Goal: Complete application form: Complete application form

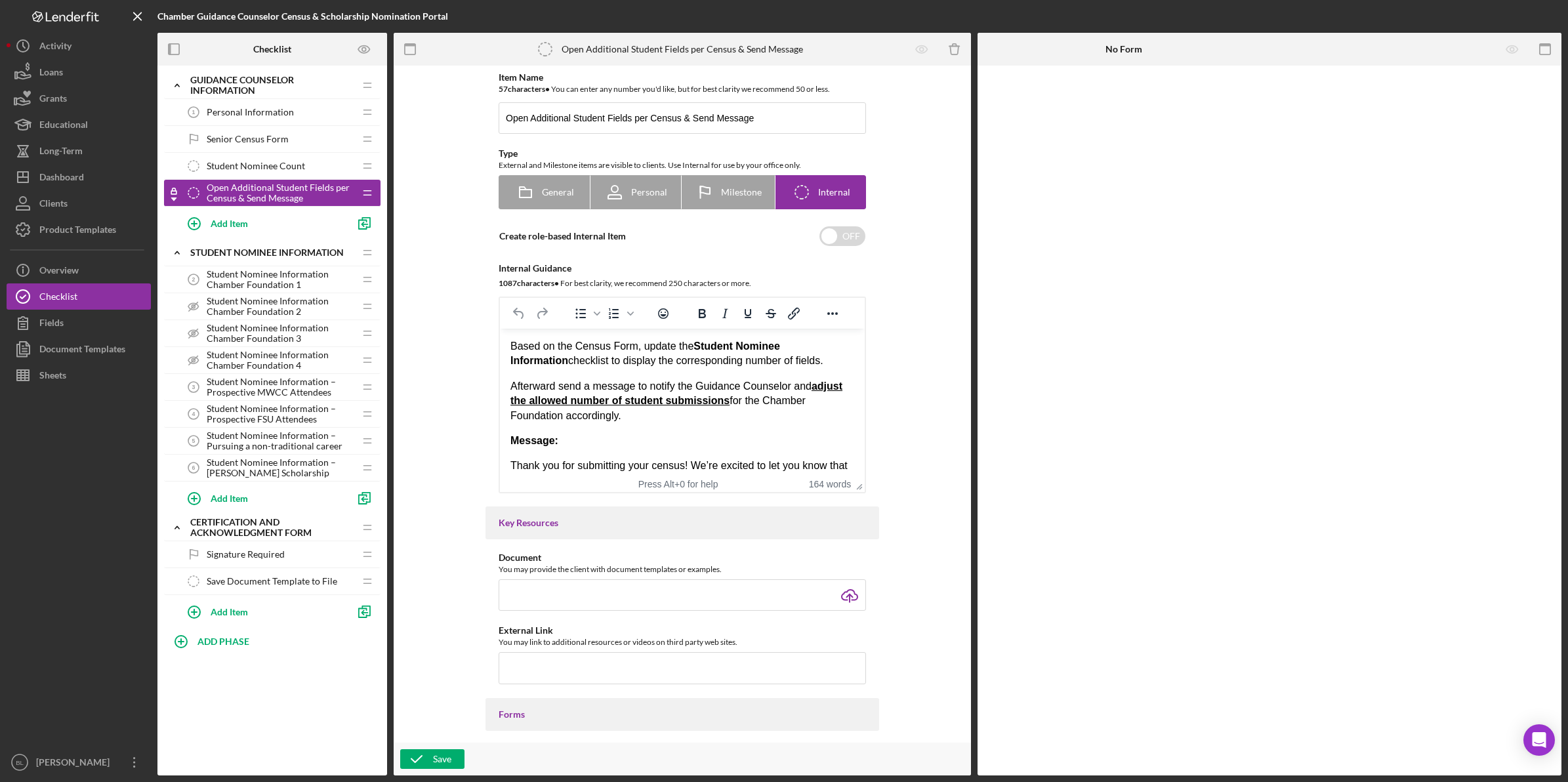
scroll to position [328, 0]
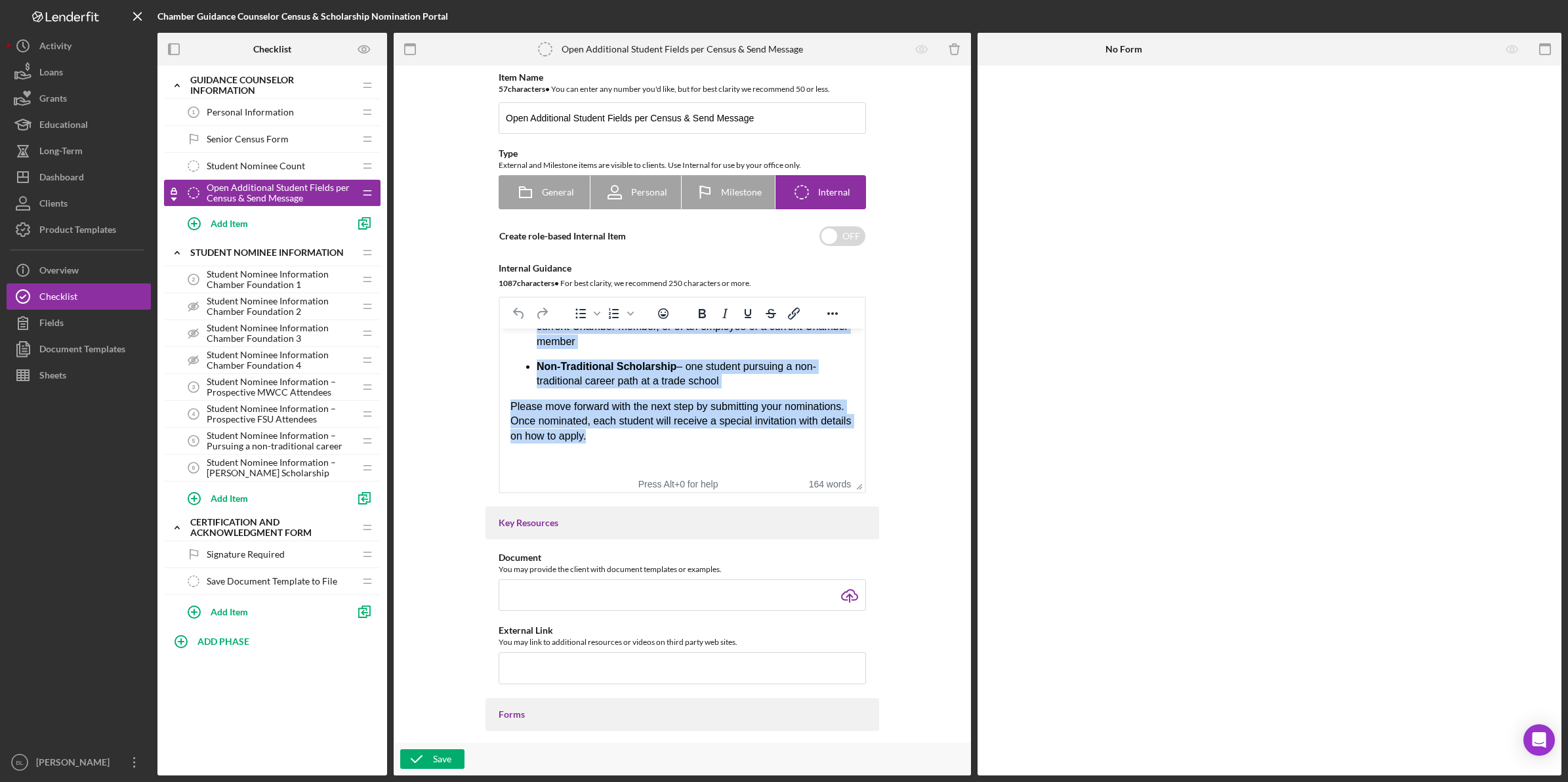
click at [709, 438] on p "Please move forward with the next step by submitting your nominations. Once nom…" at bounding box center [682, 421] width 344 height 44
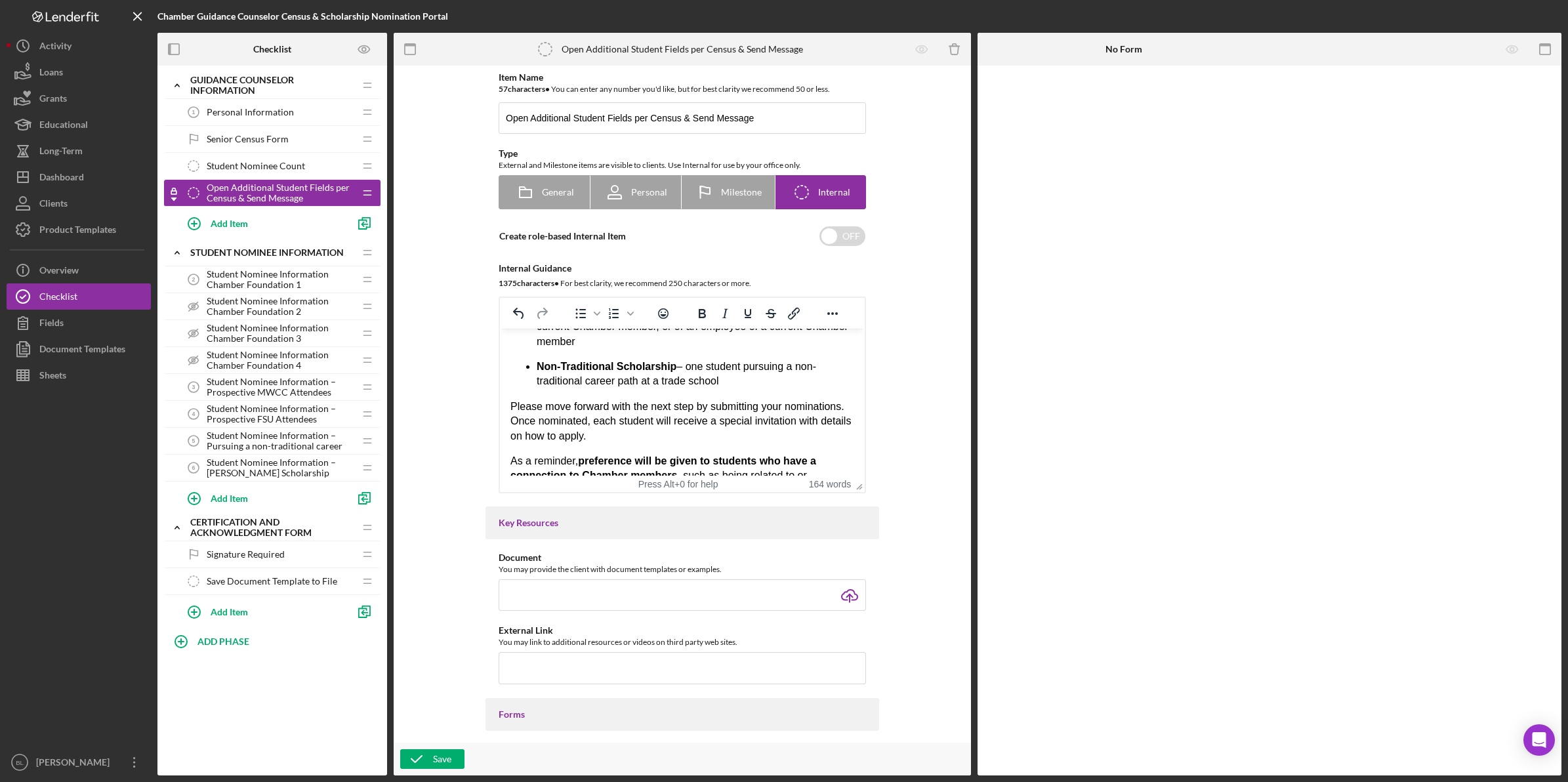
scroll to position [378, 0]
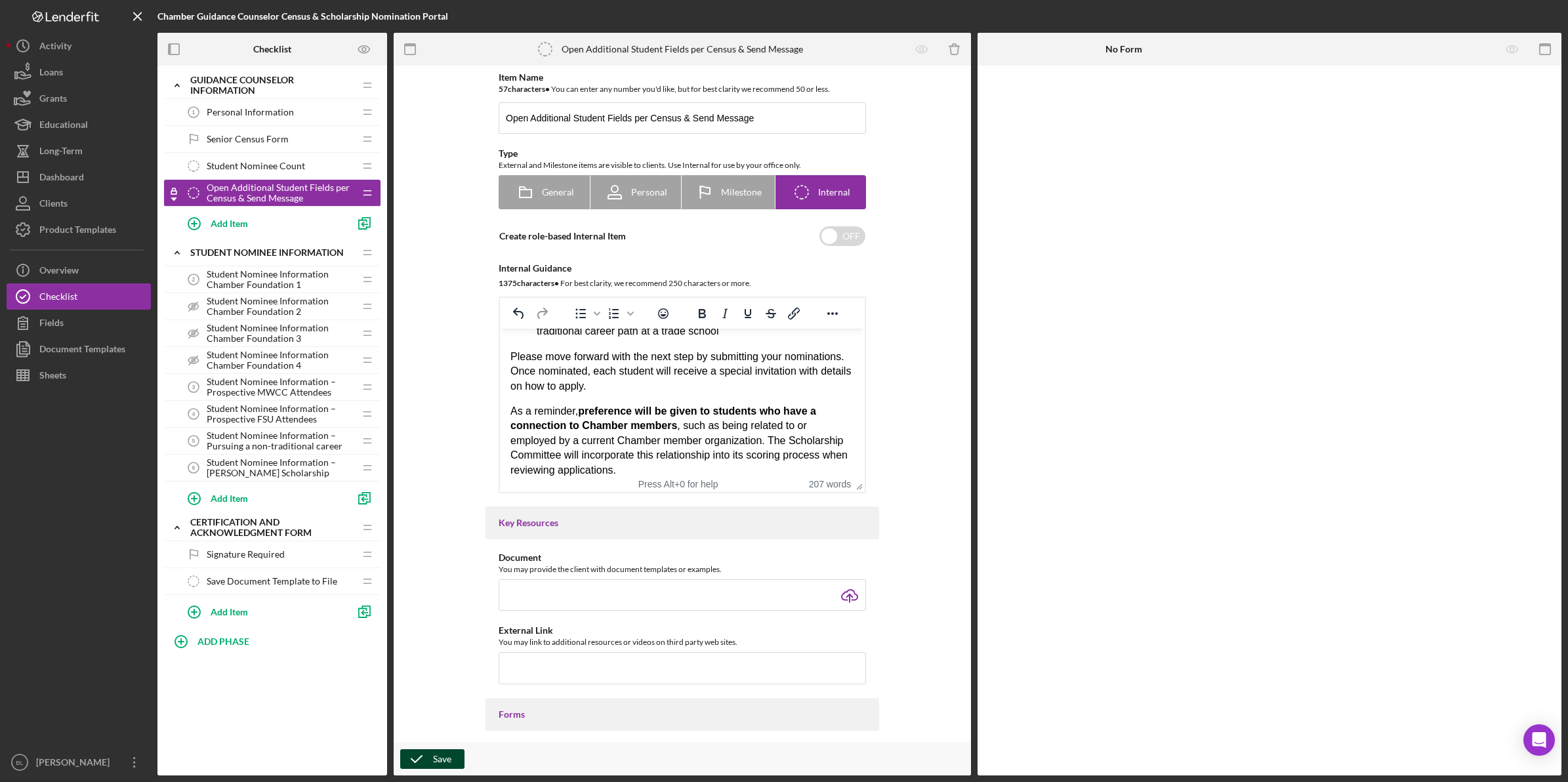
click at [427, 759] on icon "button" at bounding box center [416, 759] width 33 height 33
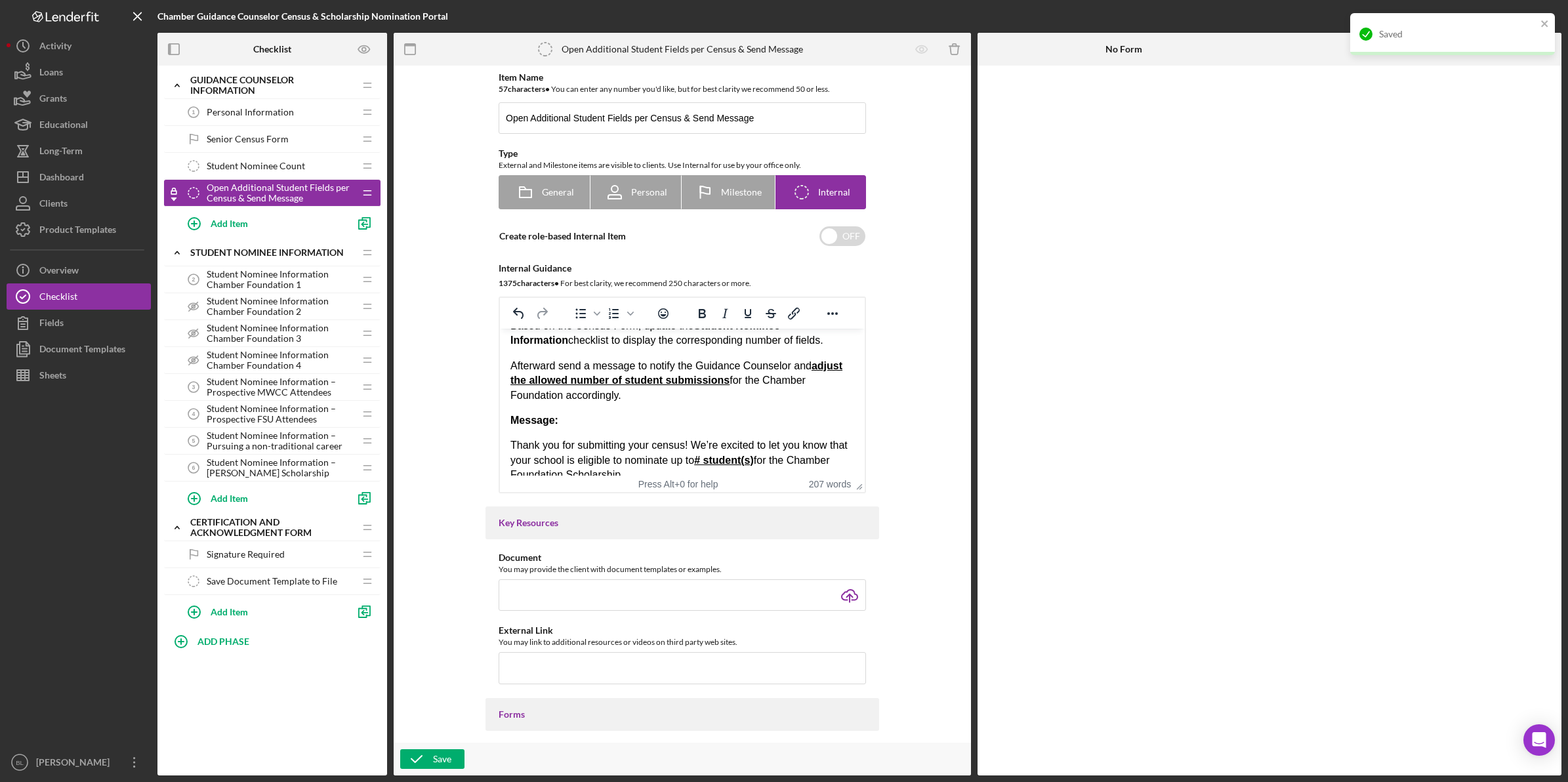
scroll to position [0, 0]
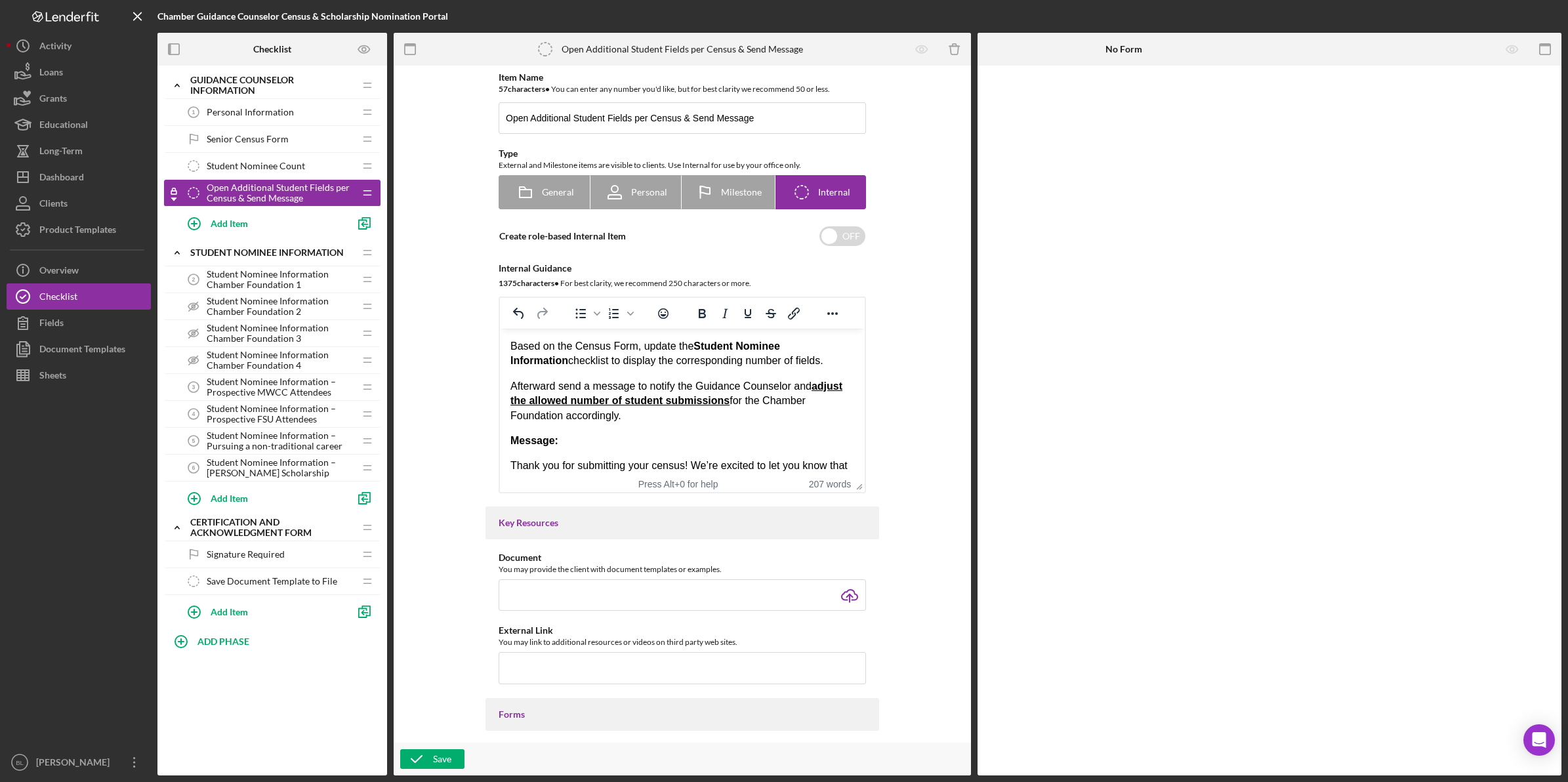
click at [237, 112] on span "Personal Information" at bounding box center [249, 112] width 87 height 10
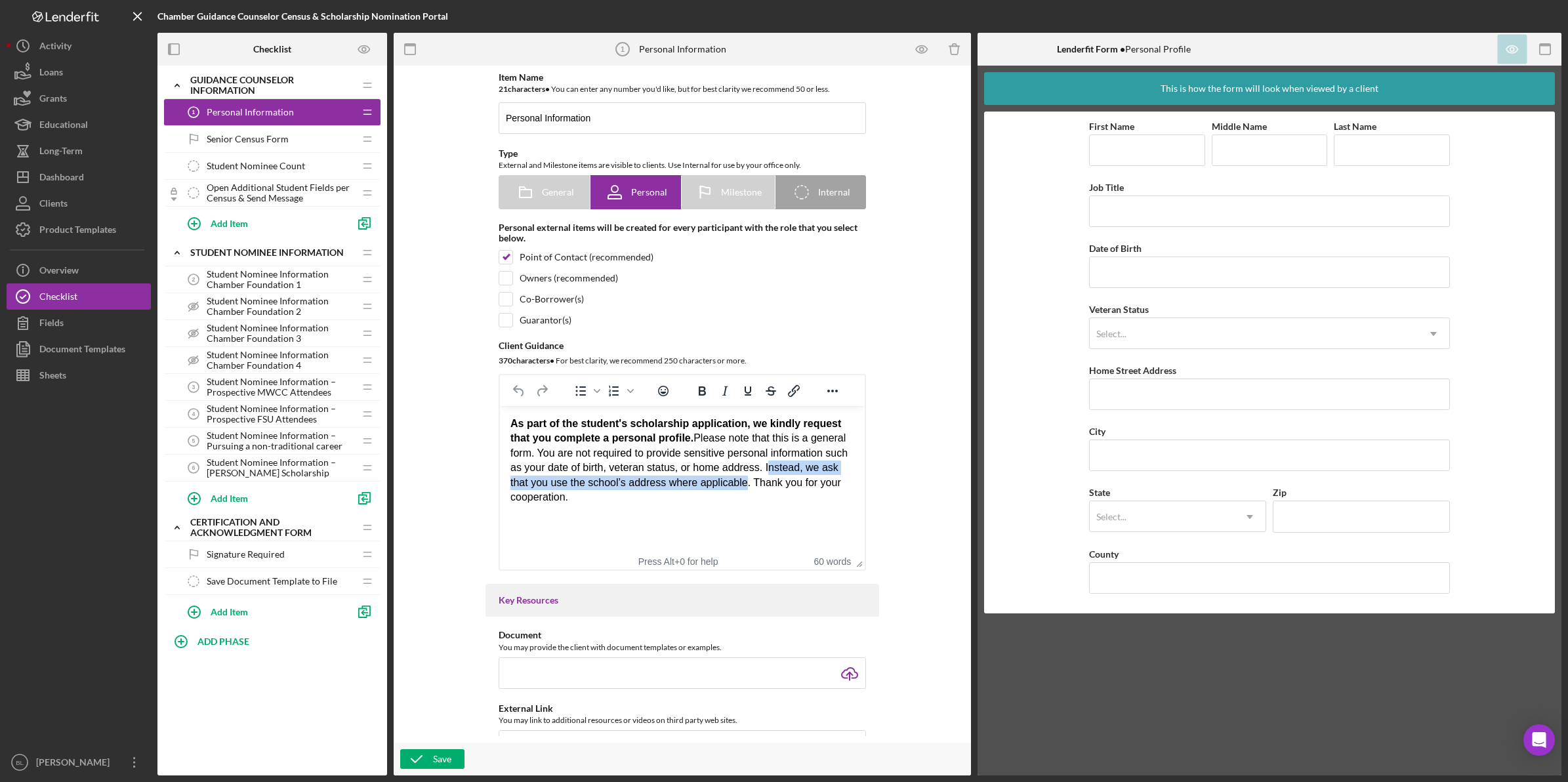
drag, startPoint x: 764, startPoint y: 465, endPoint x: 723, endPoint y: 485, distance: 45.6
click at [723, 485] on div "As part of the student's scholarship application, we kindly request that you co…" at bounding box center [682, 460] width 344 height 88
click at [778, 510] on html "As part of the student's scholarship application, we kindly request that you co…" at bounding box center [682, 460] width 365 height 109
click at [763, 469] on div "As part of the student's scholarship application, we kindly request that you co…" at bounding box center [682, 460] width 344 height 88
click at [763, 471] on div "As part of the student's scholarship application, we kindly request that you co…" at bounding box center [682, 460] width 344 height 88
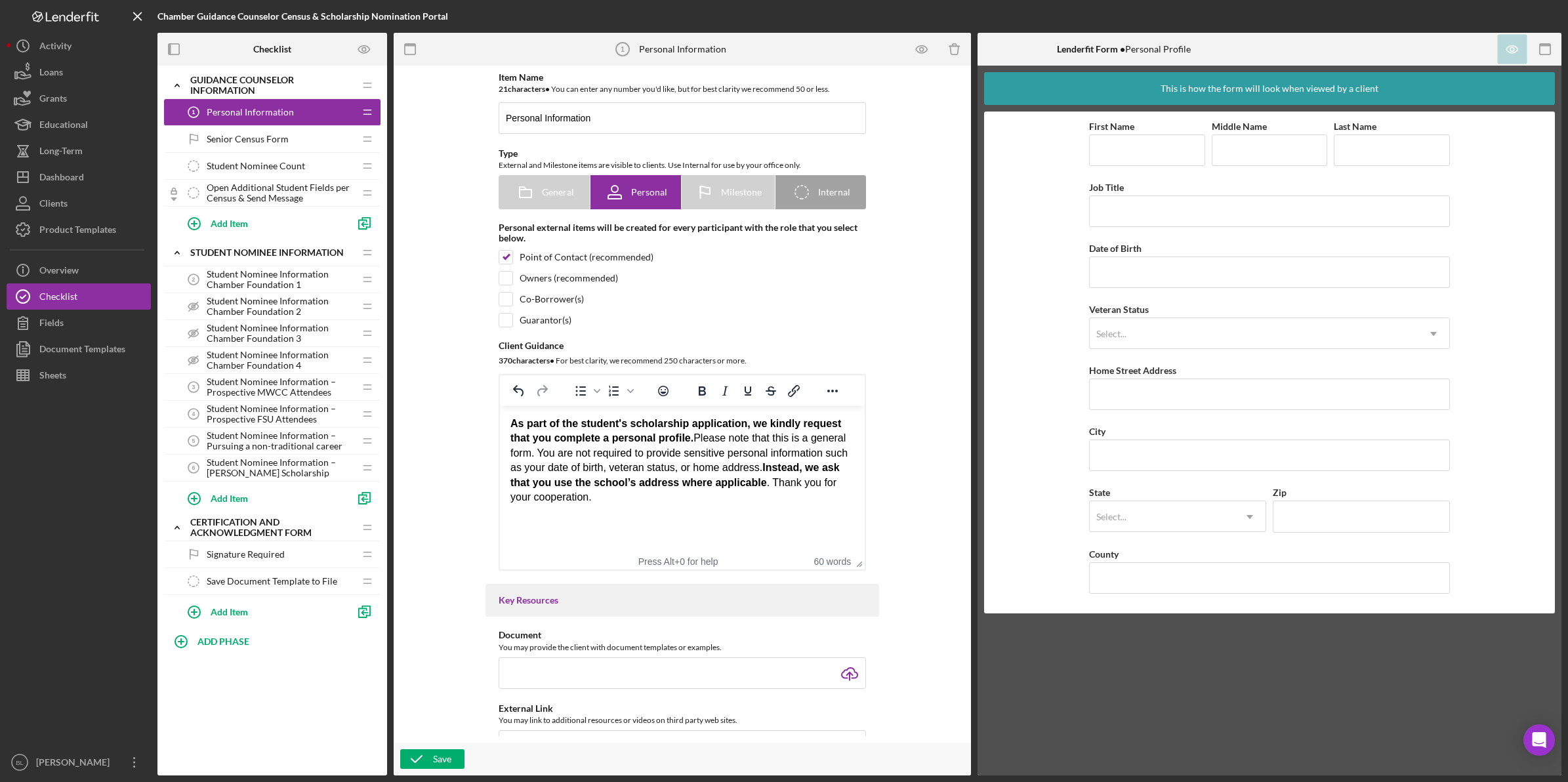
click at [773, 513] on html "As part of the student's scholarship application, we kindly request that you co…" at bounding box center [682, 460] width 365 height 109
drag, startPoint x: 636, startPoint y: 483, endPoint x: 786, endPoint y: 515, distance: 153.4
click at [841, 495] on div "As part of the student's scholarship application, we kindly request that you co…" at bounding box center [682, 460] width 344 height 88
click at [749, 515] on html "As part of the student's scholarship application, we kindly request that you co…" at bounding box center [682, 460] width 365 height 109
drag, startPoint x: 547, startPoint y: 429, endPoint x: 697, endPoint y: 443, distance: 150.7
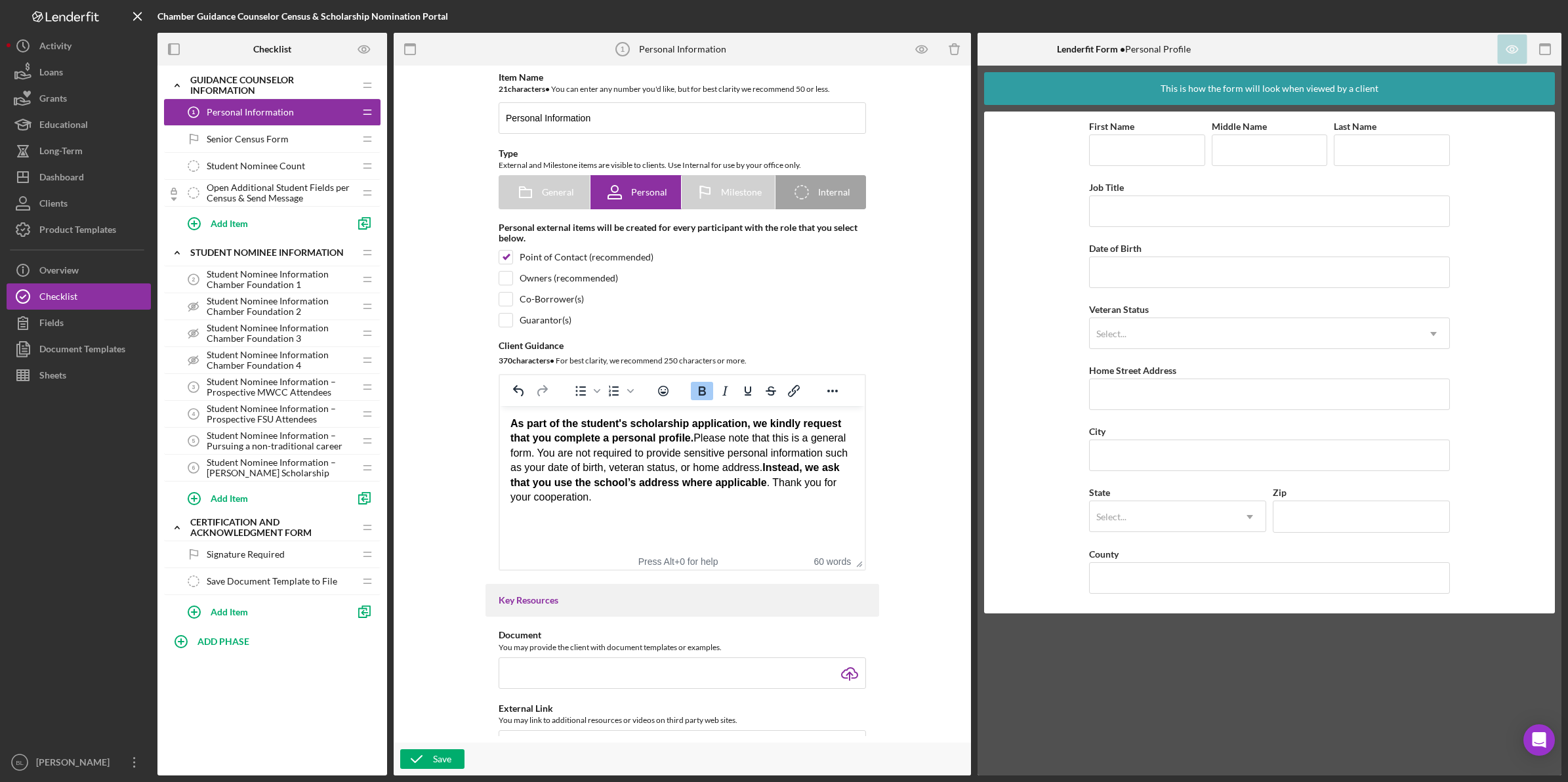
click at [697, 443] on div "As part of the student's scholarship application, we kindly request that you co…" at bounding box center [682, 460] width 344 height 88
click at [690, 470] on div "As part of the student's scholarship application, we kindly request that you co…" at bounding box center [682, 460] width 344 height 88
drag, startPoint x: 693, startPoint y: 440, endPoint x: 507, endPoint y: 417, distance: 187.4
click at [507, 417] on html "As part of the student's scholarship application, we kindly request that you co…" at bounding box center [682, 460] width 365 height 109
click at [743, 434] on div "As part of the student's scholarship application, we kindly request that you co…" at bounding box center [682, 460] width 344 height 88
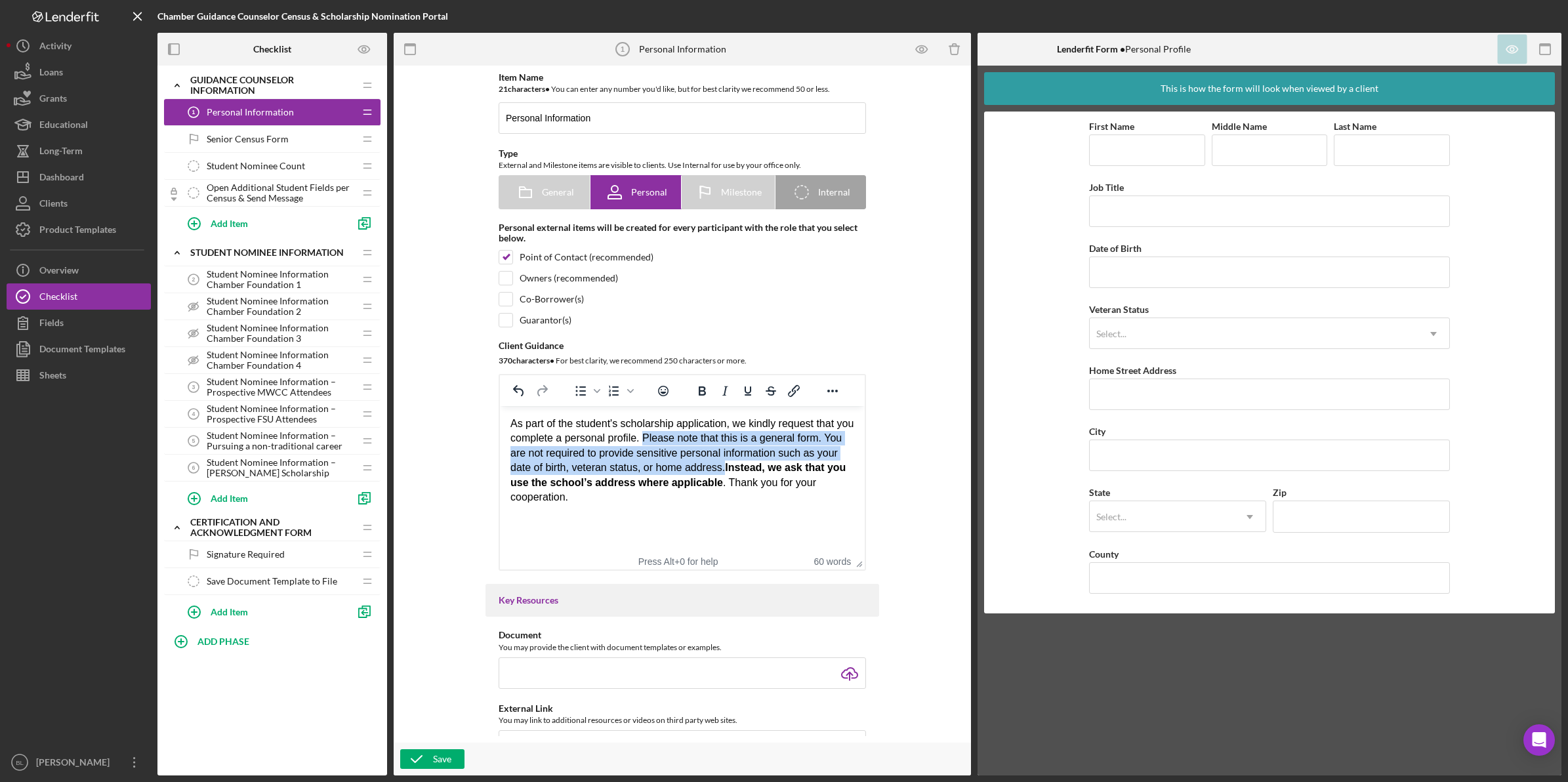
drag, startPoint x: 643, startPoint y: 438, endPoint x: 723, endPoint y: 466, distance: 84.8
click at [723, 466] on div "As part of the student's scholarship application, we kindly request that you co…" at bounding box center [682, 460] width 344 height 88
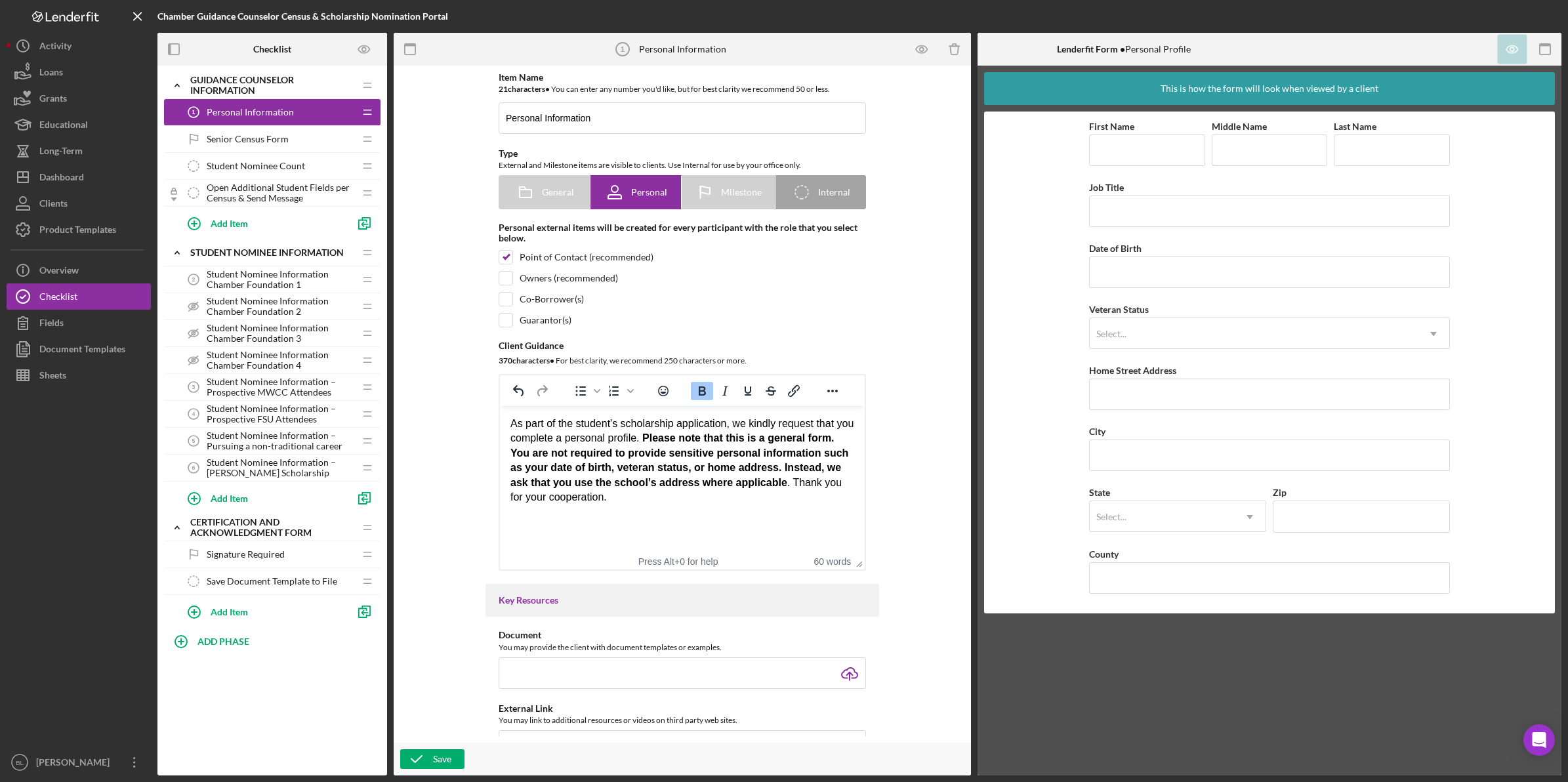
click at [742, 515] on html "As part of the student's scholarship application, we kindly request that you co…" at bounding box center [682, 460] width 365 height 109
click at [792, 494] on div "As part of the student's scholarship application, we kindly request that you co…" at bounding box center [682, 460] width 344 height 88
drag, startPoint x: 761, startPoint y: 439, endPoint x: 644, endPoint y: 440, distance: 117.0
click at [644, 440] on strong "Please note that this is a general form. You are not required to provide sensit…" at bounding box center [679, 453] width 338 height 40
drag, startPoint x: 833, startPoint y: 440, endPoint x: 679, endPoint y: 458, distance: 155.0
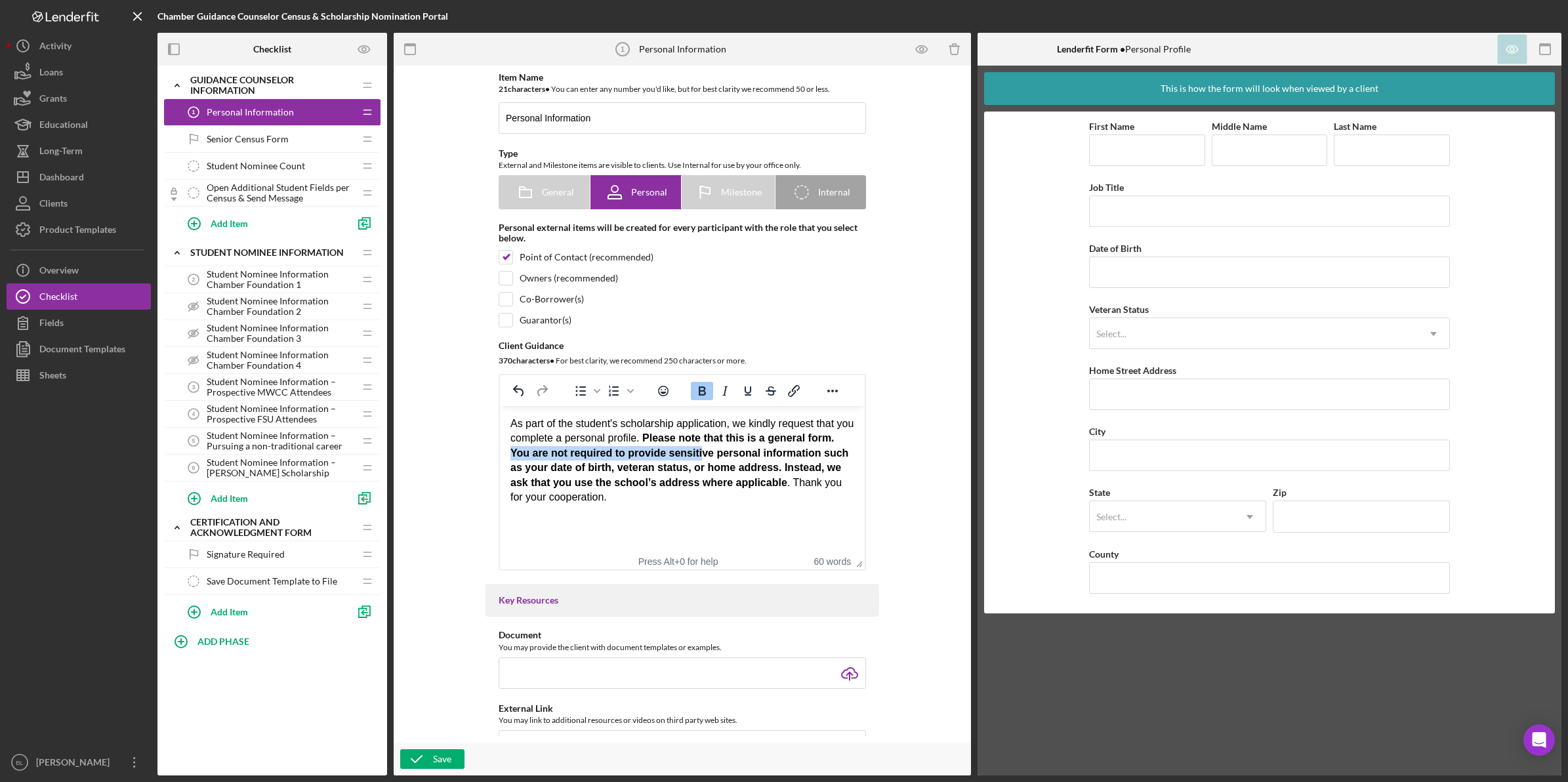
click at [679, 458] on strong "Please note that this is a general form. You are not required to provide sensit…" at bounding box center [679, 453] width 338 height 40
click at [680, 464] on strong "Please note that this is a general form. You are not required to provide sensit…" at bounding box center [679, 453] width 338 height 40
drag, startPoint x: 511, startPoint y: 456, endPoint x: 802, endPoint y: 458, distance: 291.0
click at [802, 458] on strong "Please note that this is a general form. You are not required to provide sensit…" at bounding box center [679, 453] width 338 height 40
click at [745, 391] on icon "Underline" at bounding box center [747, 391] width 15 height 15
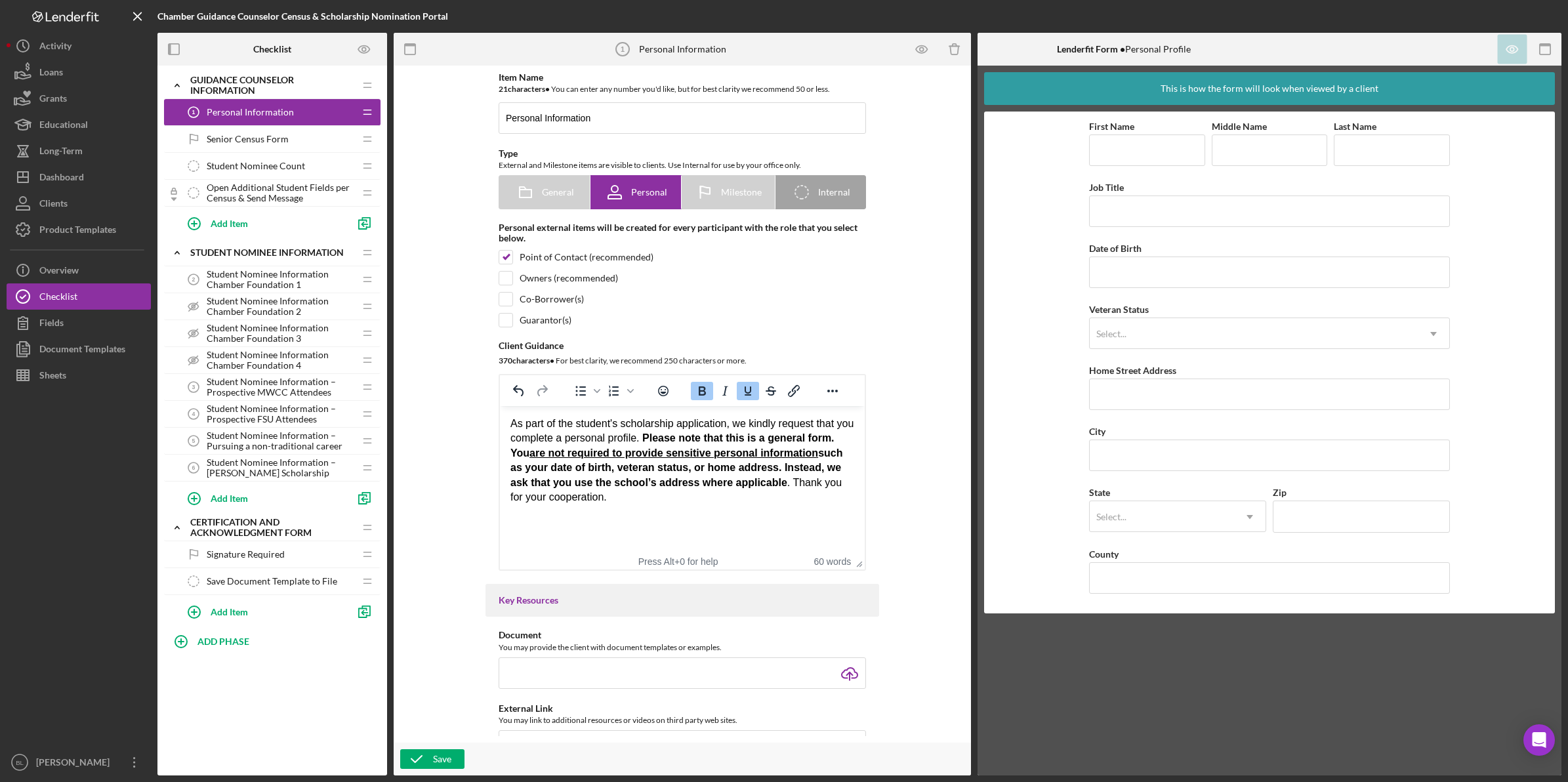
click at [806, 459] on strong "Please note that this is a general form. You are not required to provide sensit…" at bounding box center [676, 453] width 332 height 40
drag, startPoint x: 803, startPoint y: 453, endPoint x: 764, endPoint y: 469, distance: 42.2
click at [764, 469] on div "As part of the student's scholarship application, we kindly request that you co…" at bounding box center [682, 460] width 344 height 88
click at [759, 466] on strong "Instead, we ask that you use the school’s address where applicable" at bounding box center [674, 475] width 329 height 26
drag, startPoint x: 799, startPoint y: 453, endPoint x: 812, endPoint y: 453, distance: 13.0
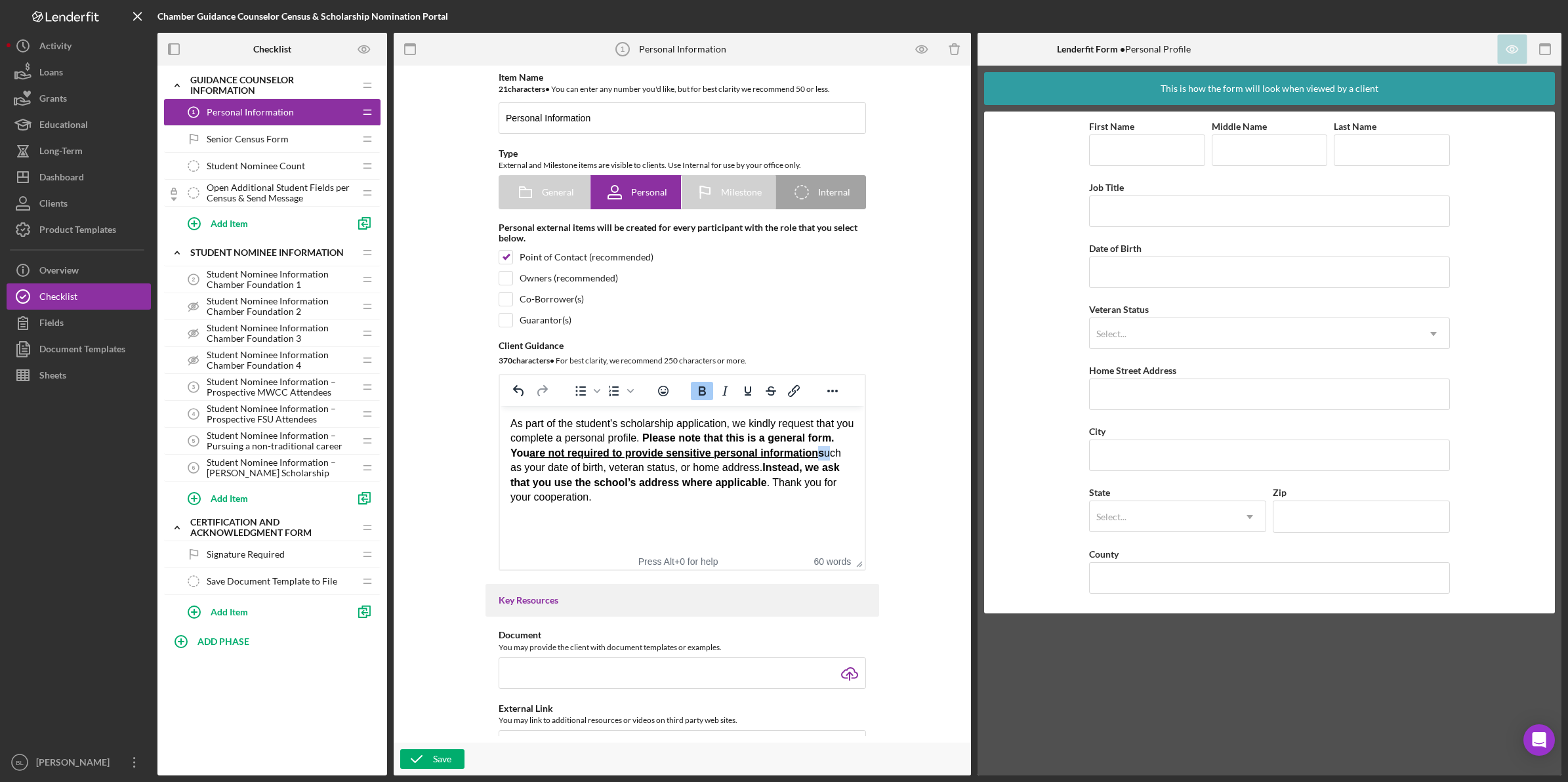
click at [812, 453] on div "As part of the student's scholarship application, we kindly request that you co…" at bounding box center [682, 460] width 344 height 88
click at [838, 449] on div "As part of the student's scholarship application, we kindly request that you co…" at bounding box center [682, 460] width 344 height 88
click at [799, 459] on div "As part of the student's scholarship application, we kindly request that you co…" at bounding box center [682, 460] width 344 height 88
click at [746, 394] on icon "Underline" at bounding box center [747, 391] width 15 height 15
click at [833, 476] on div "As part of the student's scholarship application, we kindly request that you co…" at bounding box center [682, 460] width 344 height 88
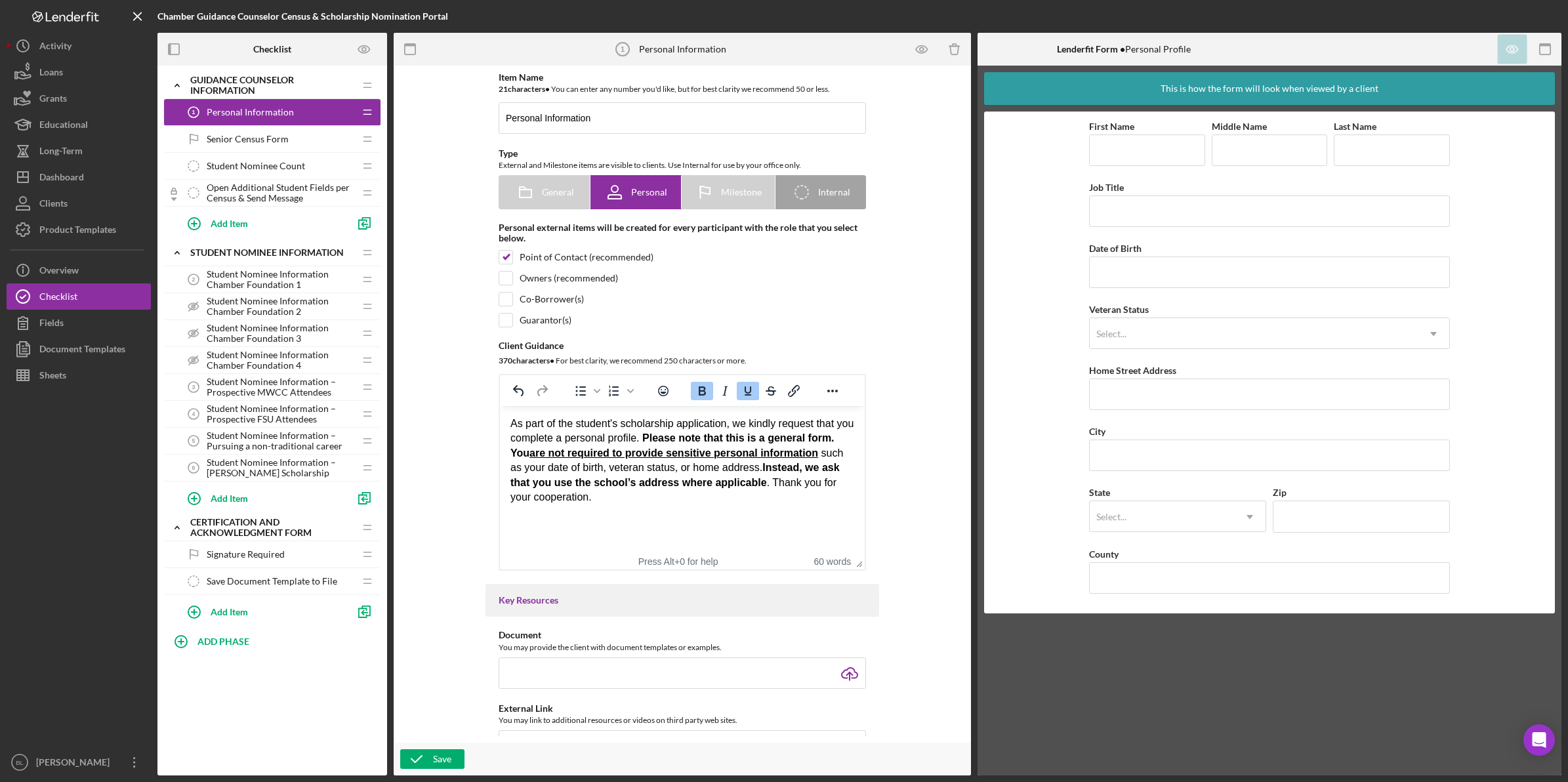
click at [709, 447] on span "are not required to provide sensitive personal information" at bounding box center [673, 453] width 289 height 11
drag, startPoint x: 645, startPoint y: 438, endPoint x: 827, endPoint y: 440, distance: 182.0
click at [827, 440] on strong "Please note that this is a general form. You are not required to provide sensit…" at bounding box center [672, 446] width 324 height 26
click at [715, 457] on span "are not required to provide sensitive personal information" at bounding box center [673, 453] width 289 height 11
click at [711, 493] on div "As part of the student's scholarship application, we kindly request that you co…" at bounding box center [682, 460] width 344 height 88
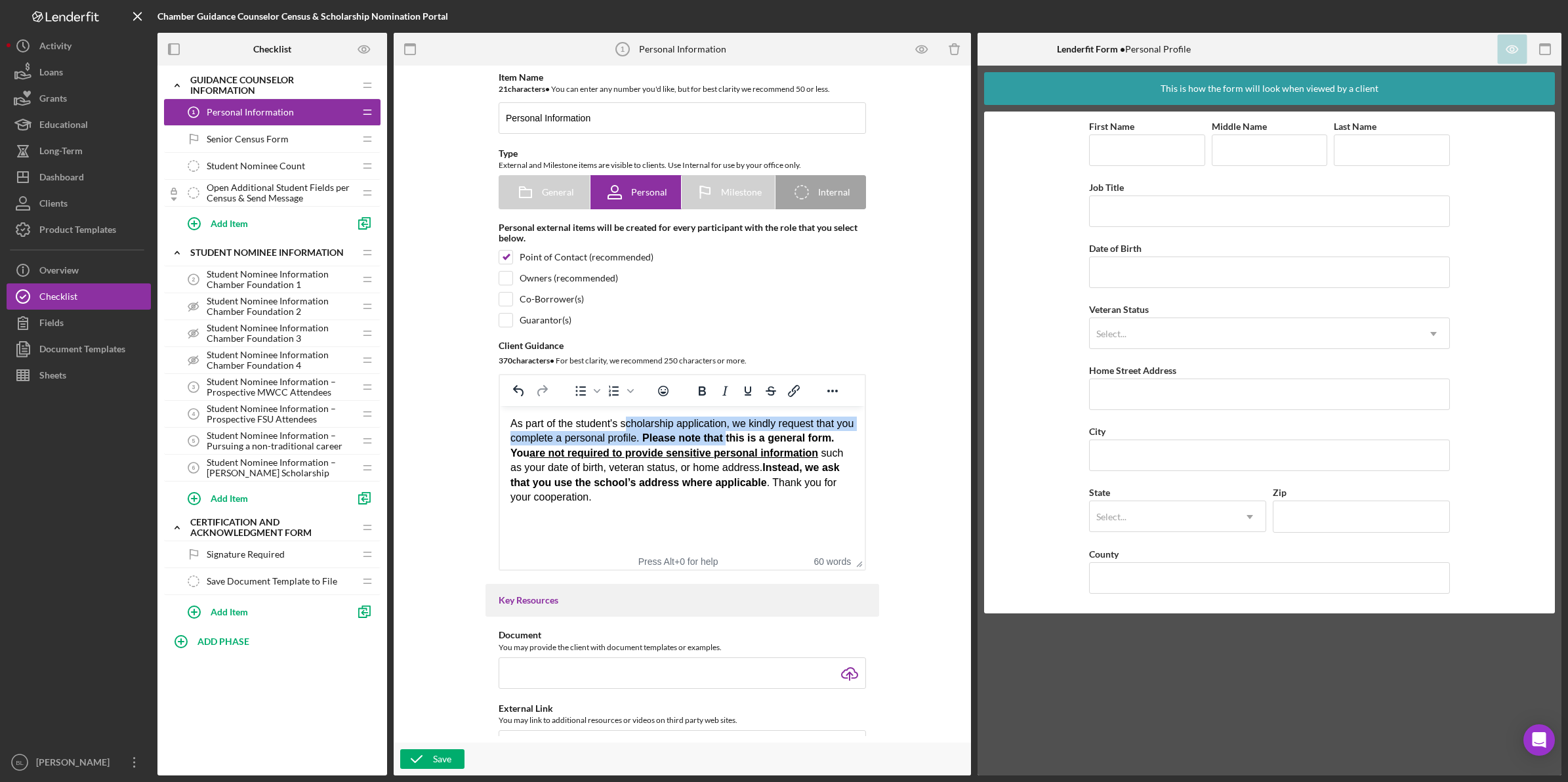
drag, startPoint x: 625, startPoint y: 429, endPoint x: 726, endPoint y: 436, distance: 101.2
click at [726, 436] on div "As part of the student's scholarship application, we kindly request that you co…" at bounding box center [682, 460] width 344 height 88
click at [720, 471] on div "As part of the student's scholarship application, we kindly request that you co…" at bounding box center [682, 460] width 344 height 88
drag, startPoint x: 643, startPoint y: 438, endPoint x: 829, endPoint y: 437, distance: 186.0
click at [829, 437] on strong "Please note that this is a general form. You are not required to provide sensit…" at bounding box center [672, 446] width 324 height 26
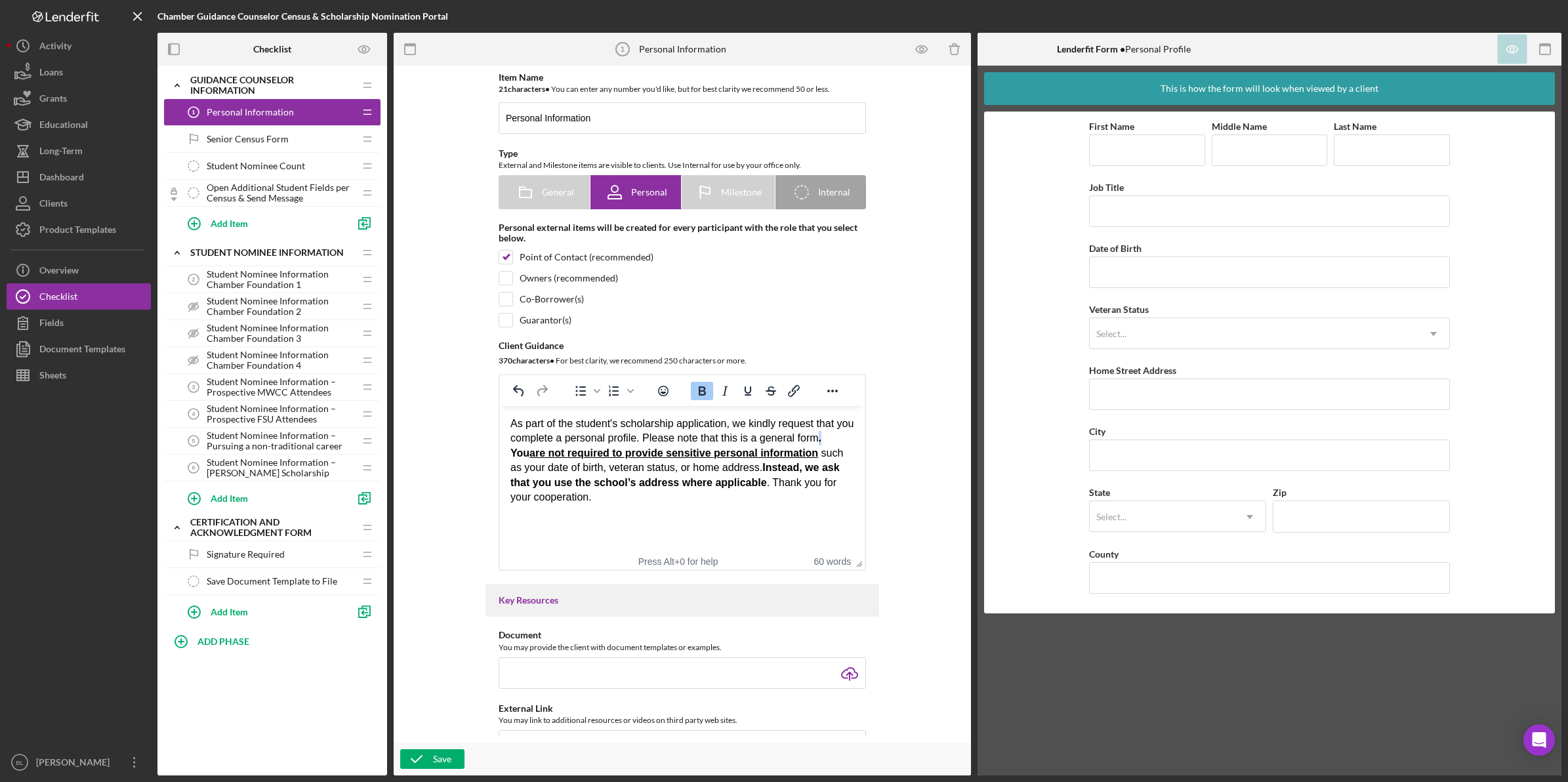
click at [818, 436] on strong ". You are not required to provide sensitive personal information" at bounding box center [665, 446] width 311 height 26
click at [803, 483] on div "As part of the student's scholarship application, we kindly request that you co…" at bounding box center [682, 460] width 344 height 88
drag, startPoint x: 669, startPoint y: 443, endPoint x: 763, endPoint y: 458, distance: 95.2
click at [750, 438] on div "As part of the student's scholarship application, we kindly request that you co…" at bounding box center [682, 460] width 344 height 88
click at [763, 458] on span "are not required to provide sensitive personal information" at bounding box center [698, 453] width 289 height 11
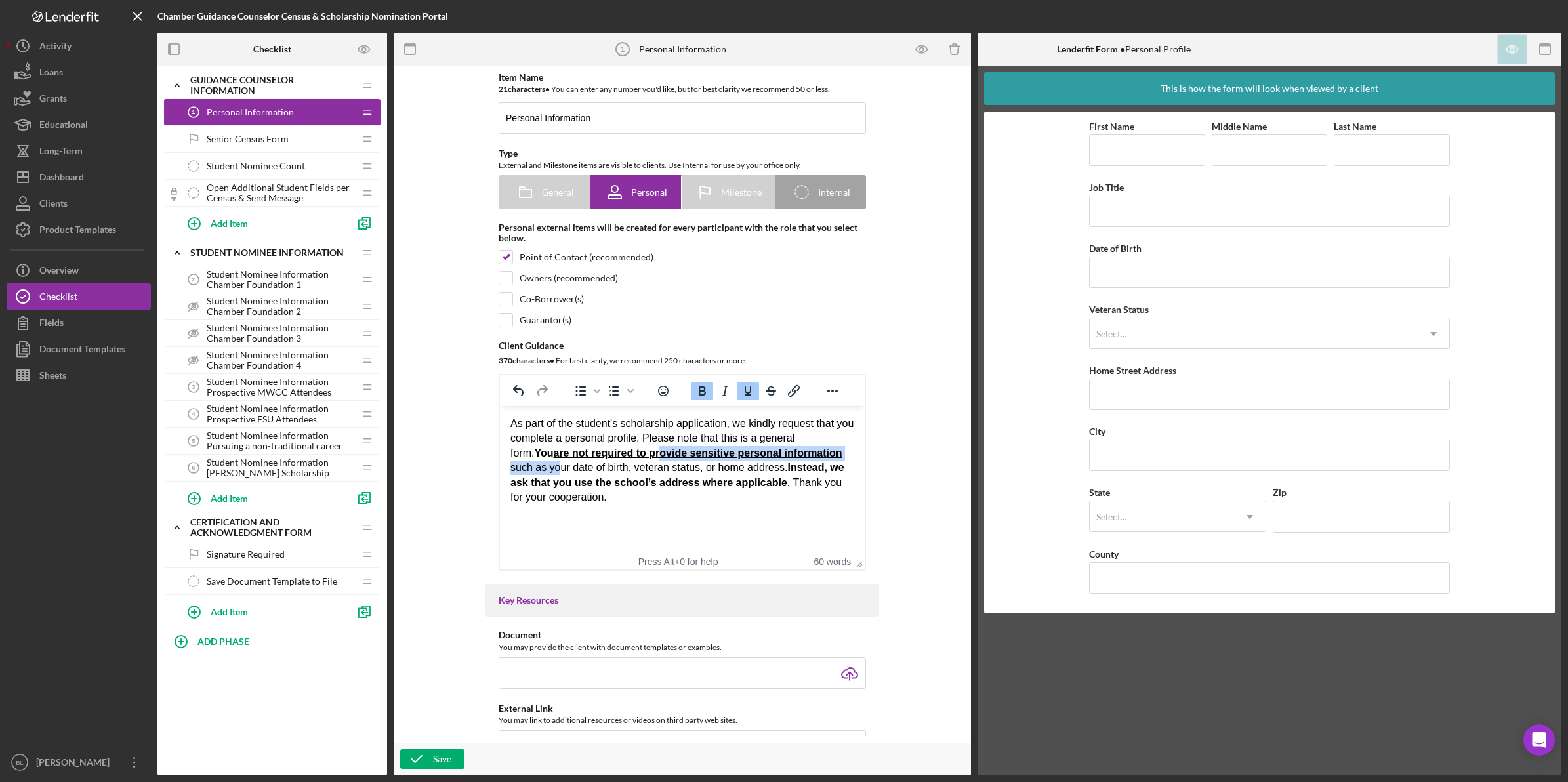
drag, startPoint x: 524, startPoint y: 462, endPoint x: 617, endPoint y: 453, distance: 93.4
click at [617, 453] on div "As part of the student's scholarship application, we kindly request that you co…" at bounding box center [682, 460] width 344 height 88
click at [793, 462] on strong "Instead, we ask that you use the school’s address where applicable" at bounding box center [677, 475] width 334 height 26
click at [770, 502] on div "As part of the student's scholarship application, we kindly request that you co…" at bounding box center [682, 460] width 344 height 88
drag, startPoint x: 418, startPoint y: 756, endPoint x: 490, endPoint y: 680, distance: 104.7
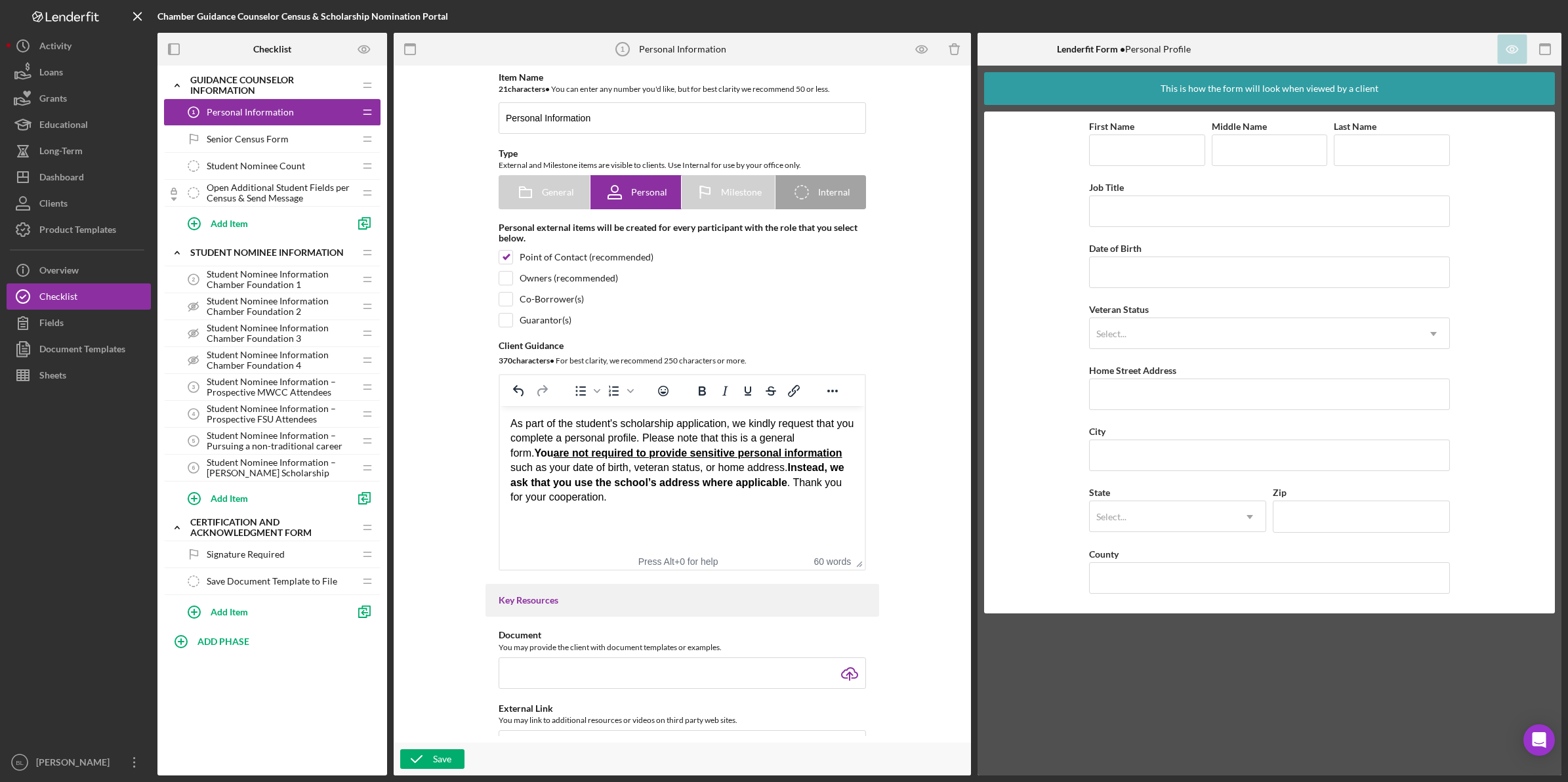
click at [418, 756] on icon "button" at bounding box center [416, 759] width 33 height 33
click at [299, 141] on div "Senior Census Form Senior Census Form" at bounding box center [267, 139] width 174 height 27
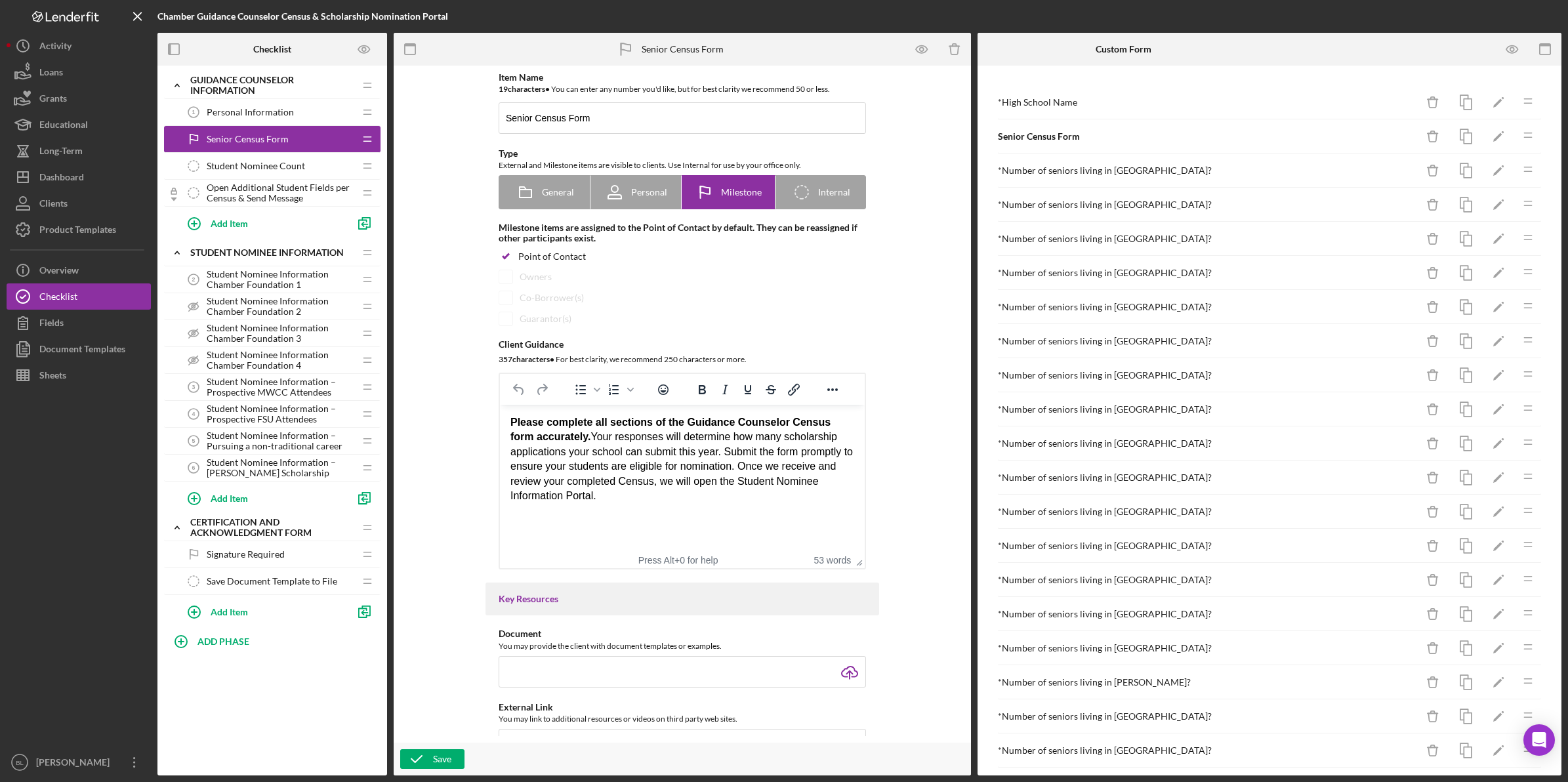
drag, startPoint x: 606, startPoint y: 434, endPoint x: 777, endPoint y: 491, distance: 180.2
click at [777, 491] on div "Please complete all sections of the Guidance Counselor Census form accurately. …" at bounding box center [682, 459] width 344 height 88
click at [676, 514] on html "Please complete all sections of the Guidance Counselor Census form accurately. …" at bounding box center [682, 459] width 365 height 109
click at [267, 165] on span "Student Nominee Count" at bounding box center [255, 166] width 98 height 10
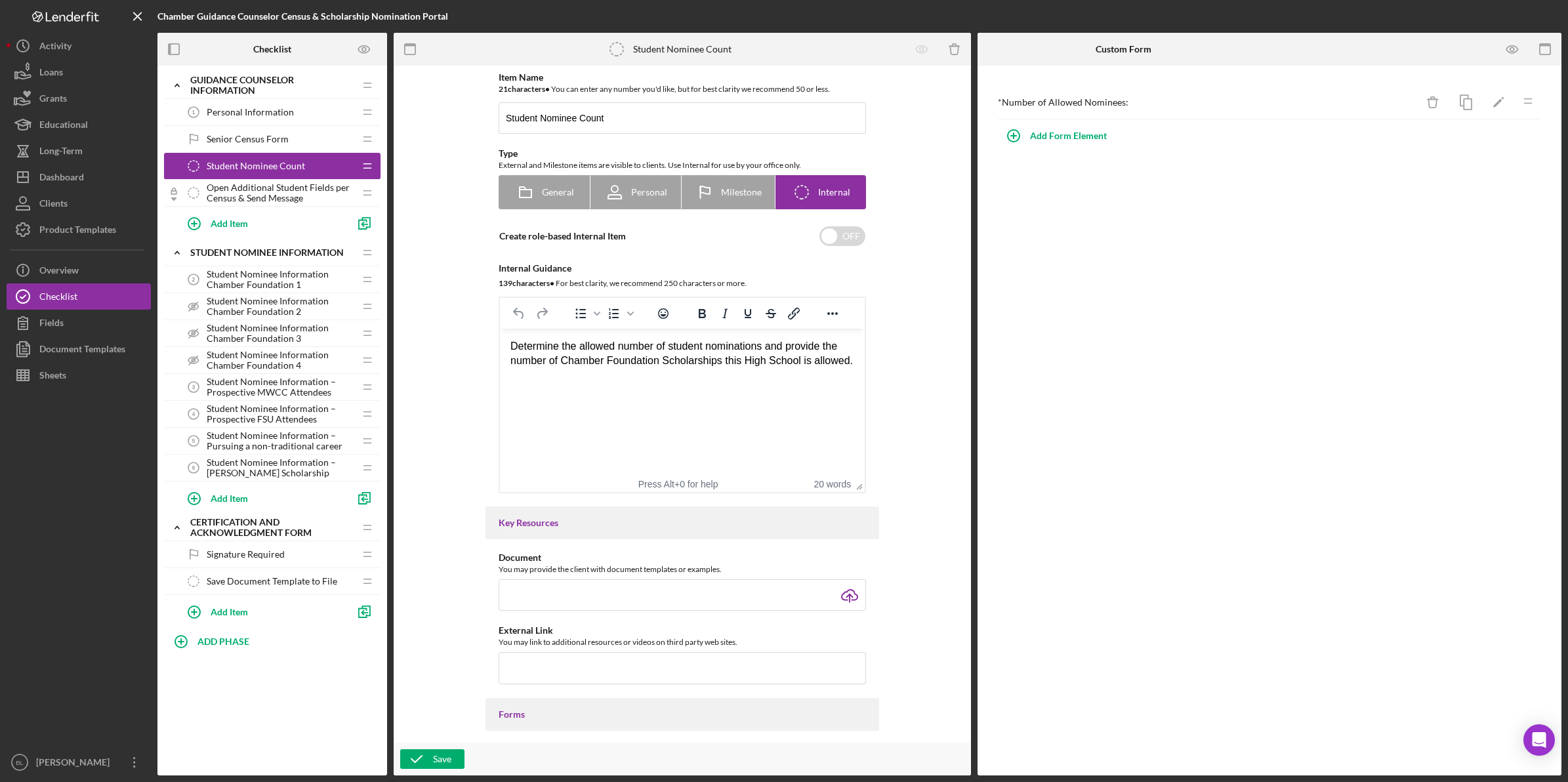
drag, startPoint x: 231, startPoint y: 184, endPoint x: 250, endPoint y: 188, distance: 19.4
click at [231, 184] on span "Open Additional Student Fields per Census & Send Message" at bounding box center [280, 193] width 148 height 21
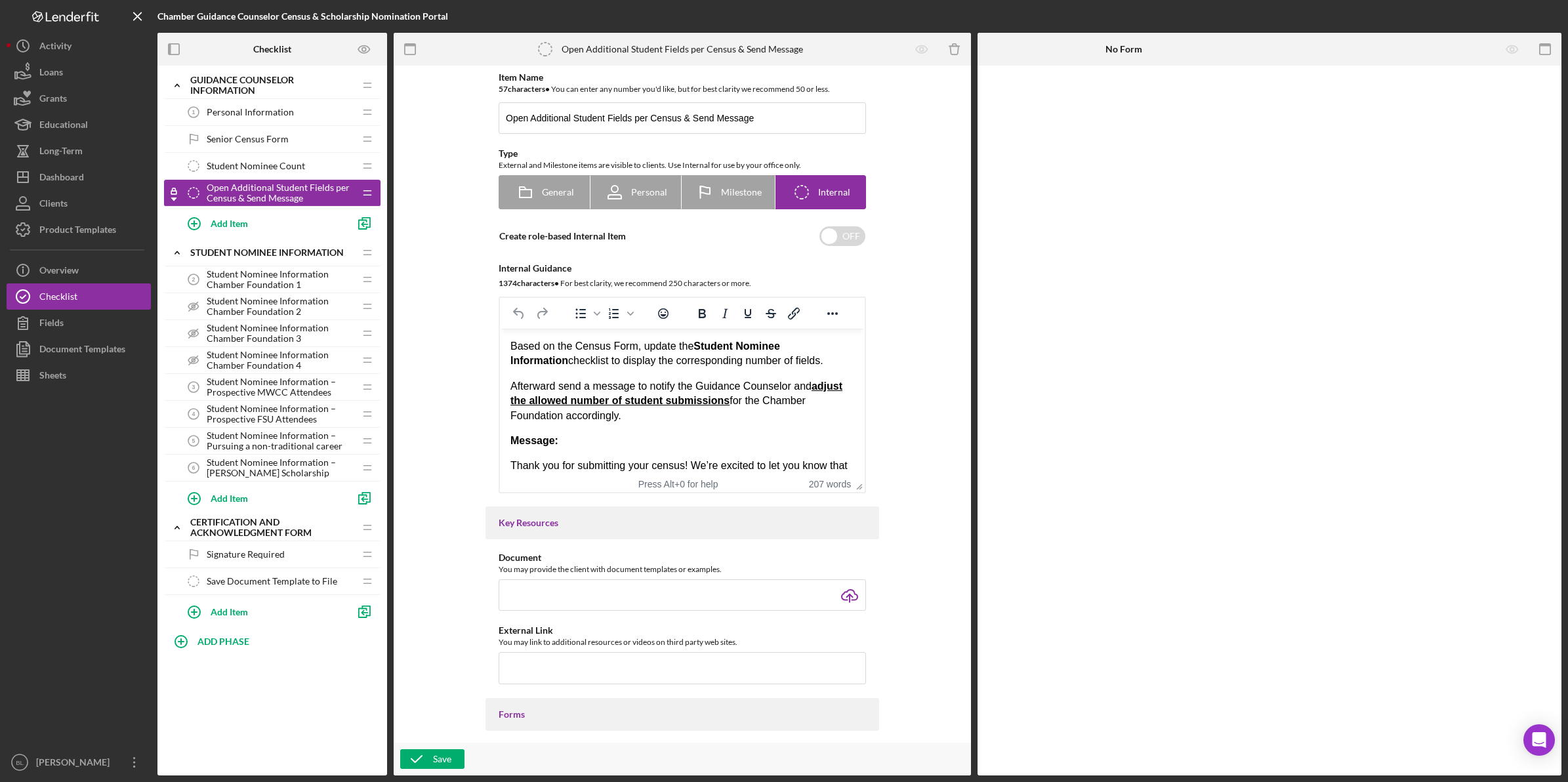
click at [507, 344] on html "Based on the Census Form, update the Student Nominee Information checklist to d…" at bounding box center [682, 610] width 365 height 563
click at [510, 390] on p "Afterward send a message to notify the Guidance Counselor and adjust the allowe…" at bounding box center [682, 401] width 344 height 44
click at [726, 398] on strong "adjust the allowed number of student submissions" at bounding box center [681, 393] width 343 height 26
click at [599, 387] on p "2. Afterward send a message to notify the Guidance Counselor and adjust the all…" at bounding box center [682, 401] width 344 height 44
click at [656, 384] on p "2. Afterward send the message to notify the Guidance Counselor and adjust the a…" at bounding box center [682, 401] width 344 height 44
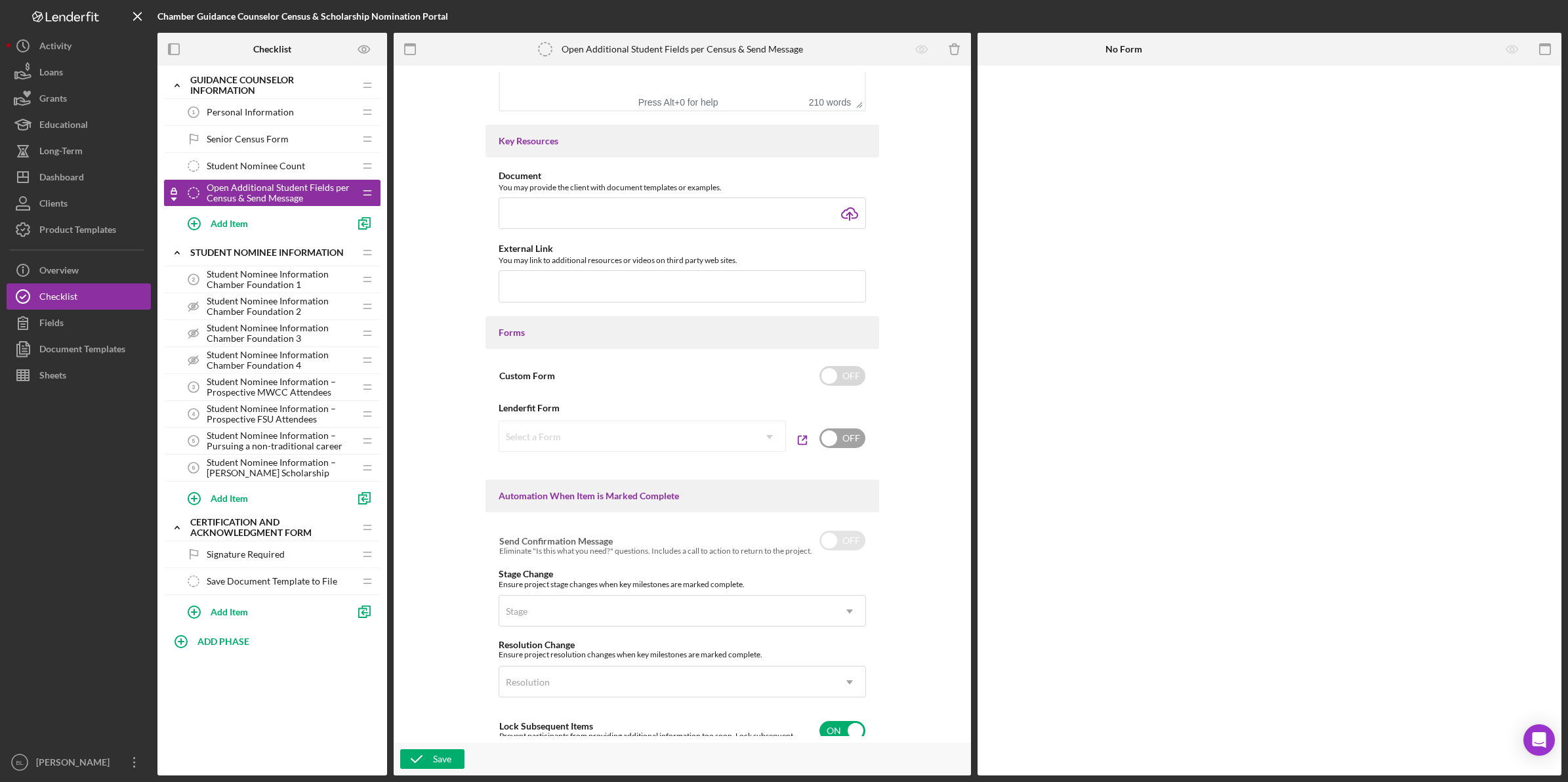
scroll to position [410, 0]
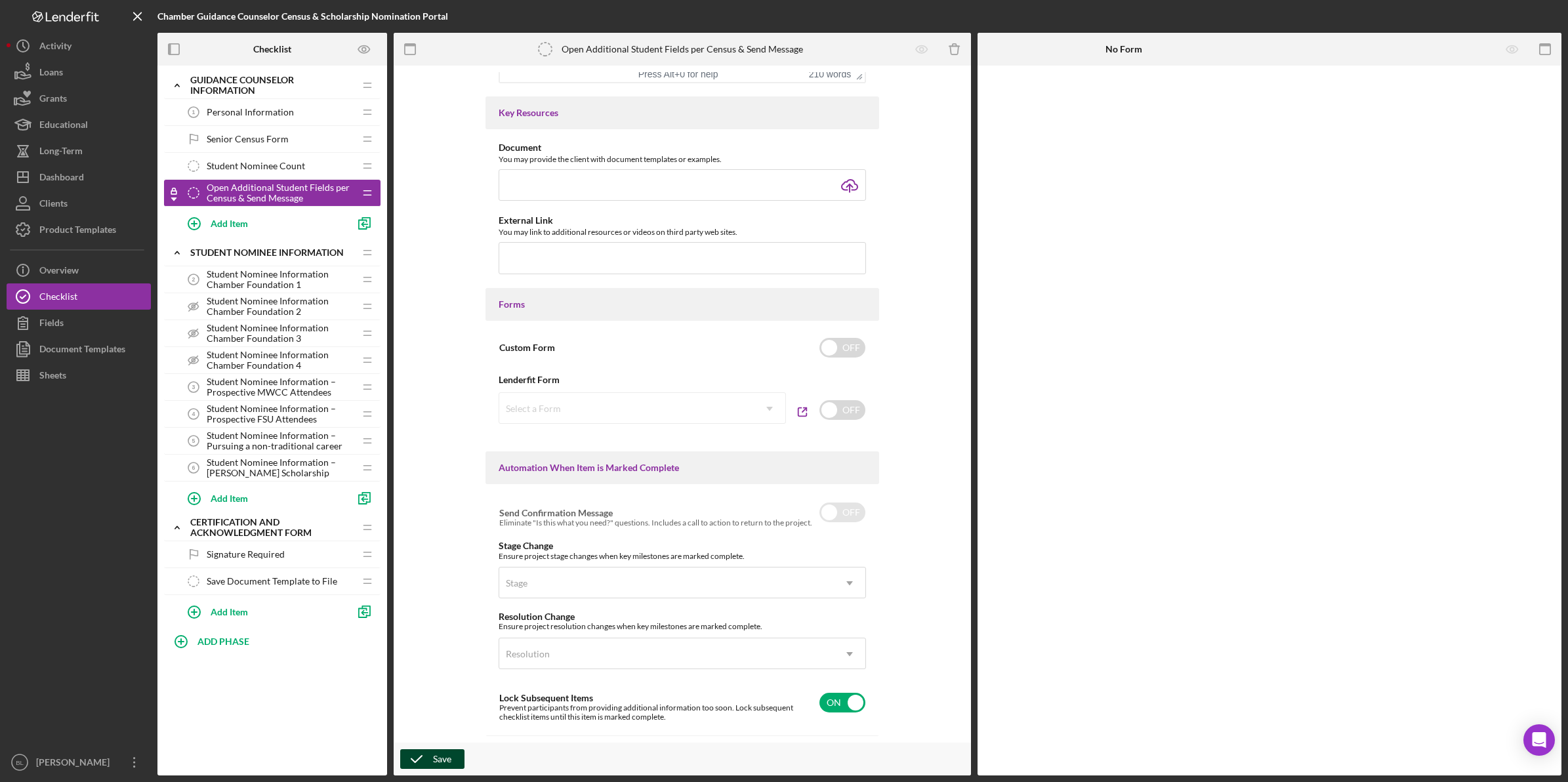
click at [430, 759] on icon "button" at bounding box center [416, 759] width 33 height 33
click at [261, 274] on span "Student Nominee Information Chamber Foundation 1" at bounding box center [280, 280] width 148 height 21
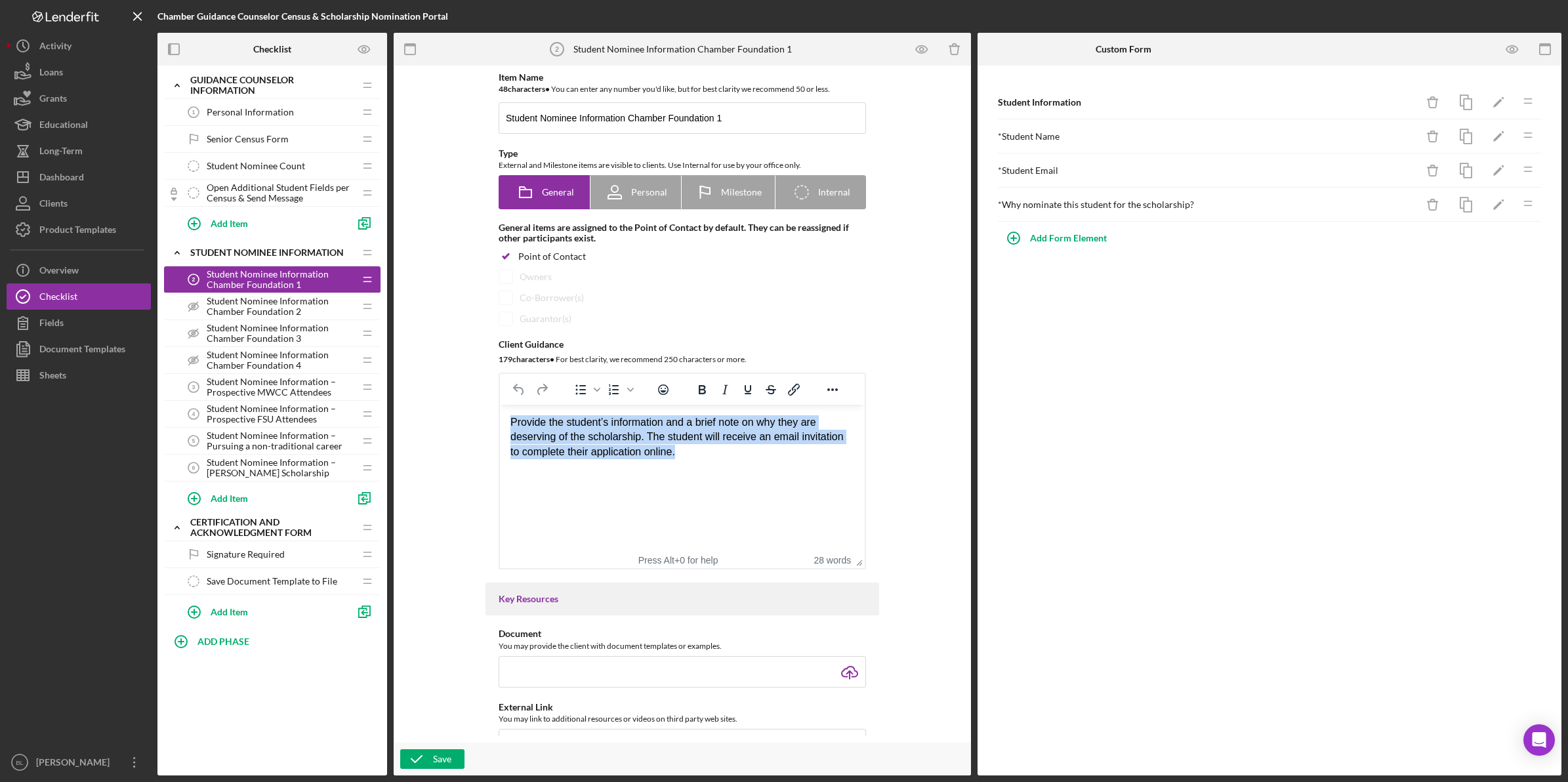
drag, startPoint x: 510, startPoint y: 425, endPoint x: 681, endPoint y: 455, distance: 173.6
click at [681, 455] on div "Provide the student’s information and a brief note on why they are deserving of…" at bounding box center [682, 437] width 344 height 44
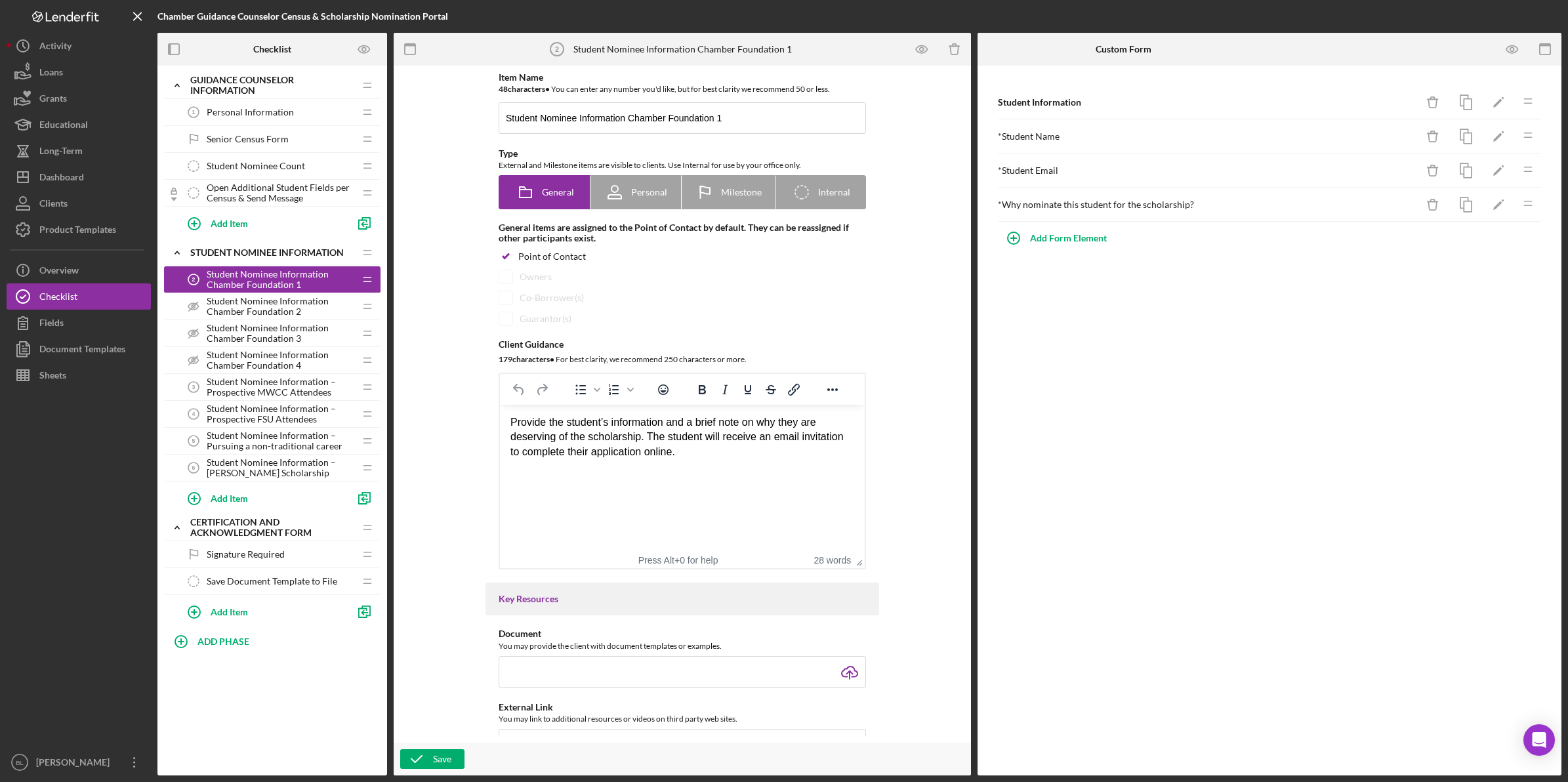
click at [687, 462] on div "Rich Text Area. Press ALT-0 for help." at bounding box center [682, 466] width 344 height 15
drag, startPoint x: 516, startPoint y: 422, endPoint x: 661, endPoint y: 422, distance: 145.0
click at [661, 422] on div "Provide the student’s information and a brief note on why they are deserving of…" at bounding box center [682, 437] width 344 height 44
click at [726, 449] on div "Provide the student’s information and a brief note on why they are deserving of…" at bounding box center [682, 437] width 344 height 44
click at [1509, 57] on icon "button" at bounding box center [1512, 49] width 29 height 29
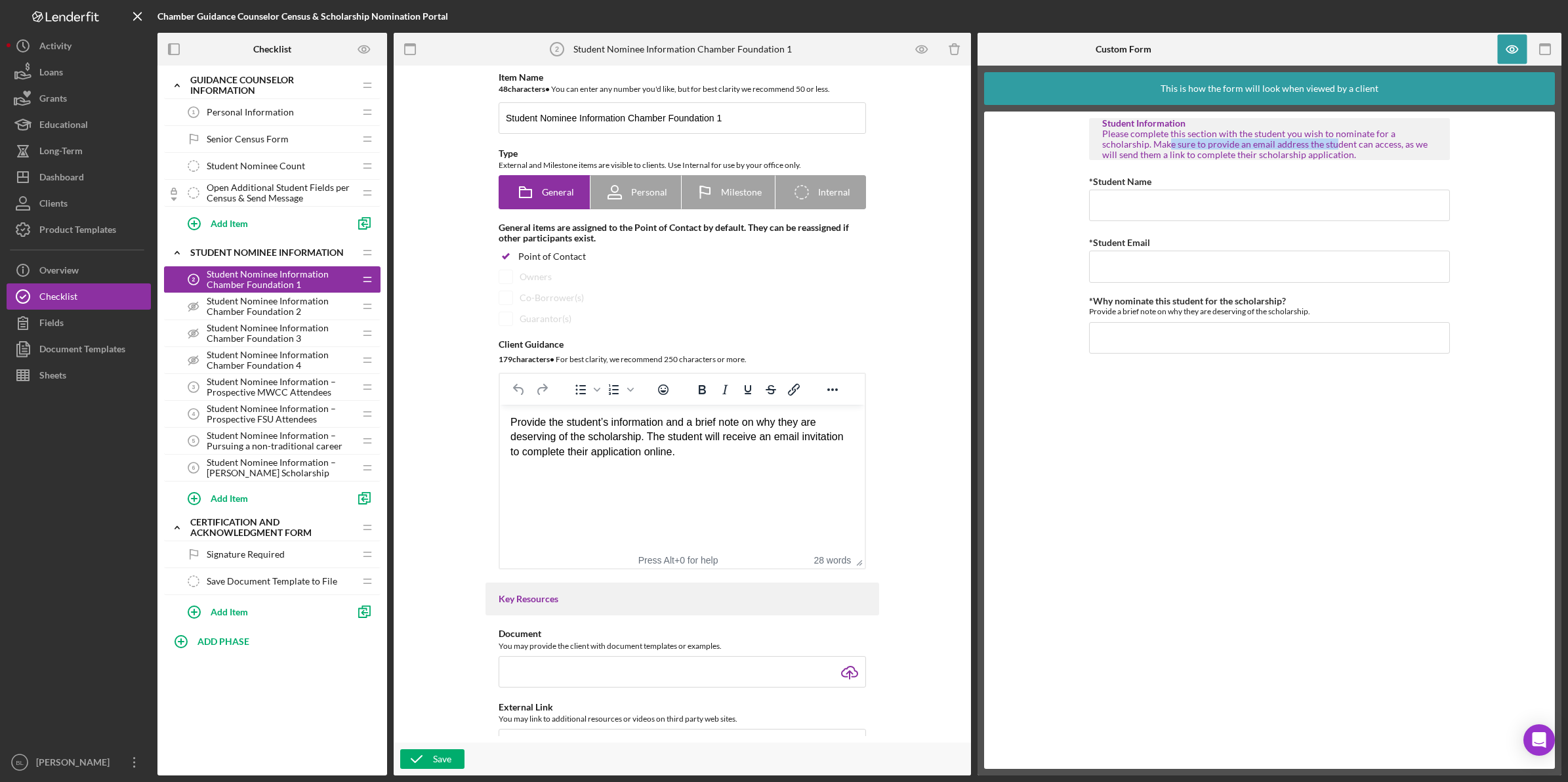
drag, startPoint x: 1168, startPoint y: 145, endPoint x: 1331, endPoint y: 146, distance: 163.0
click at [1331, 146] on div "Please complete this section with the student you wish to nominate for a schola…" at bounding box center [1269, 144] width 335 height 32
drag, startPoint x: 1331, startPoint y: 146, endPoint x: 1432, endPoint y: 172, distance: 104.3
click at [1432, 172] on div "Student Information Please complete this section with the student you wish to n…" at bounding box center [1269, 440] width 360 height 644
drag, startPoint x: 1140, startPoint y: 158, endPoint x: 1360, endPoint y: 157, distance: 220.0
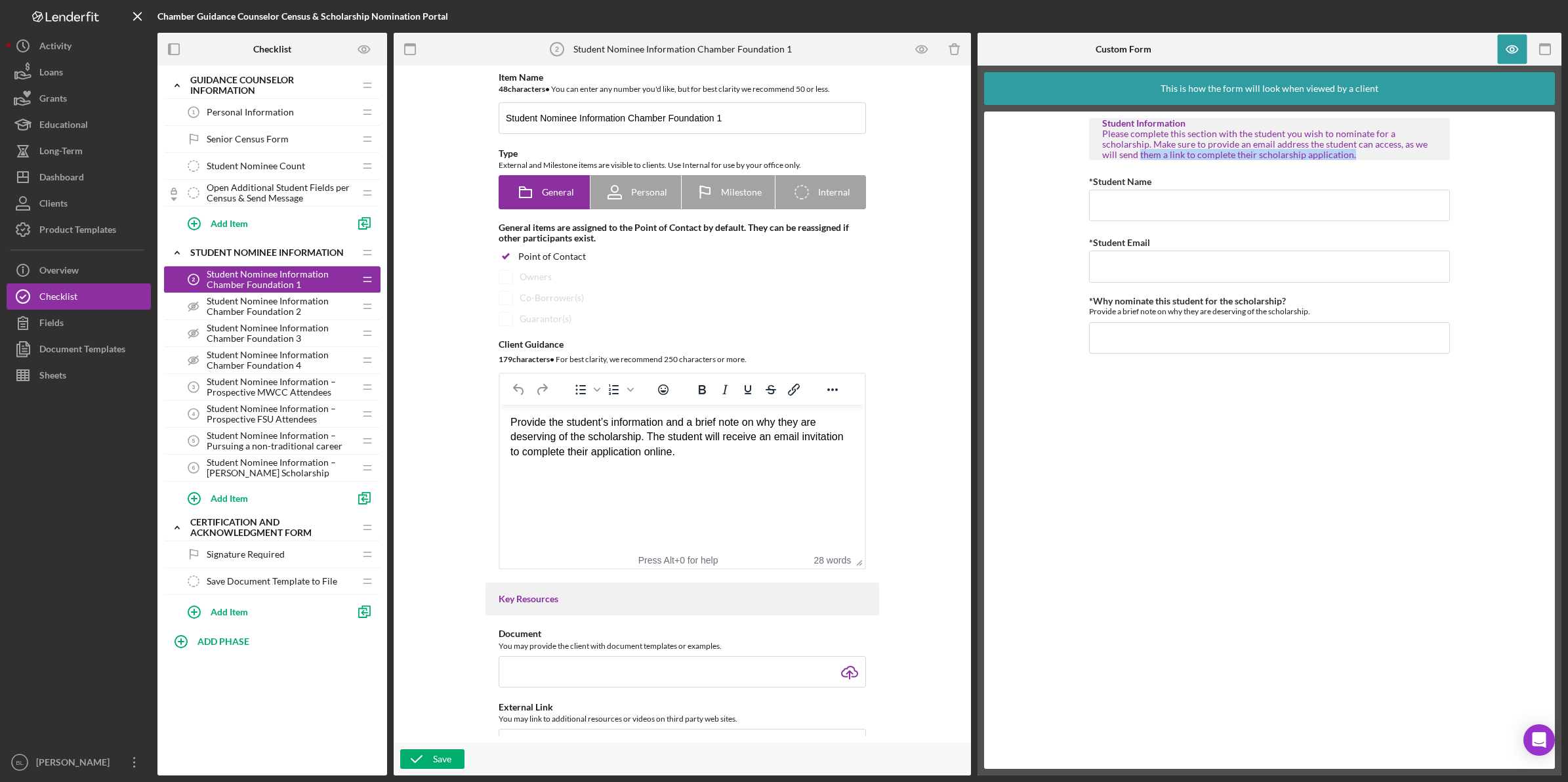
click at [1360, 157] on div "Please complete this section with the student you wish to nominate for a schola…" at bounding box center [1269, 144] width 335 height 32
drag, startPoint x: 1360, startPoint y: 157, endPoint x: 1467, endPoint y: 171, distance: 107.9
click at [1467, 171] on form "Student Information Please complete this section with the student you wish to n…" at bounding box center [1269, 440] width 570 height 657
click at [303, 317] on span "Student Nominee Information Chamber Foundation 2" at bounding box center [280, 306] width 148 height 21
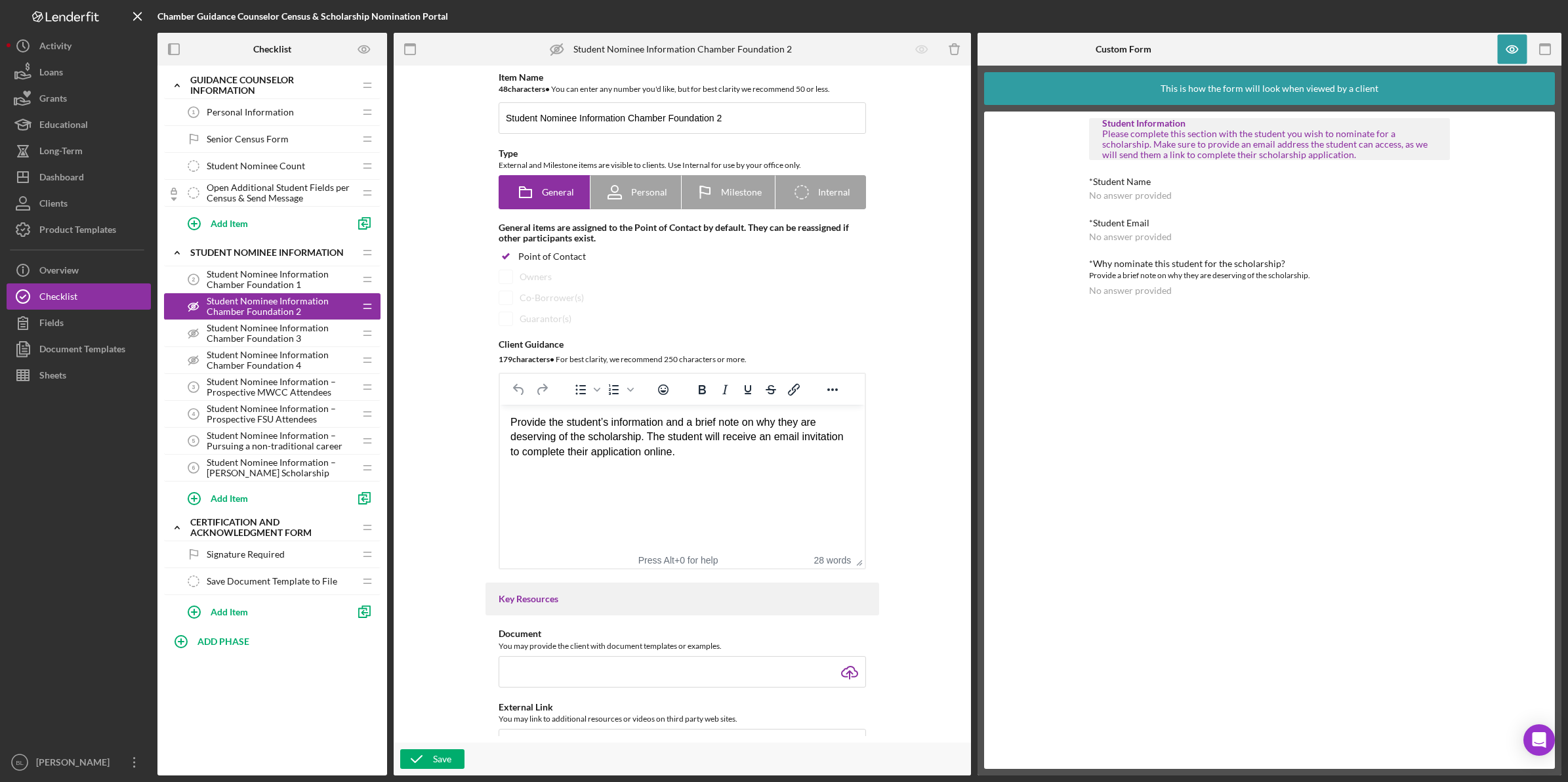
click at [277, 338] on span "Student Nominee Information Chamber Foundation 3" at bounding box center [280, 333] width 148 height 21
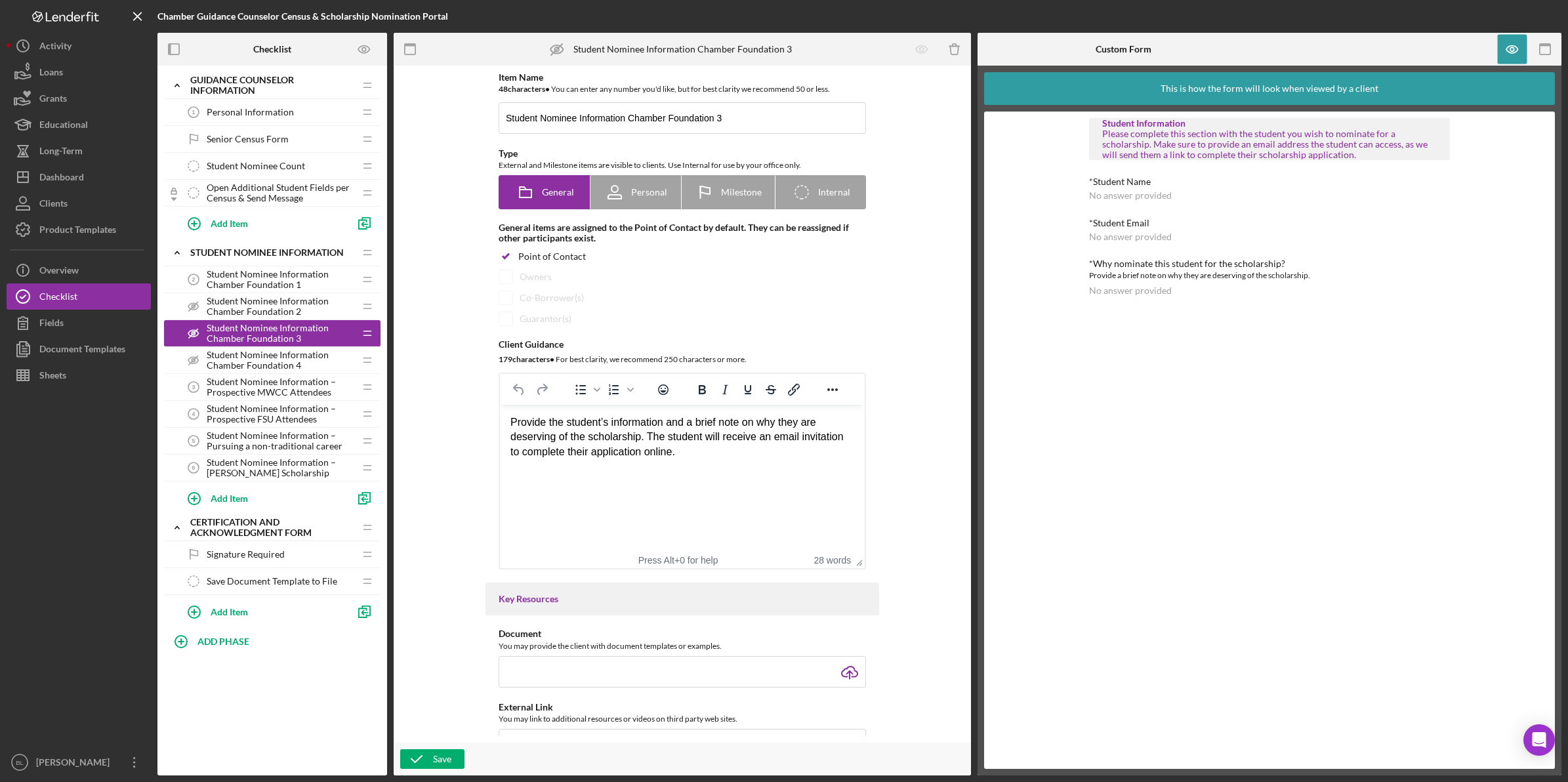
click at [267, 355] on span "Student Nominee Information Chamber Foundation 4" at bounding box center [280, 360] width 148 height 21
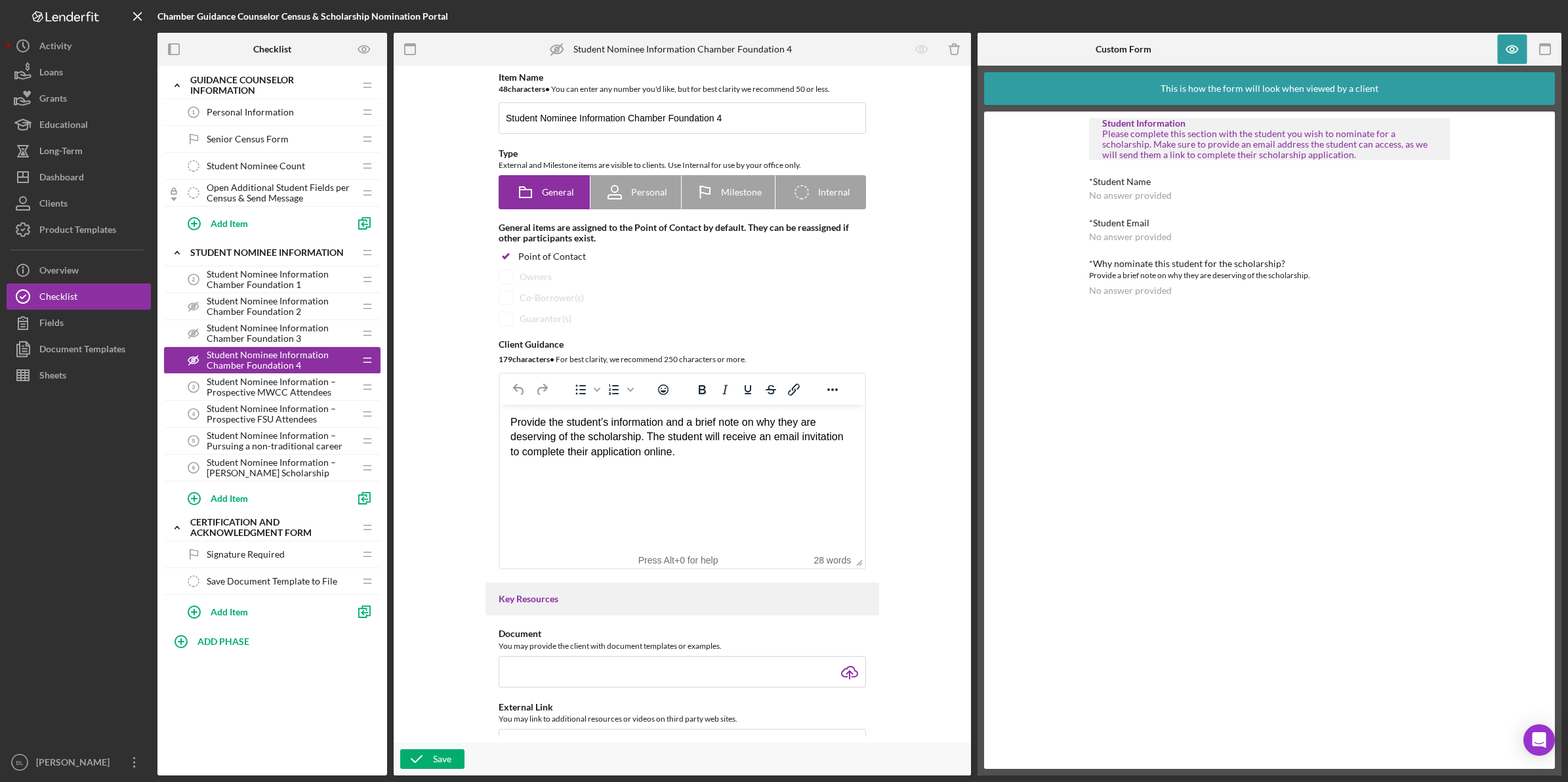
click at [264, 382] on span "Student Nominee Information – Prospective MWCC Attendees" at bounding box center [280, 387] width 148 height 21
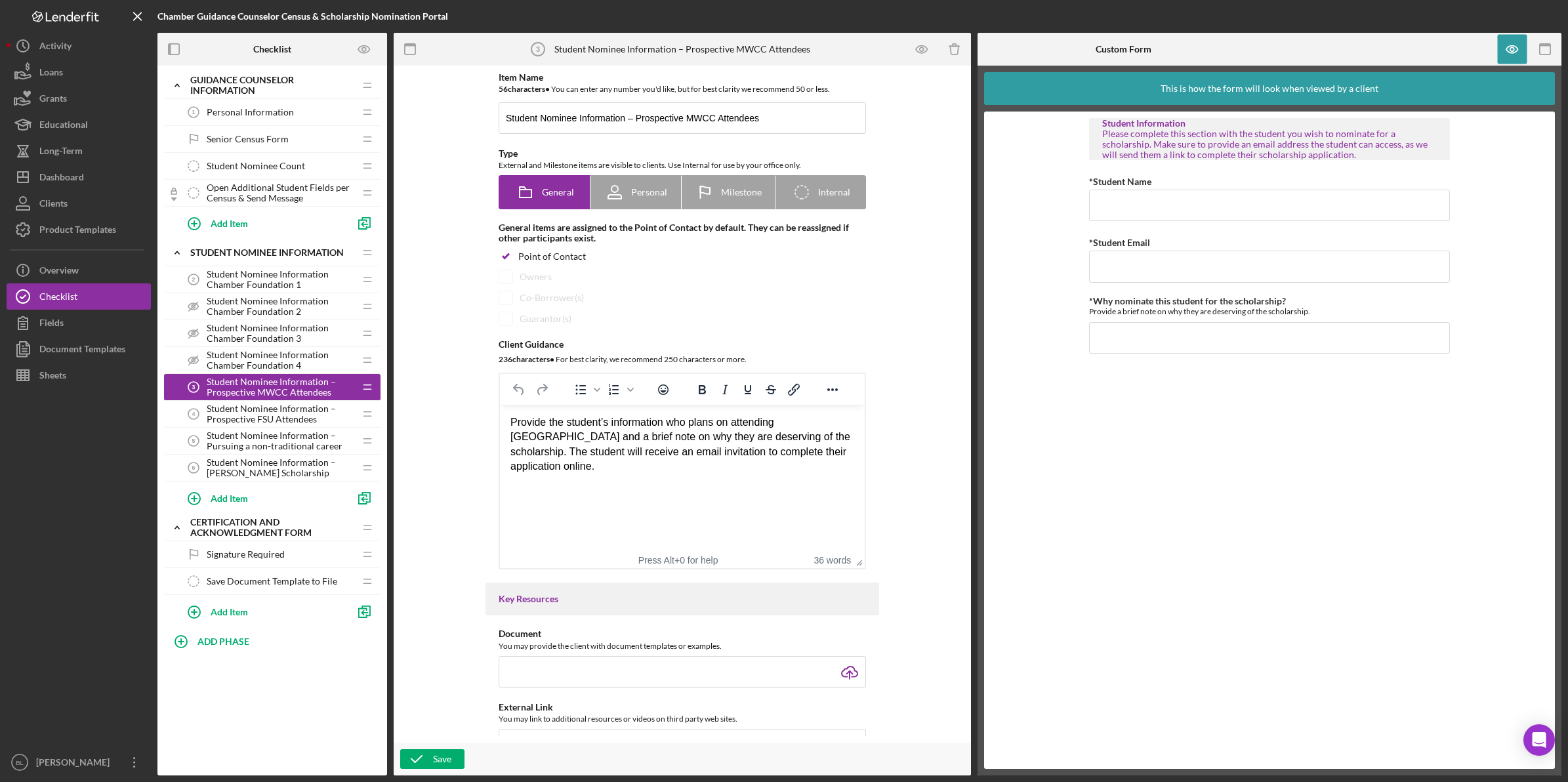
click at [242, 416] on span "Student Nominee Information – Prospective FSU Attendees" at bounding box center [280, 414] width 148 height 21
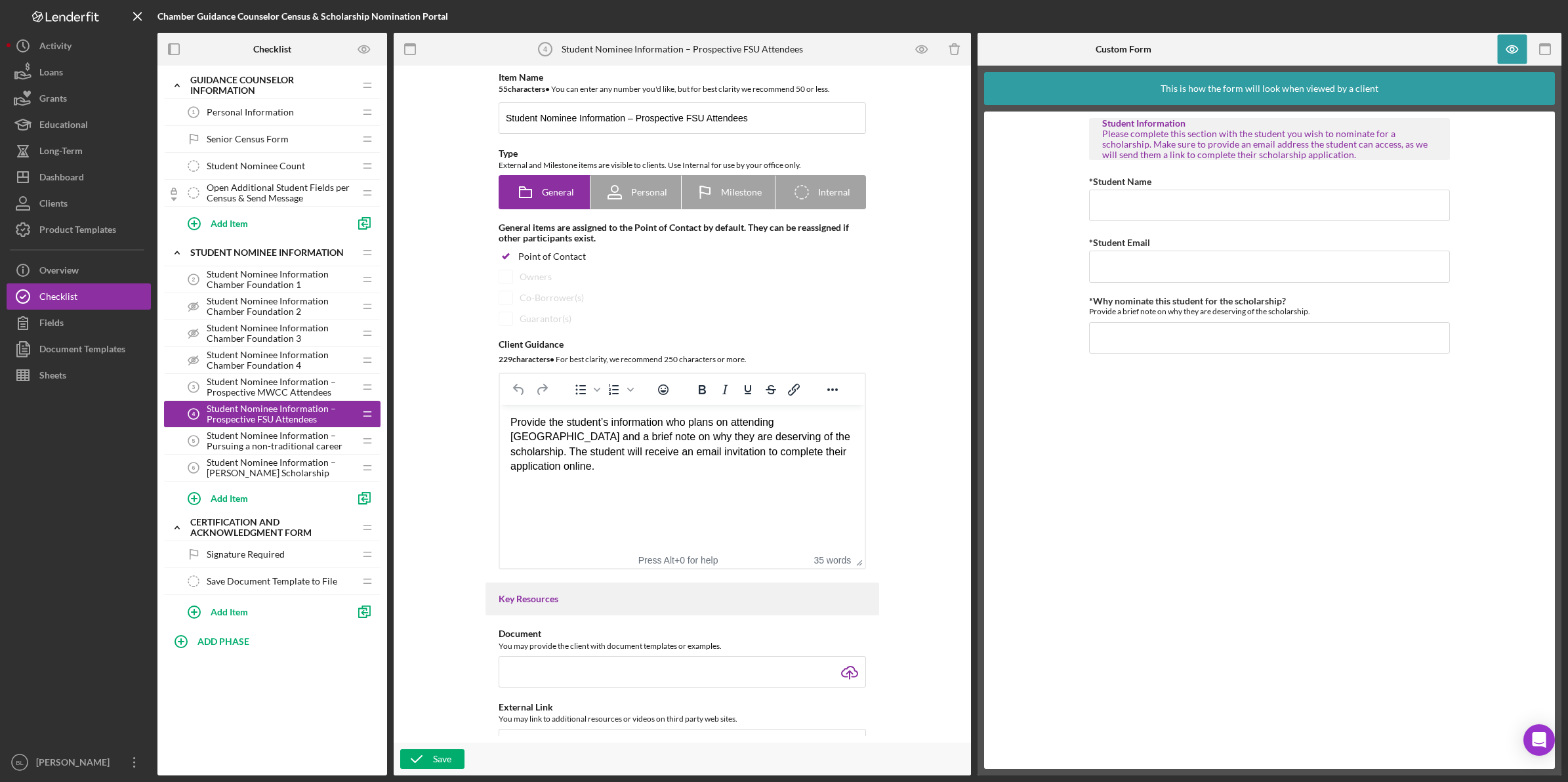
click at [246, 436] on span "Student Nominee Information – Pursuing a non-traditional career" at bounding box center [280, 440] width 148 height 21
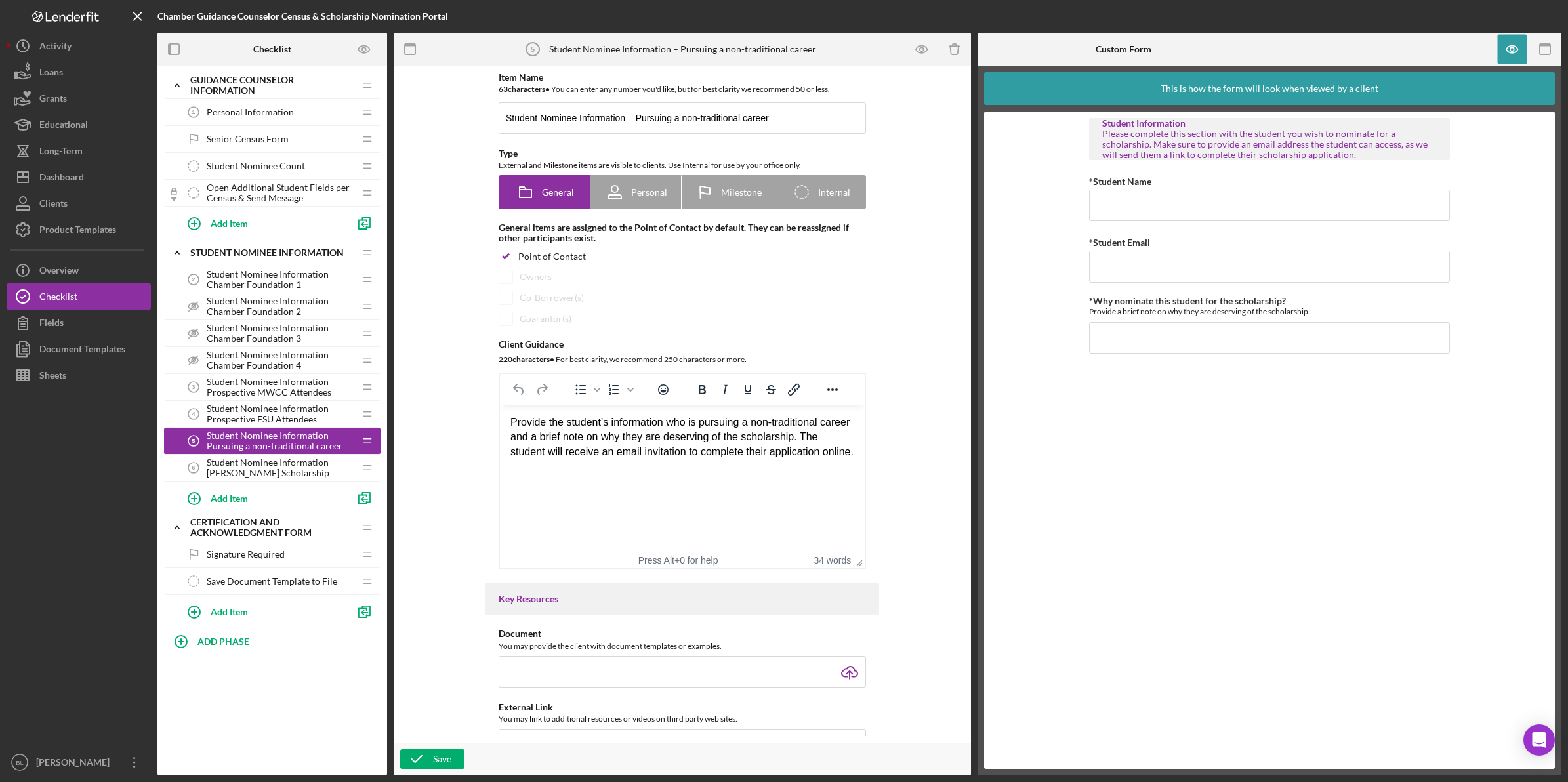
click at [283, 467] on span "Student Nominee Information – [PERSON_NAME] Scholarship" at bounding box center [280, 468] width 148 height 21
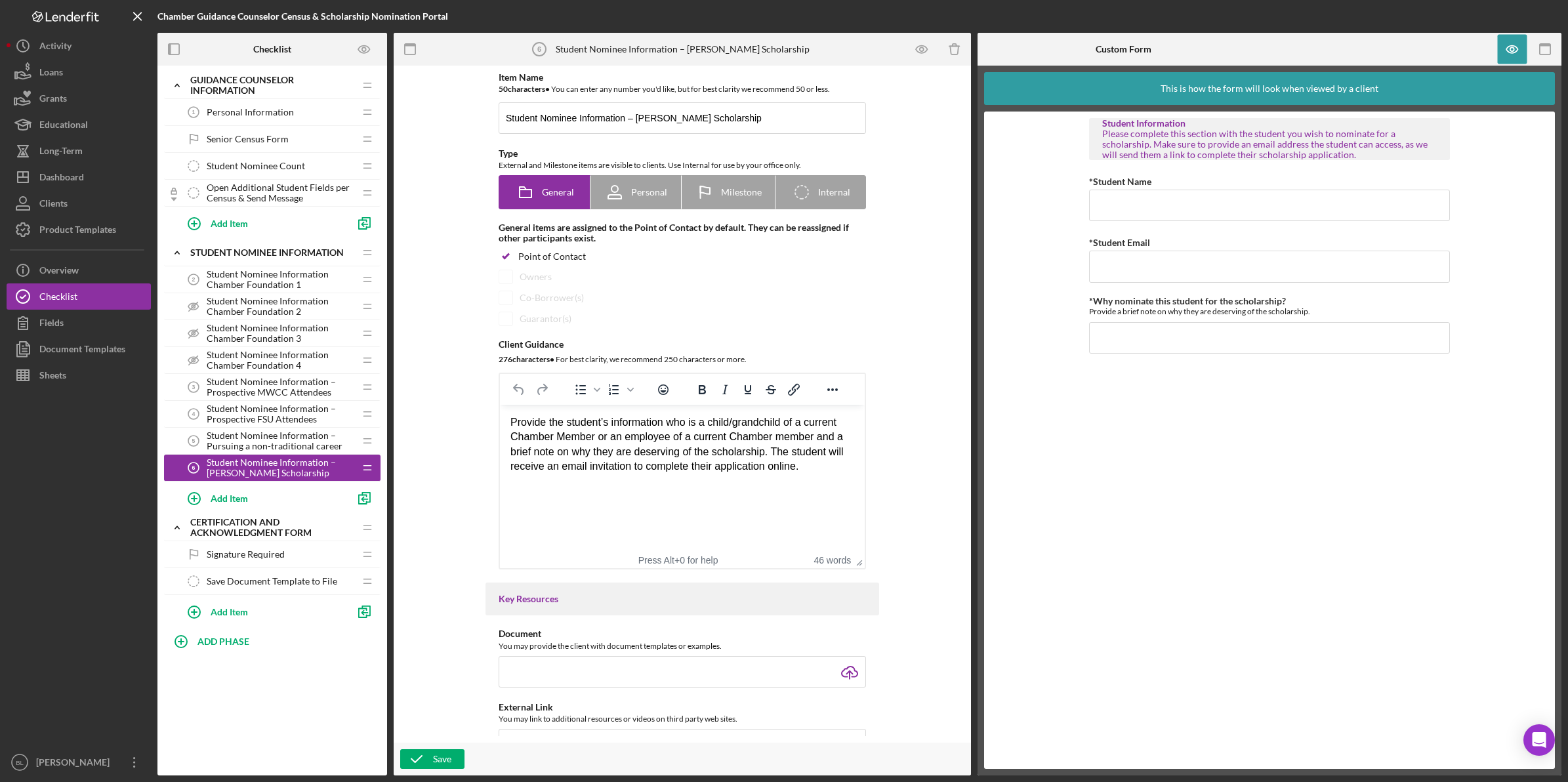
click at [224, 194] on span "Open Additional Student Fields per Census & Send Message" at bounding box center [280, 193] width 148 height 21
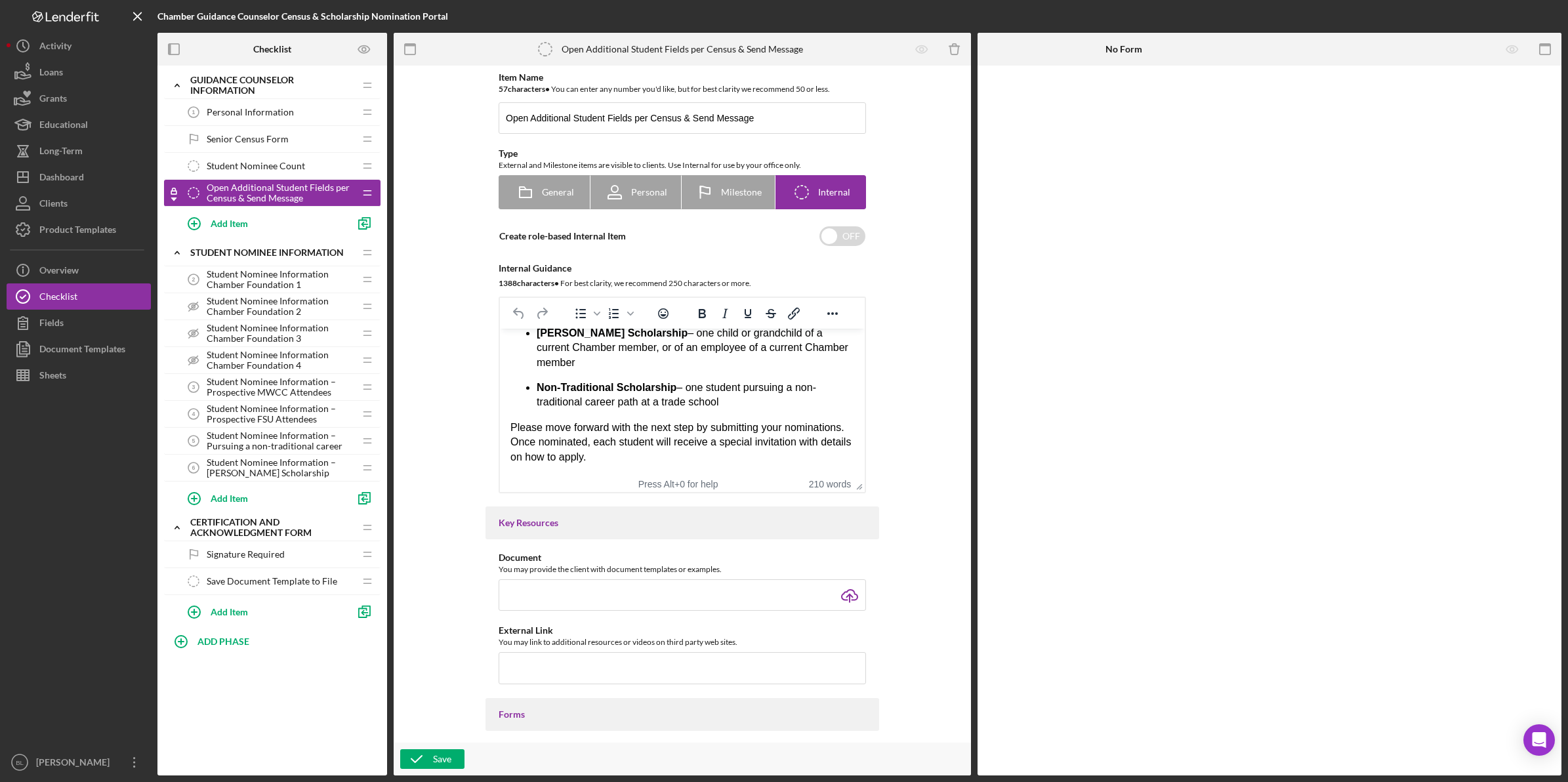
scroll to position [415, 0]
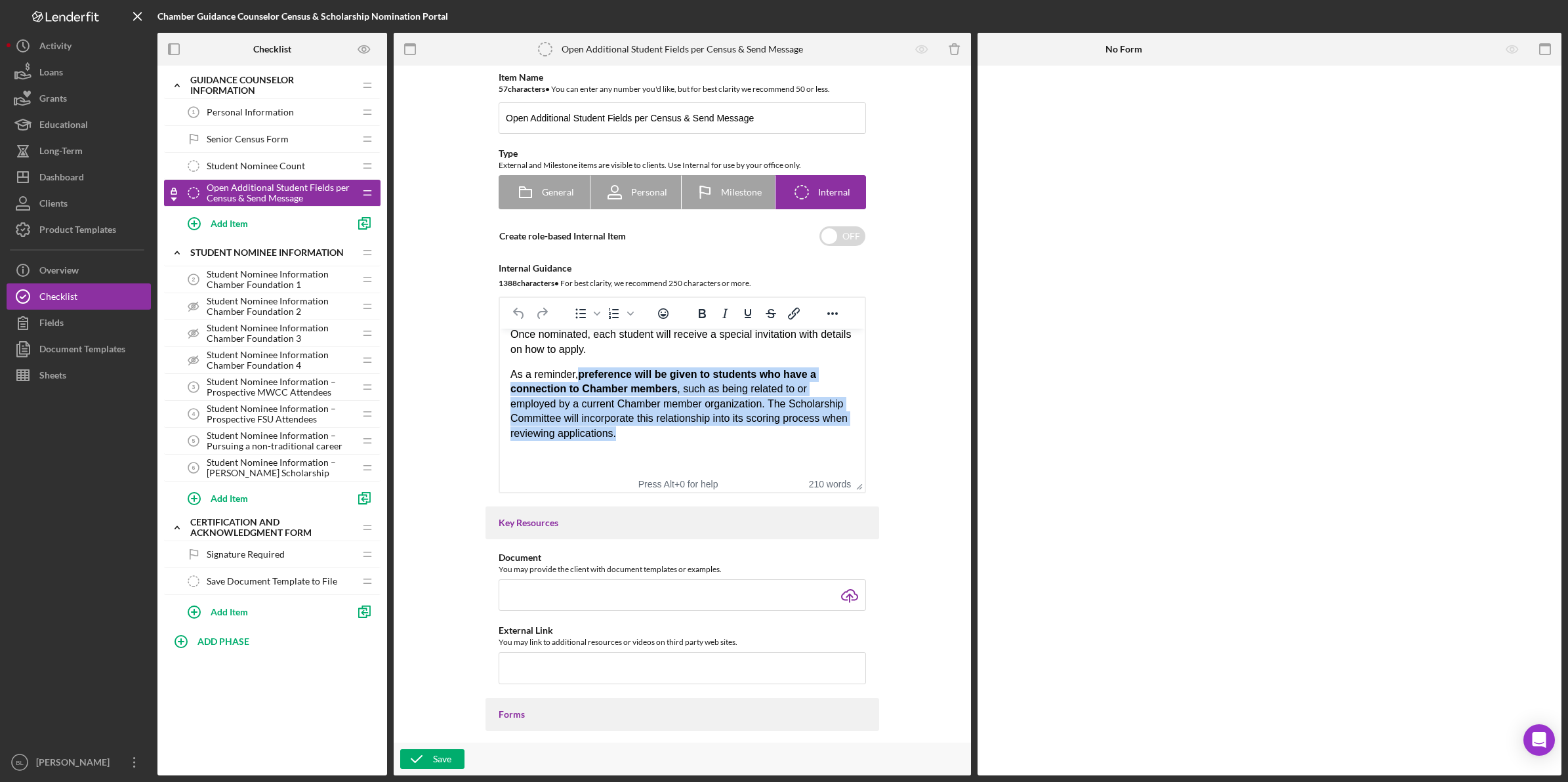
drag, startPoint x: 577, startPoint y: 373, endPoint x: 753, endPoint y: 429, distance: 184.7
click at [753, 429] on p "As a reminder, preference will be given to students who have a connection to Ch…" at bounding box center [682, 403] width 344 height 73
copy p "preference will be given to students who have a connection to Chamber members ,…"
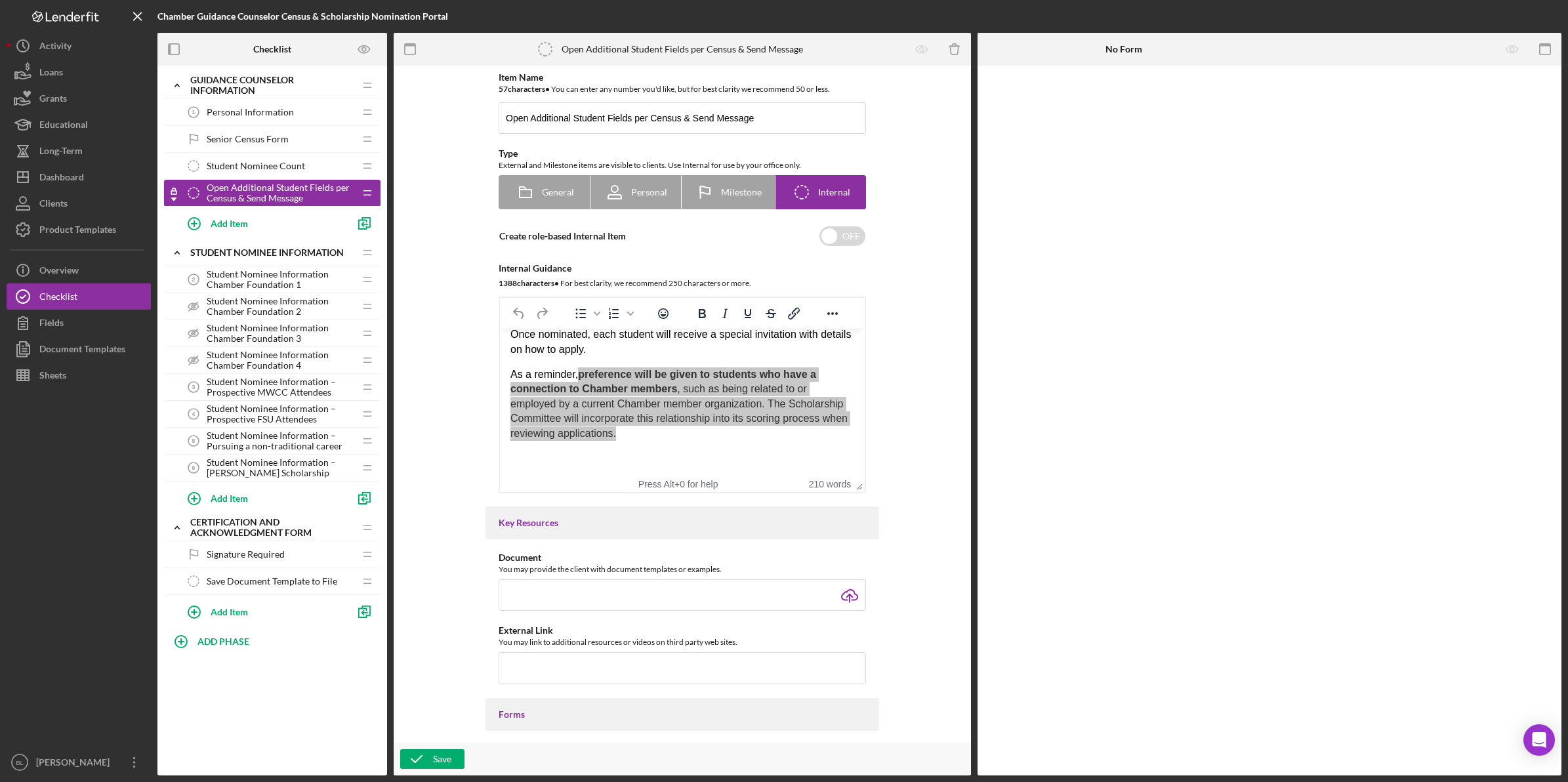
click at [261, 565] on div "Signature Required Signature Required" at bounding box center [267, 554] width 174 height 27
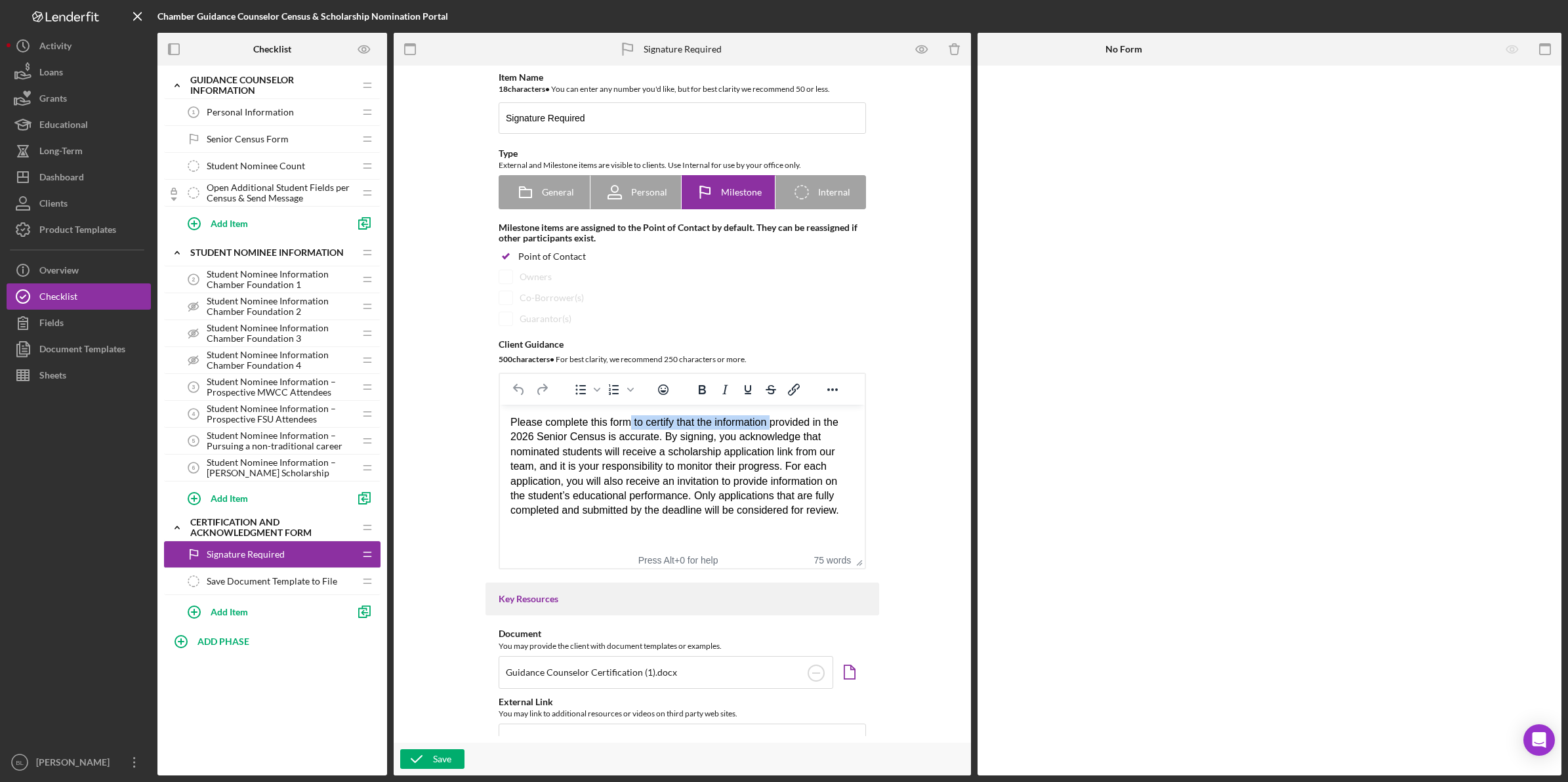
drag, startPoint x: 629, startPoint y: 427, endPoint x: 774, endPoint y: 428, distance: 145.0
click at [774, 428] on div "Please complete this form to certify that the information provided in the 2026 …" at bounding box center [682, 467] width 344 height 103
click at [792, 452] on div "Please complete this form to certify that the information provided in the 2026 …" at bounding box center [682, 467] width 344 height 103
drag, startPoint x: 515, startPoint y: 439, endPoint x: 612, endPoint y: 439, distance: 97.0
click at [612, 439] on div "Please complete this form to certify that the information provided in the 2026 …" at bounding box center [682, 467] width 344 height 103
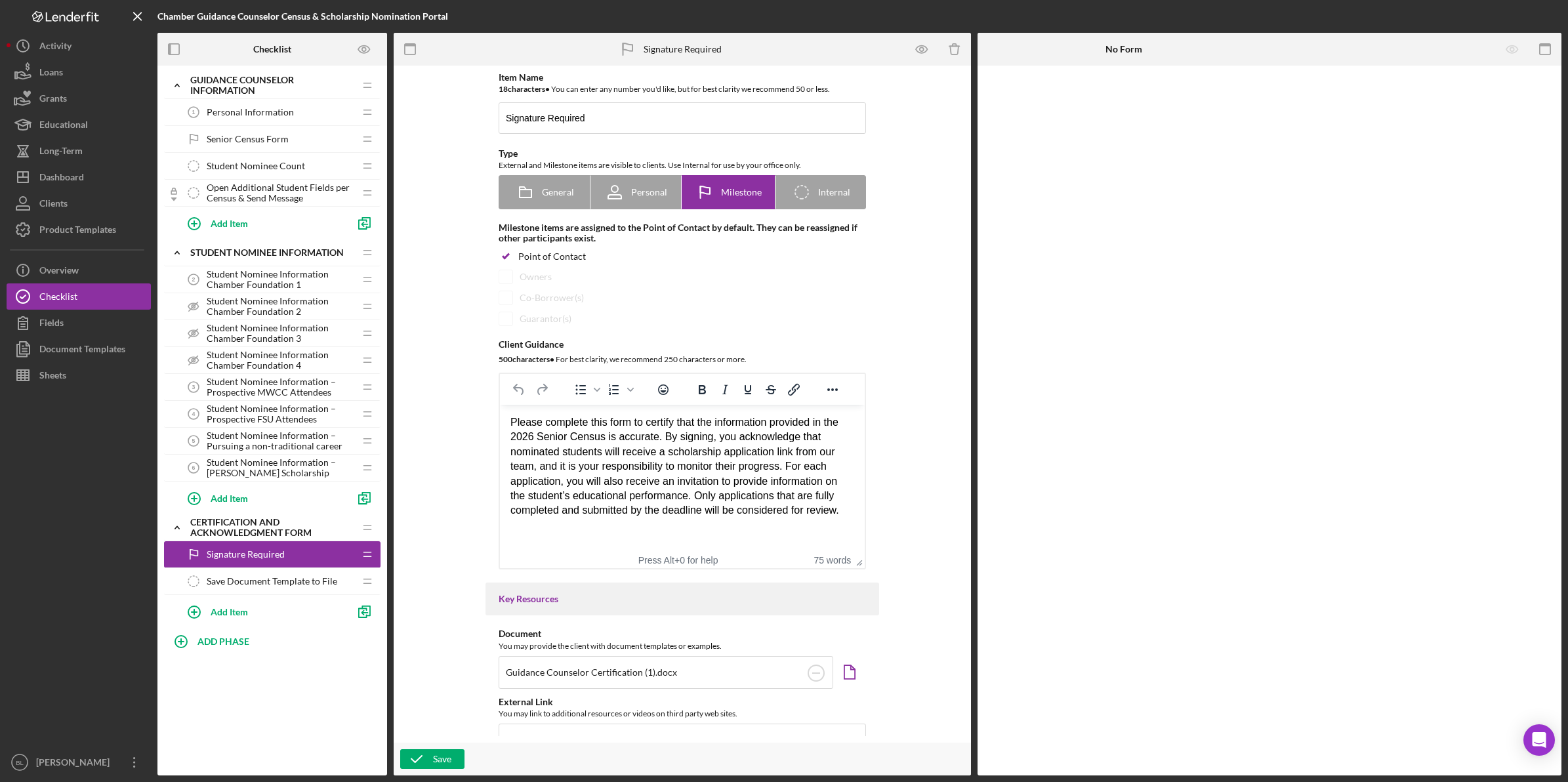
click at [643, 458] on div "Please complete this form to certify that the information provided in the 2026 …" at bounding box center [682, 467] width 344 height 103
drag, startPoint x: 540, startPoint y: 471, endPoint x: 599, endPoint y: 471, distance: 59.0
click at [599, 471] on div "Please complete this form to certify that the information provided in the 2026 …" at bounding box center [682, 467] width 344 height 103
click at [644, 514] on div "Please complete this form to certify that the information provided in the 2026 …" at bounding box center [682, 467] width 344 height 103
drag, startPoint x: 570, startPoint y: 471, endPoint x: 816, endPoint y: 471, distance: 246.0
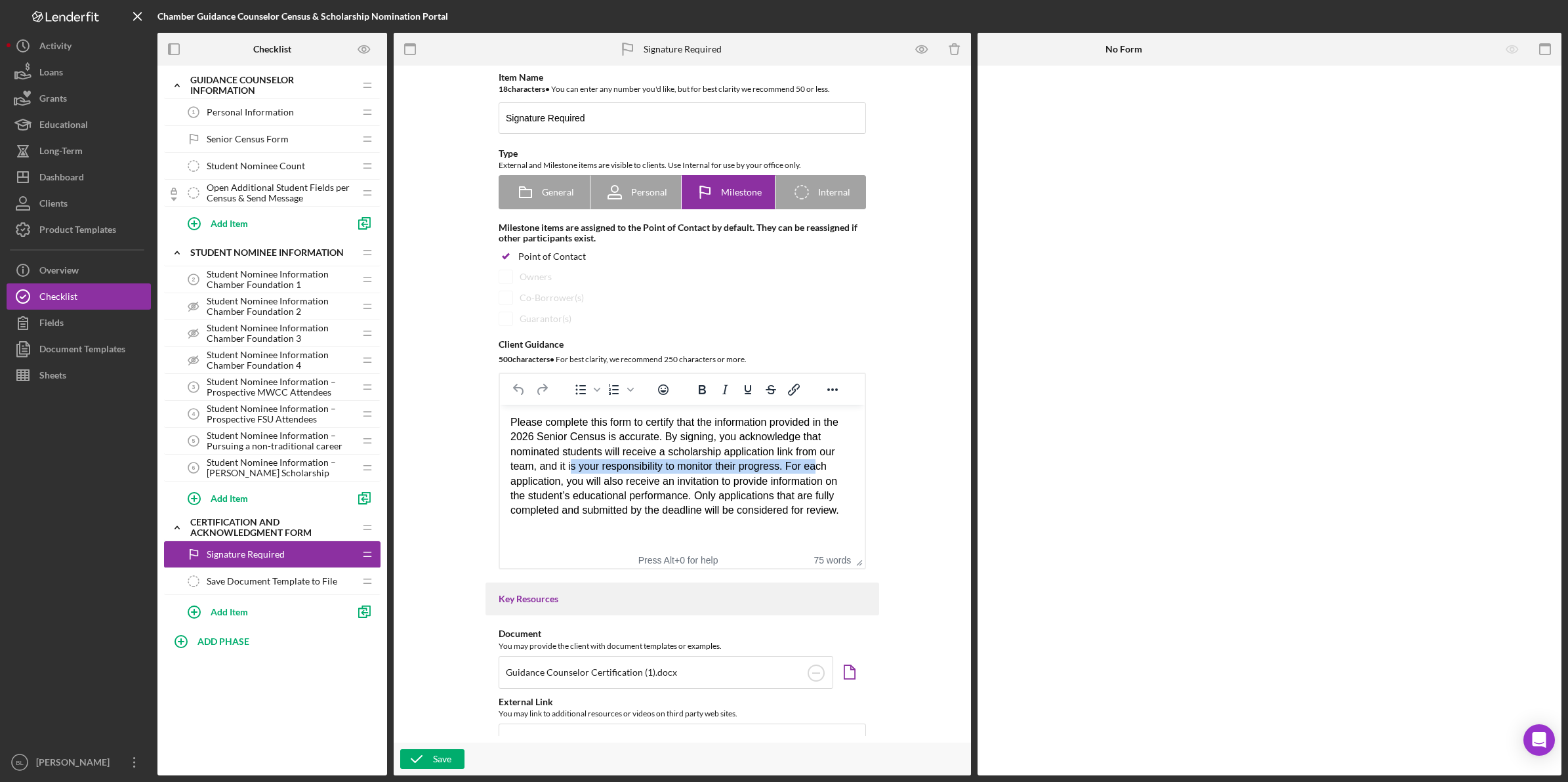
click at [816, 471] on div "Please complete this form to certify that the information provided in the 2026 …" at bounding box center [682, 467] width 344 height 103
click at [789, 478] on div "Please complete this form to certify that the information provided in the 2026 …" at bounding box center [682, 467] width 344 height 103
drag, startPoint x: 797, startPoint y: 469, endPoint x: 839, endPoint y: 485, distance: 44.9
click at [839, 485] on div "Please complete this form to certify that the information provided in the 2026 …" at bounding box center [682, 467] width 344 height 103
click at [659, 494] on div "Please complete this form to certify that the information provided in the 2026 …" at bounding box center [682, 467] width 344 height 103
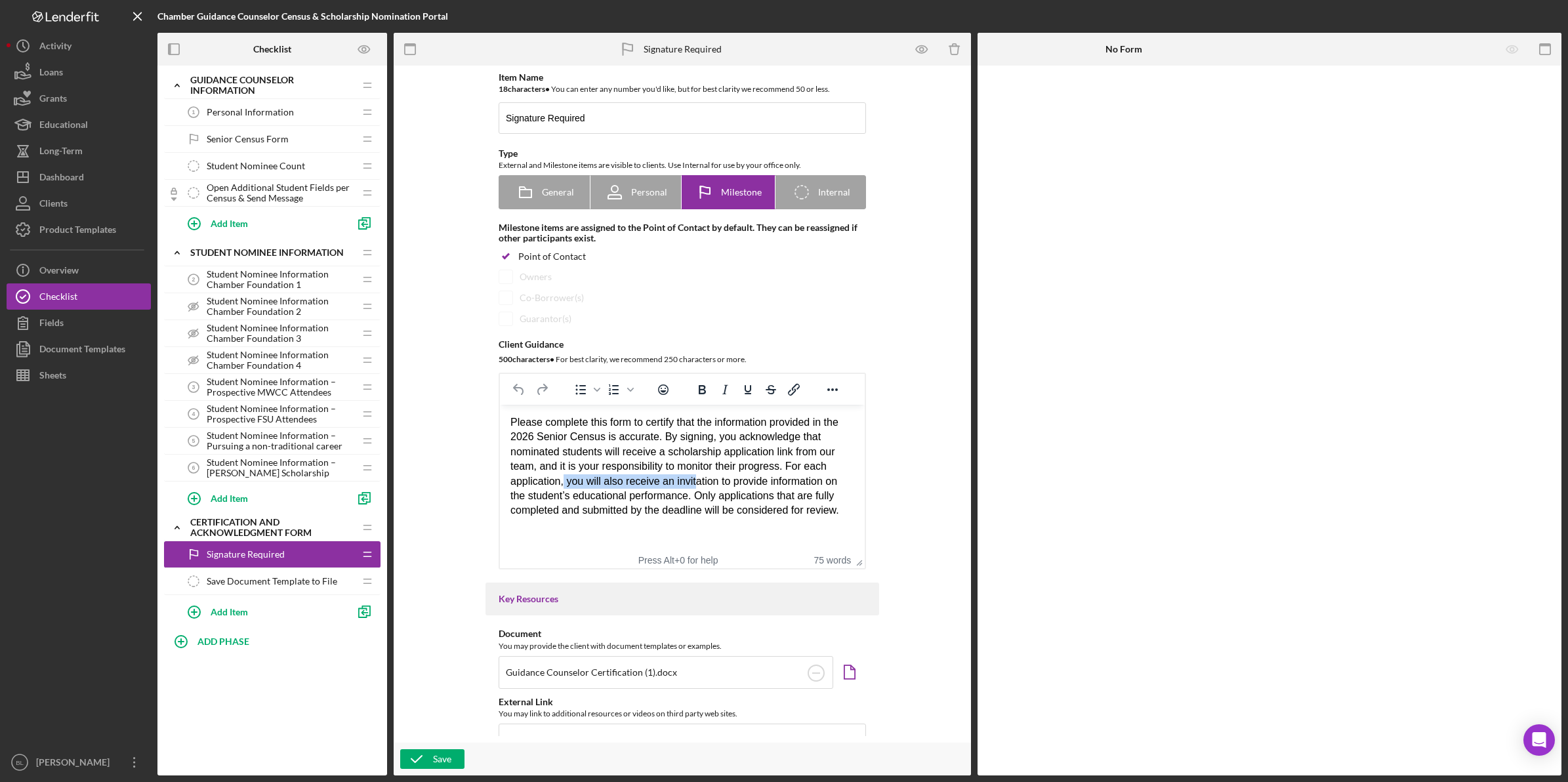
drag, startPoint x: 609, startPoint y: 485, endPoint x: 698, endPoint y: 485, distance: 89.0
click at [698, 485] on div "Please complete this form to certify that the information provided in the 2026 …" at bounding box center [682, 467] width 344 height 103
drag, startPoint x: 777, startPoint y: 494, endPoint x: 802, endPoint y: 488, distance: 25.7
click at [777, 492] on div "Please complete this form to certify that the information provided in the 2026 …" at bounding box center [682, 467] width 344 height 103
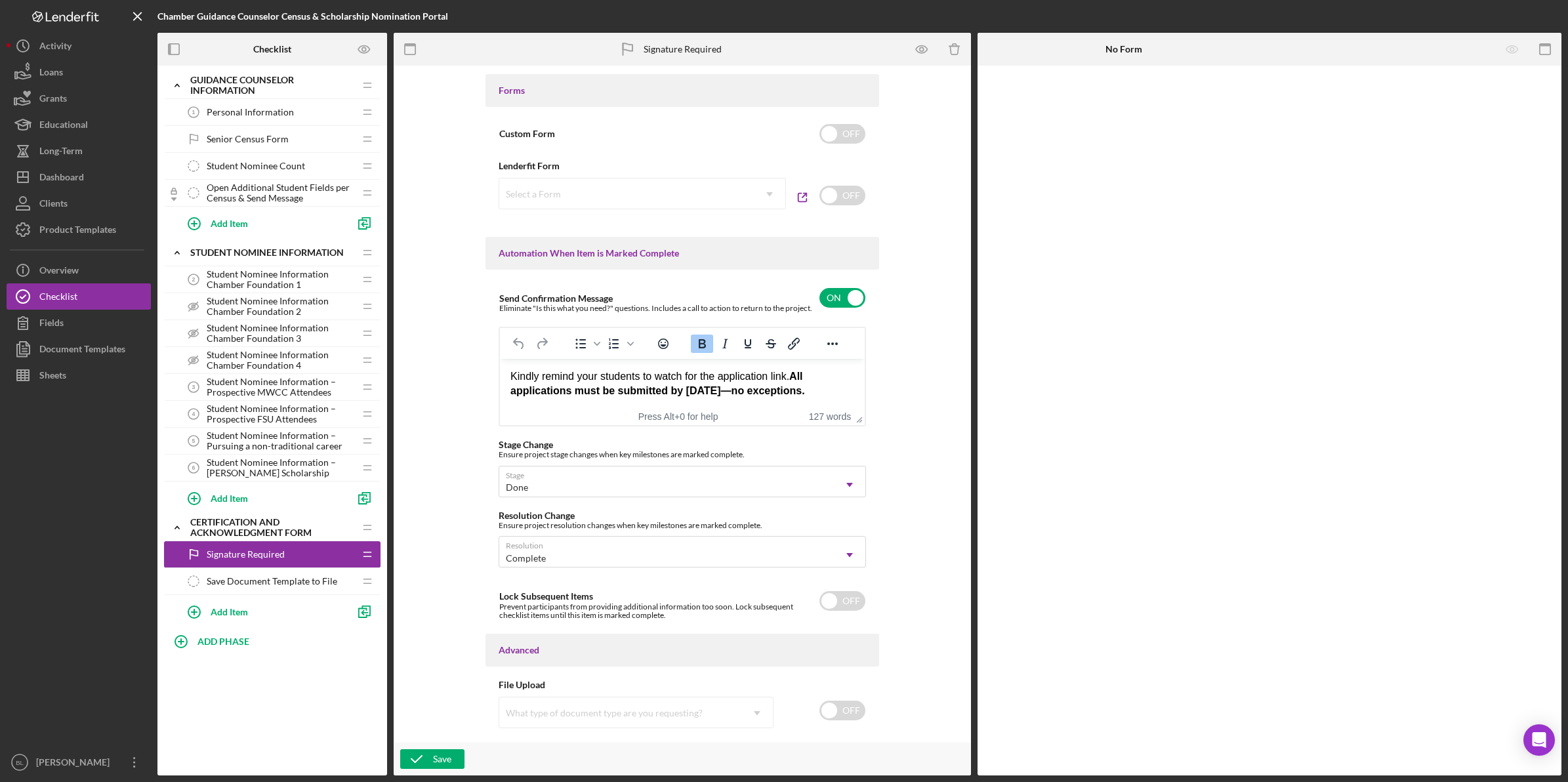
scroll to position [730, 0]
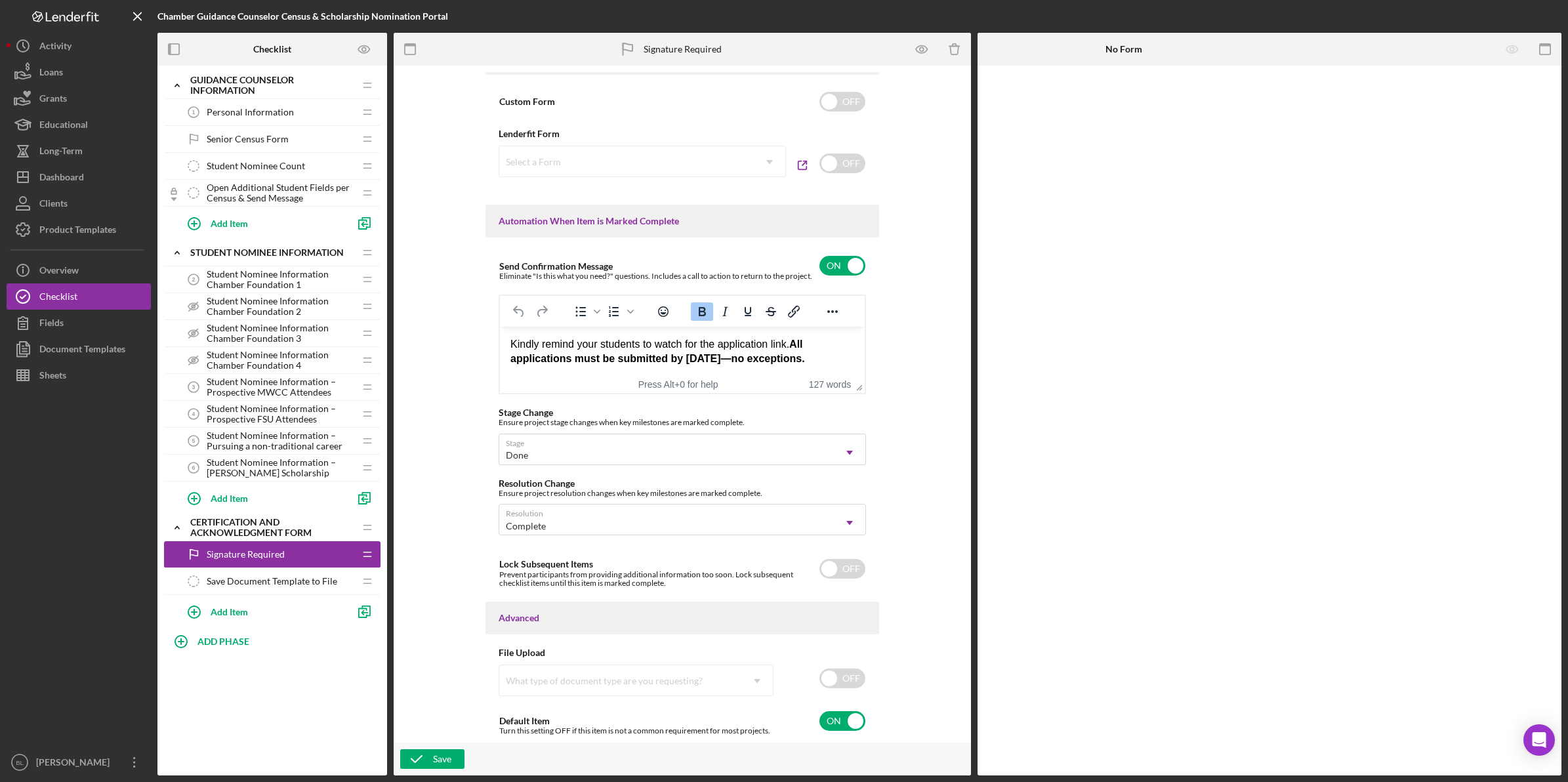
click at [280, 585] on span "Save Document Template to File" at bounding box center [272, 582] width 131 height 10
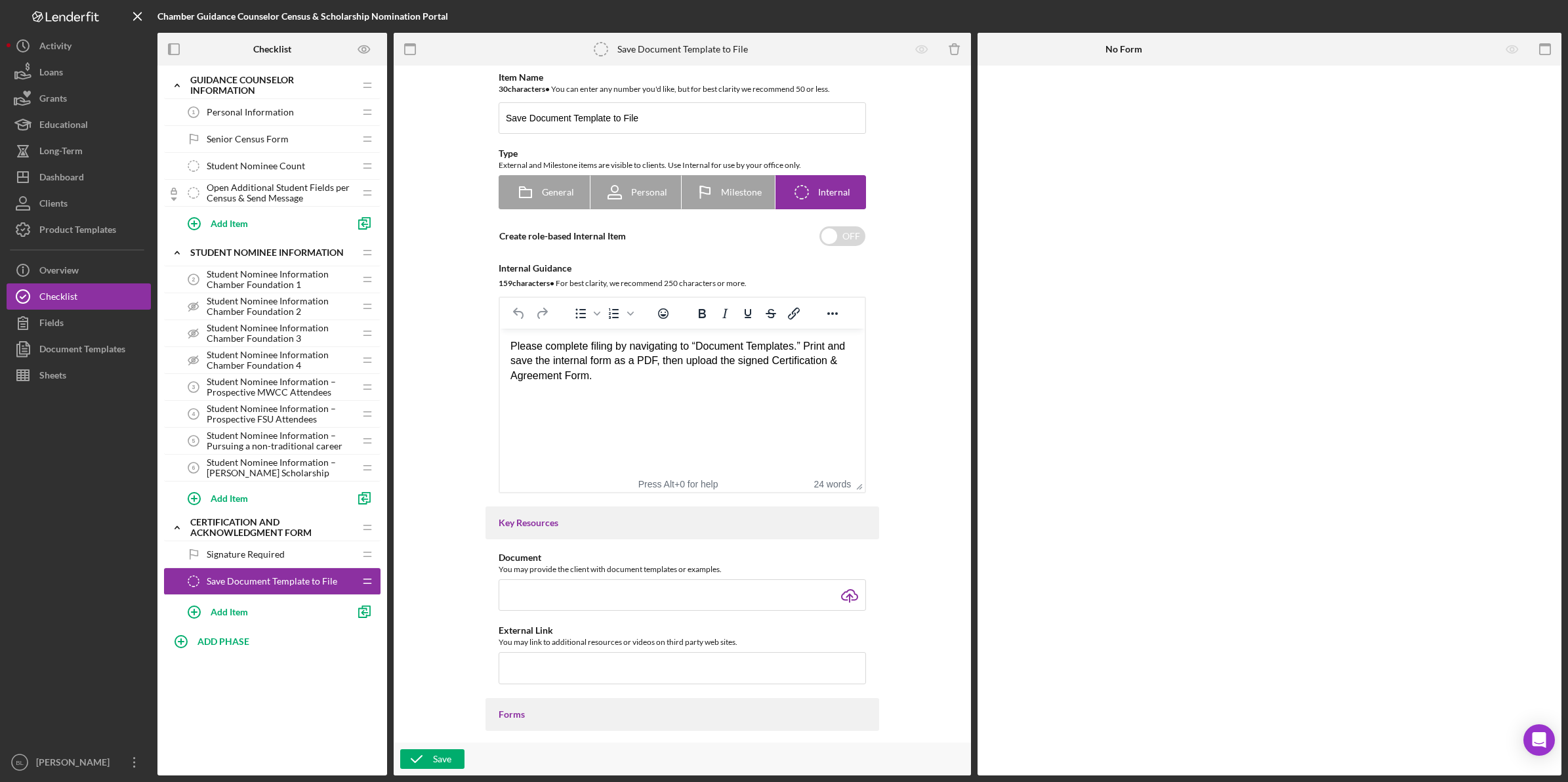
click at [266, 559] on span "Signature Required" at bounding box center [245, 554] width 78 height 10
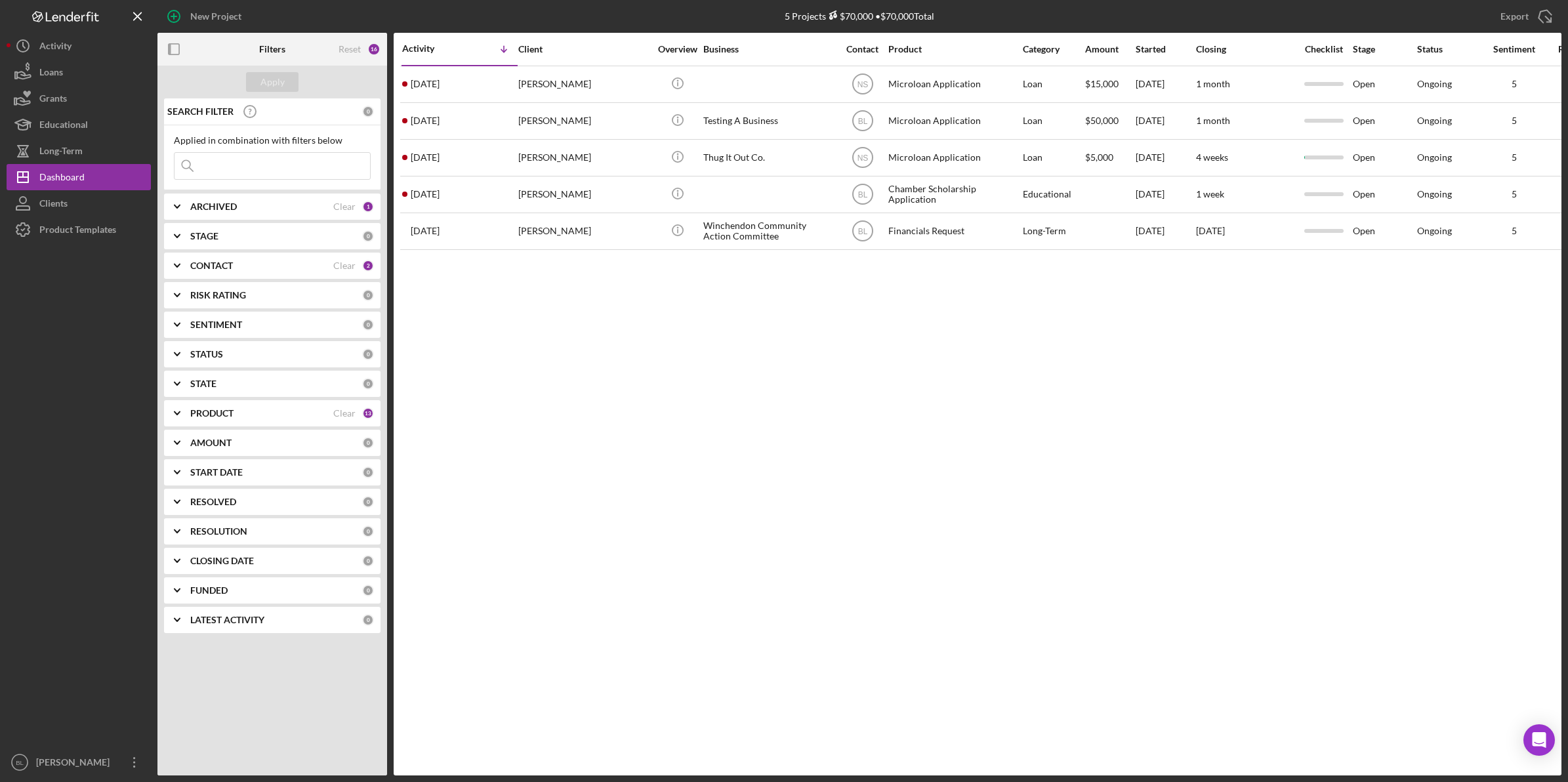
drag, startPoint x: 79, startPoint y: 231, endPoint x: 52, endPoint y: 249, distance: 32.4
click at [79, 231] on div "Product Templates" at bounding box center [77, 231] width 77 height 29
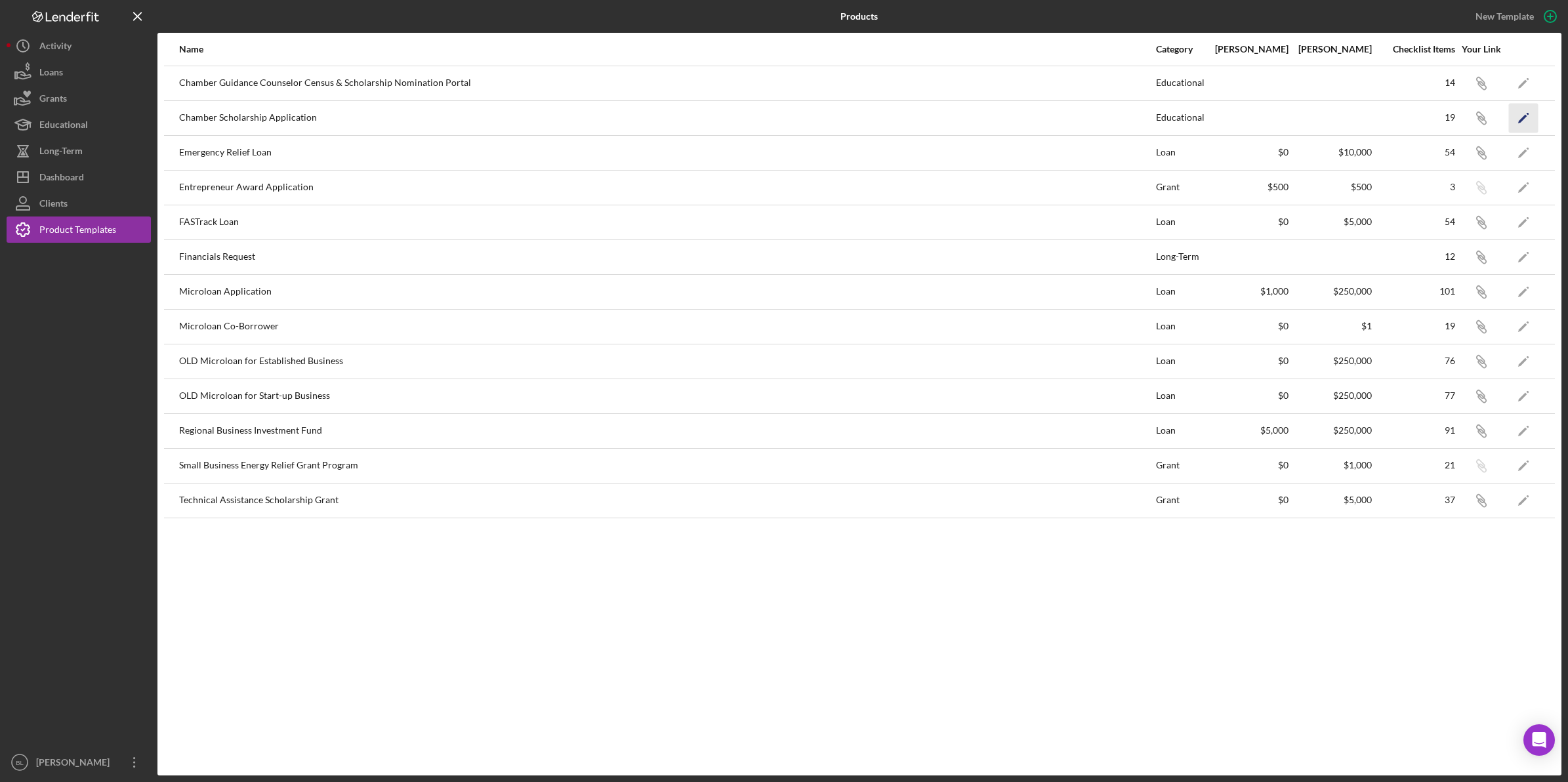
click at [1529, 116] on icon "Icon/Edit" at bounding box center [1523, 118] width 29 height 29
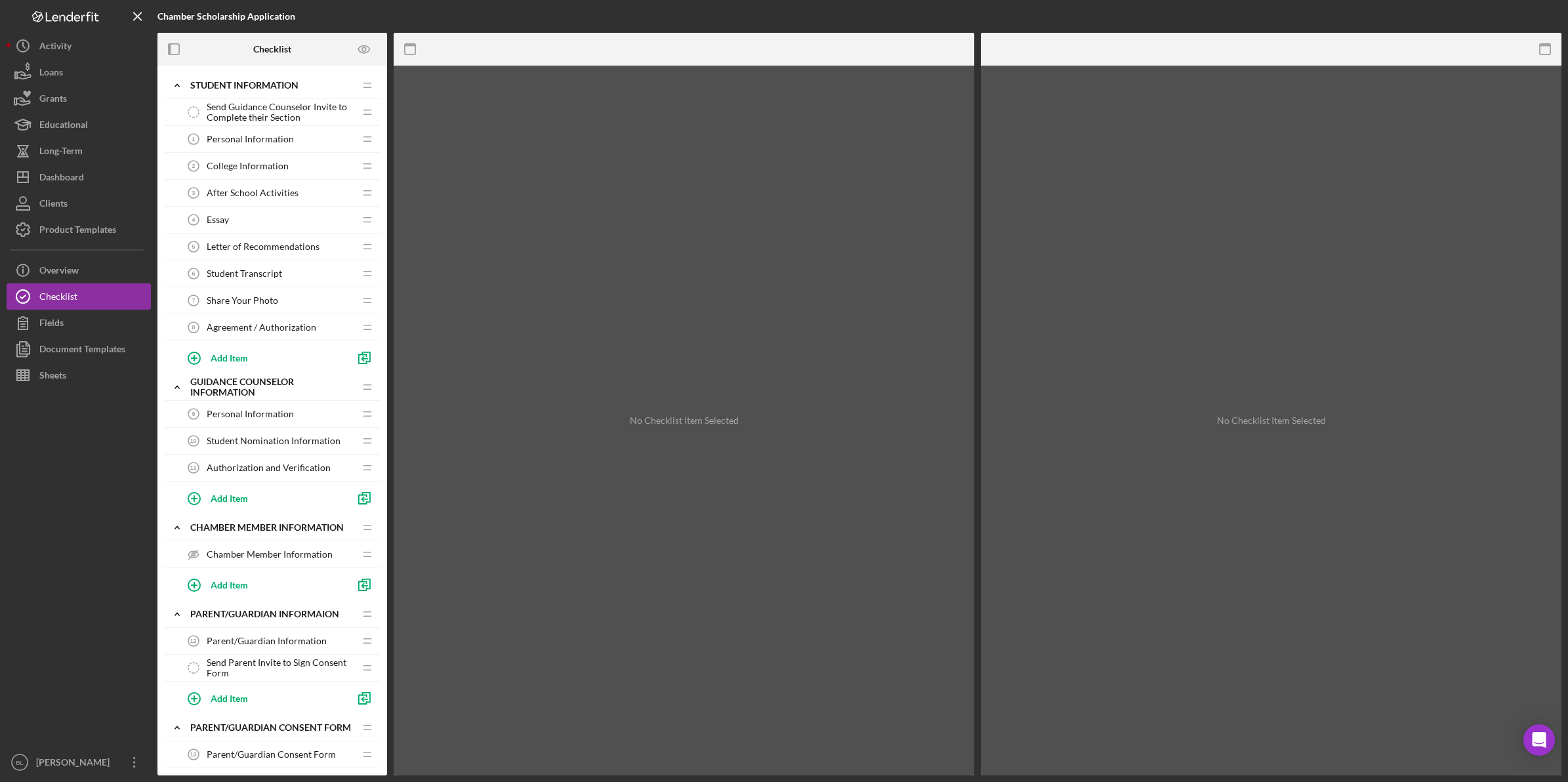
click at [290, 105] on span "Send Guidance Counselor Invite to Complete their Section" at bounding box center [280, 112] width 148 height 21
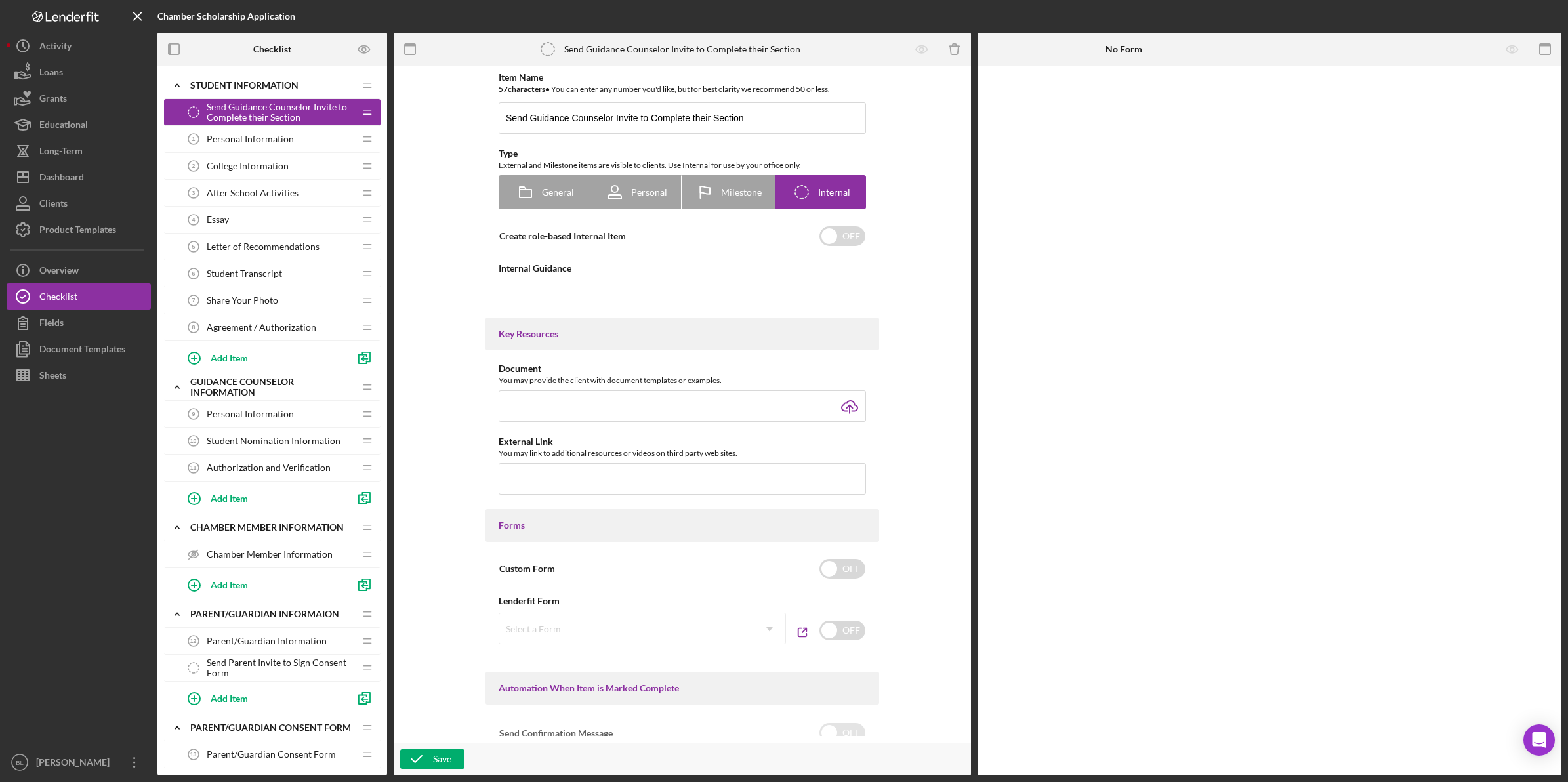
type textarea "<div>Send Guidance Counselor invite to complete their application portion by go…"
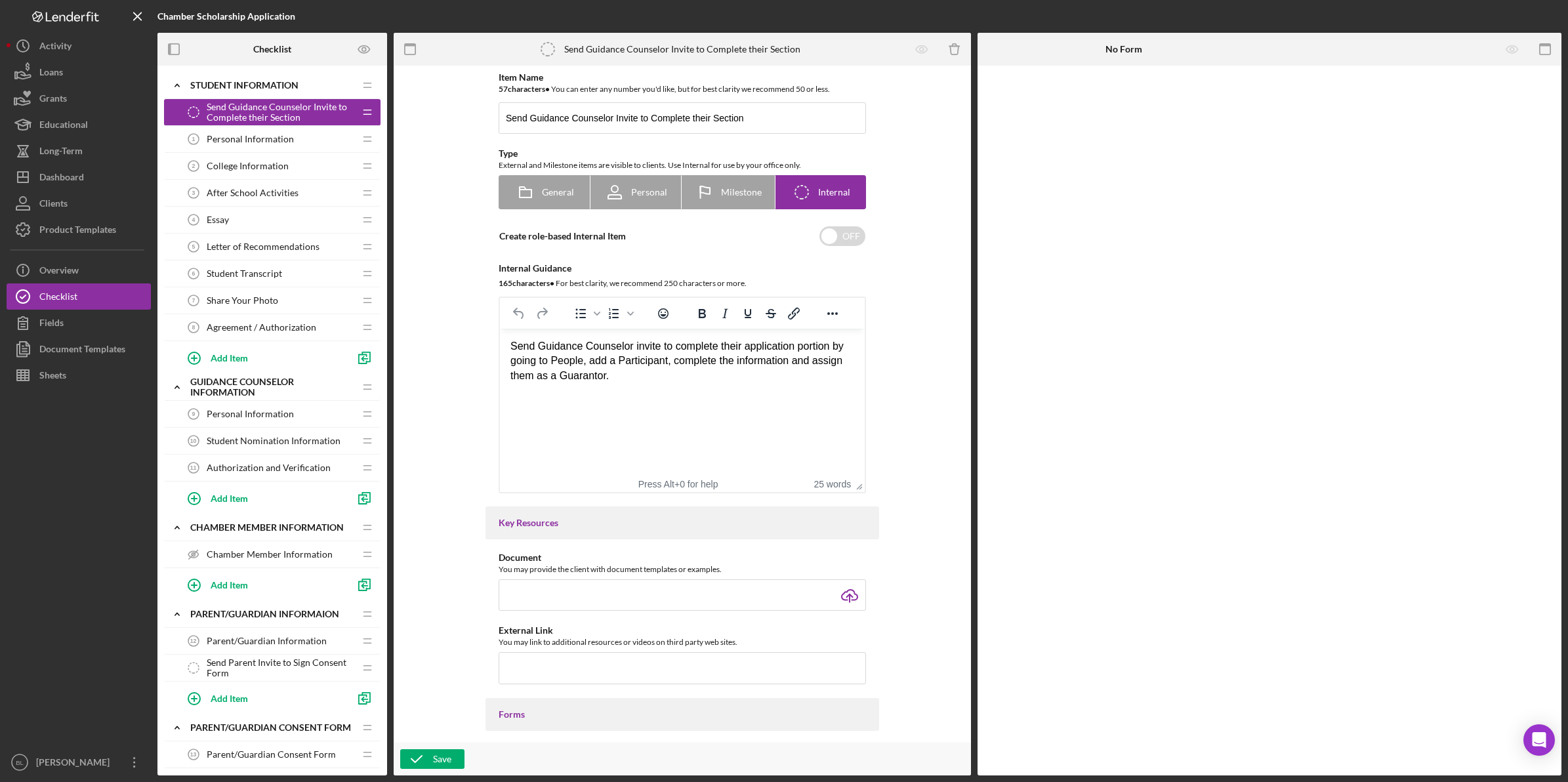
click at [227, 145] on span "Personal Information" at bounding box center [249, 139] width 87 height 10
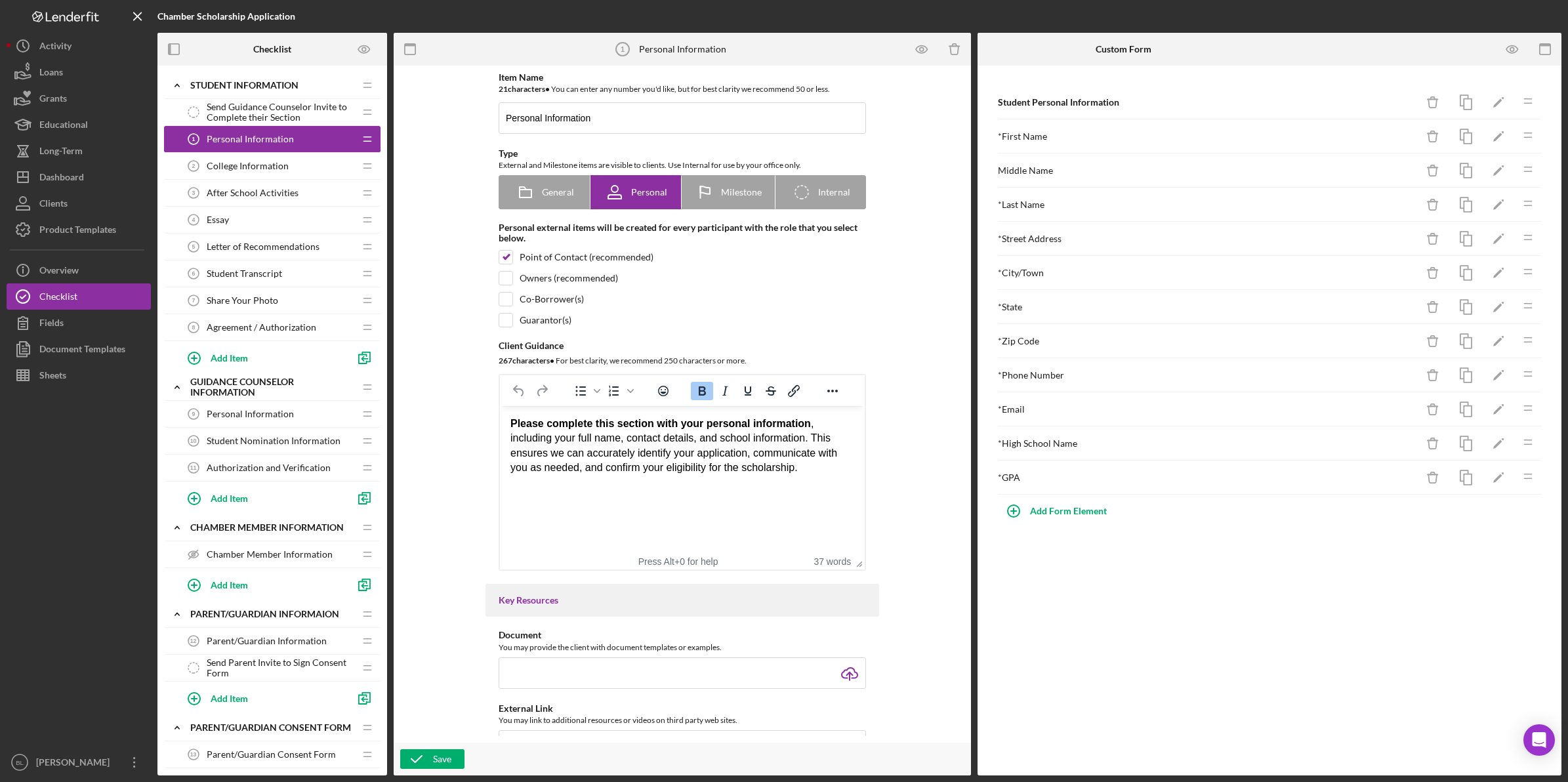
click at [254, 157] on div "College Information 2 College Information" at bounding box center [267, 166] width 174 height 27
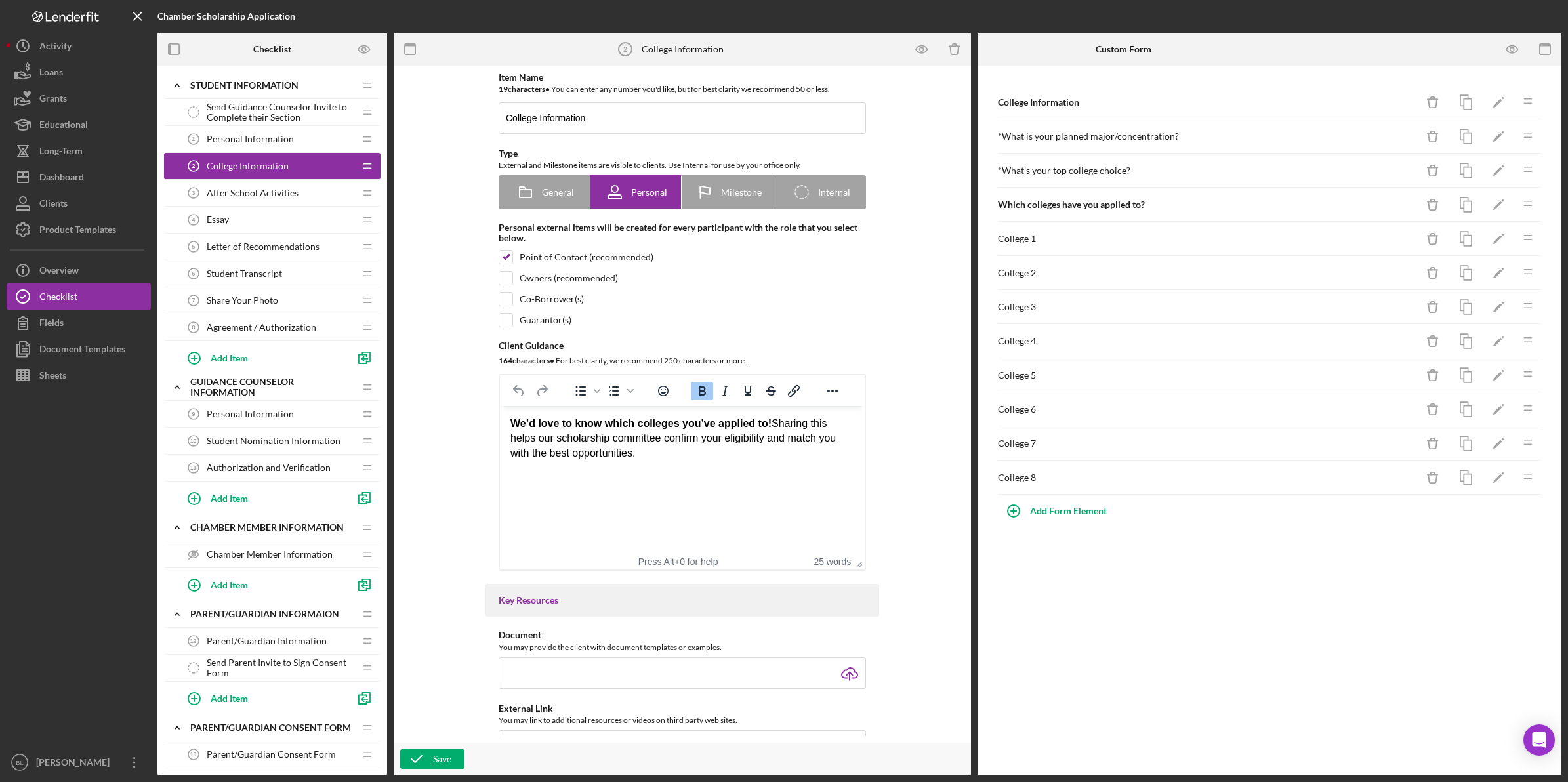
click at [271, 192] on span "After School Activities" at bounding box center [252, 193] width 92 height 10
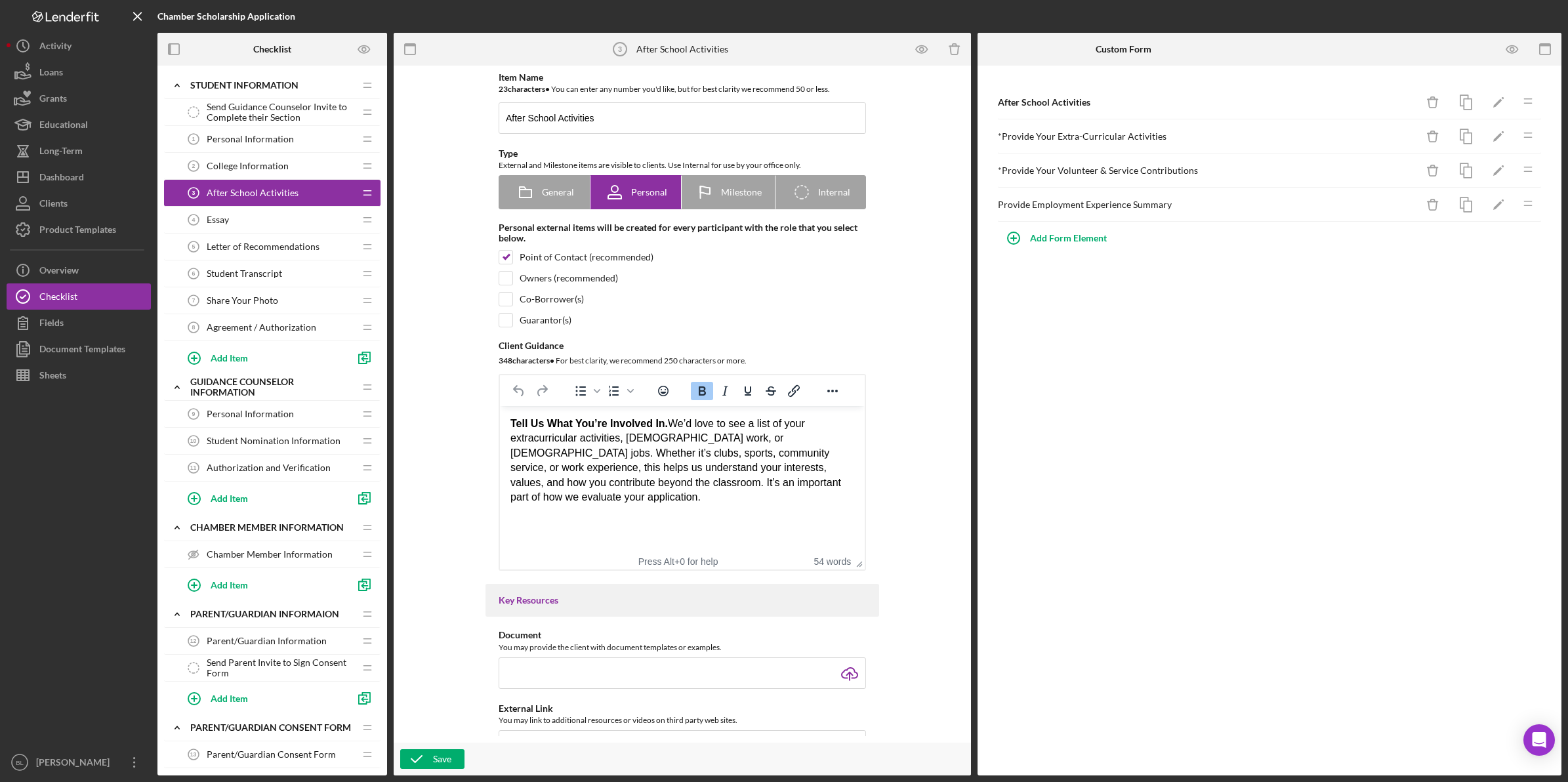
click at [274, 219] on div "Essay 4 Essay" at bounding box center [267, 219] width 174 height 27
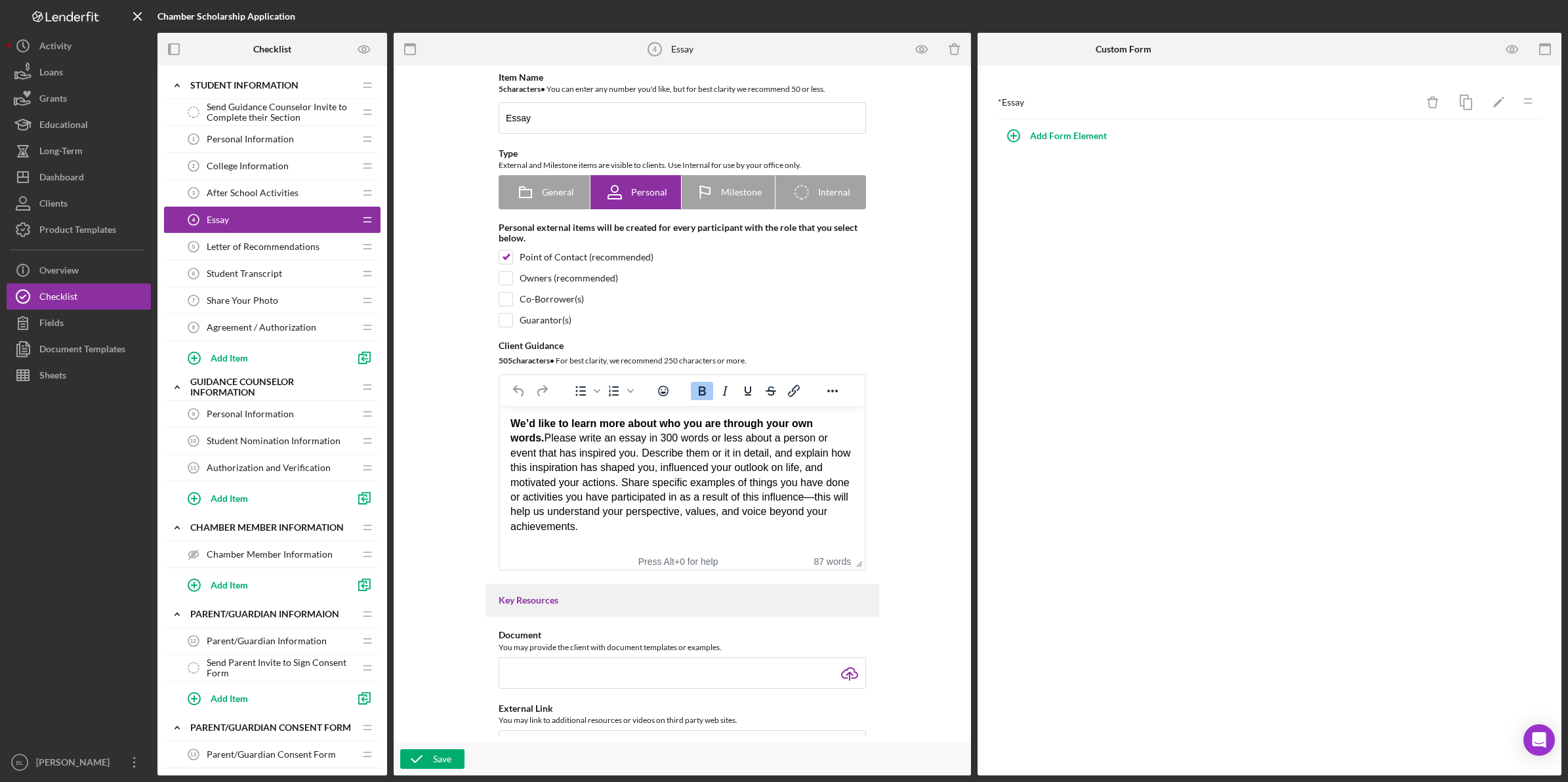
click at [280, 244] on span "Letter of Recommendations" at bounding box center [262, 247] width 113 height 10
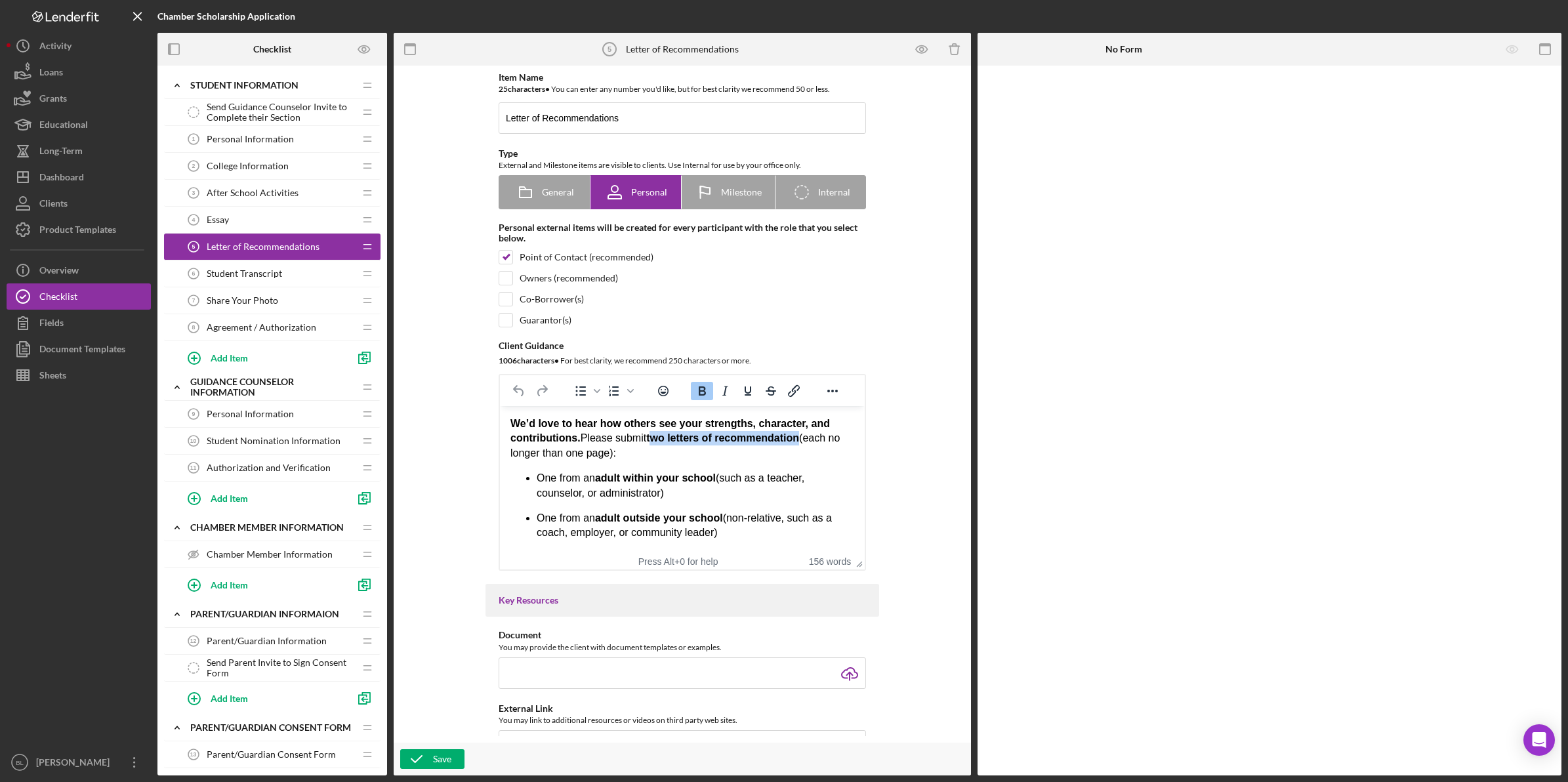
drag, startPoint x: 651, startPoint y: 438, endPoint x: 800, endPoint y: 439, distance: 149.0
click at [799, 439] on strong "two letters of recommendation" at bounding box center [723, 438] width 153 height 11
click at [695, 463] on div "We’d love to hear how others see your strengths, character, and contributions. …" at bounding box center [682, 580] width 344 height 328
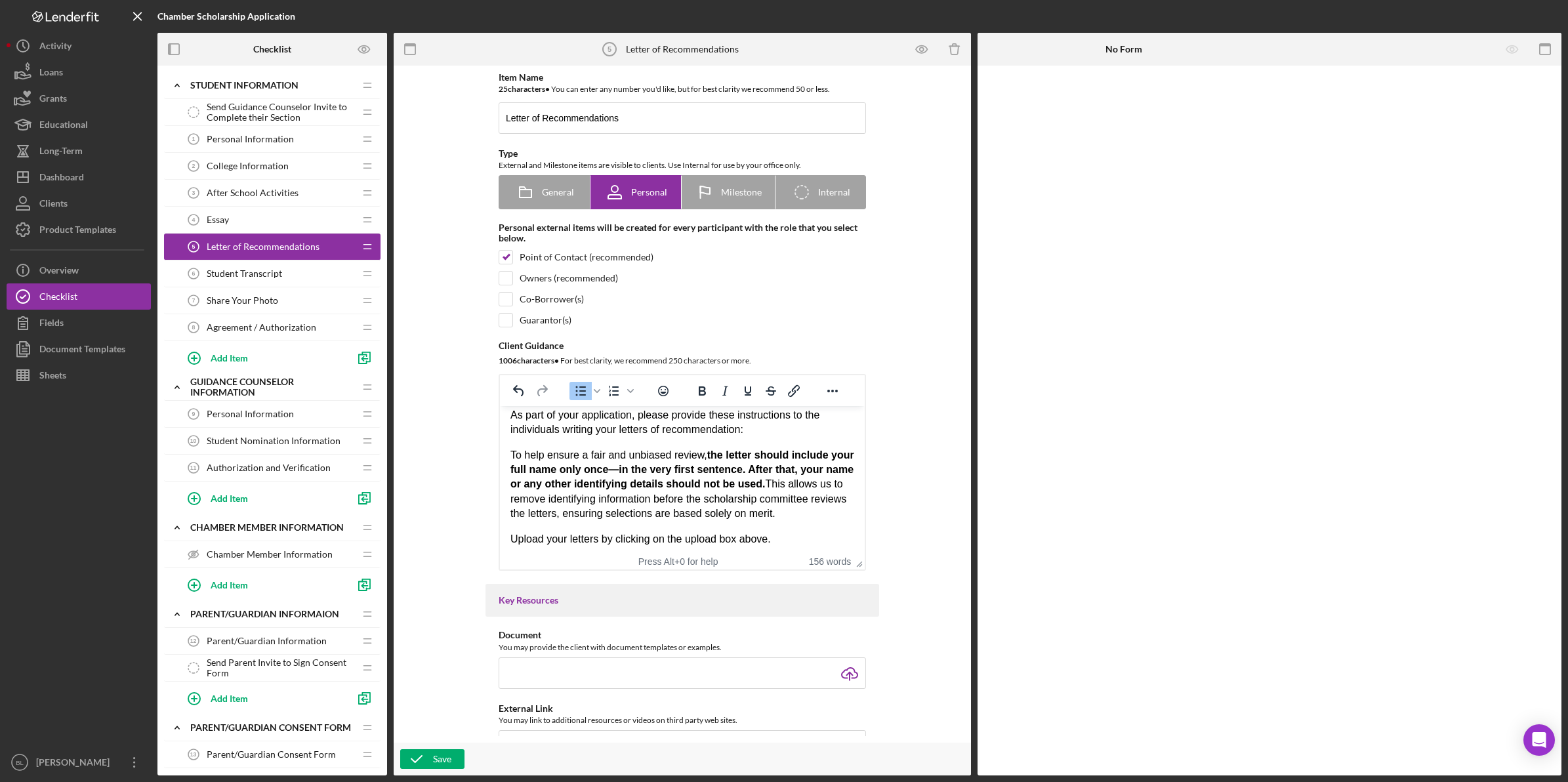
scroll to position [215, 0]
click at [716, 460] on strong "the letter should include your full name only once—in the very first sentence. …" at bounding box center [682, 465] width 344 height 40
click at [565, 470] on strong "the letter should include your full name only once—in the very first sentence. …" at bounding box center [682, 465] width 344 height 40
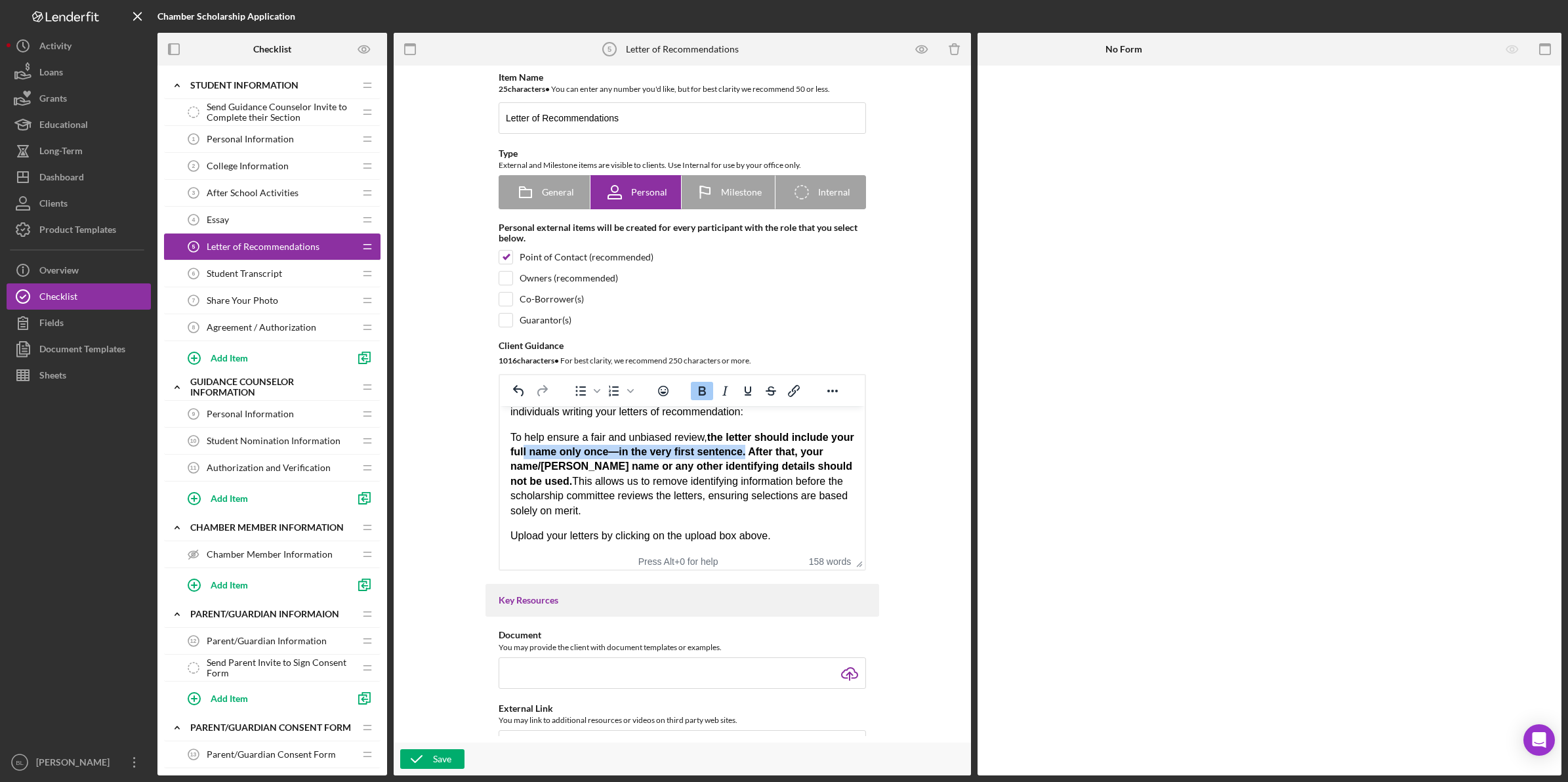
drag, startPoint x: 544, startPoint y: 451, endPoint x: 764, endPoint y: 451, distance: 220.0
click at [764, 451] on strong "the letter should include your full name only once—in the very first sentence. …" at bounding box center [682, 459] width 344 height 55
drag, startPoint x: 604, startPoint y: 451, endPoint x: 510, endPoint y: 451, distance: 94.0
click at [603, 451] on strong "the letter should include your full name only once—in the very first sentence. …" at bounding box center [682, 459] width 344 height 55
click at [523, 458] on strong "the letter should include your full name only once—in the very first sentence. …" at bounding box center [682, 459] width 344 height 55
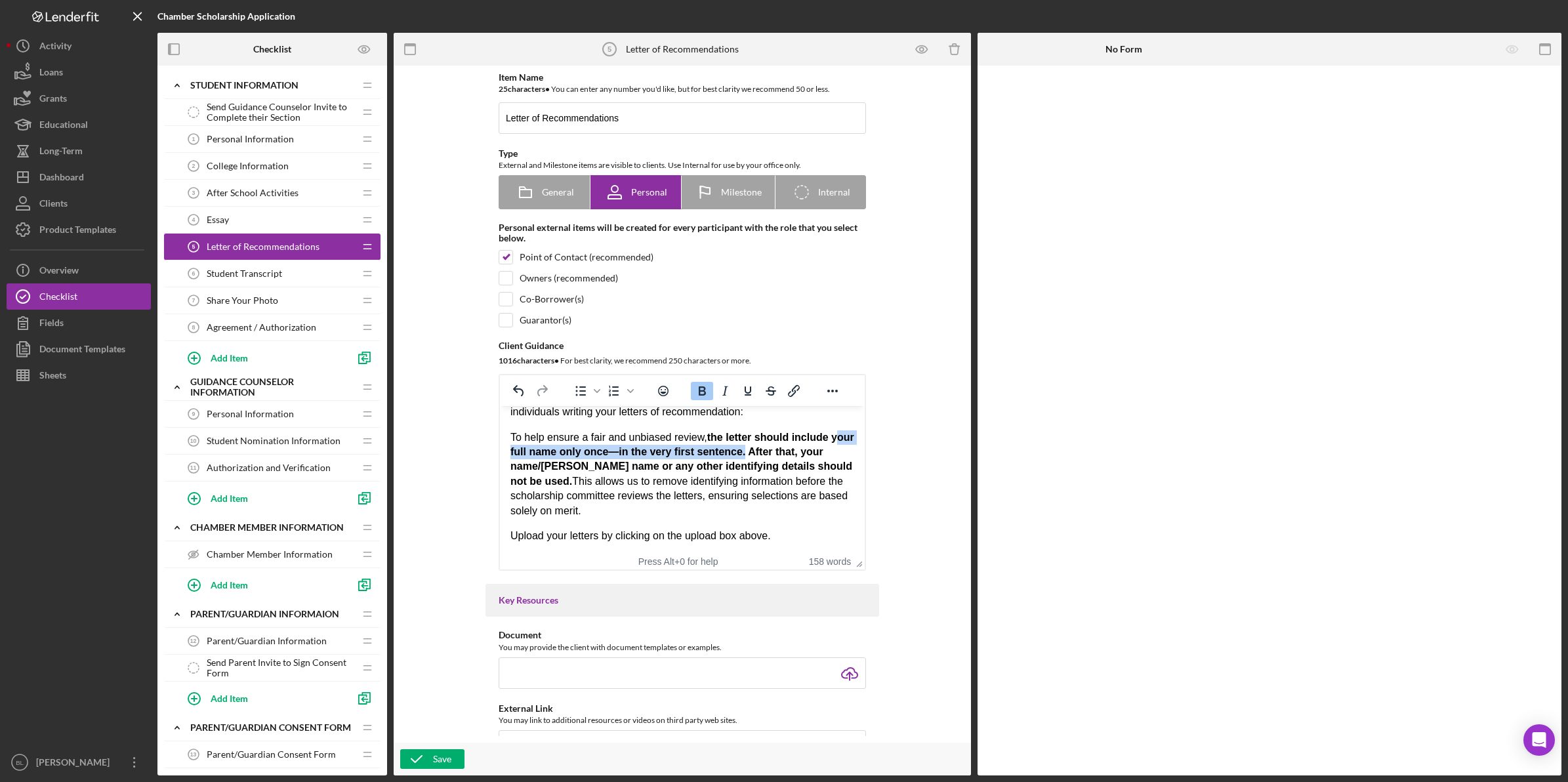
drag, startPoint x: 512, startPoint y: 455, endPoint x: 764, endPoint y: 450, distance: 252.0
click at [764, 450] on strong "the letter should include your full name only once—in the very first sentence. …" at bounding box center [682, 459] width 344 height 55
click at [753, 467] on strong "the letter should include your full name only once—in the very first sentence .…" at bounding box center [680, 459] width 341 height 55
drag, startPoint x: 782, startPoint y: 467, endPoint x: 849, endPoint y: 467, distance: 67.0
click at [849, 467] on html "We’d love to hear how others see your strengths, character, and contributions. …" at bounding box center [682, 373] width 365 height 363
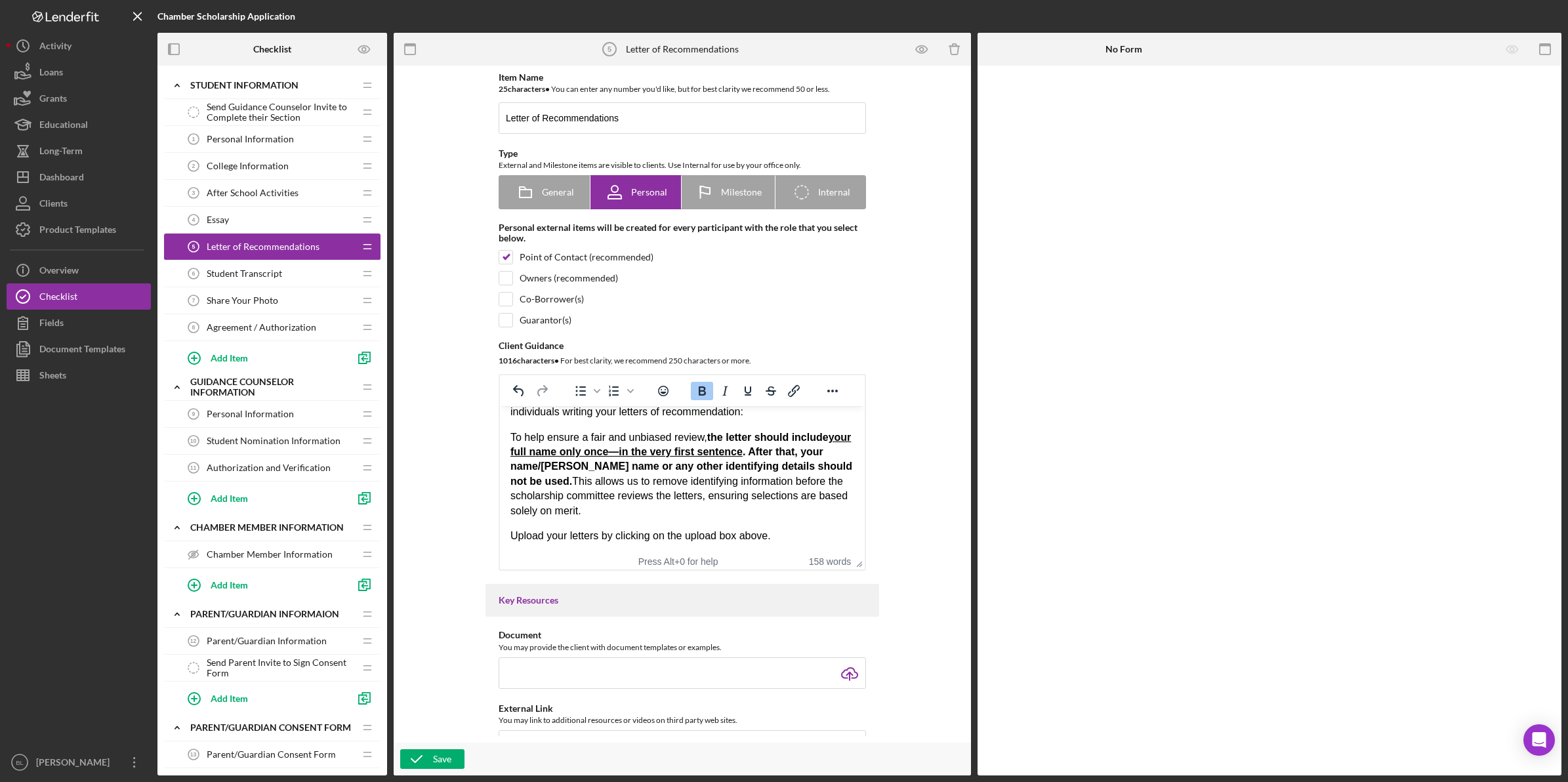
drag, startPoint x: 834, startPoint y: 475, endPoint x: 809, endPoint y: 478, distance: 25.2
click at [832, 477] on p "To help ensure a fair and unbiased review, the letter should include your full …" at bounding box center [682, 474] width 344 height 88
drag, startPoint x: 772, startPoint y: 464, endPoint x: 835, endPoint y: 465, distance: 63.0
click at [835, 465] on p "To help ensure a fair and unbiased review, the letter should include your full …" at bounding box center [682, 474] width 344 height 88
click at [818, 479] on p "To help ensure a fair and unbiased review, the letter should include your full …" at bounding box center [682, 474] width 344 height 88
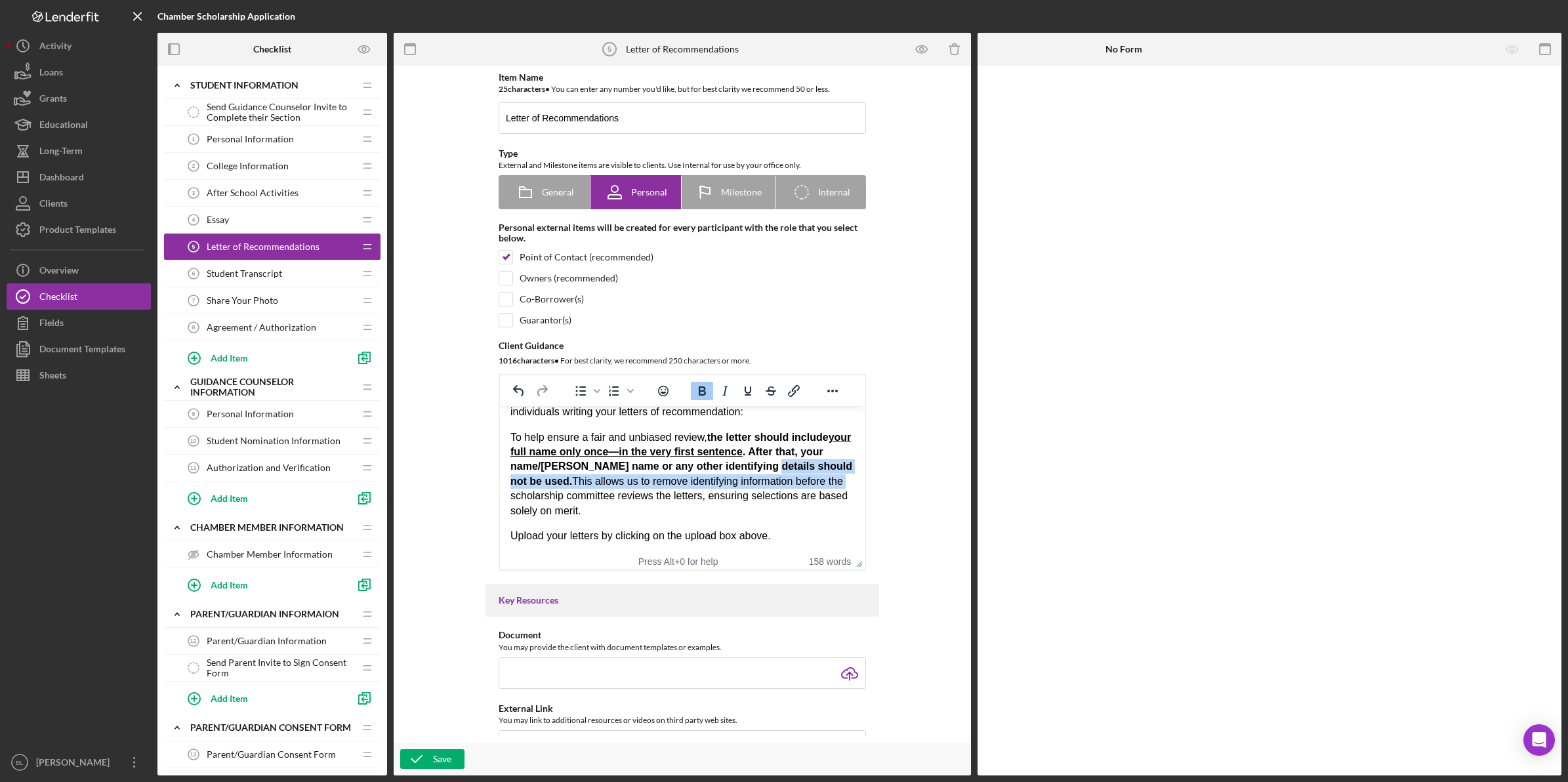
drag, startPoint x: 781, startPoint y: 466, endPoint x: 845, endPoint y: 474, distance: 64.5
click at [845, 474] on html "We’d love to hear how others see your strengths, character, and contributions. …" at bounding box center [682, 373] width 365 height 363
click at [753, 478] on p "To help ensure a fair and unbiased review, the letter should include your full …" at bounding box center [682, 474] width 344 height 88
drag, startPoint x: 775, startPoint y: 469, endPoint x: 550, endPoint y: 480, distance: 225.3
click at [550, 480] on strong "the letter should include your full name only once—in the very first sentence .…" at bounding box center [680, 459] width 341 height 55
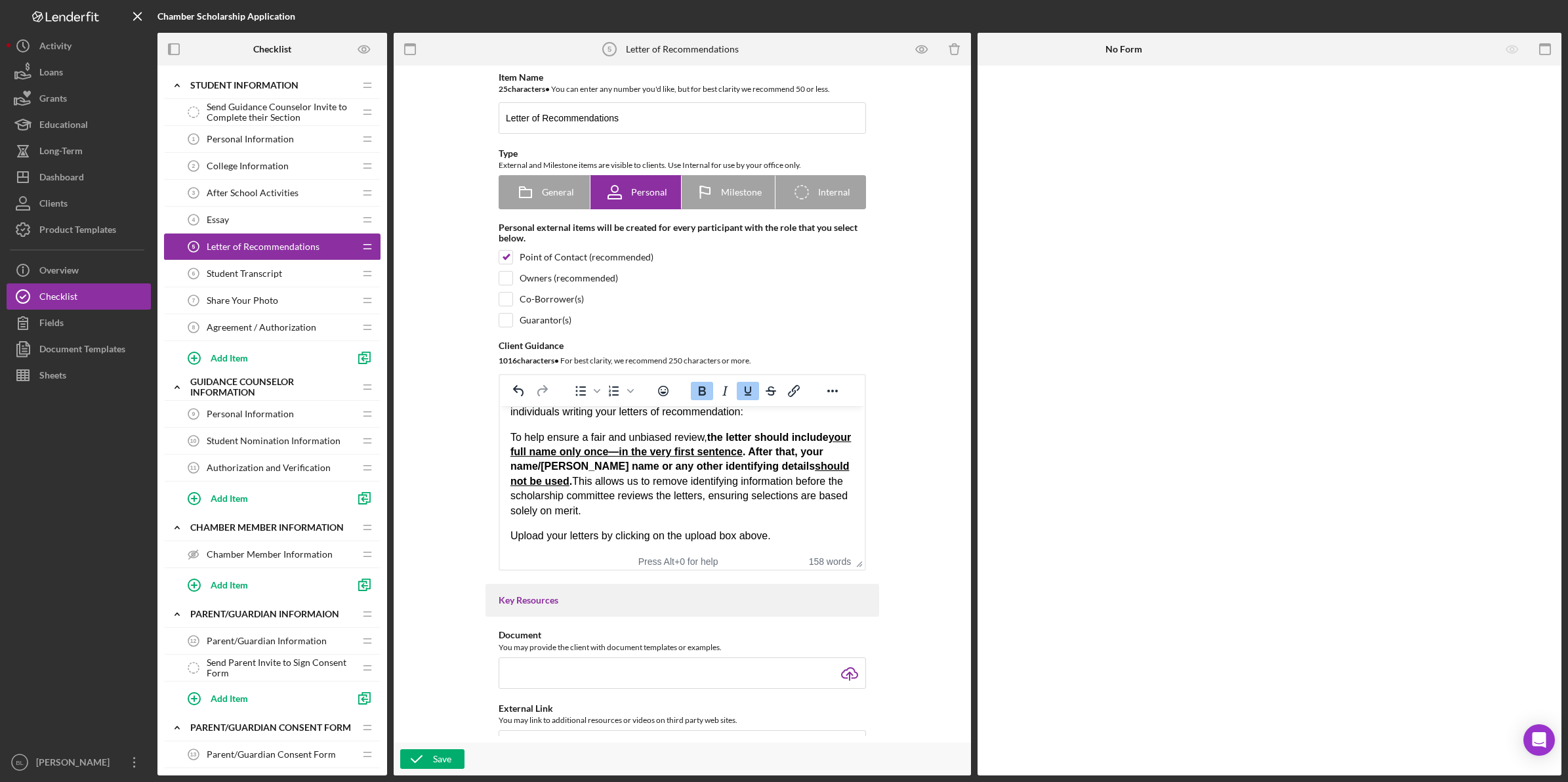
click at [637, 518] on div "We’d love to hear how others see your strengths, character, and contributions. …" at bounding box center [682, 372] width 344 height 342
click at [822, 488] on p "To help ensure a fair and unbiased review, the letter should include your full …" at bounding box center [682, 474] width 344 height 88
drag, startPoint x: 576, startPoint y: 456, endPoint x: 649, endPoint y: 453, distance: 73.1
click at [648, 453] on span "your full name only once—in the very first sentence" at bounding box center [680, 445] width 341 height 26
click at [687, 471] on strong "the letter should include your full name only once—in the very first sentence .…" at bounding box center [680, 459] width 341 height 55
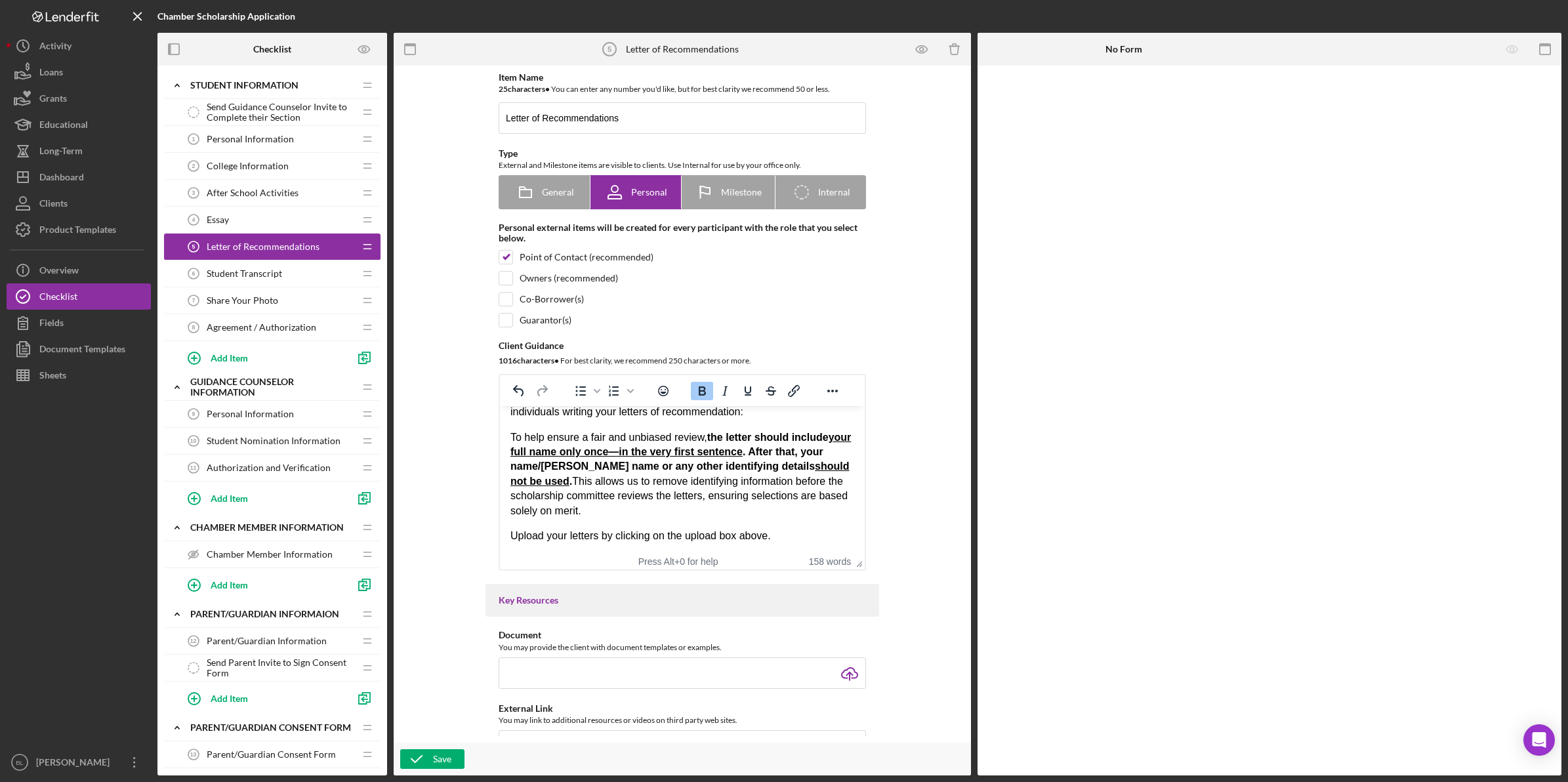
click at [632, 513] on p "To help ensure a fair and unbiased review, the letter should include your full …" at bounding box center [682, 474] width 344 height 88
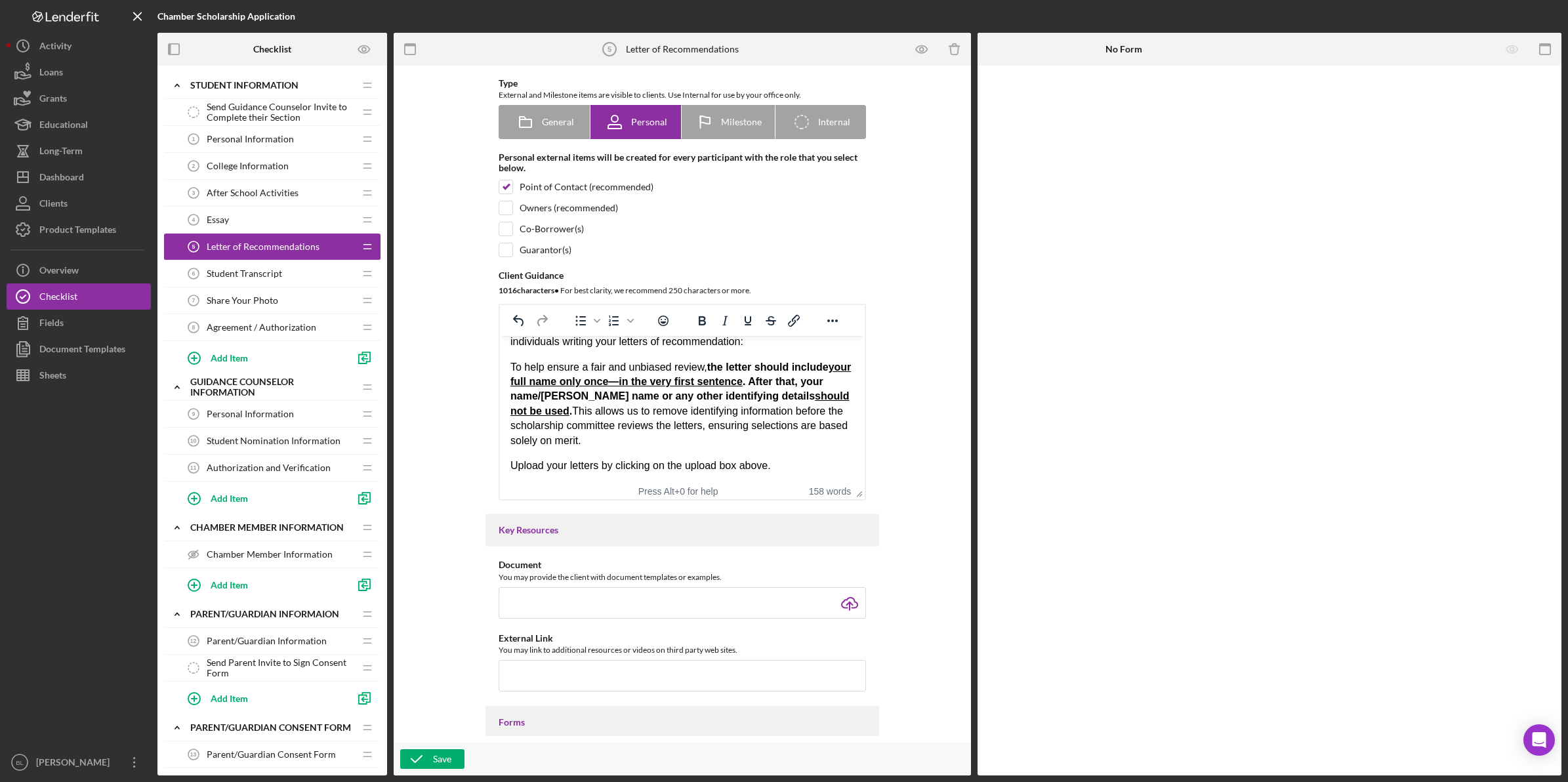
scroll to position [164, 0]
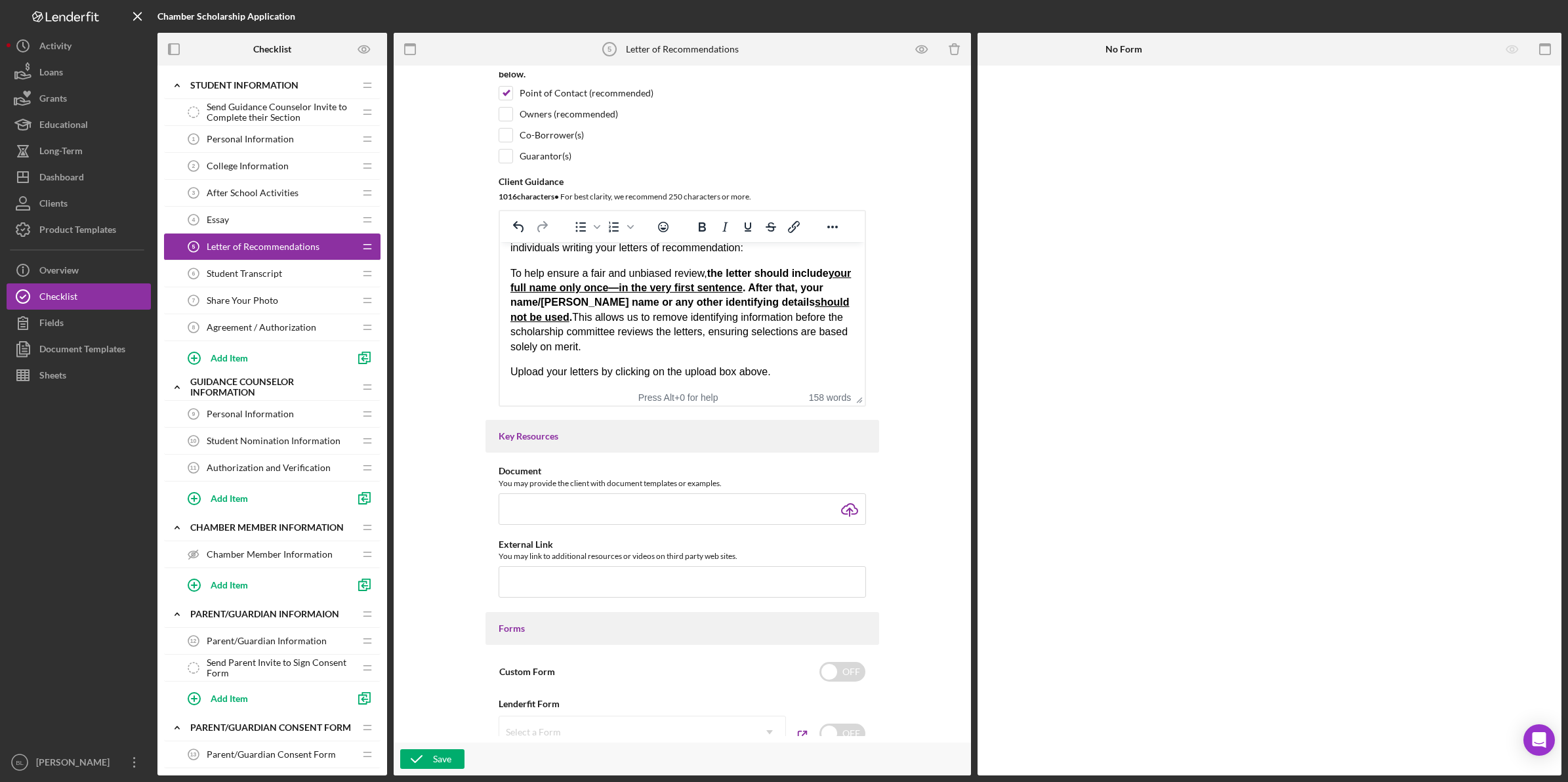
click at [822, 380] on html "We’d love to hear how others see your strengths, character, and contributions. …" at bounding box center [682, 208] width 365 height 363
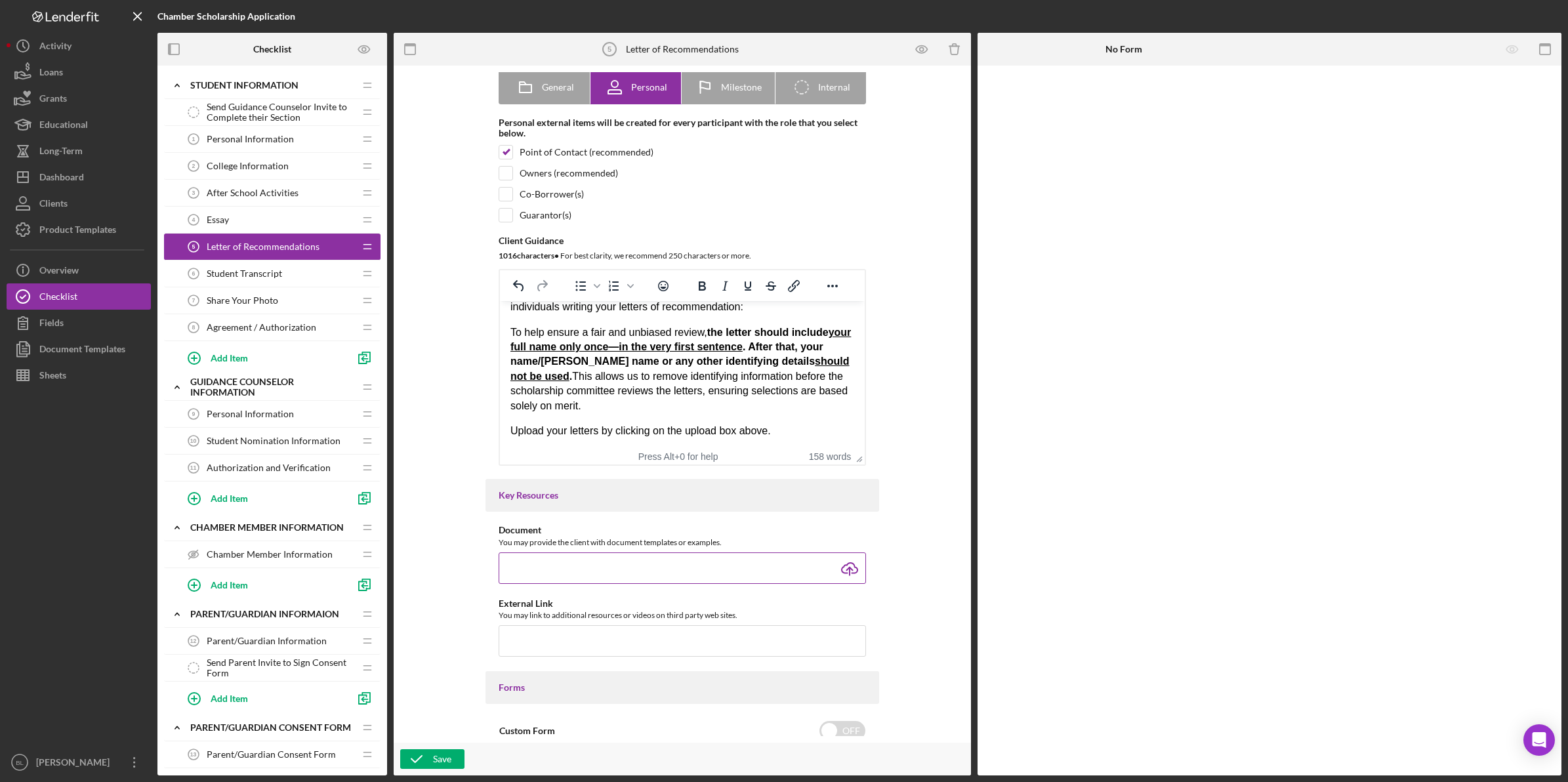
scroll to position [0, 0]
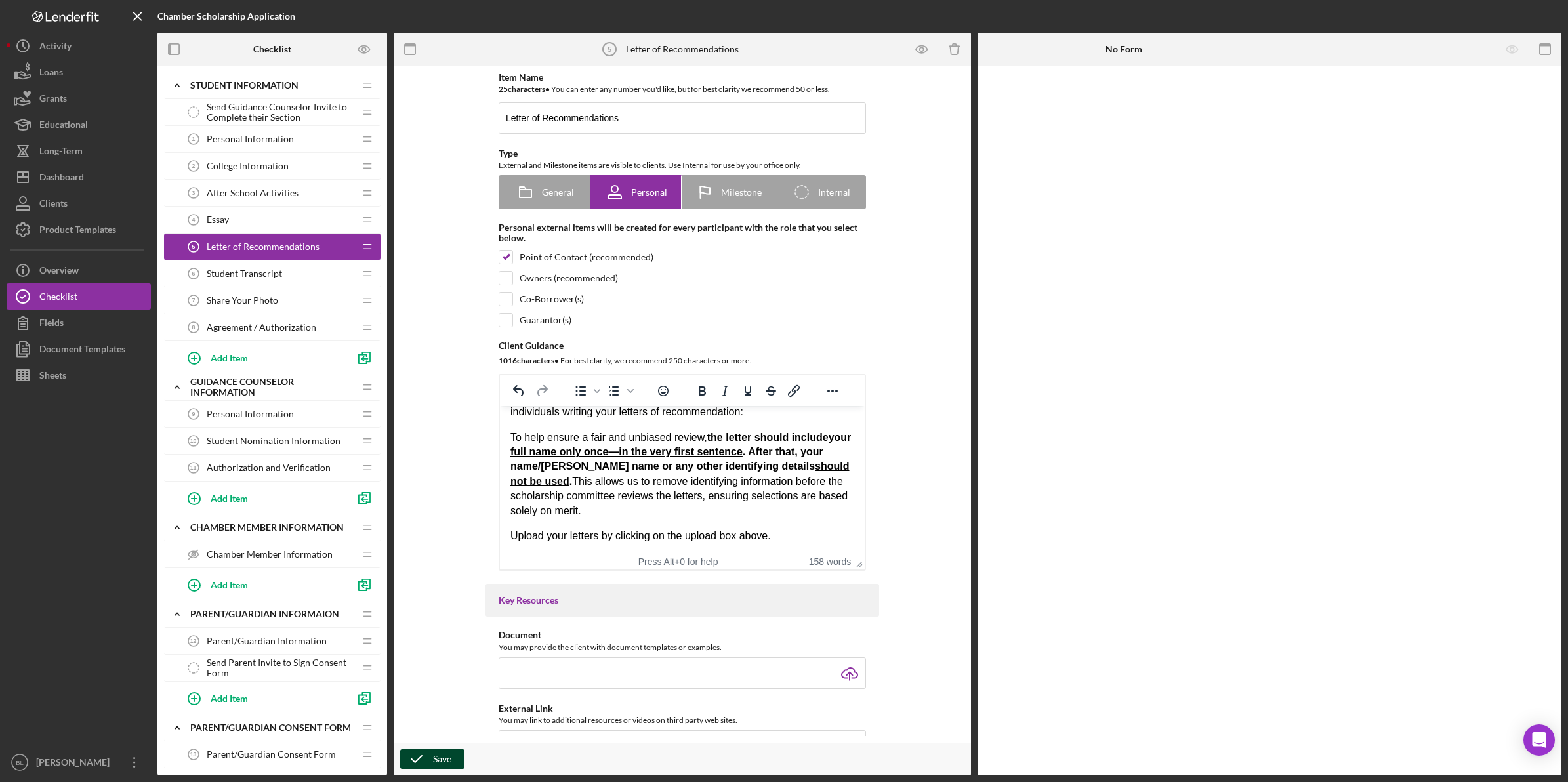
click at [415, 756] on icon "button" at bounding box center [416, 759] width 33 height 33
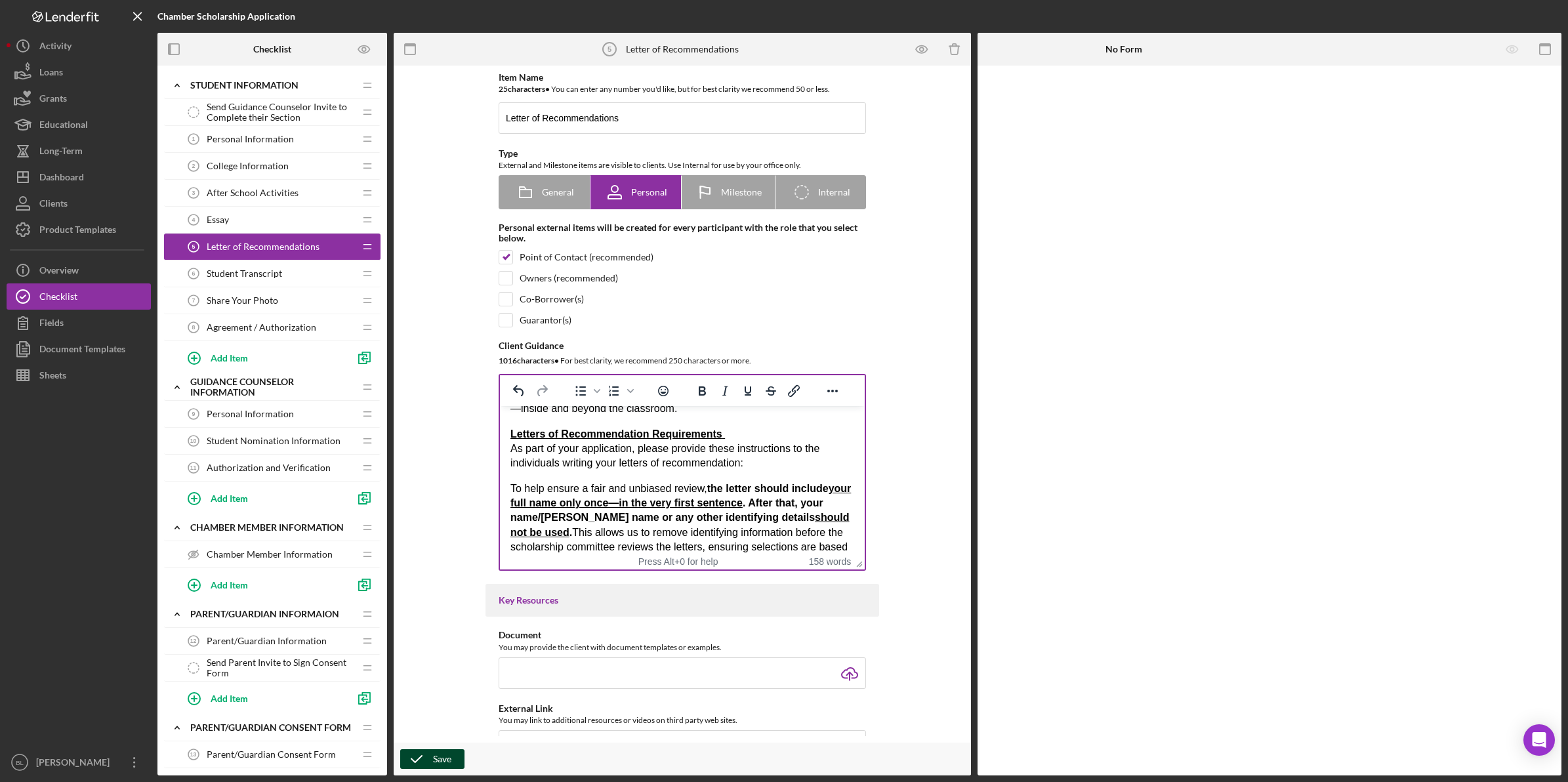
scroll to position [215, 0]
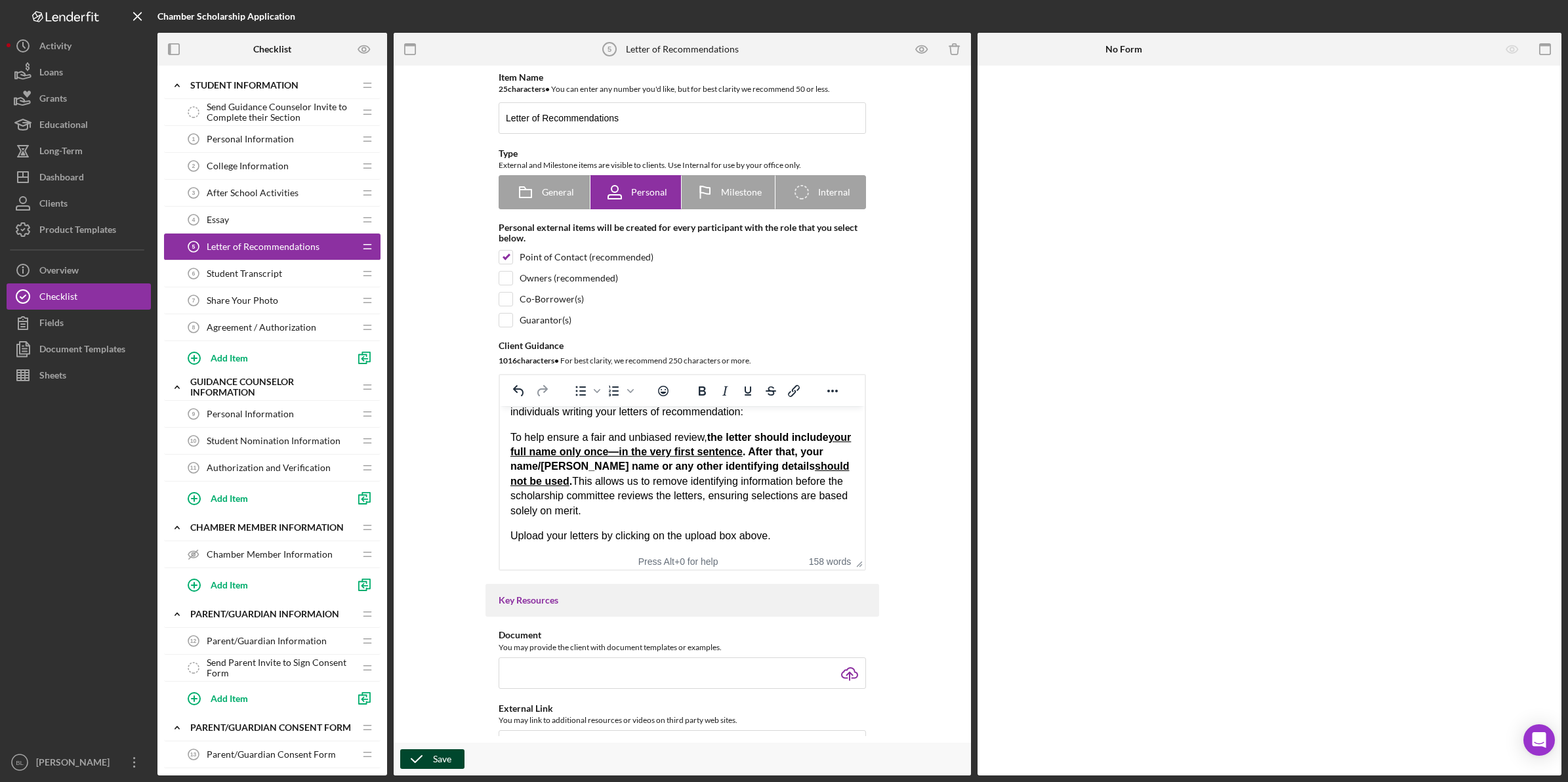
click at [659, 518] on p "To help ensure a fair and unbiased review, the letter should include your full …" at bounding box center [682, 474] width 344 height 88
click at [792, 543] on p "If your letters do not follow our format your application will be considered in…" at bounding box center [682, 540] width 344 height 29
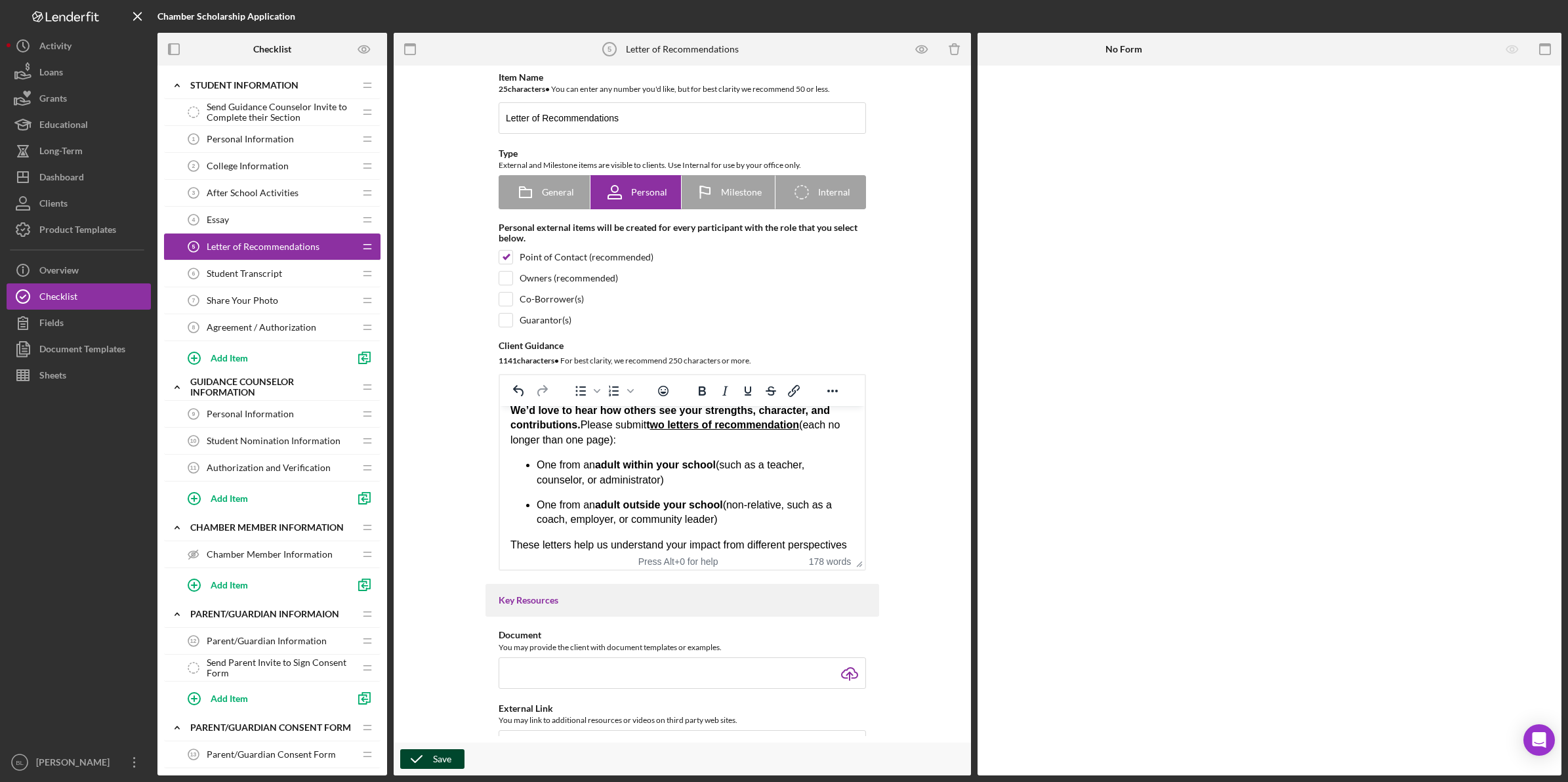
scroll to position [0, 0]
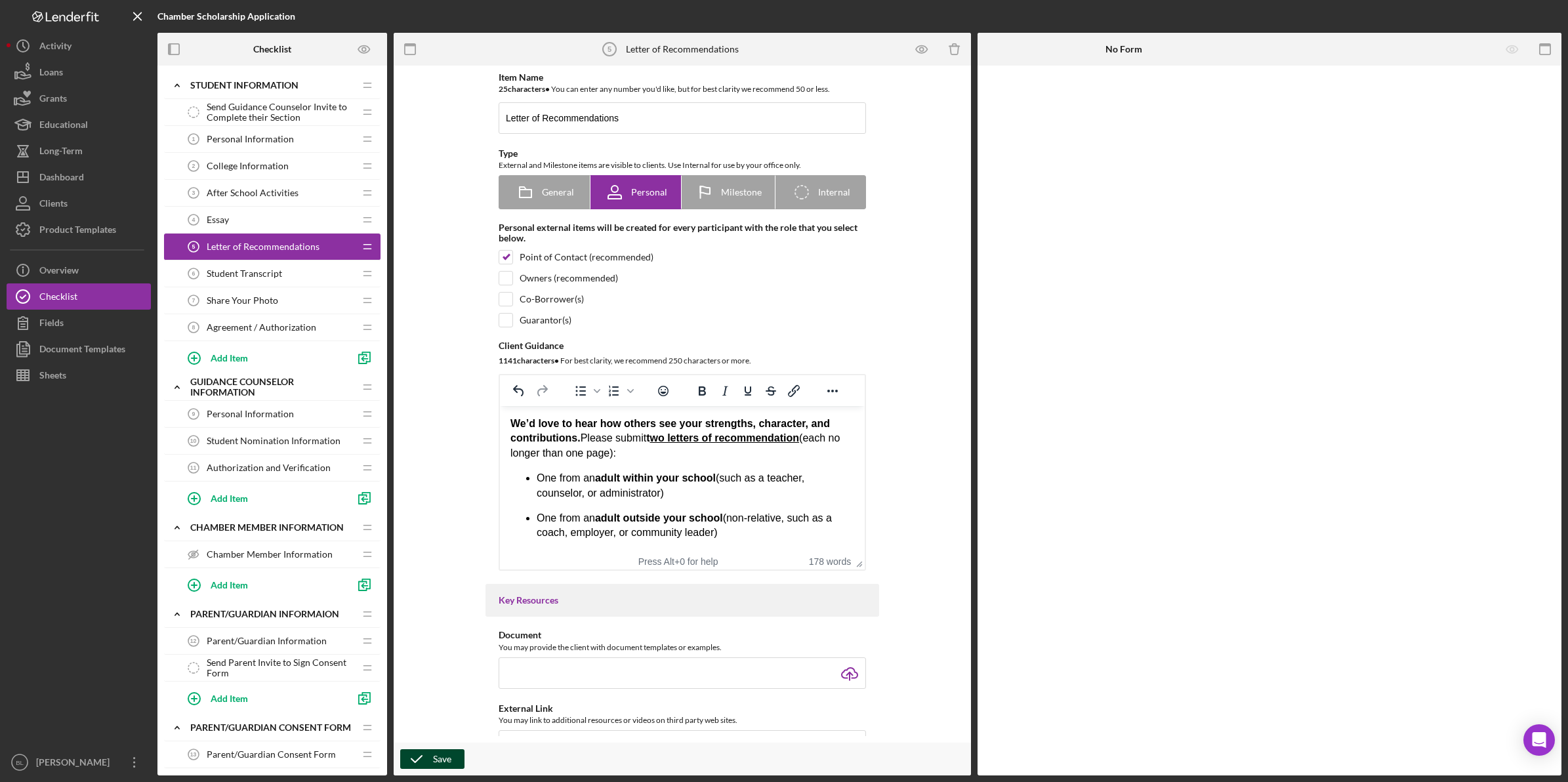
click at [750, 453] on p "We’d love to hear how others see your strengths, character, and contributions. …" at bounding box center [682, 438] width 344 height 44
click at [688, 491] on p "One from an adult within your school (such as a teacher, counselor, or administ…" at bounding box center [695, 486] width 317 height 29
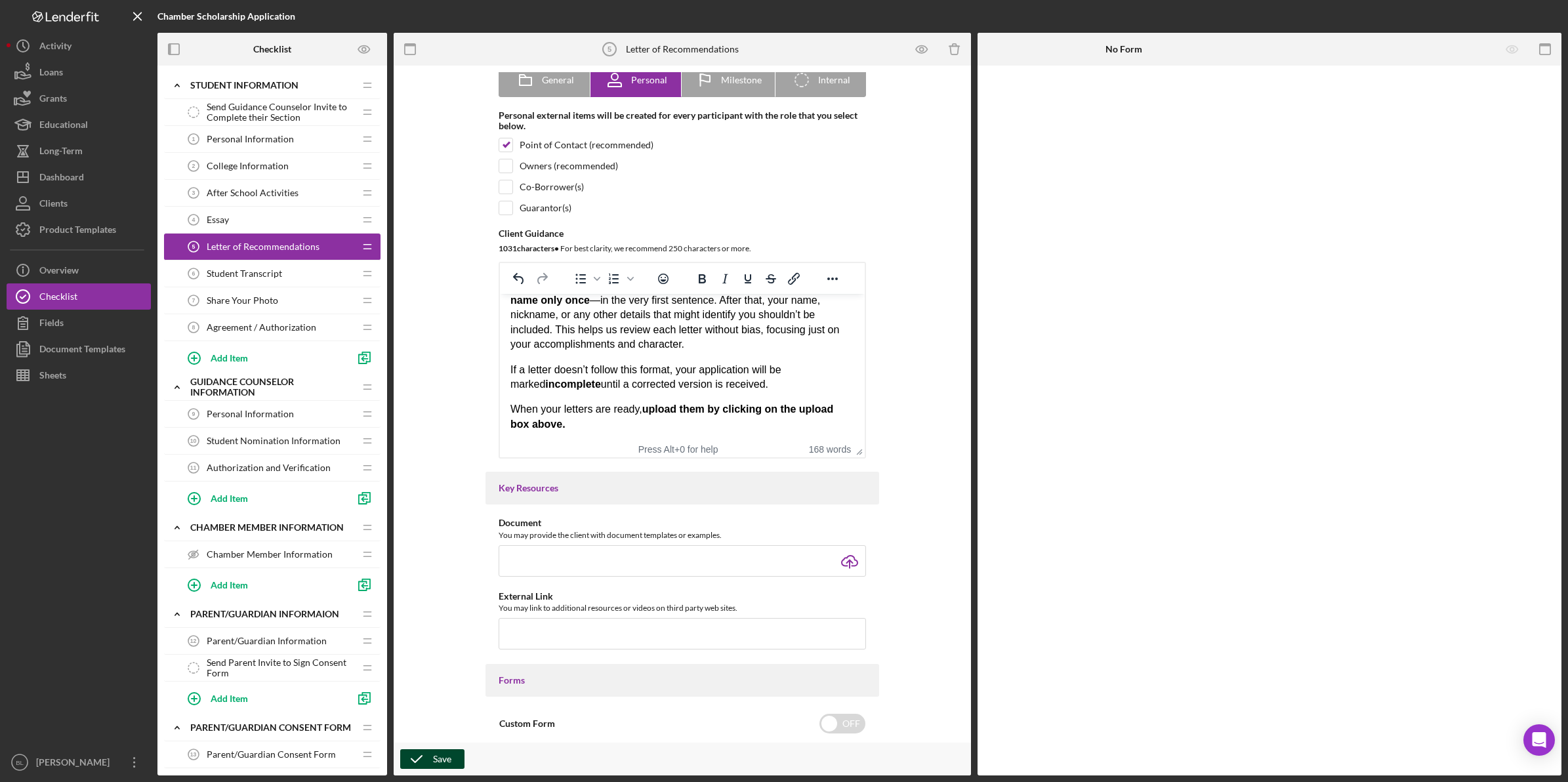
scroll to position [164, 0]
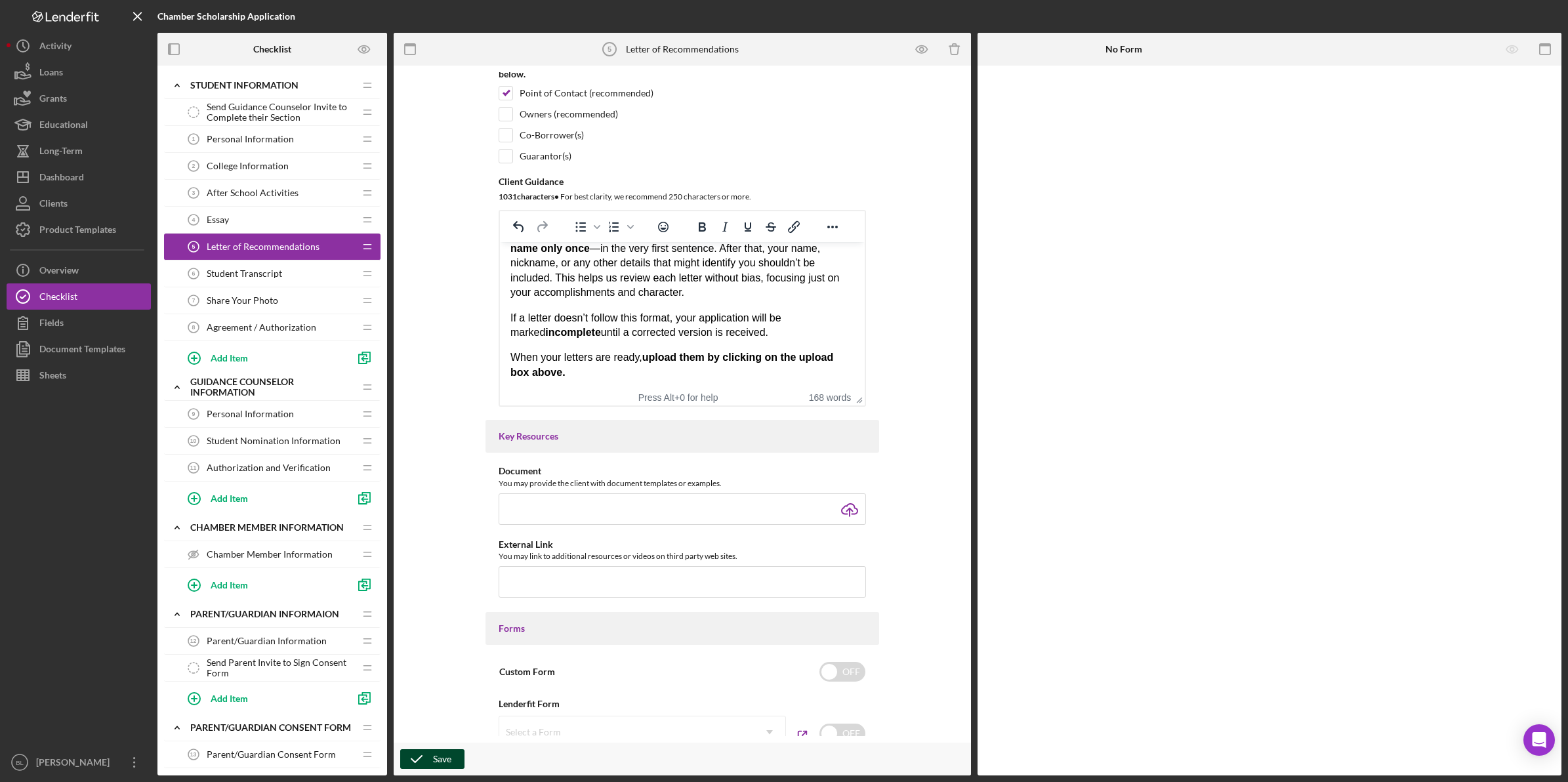
click at [417, 754] on icon "button" at bounding box center [416, 759] width 33 height 33
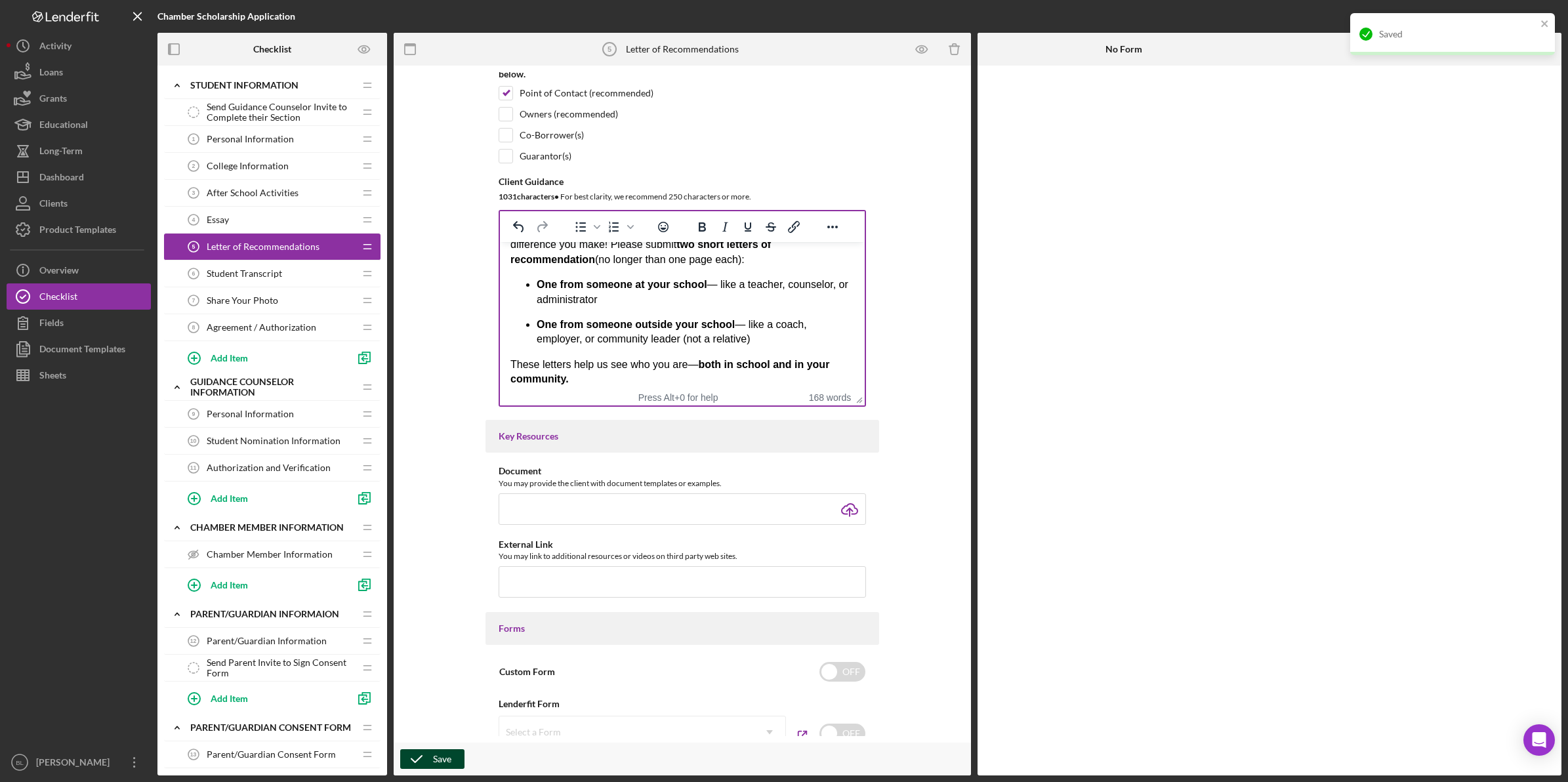
scroll to position [0, 0]
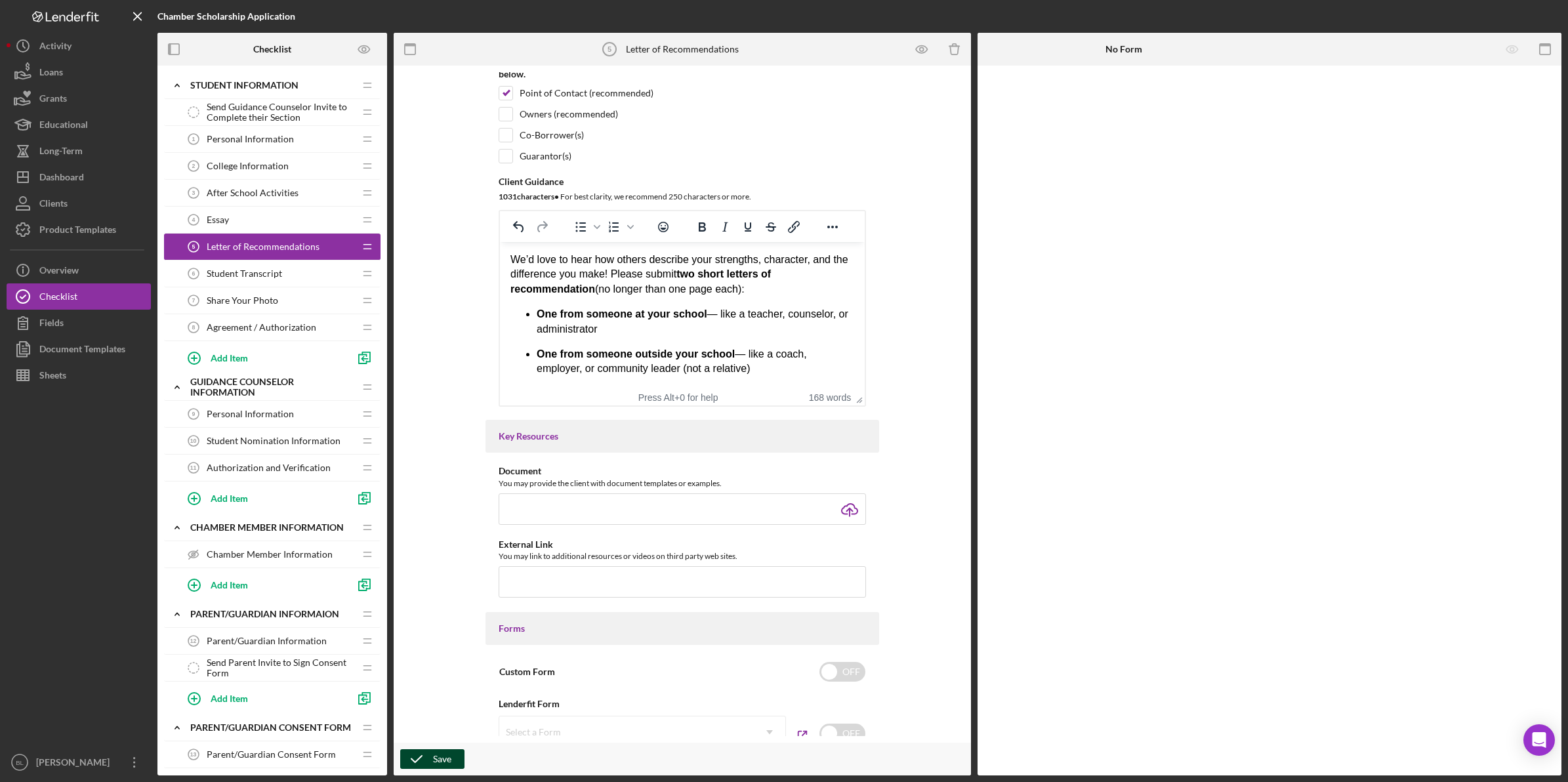
click at [255, 274] on span "Student Transcript" at bounding box center [244, 274] width 76 height 10
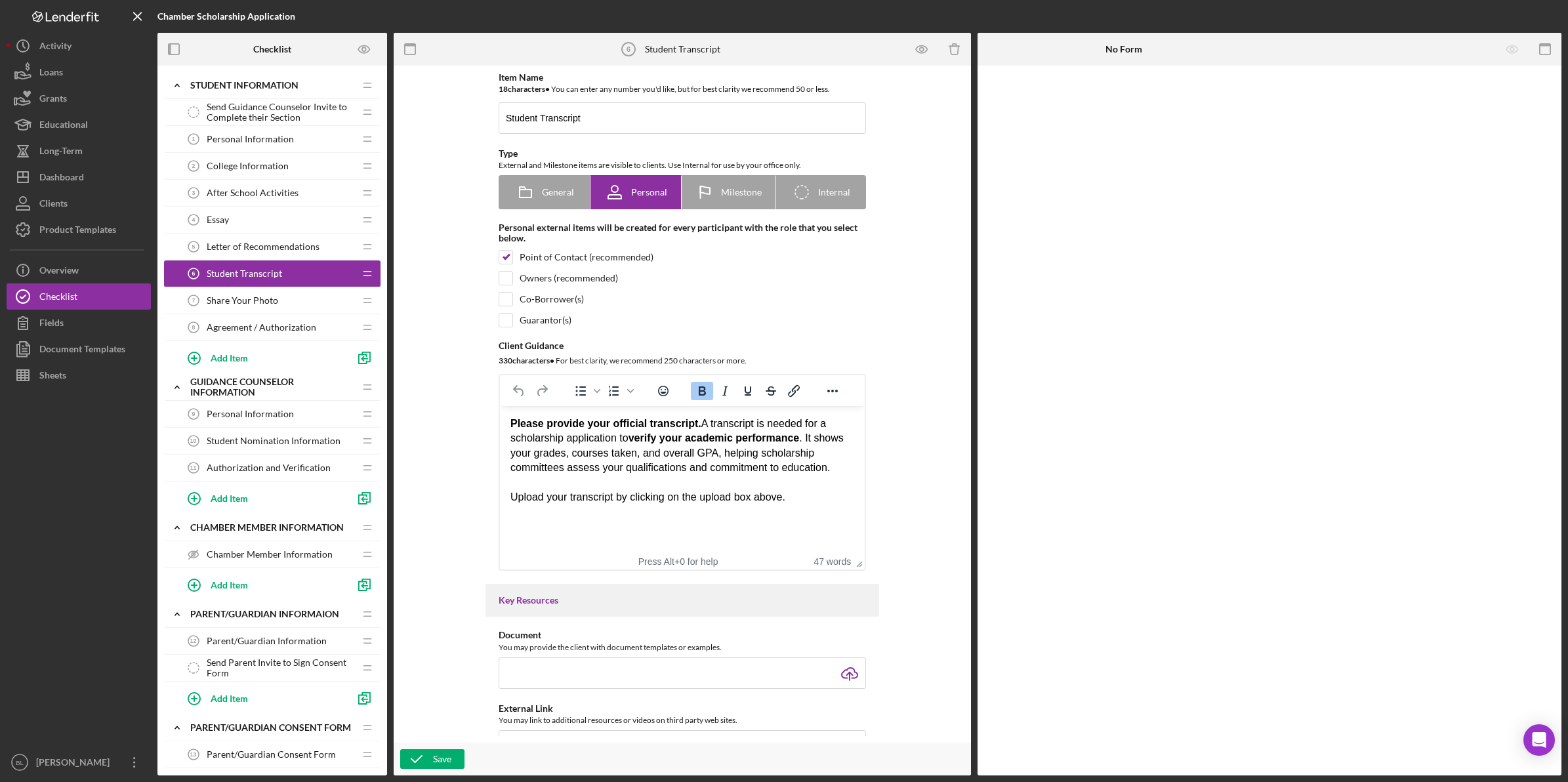
click at [300, 297] on div "Share Your Photo 7 Share Your Photo" at bounding box center [267, 300] width 174 height 27
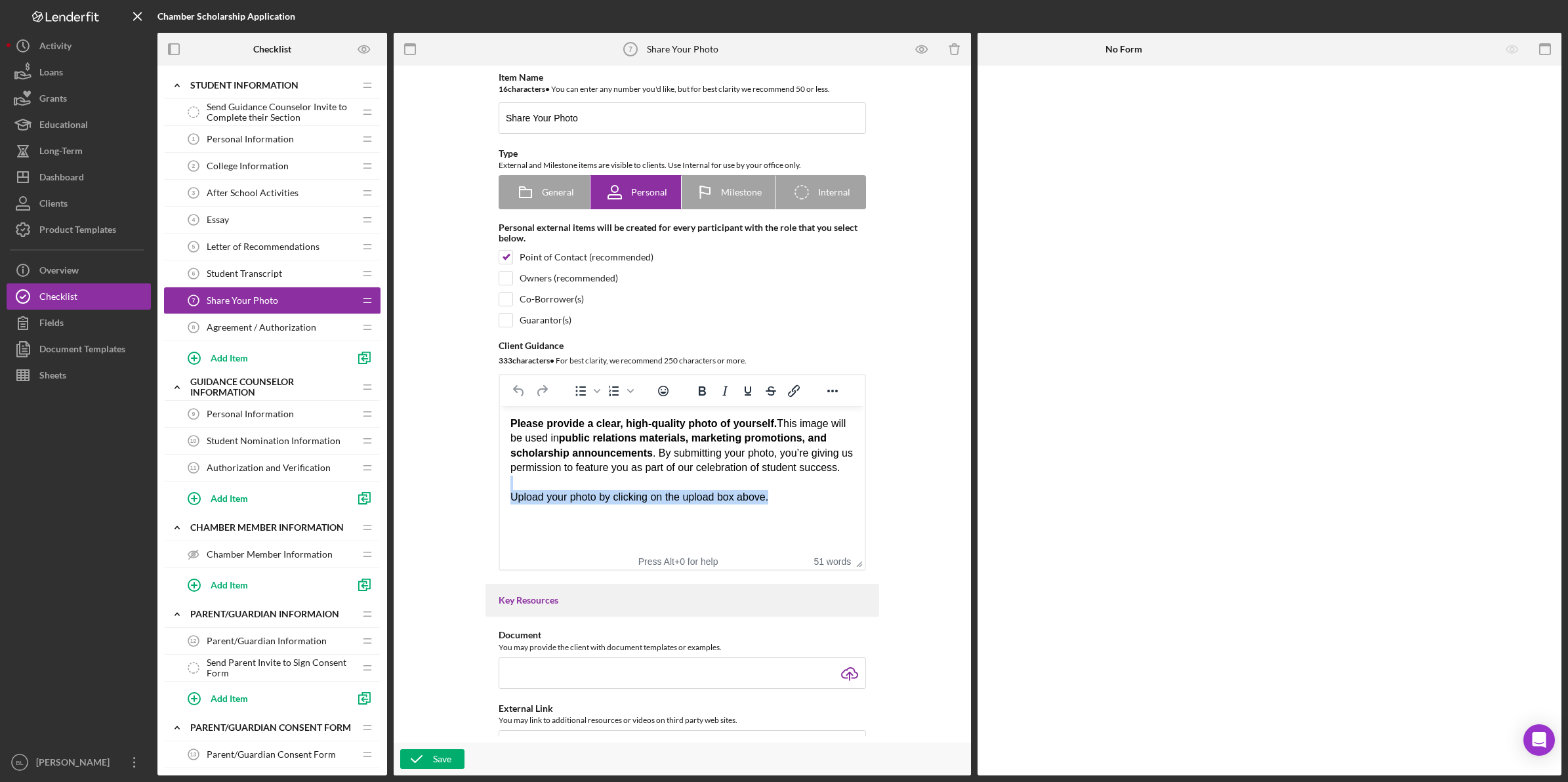
drag, startPoint x: 781, startPoint y: 492, endPoint x: 887, endPoint y: 850, distance: 373.4
click at [500, 483] on html "Please provide a clear, high-quality photo of yourself. This image will be used…" at bounding box center [682, 460] width 365 height 109
click at [297, 248] on span "Letter of Recommendations" at bounding box center [262, 247] width 113 height 10
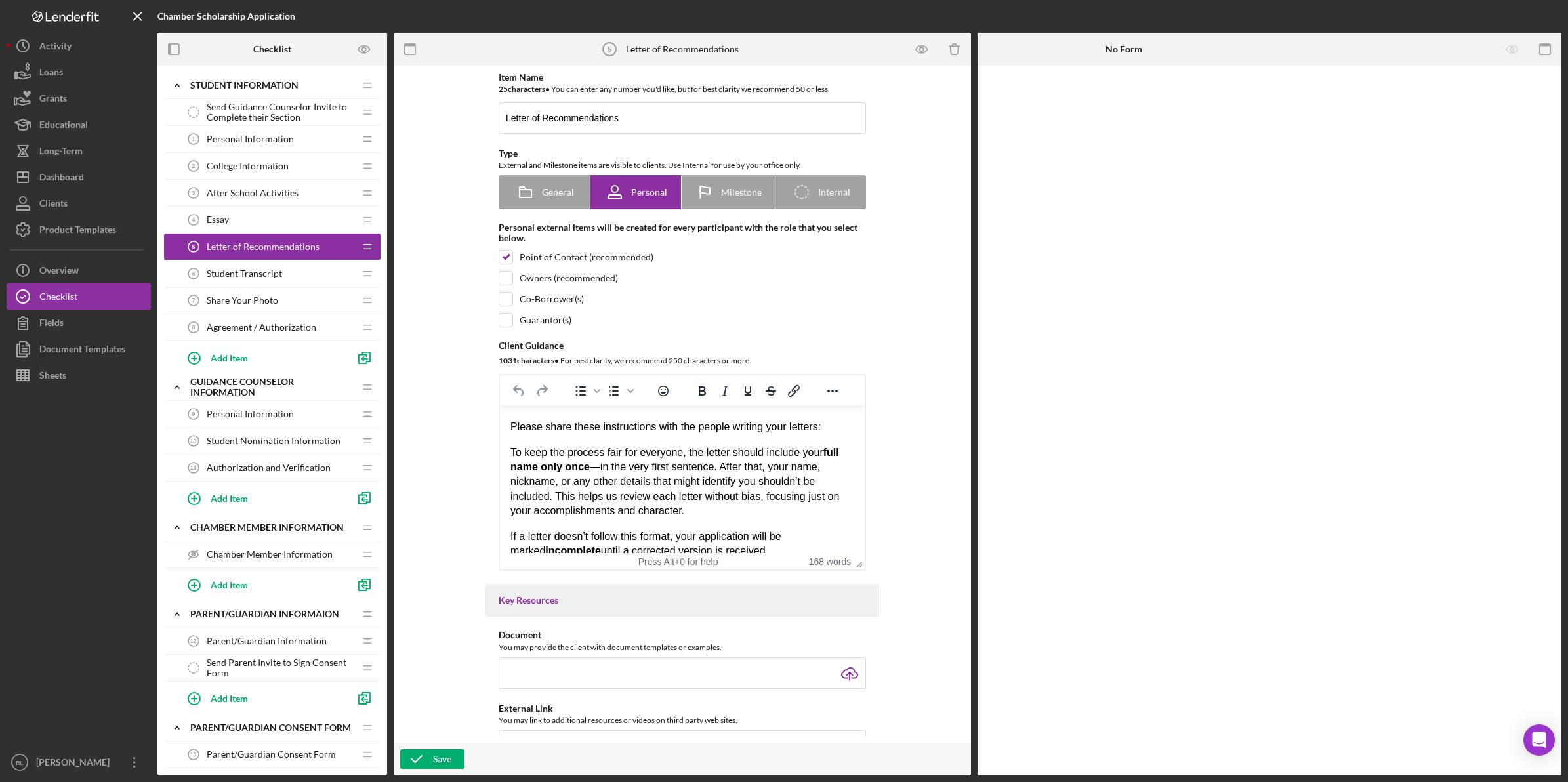
scroll to position [268, 0]
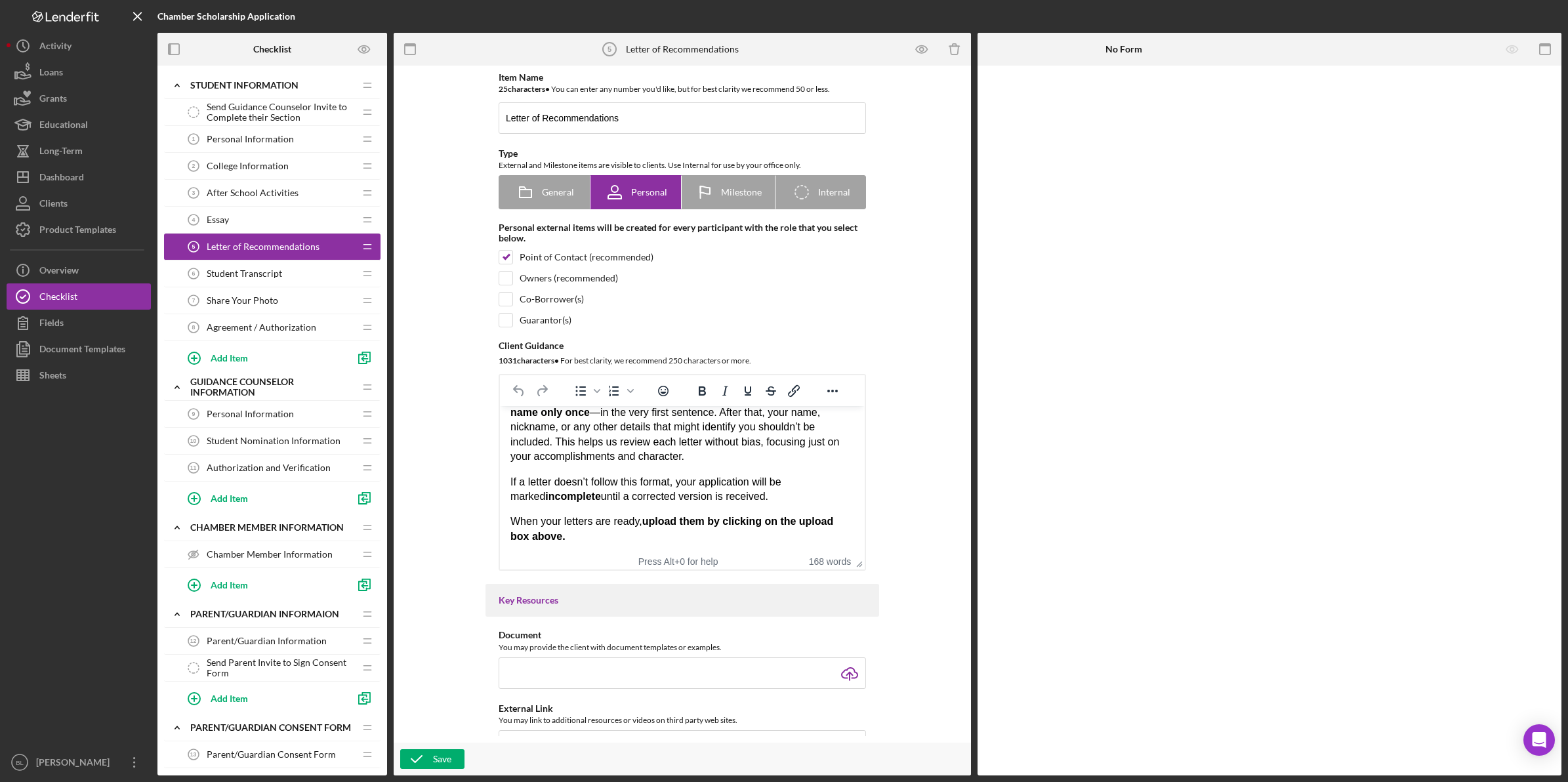
click at [238, 267] on div "Student Transcript 6 Student Transcript" at bounding box center [267, 274] width 174 height 27
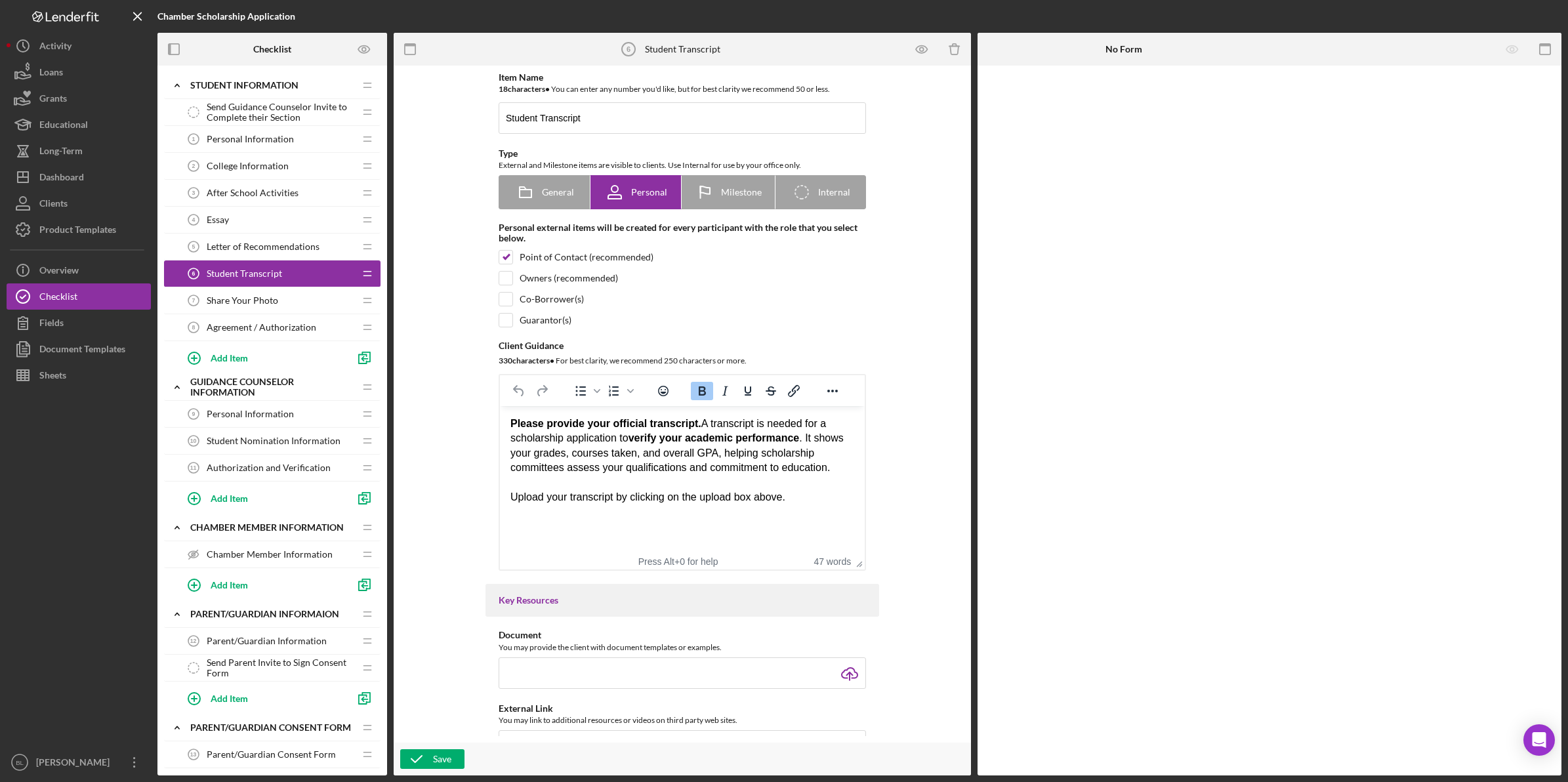
click at [283, 305] on div "Share Your Photo 7 Share Your Photo" at bounding box center [267, 300] width 174 height 27
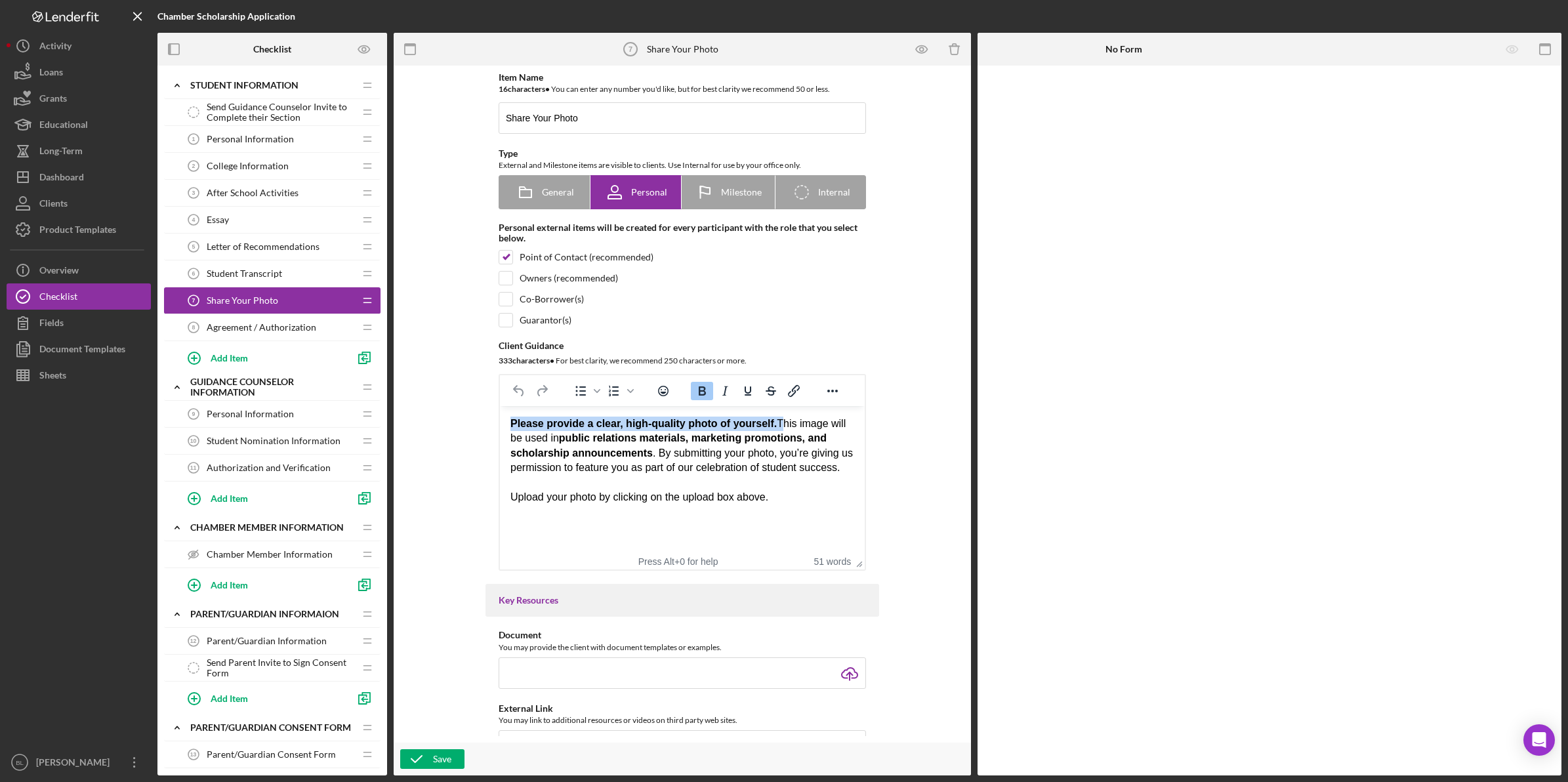
drag, startPoint x: 776, startPoint y: 422, endPoint x: 510, endPoint y: 419, distance: 266.0
click at [510, 419] on div "Please provide a clear, high-quality photo of yourself. This image will be used…" at bounding box center [682, 446] width 344 height 59
click at [680, 437] on strong "public relations materials, marketing promotions, and scholarship announcements" at bounding box center [661, 446] width 302 height 26
drag, startPoint x: 612, startPoint y: 444, endPoint x: 764, endPoint y: 434, distance: 152.3
click at [764, 434] on strong "public relations materials, marketing promotions, and scholarship announcements" at bounding box center [661, 446] width 302 height 26
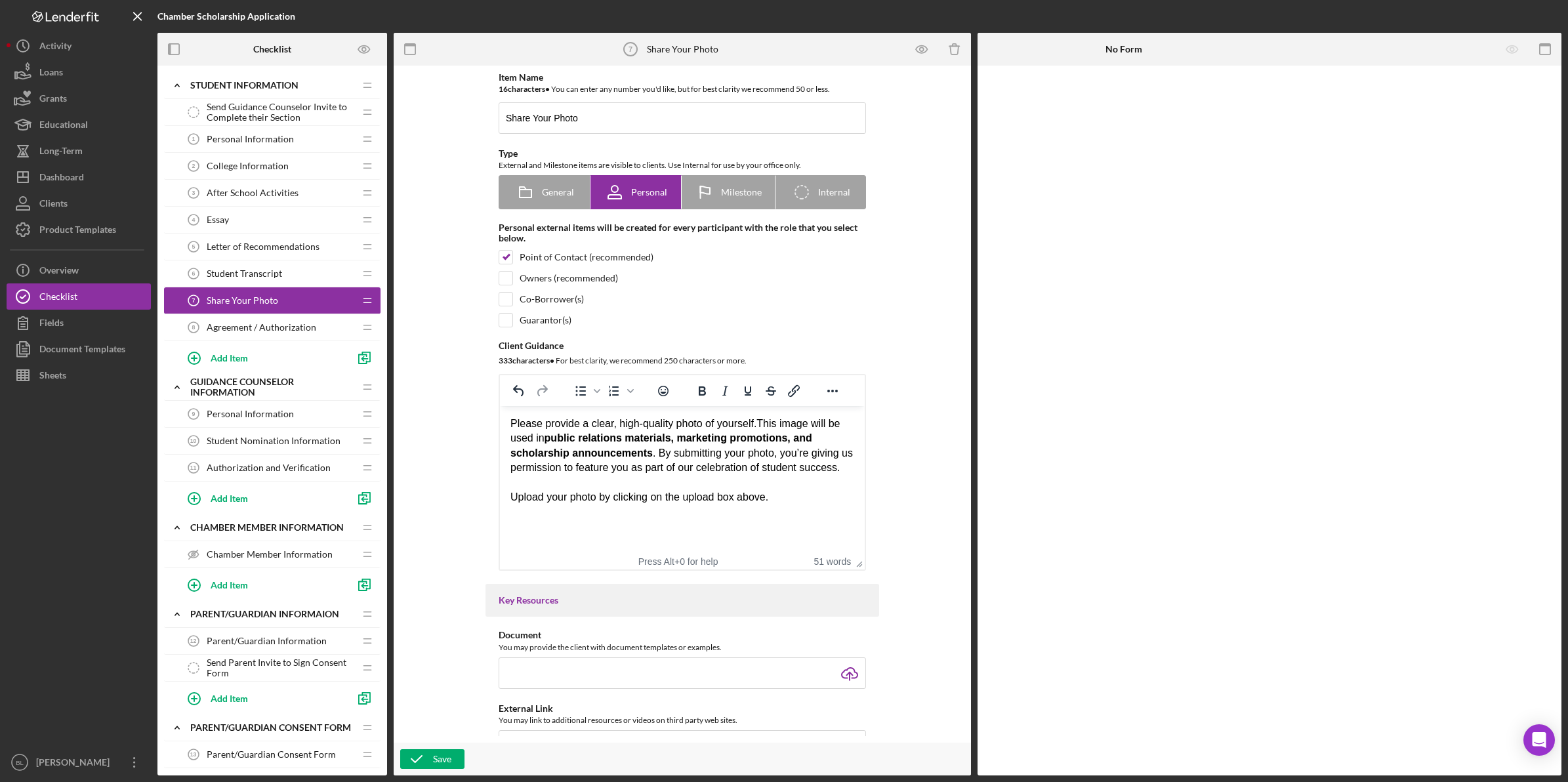
drag, startPoint x: 766, startPoint y: 446, endPoint x: 695, endPoint y: 447, distance: 71.0
click at [766, 446] on div "Please provide a clear, high-quality photo of yourself. This image will be used…" at bounding box center [682, 446] width 344 height 59
drag, startPoint x: 764, startPoint y: 423, endPoint x: 838, endPoint y: 423, distance: 74.0
click at [838, 423] on div "Please provide a clear, high-quality photo of yourself. This image will be used…" at bounding box center [682, 446] width 344 height 59
click at [806, 433] on strong "public relations materials, marketing promotions, and scholarship announcements" at bounding box center [661, 446] width 302 height 26
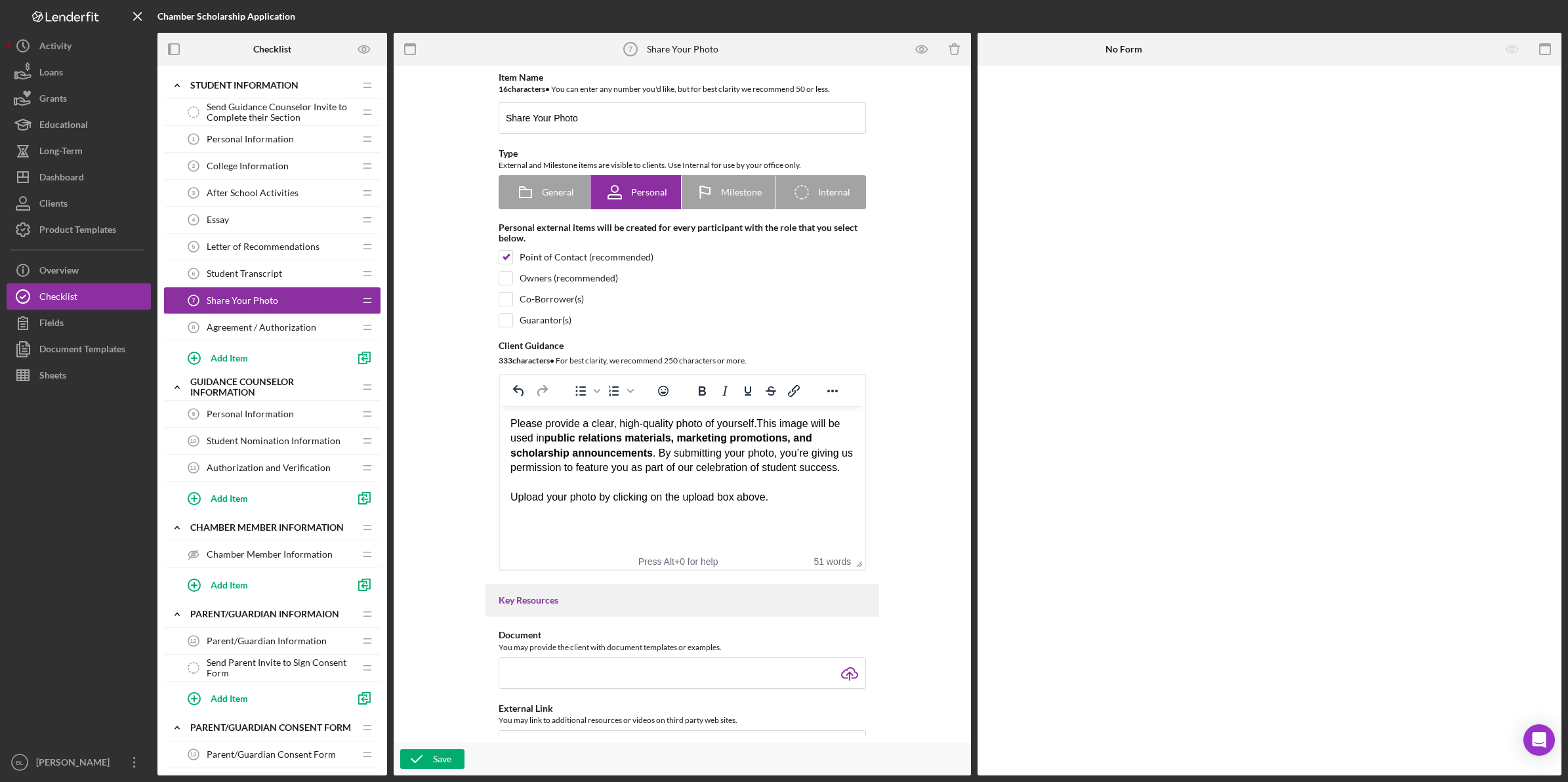
drag, startPoint x: 760, startPoint y: 423, endPoint x: 543, endPoint y: 439, distance: 217.6
click at [543, 439] on div "Please provide a clear, high-quality photo of yourself. This image will be used…" at bounding box center [682, 446] width 344 height 59
drag, startPoint x: 621, startPoint y: 460, endPoint x: 648, endPoint y: 459, distance: 27.0
click at [622, 460] on div "Please provide a clear, high-quality photo of yourself. This image will be used…" at bounding box center [682, 446] width 344 height 59
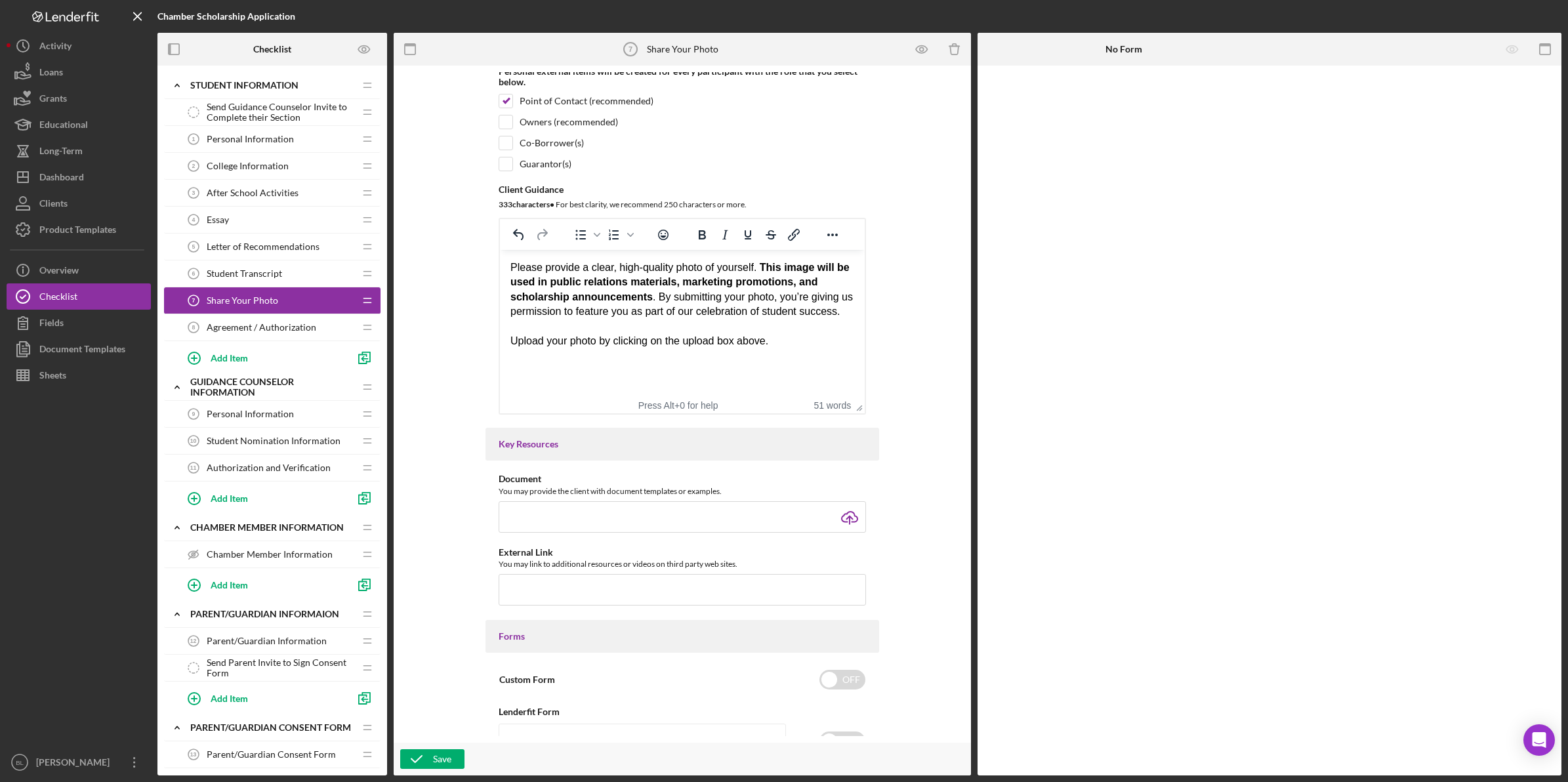
scroll to position [164, 0]
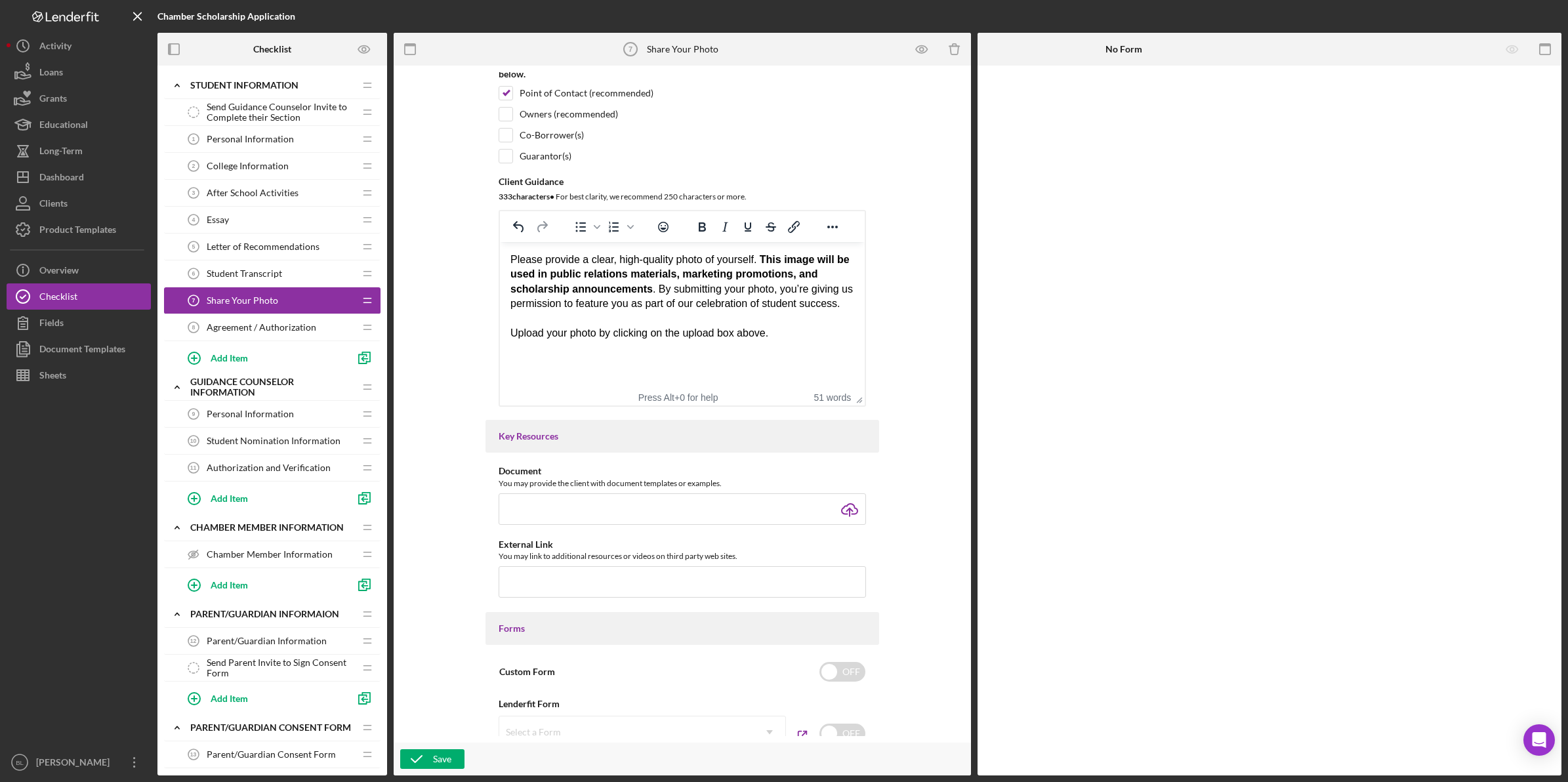
click at [261, 328] on span "Agreement / Authorization" at bounding box center [261, 327] width 109 height 10
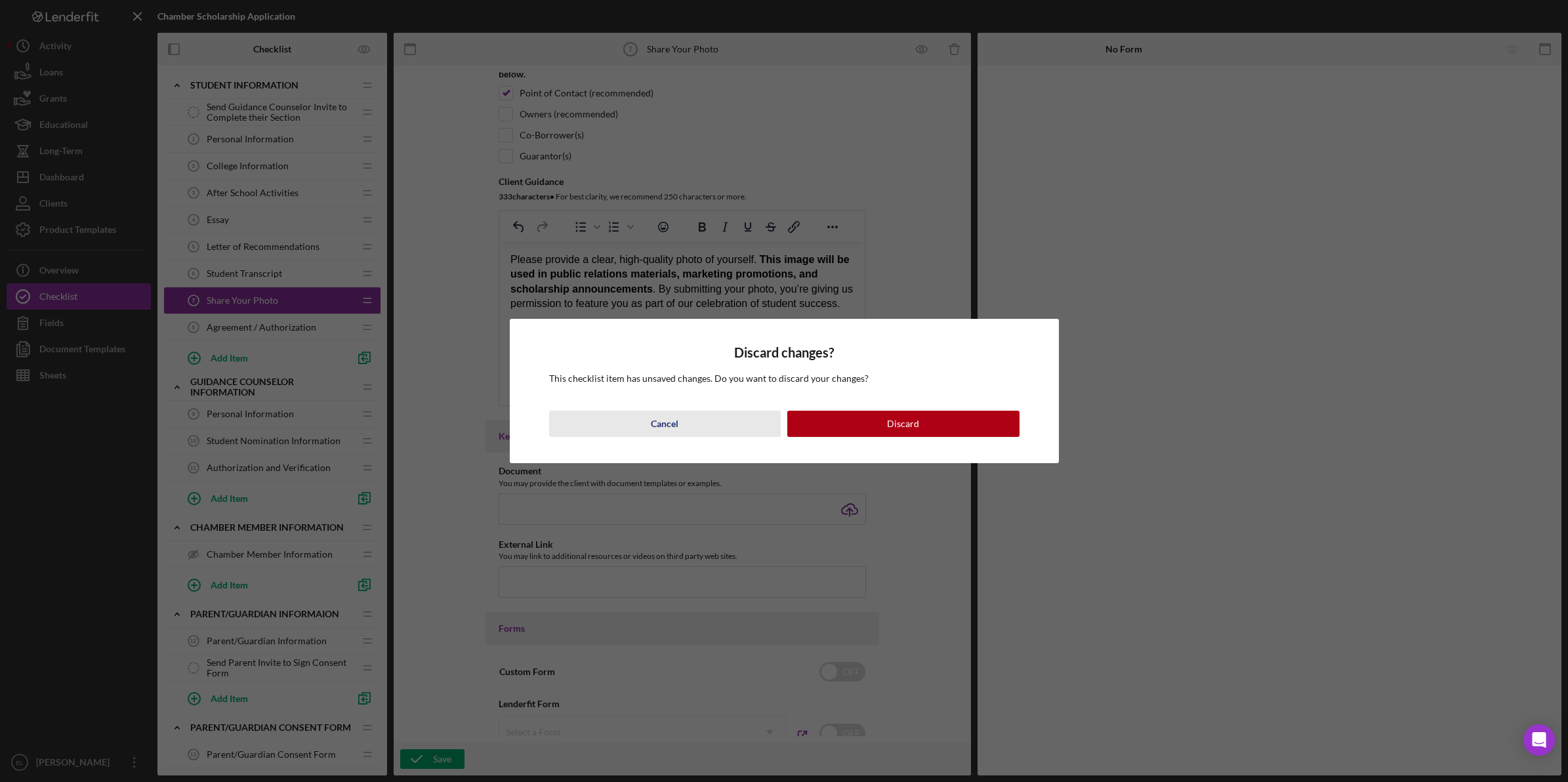
click at [654, 419] on div "Cancel" at bounding box center [665, 423] width 28 height 27
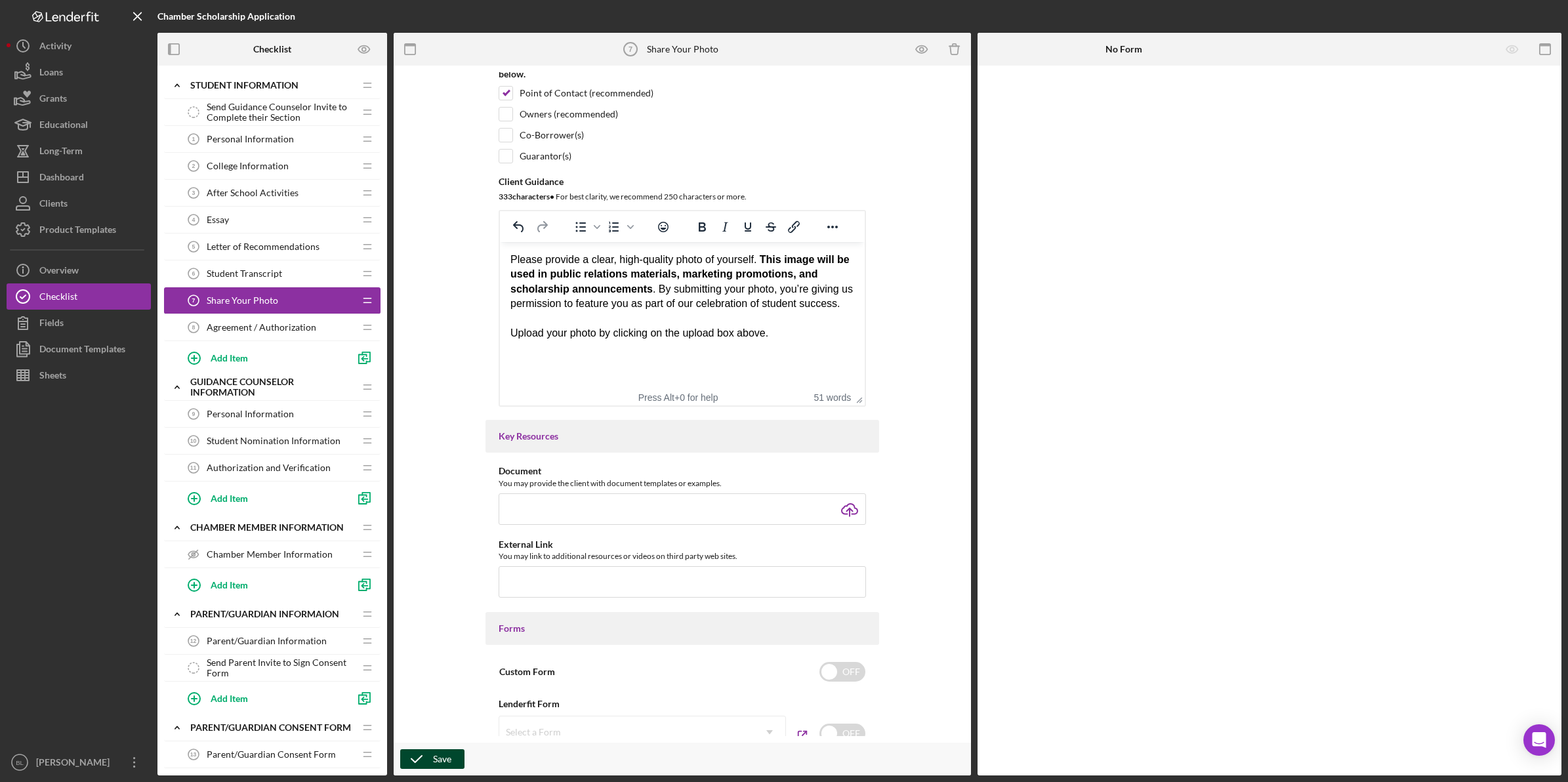
click at [415, 756] on icon "button" at bounding box center [416, 759] width 33 height 33
click at [247, 325] on span "Agreement / Authorization" at bounding box center [261, 327] width 109 height 10
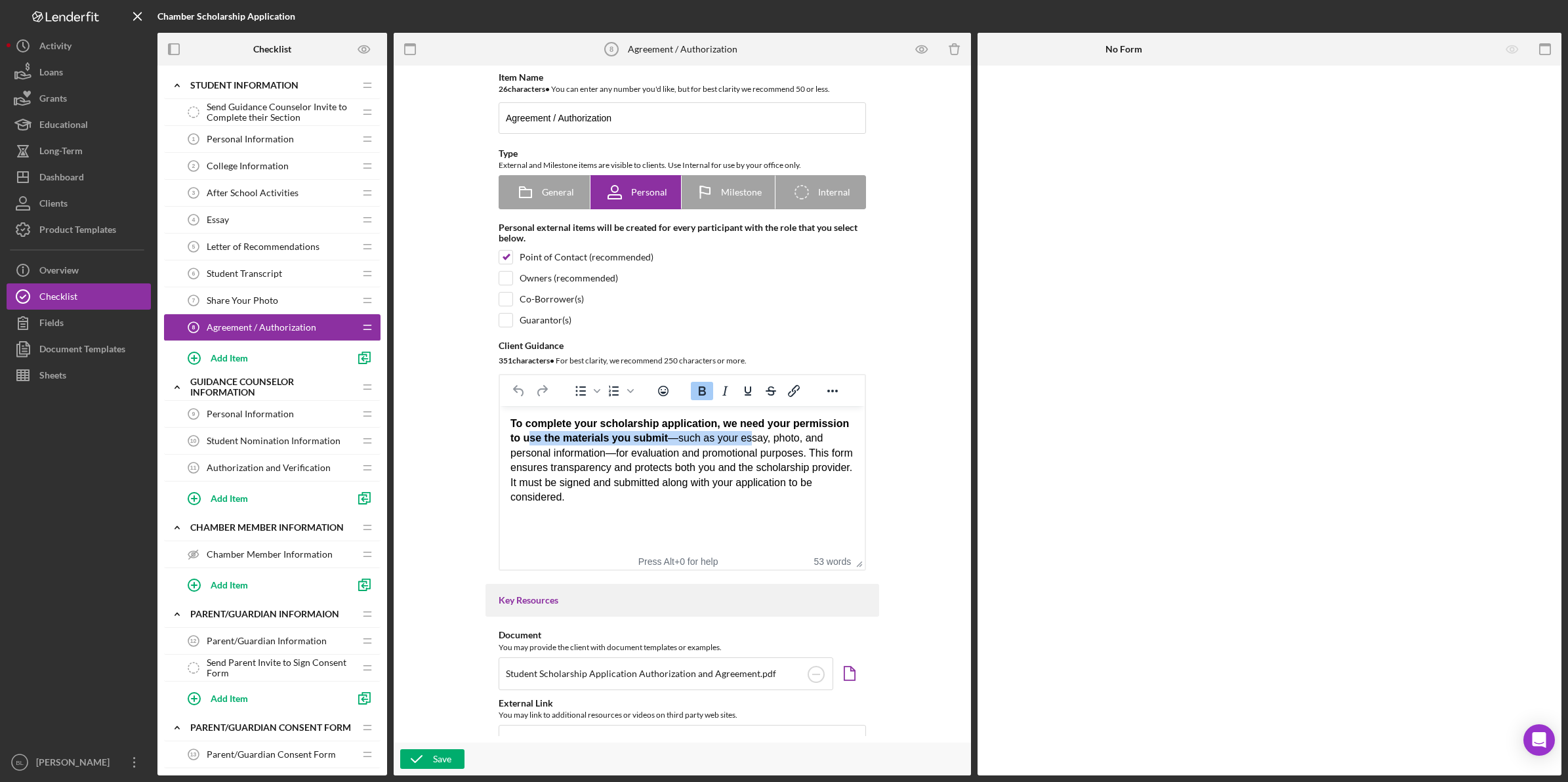
drag, startPoint x: 532, startPoint y: 440, endPoint x: 747, endPoint y: 444, distance: 215.0
click at [747, 444] on div "To complete your scholarship application, we need your permission to use the ma…" at bounding box center [682, 460] width 344 height 88
click at [697, 495] on div "To complete your scholarship application, we need your permission to use the ma…" at bounding box center [682, 460] width 344 height 88
drag, startPoint x: 665, startPoint y: 440, endPoint x: 784, endPoint y: 473, distance: 123.5
click at [779, 438] on div "To complete your scholarship application, we need your permission to use the ma…" at bounding box center [682, 460] width 344 height 88
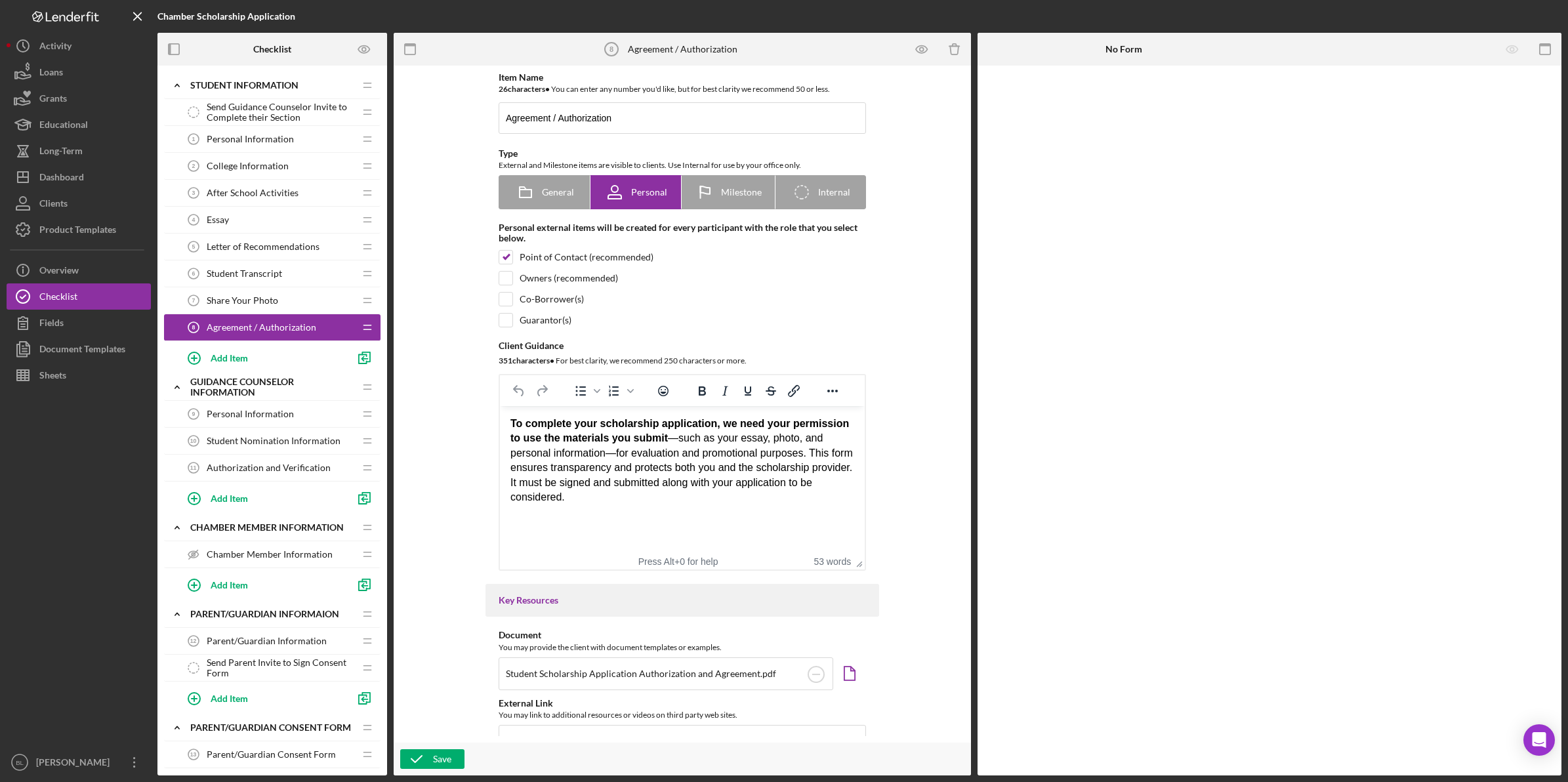
click at [785, 483] on div "To complete your scholarship application, we need your permission to use the ma…" at bounding box center [682, 460] width 344 height 88
drag, startPoint x: 662, startPoint y: 454, endPoint x: 855, endPoint y: 455, distance: 193.0
click at [855, 455] on html "To complete your scholarship application, we need your permission to use the ma…" at bounding box center [682, 473] width 365 height 134
drag, startPoint x: 517, startPoint y: 472, endPoint x: 830, endPoint y: 471, distance: 313.0
click at [830, 471] on div "To complete your scholarship application, we need your permission to use the ma…" at bounding box center [682, 460] width 344 height 88
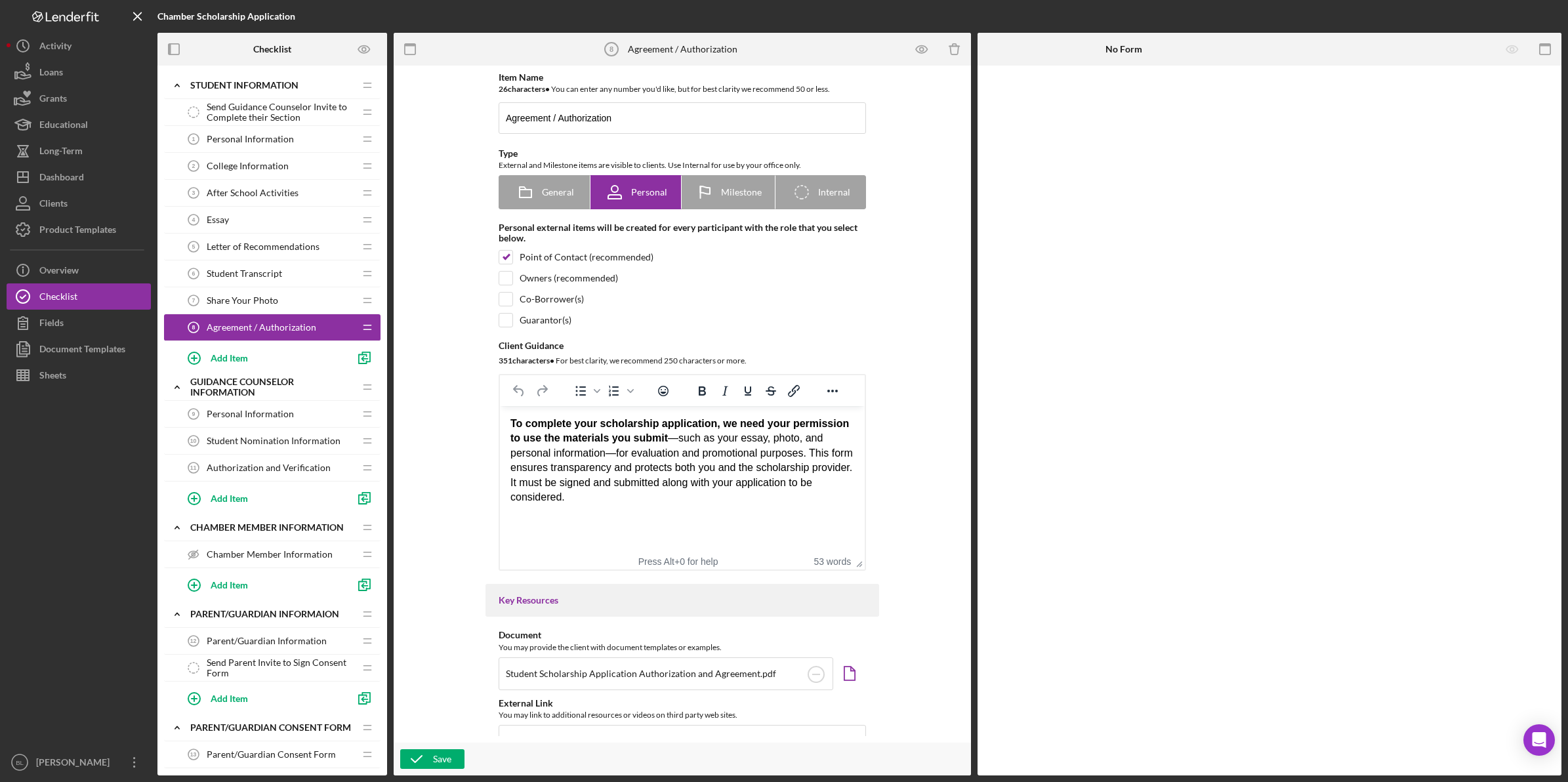
drag, startPoint x: 770, startPoint y: 493, endPoint x: 550, endPoint y: 493, distance: 220.0
click at [767, 493] on div "To complete your scholarship application, we need your permission to use the ma…" at bounding box center [682, 460] width 344 height 88
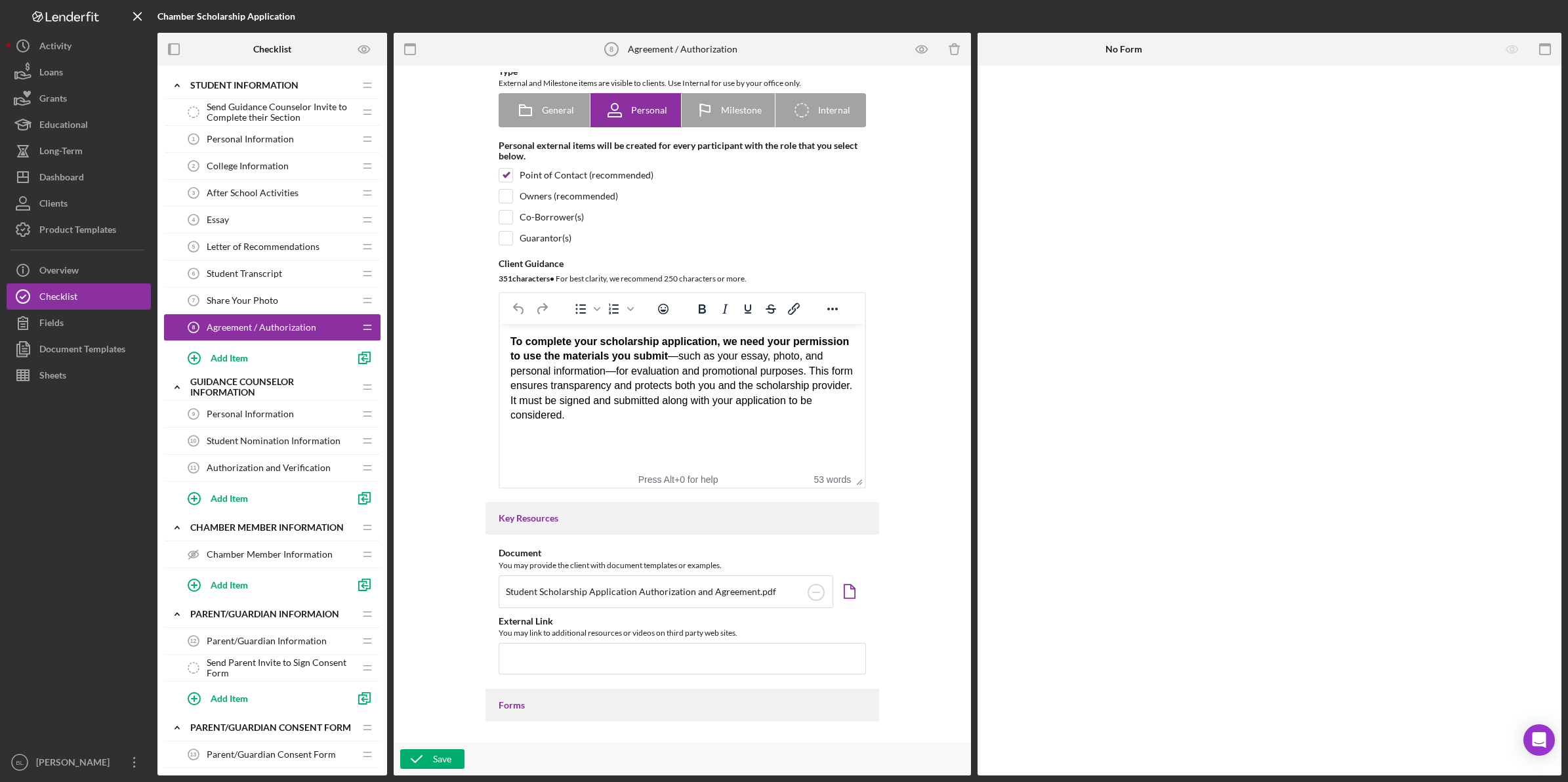
click at [225, 416] on span "Personal Information" at bounding box center [249, 414] width 87 height 10
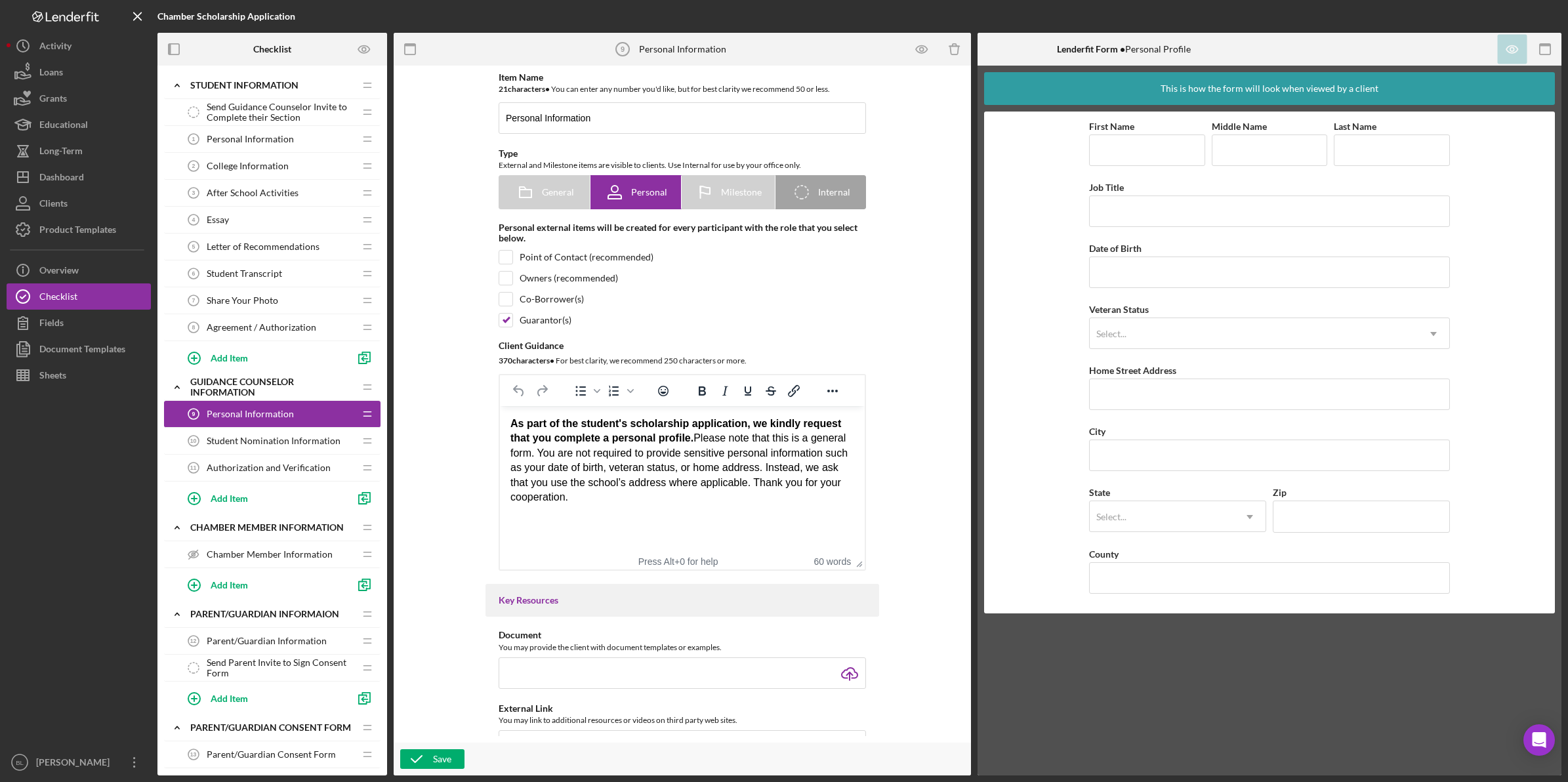
drag, startPoint x: 595, startPoint y: 506, endPoint x: 507, endPoint y: 422, distance: 121.7
click at [507, 422] on html "As part of the student's scholarship application, we kindly request that you co…" at bounding box center [682, 460] width 365 height 109
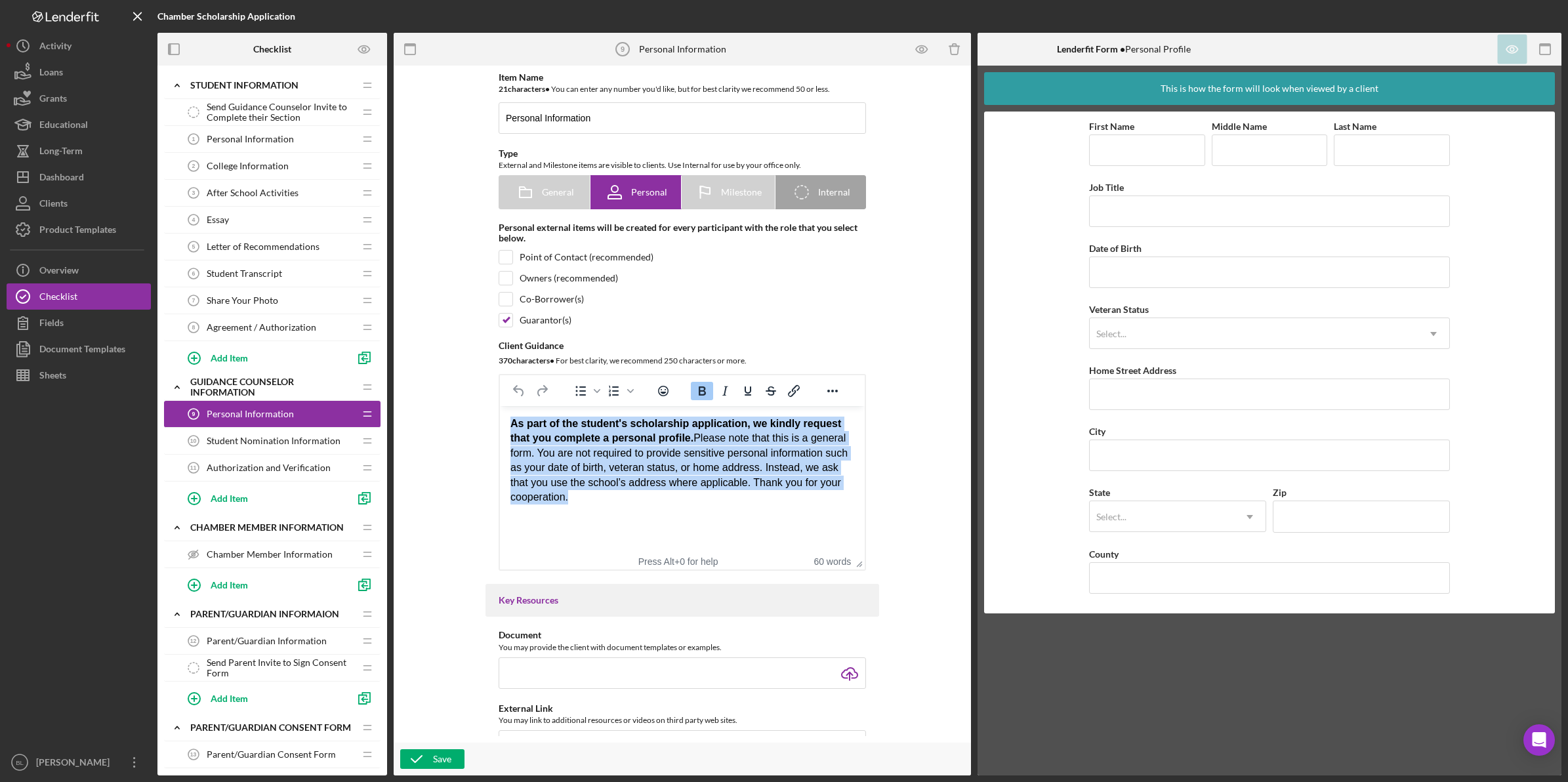
drag, startPoint x: 575, startPoint y: 496, endPoint x: 501, endPoint y: 410, distance: 113.5
click at [501, 410] on html "As part of the student's scholarship application, we kindly request that you co…" at bounding box center [682, 460] width 365 height 109
click at [679, 502] on p "As part of the student's scholarship application, we kindly request that you co…" at bounding box center [682, 460] width 344 height 88
drag, startPoint x: 585, startPoint y: 496, endPoint x: 474, endPoint y: 424, distance: 132.3
click at [500, 424] on html "As part of the student's scholarship application, we kindly request that you co…" at bounding box center [682, 460] width 365 height 109
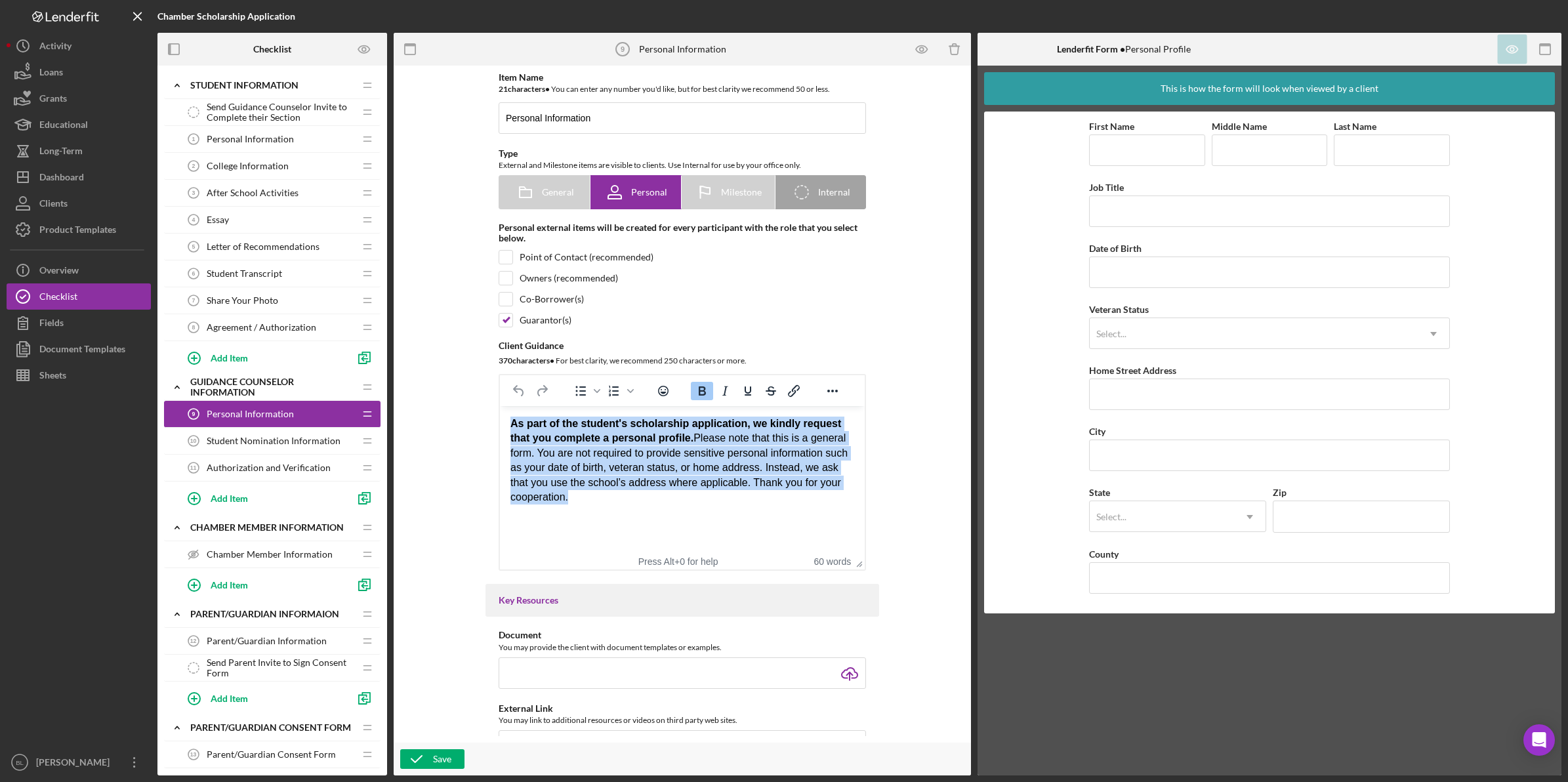
paste body "Rich Text Area. Press ALT-0 for help."
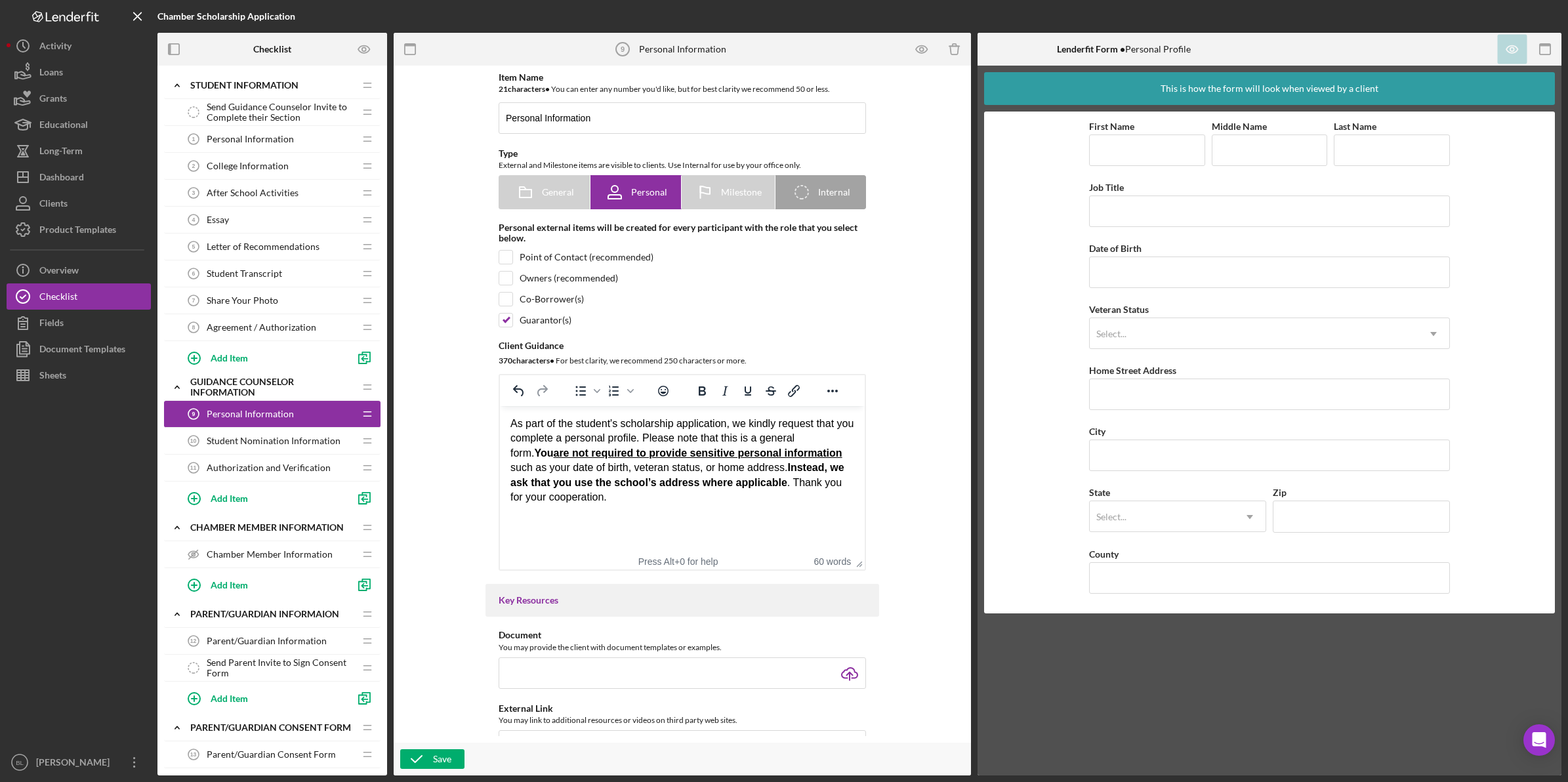
click at [668, 508] on html "As part of the student's scholarship application, we kindly request that you co…" at bounding box center [682, 460] width 365 height 109
click at [424, 759] on icon "button" at bounding box center [416, 759] width 33 height 33
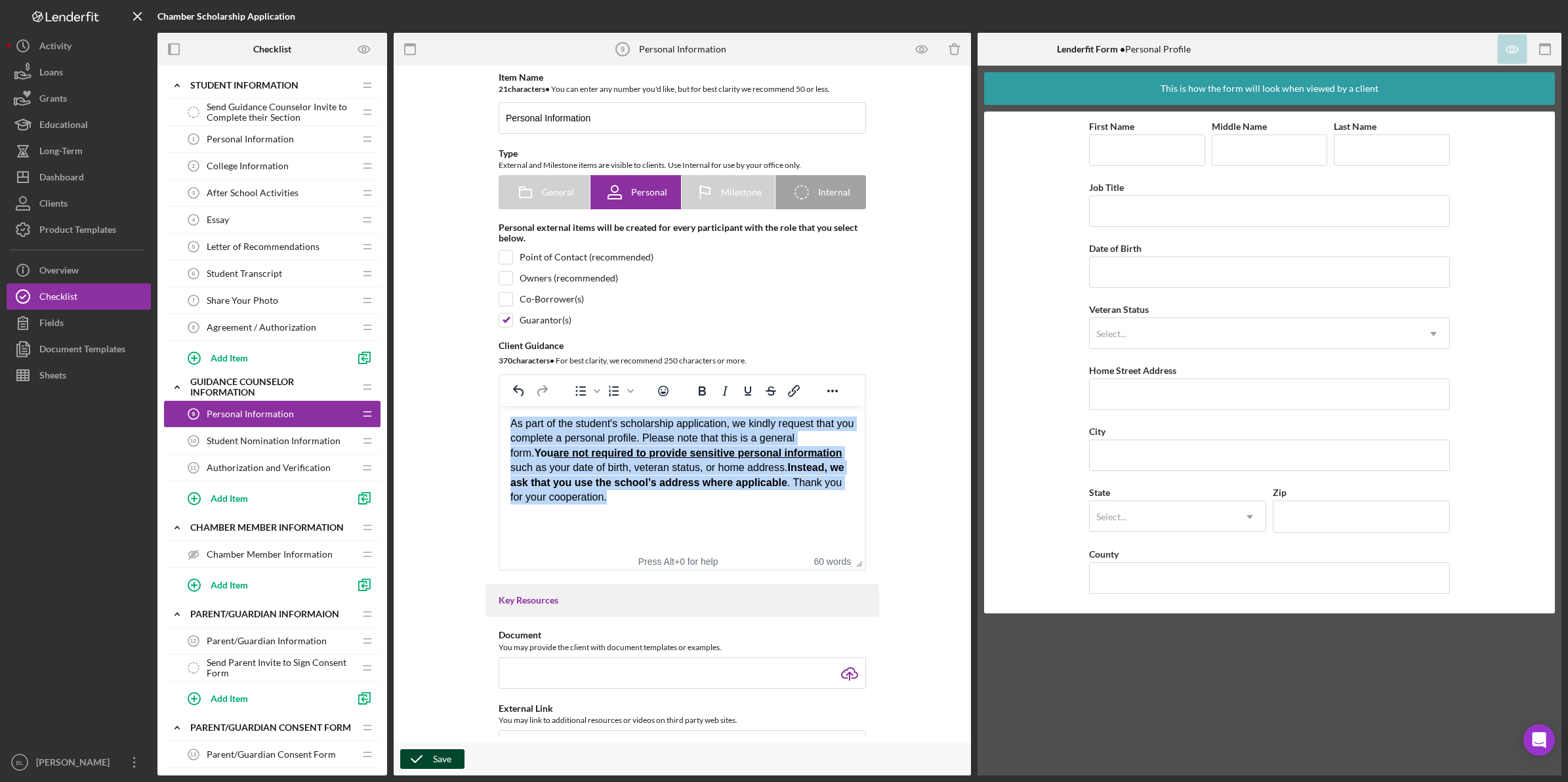
drag, startPoint x: 592, startPoint y: 496, endPoint x: 501, endPoint y: 416, distance: 121.2
click at [501, 416] on html "As part of the student's scholarship application, we kindly request that you co…" at bounding box center [682, 460] width 365 height 109
copy p "As part of the student's scholarship application, we kindly request that you co…"
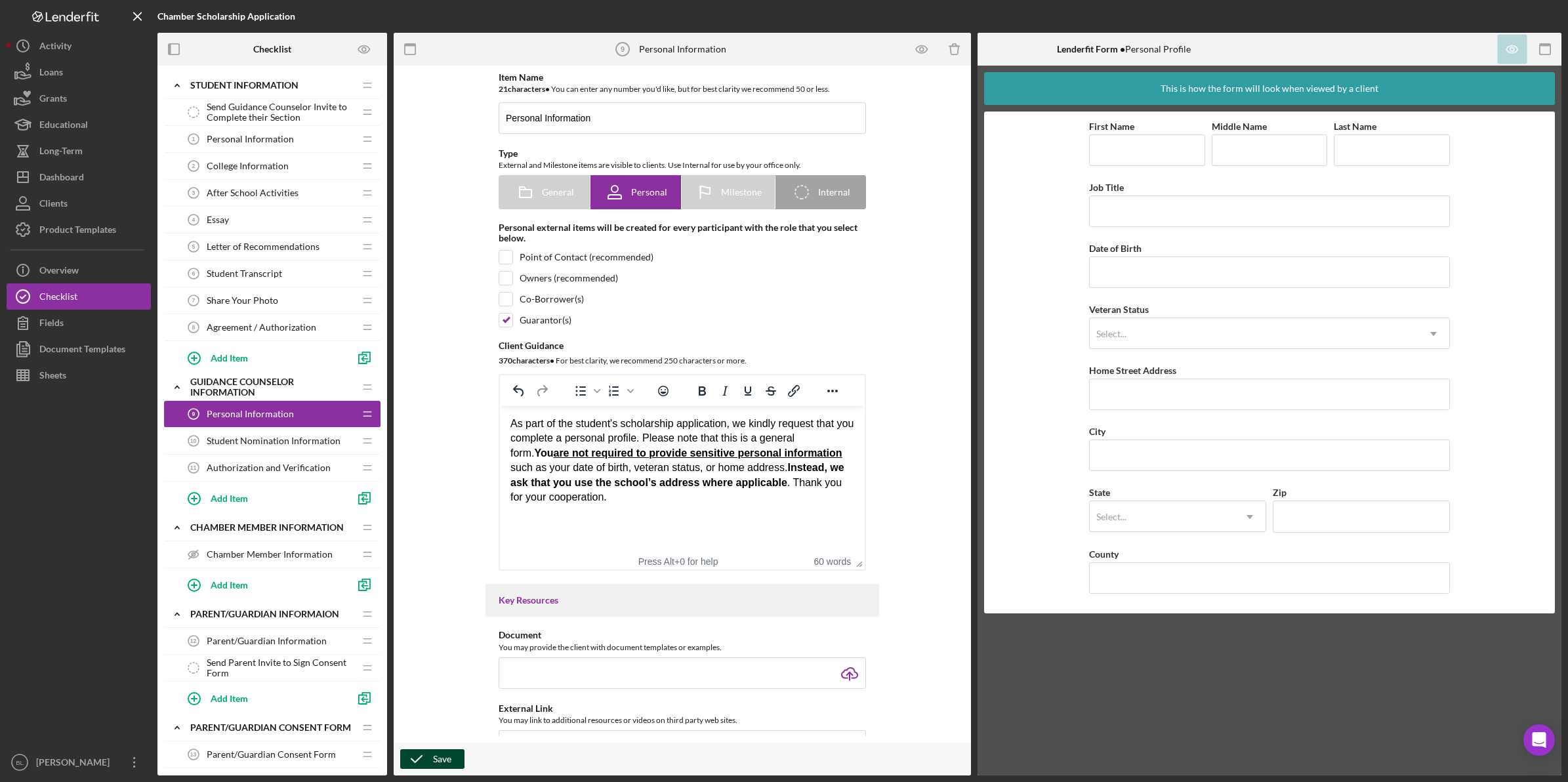
click at [653, 508] on html "As part of the student's scholarship application, we kindly request that you co…" at bounding box center [682, 460] width 365 height 109
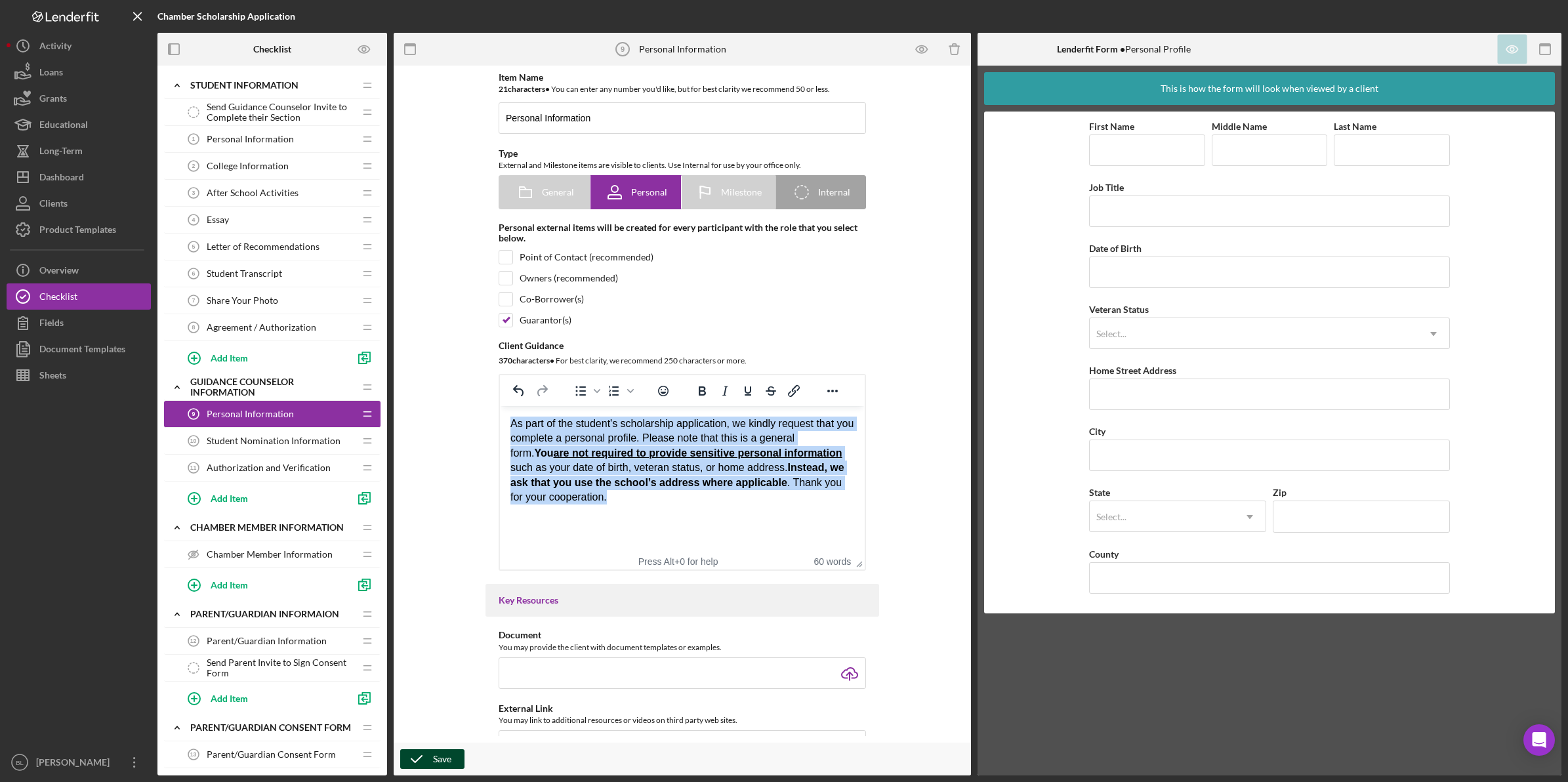
drag, startPoint x: 600, startPoint y: 502, endPoint x: 495, endPoint y: 422, distance: 132.0
click at [500, 422] on html "As part of the student's scholarship application, we kindly request that you co…" at bounding box center [682, 460] width 365 height 109
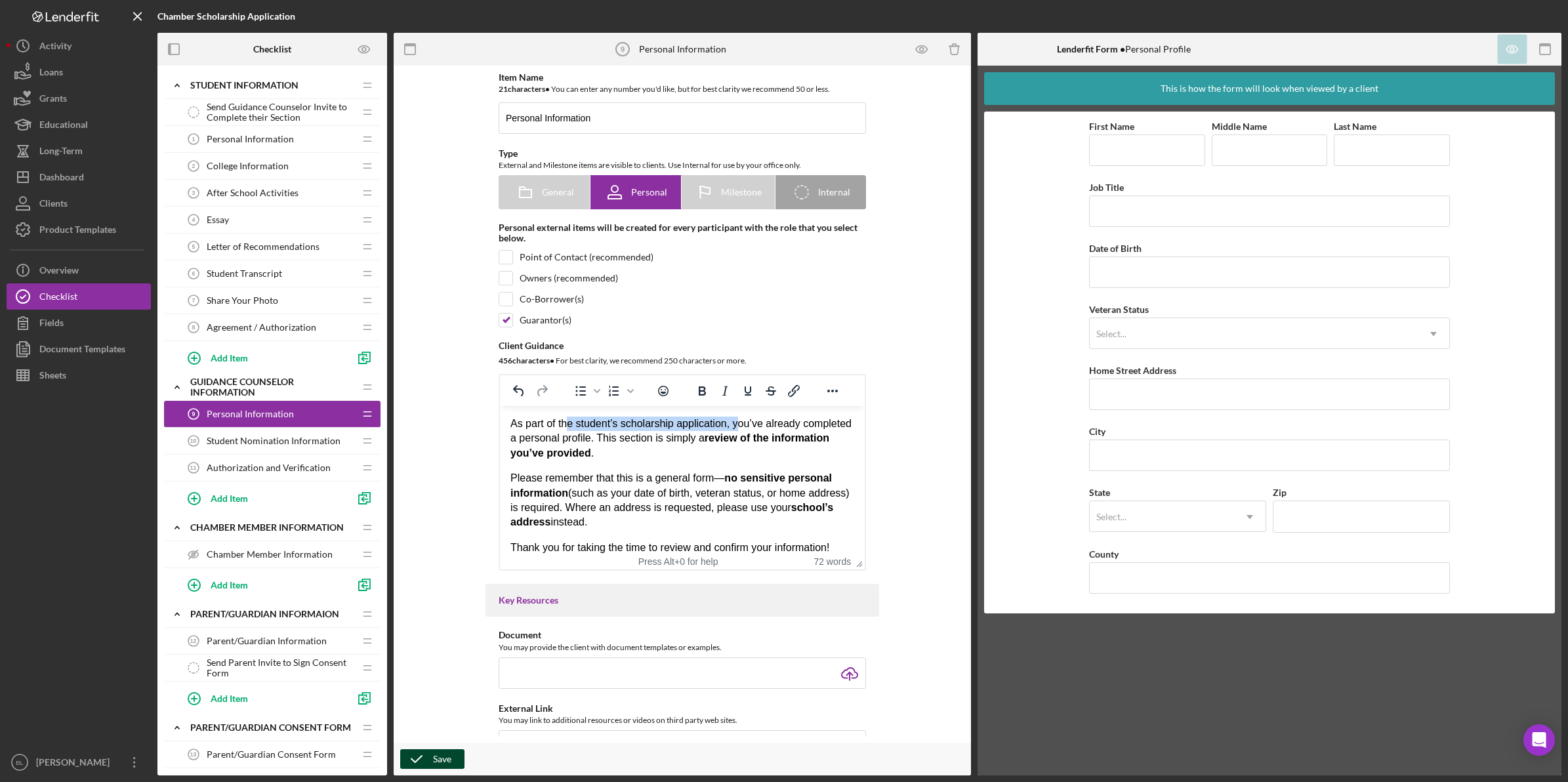
drag, startPoint x: 565, startPoint y: 424, endPoint x: 736, endPoint y: 427, distance: 171.0
click at [736, 427] on p "As part of the student’s scholarship application, you’ve already completed a pe…" at bounding box center [682, 438] width 344 height 44
click at [654, 453] on p "As part of the student’s scholarship application, you’ve already completed a pe…" at bounding box center [682, 438] width 344 height 44
drag, startPoint x: 731, startPoint y: 426, endPoint x: 583, endPoint y: 426, distance: 148.0
click at [583, 426] on p "As part of the student’s scholarship application, you’ve already completed a pe…" at bounding box center [682, 438] width 344 height 44
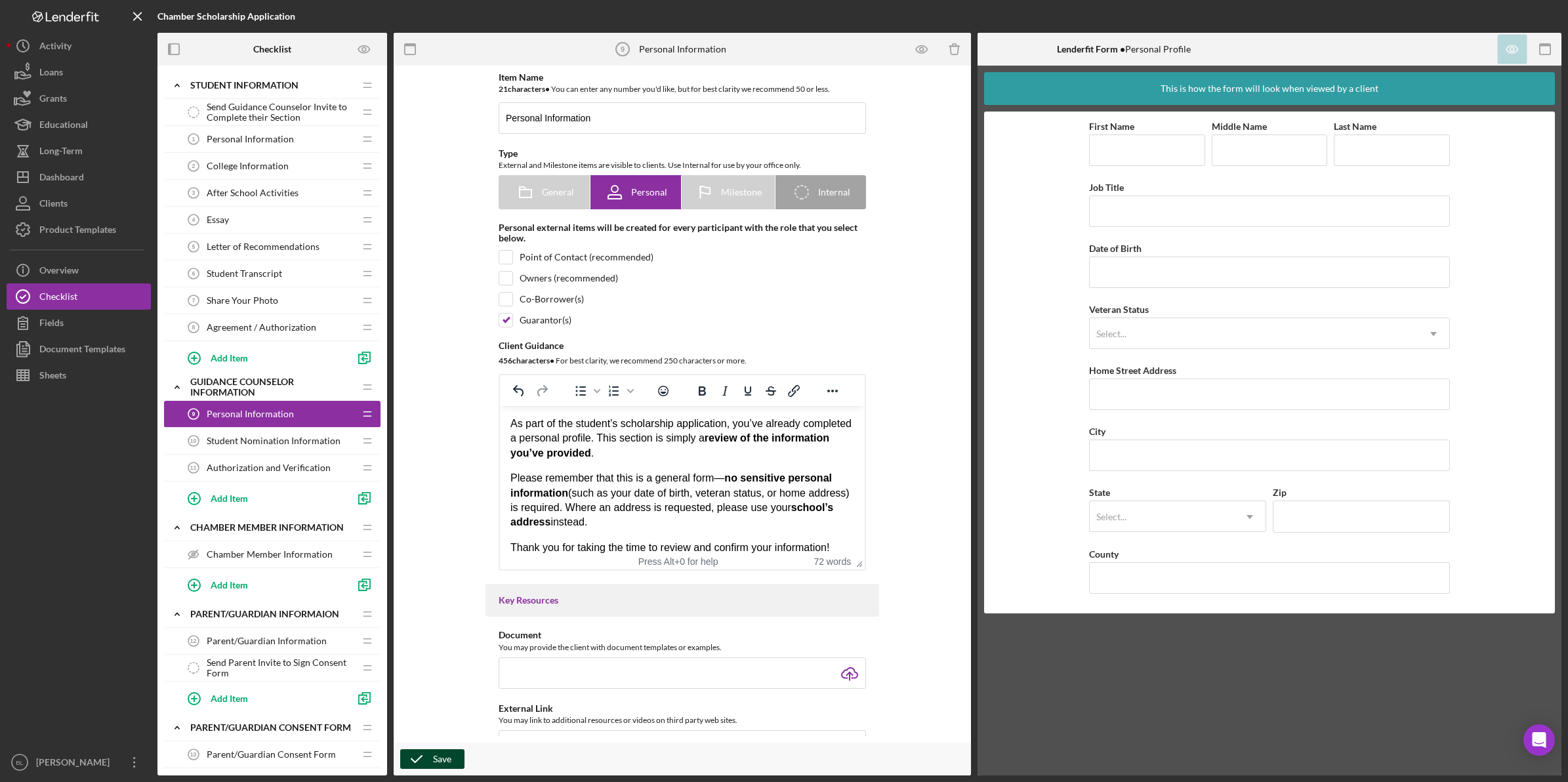
click at [581, 424] on p "As part of the student’s scholarship application, you’ve already completed a pe…" at bounding box center [682, 438] width 344 height 44
drag, startPoint x: 575, startPoint y: 424, endPoint x: 672, endPoint y: 423, distance: 97.0
click at [672, 423] on p "As part of the student’s scholarship application, you’ve already completed a pe…" at bounding box center [682, 438] width 344 height 44
click at [638, 424] on p "As part of the Census application, you’ve already completed a personal profile.…" at bounding box center [682, 438] width 344 height 44
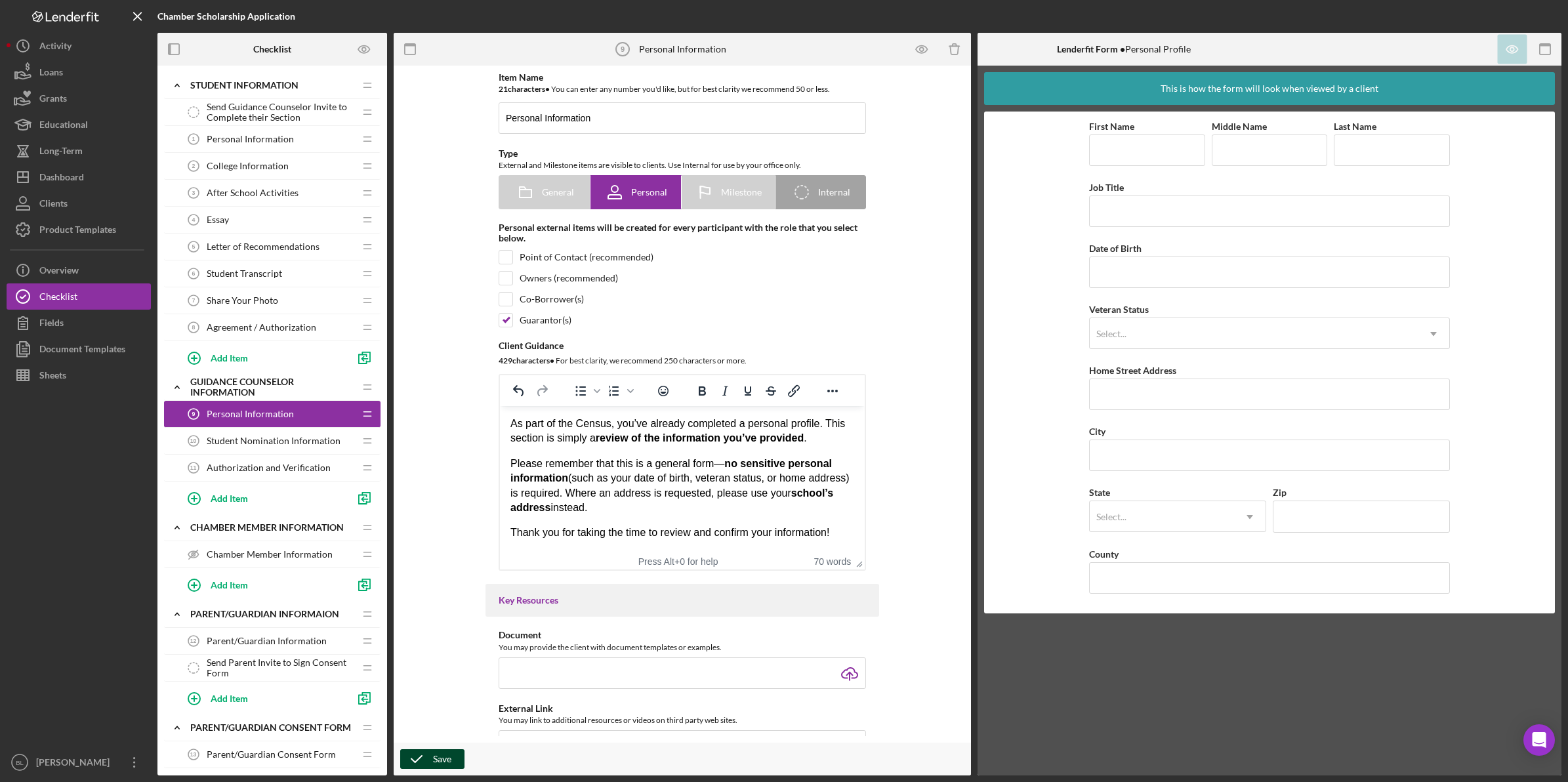
click at [690, 459] on p "Please remember that this is a general form— no sensitive personal information …" at bounding box center [682, 486] width 344 height 59
click at [854, 433] on p "As part of the Census, you’ve already completed a personal profile. This sectio…" at bounding box center [682, 431] width 344 height 29
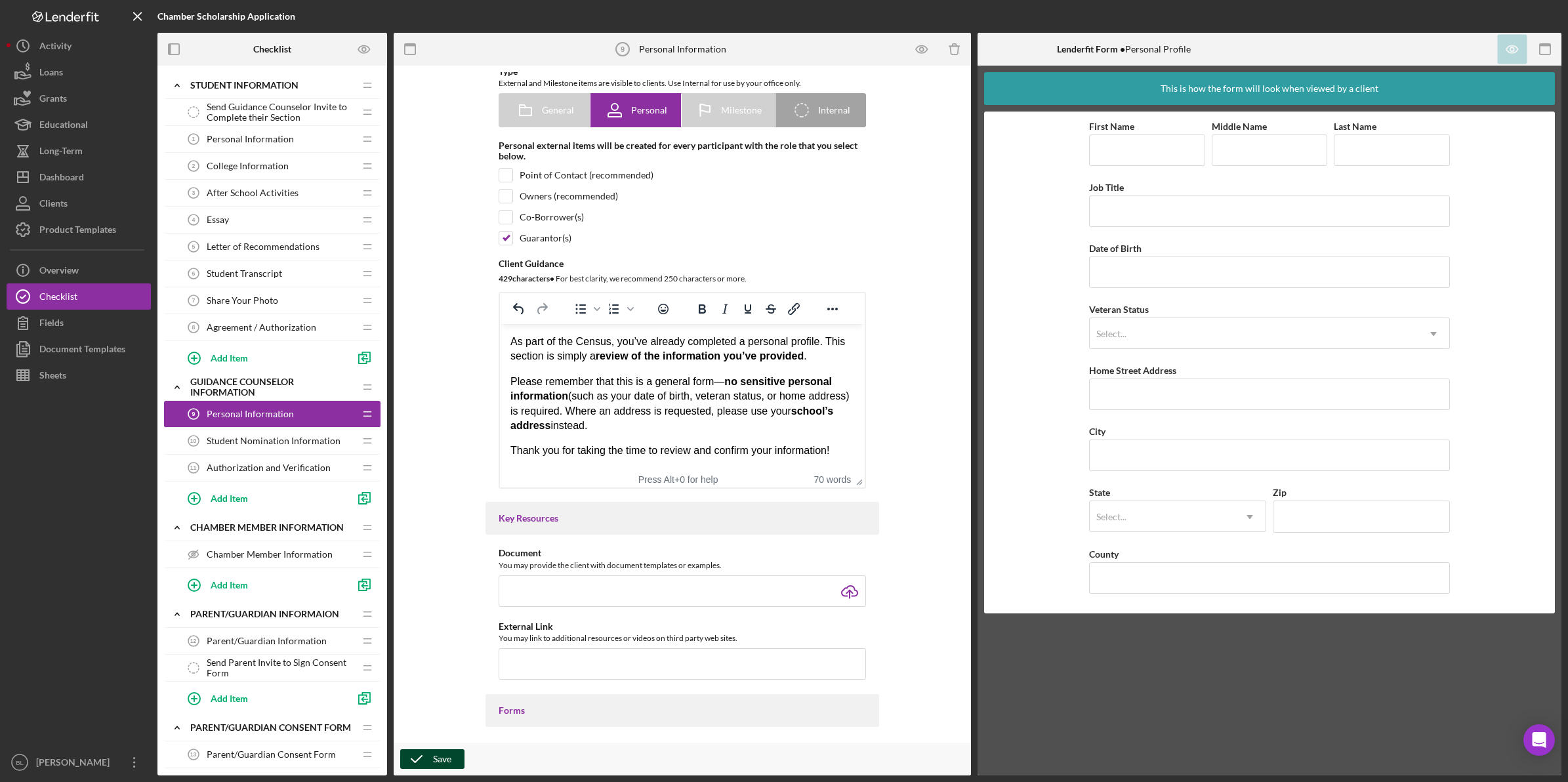
click at [420, 753] on icon "button" at bounding box center [416, 759] width 33 height 33
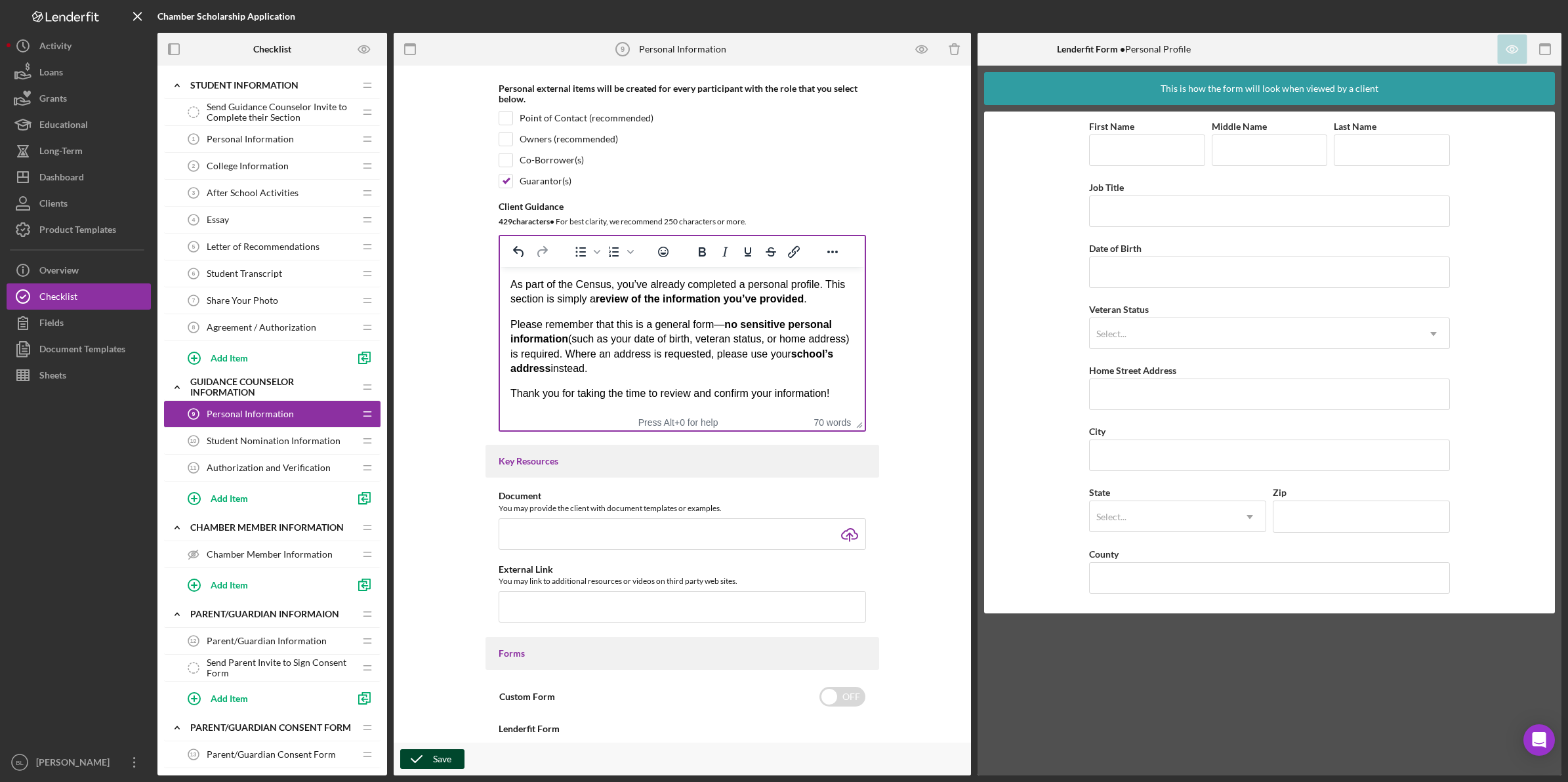
scroll to position [164, 0]
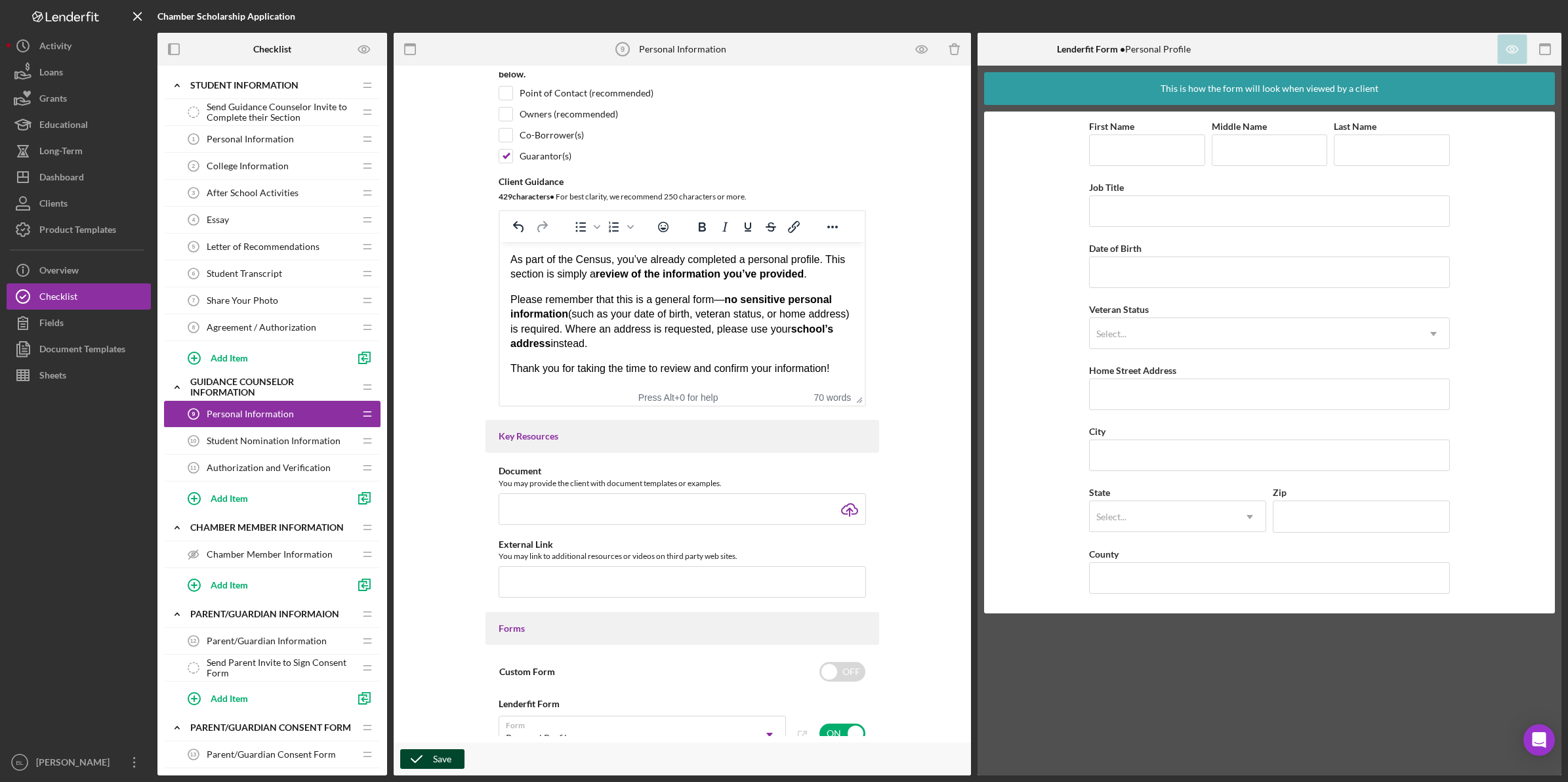
click at [318, 450] on div "Student Nomination Information 10 Student Nomination Information" at bounding box center [267, 440] width 174 height 27
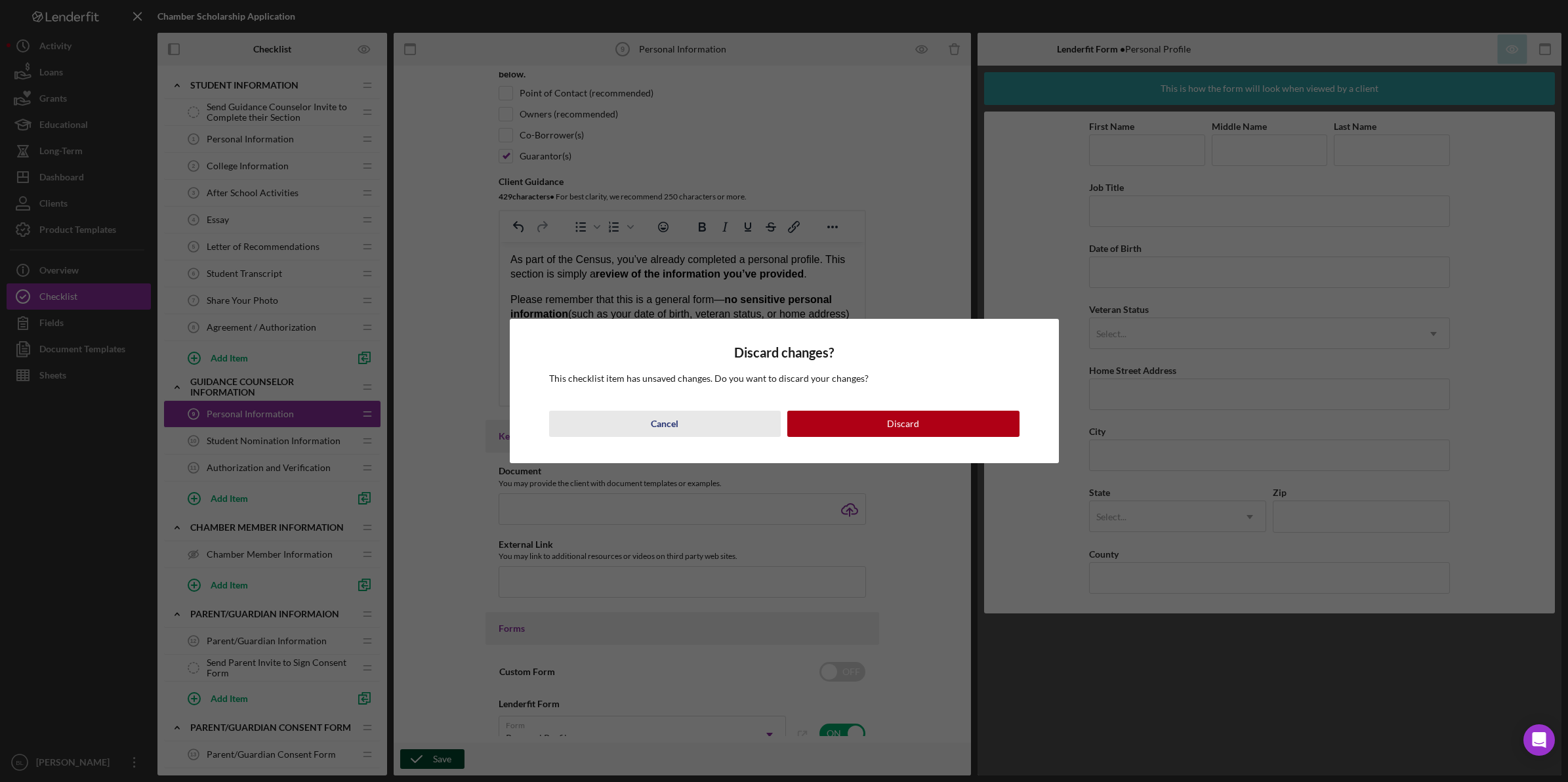
click at [684, 428] on button "Cancel" at bounding box center [665, 423] width 232 height 27
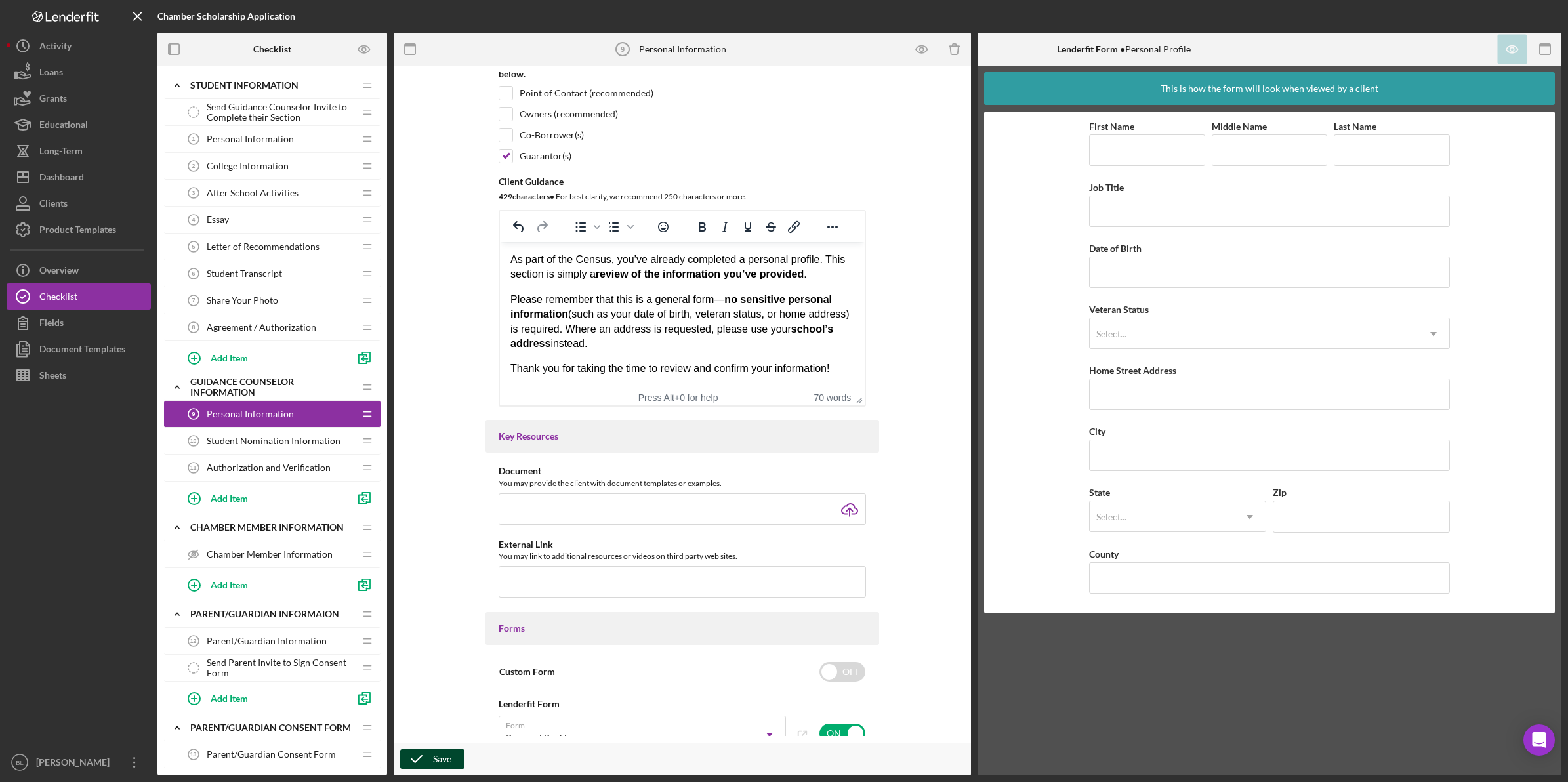
click at [418, 759] on icon "button" at bounding box center [416, 759] width 33 height 33
click at [222, 440] on span "Student Nomination Information" at bounding box center [274, 440] width 134 height 10
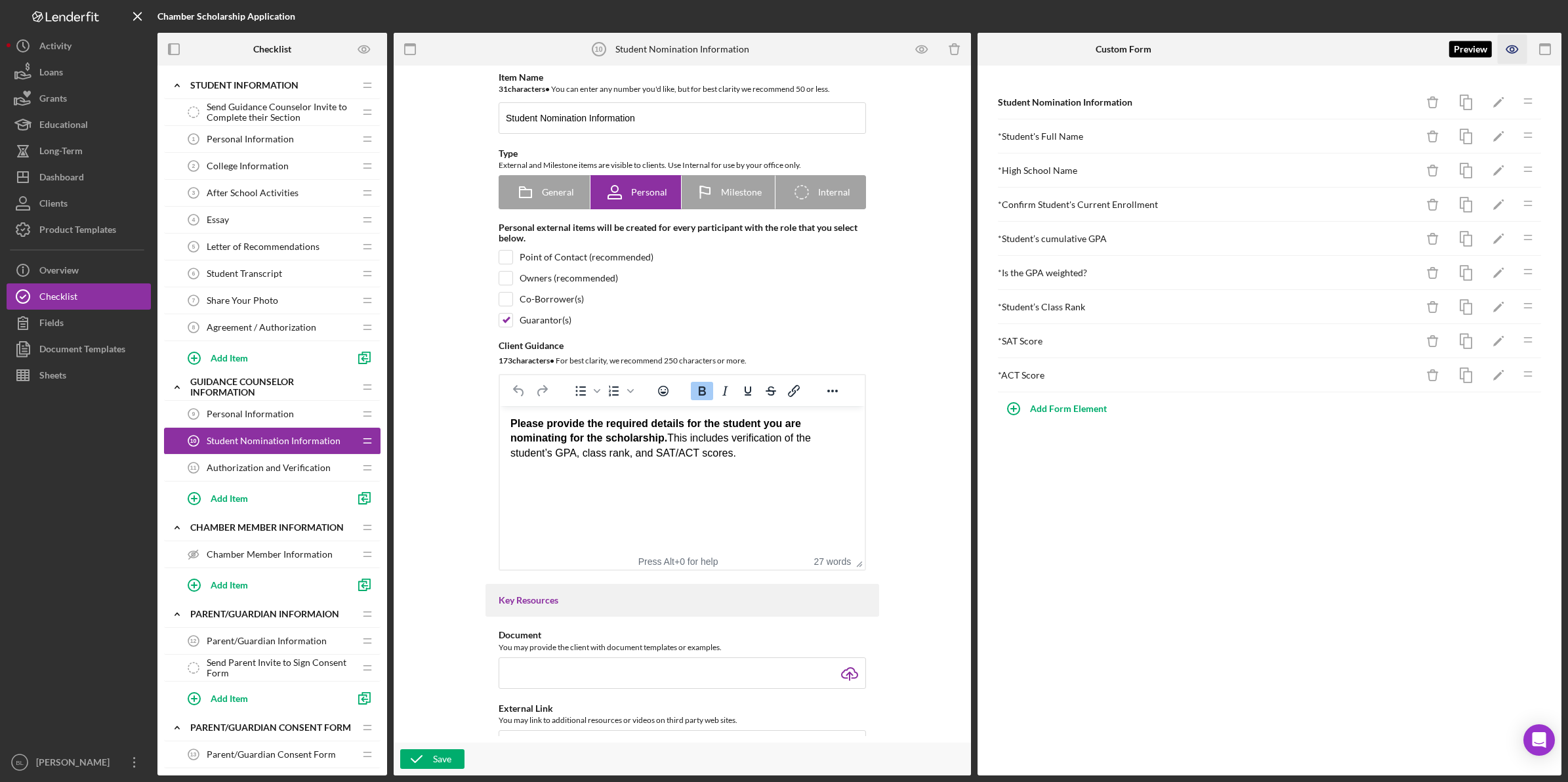
click at [1513, 46] on icon "button" at bounding box center [1512, 49] width 12 height 7
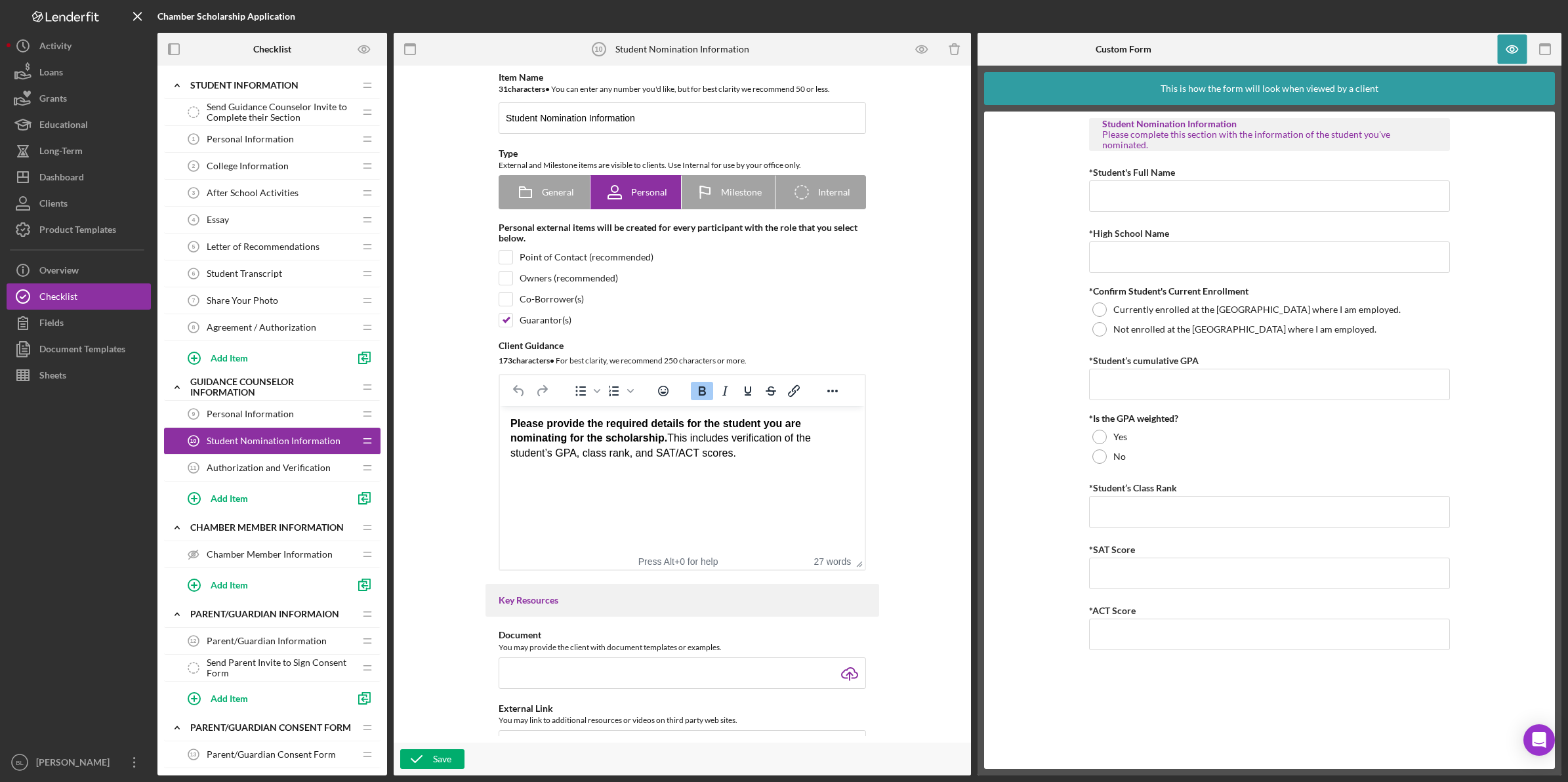
click at [289, 471] on span "Authorization and Verification" at bounding box center [268, 468] width 124 height 10
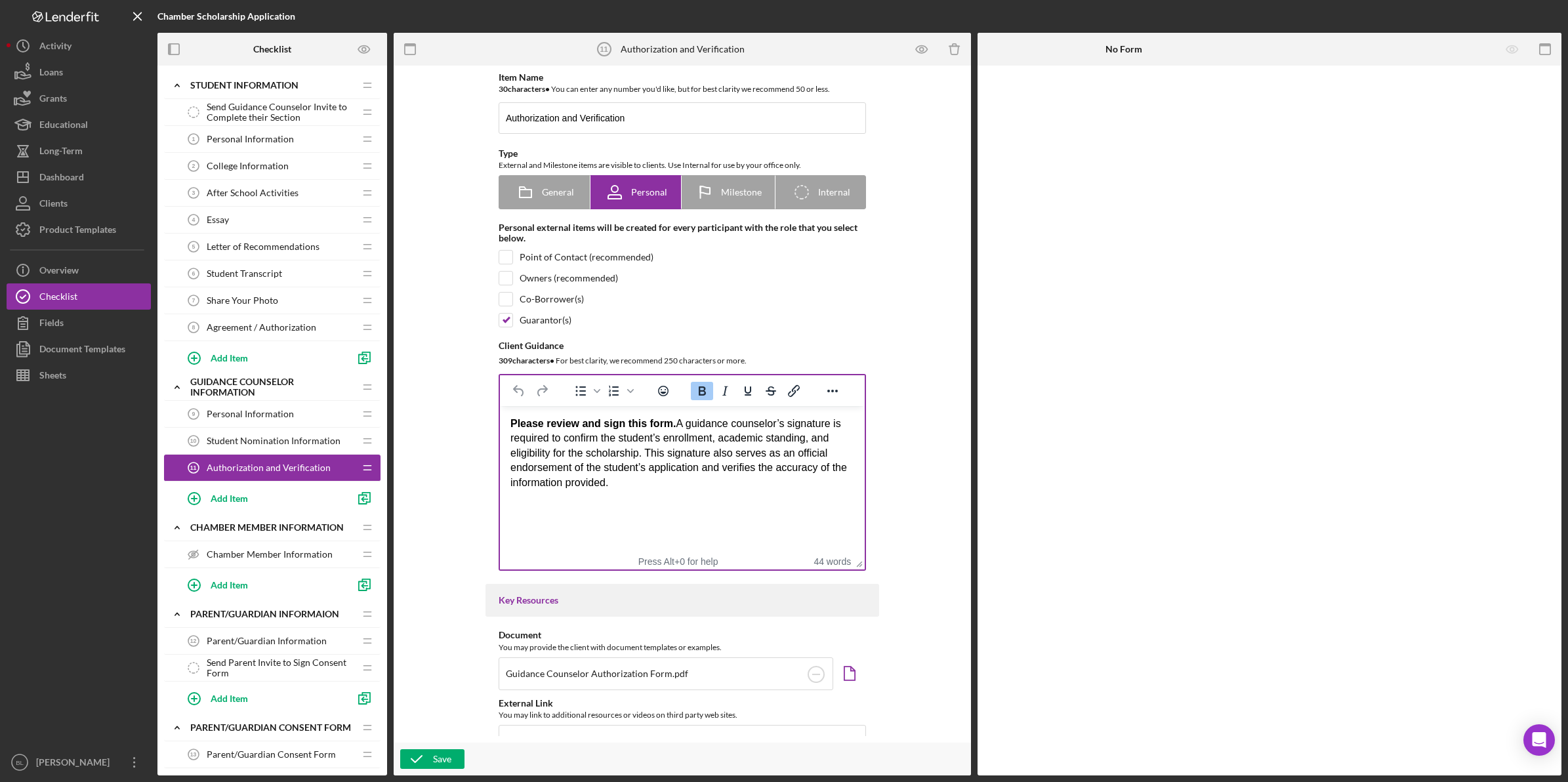
drag, startPoint x: 664, startPoint y: 508, endPoint x: 662, endPoint y: 477, distance: 31.1
click at [666, 501] on html "Please review and sign this form. A guidance counselor’s signature is required …" at bounding box center [682, 453] width 365 height 95
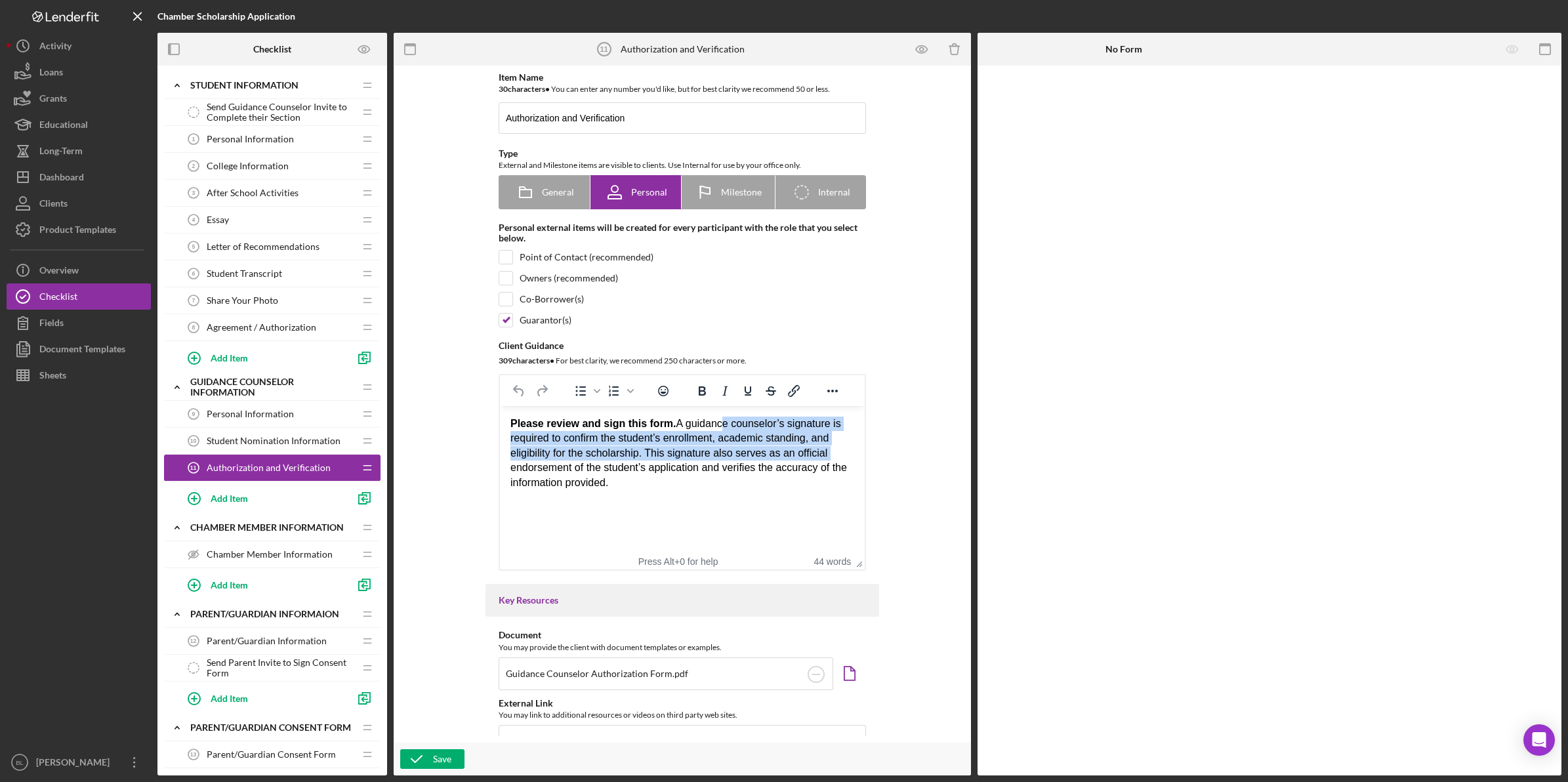
drag, startPoint x: 717, startPoint y: 428, endPoint x: 821, endPoint y: 446, distance: 105.5
click at [822, 446] on div "Please review and sign this form. A guidance counselor’s signature is required …" at bounding box center [682, 453] width 344 height 73
click at [722, 469] on div "Please review and sign this form. A guidance counselor’s signature is required …" at bounding box center [682, 453] width 344 height 73
drag, startPoint x: 690, startPoint y: 442, endPoint x: 805, endPoint y: 483, distance: 122.1
click at [803, 479] on div "Please review and sign this form. A guidance counselor’s signature is required …" at bounding box center [682, 453] width 344 height 73
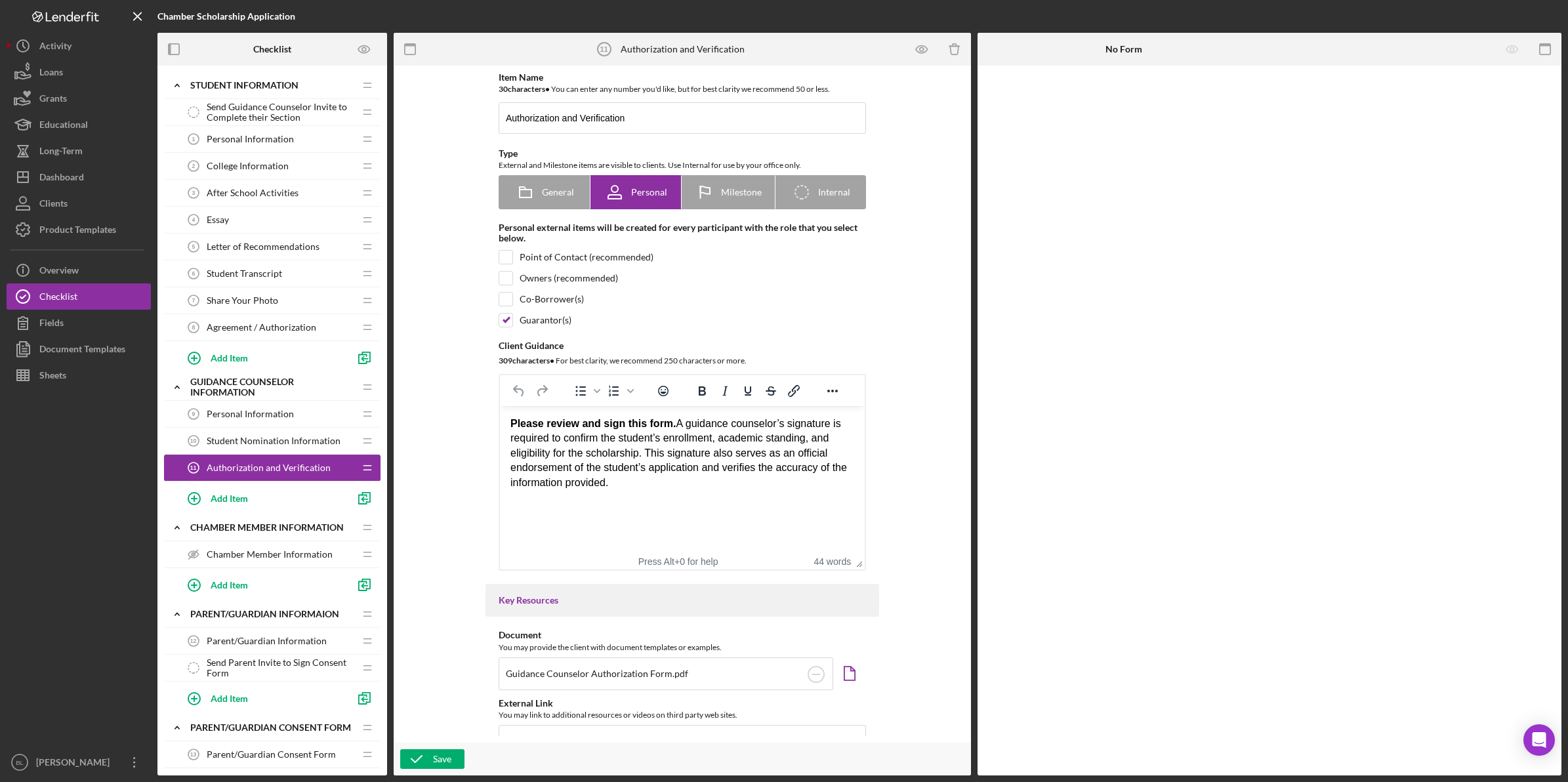
click at [786, 489] on div "Please review and sign this form. A guidance counselor’s signature is required …" at bounding box center [682, 453] width 344 height 73
click at [736, 489] on div "Please review and sign this form. A guidance counselor’s signature is required …" at bounding box center [682, 453] width 344 height 73
click at [272, 552] on span "Chamber Member Information" at bounding box center [269, 554] width 126 height 10
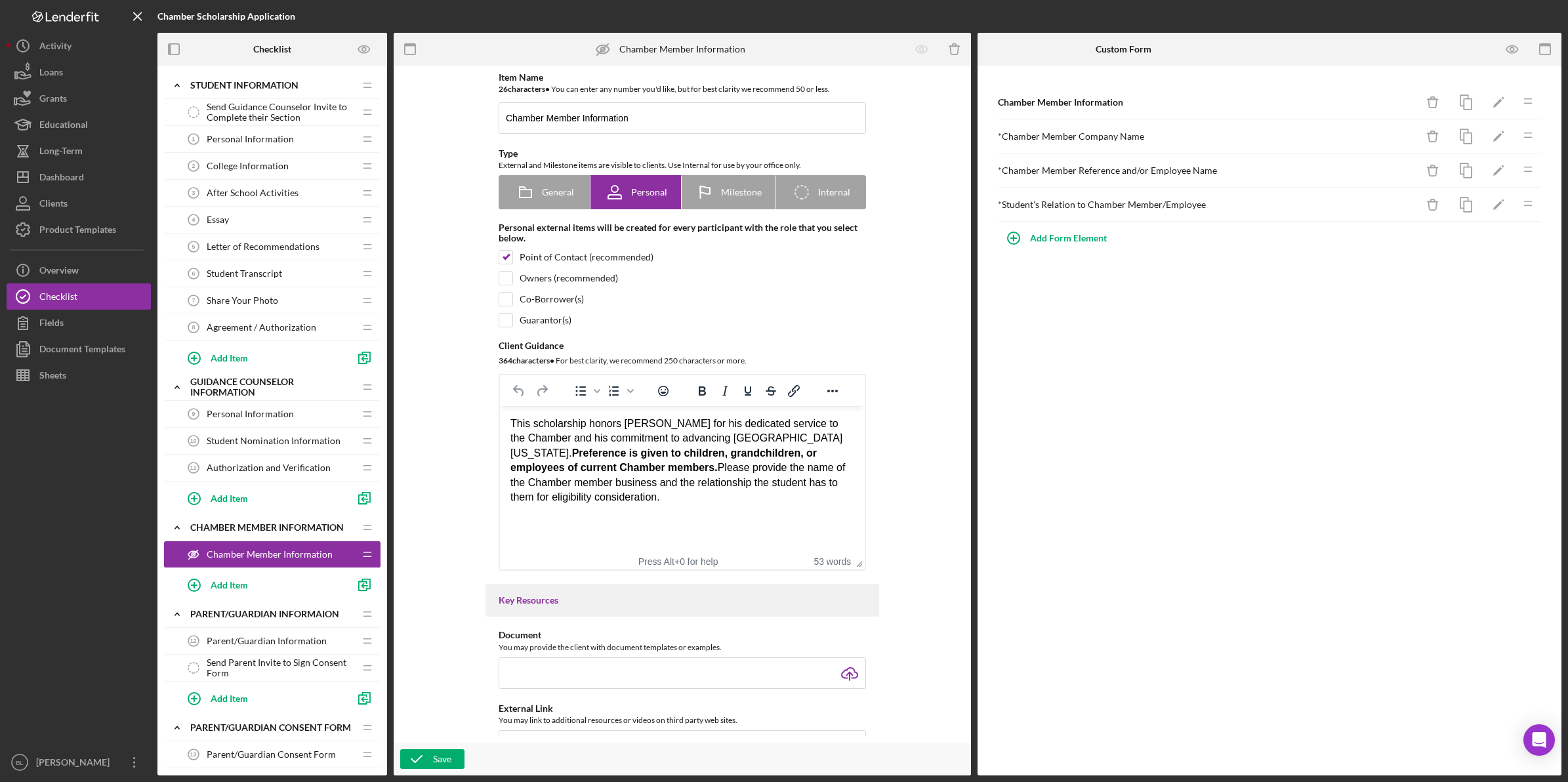
drag, startPoint x: 583, startPoint y: 453, endPoint x: 505, endPoint y: 418, distance: 85.5
click at [505, 418] on html "This scholarship honors Mr. David McKeehan for his dedicated service to the Cha…" at bounding box center [682, 460] width 365 height 109
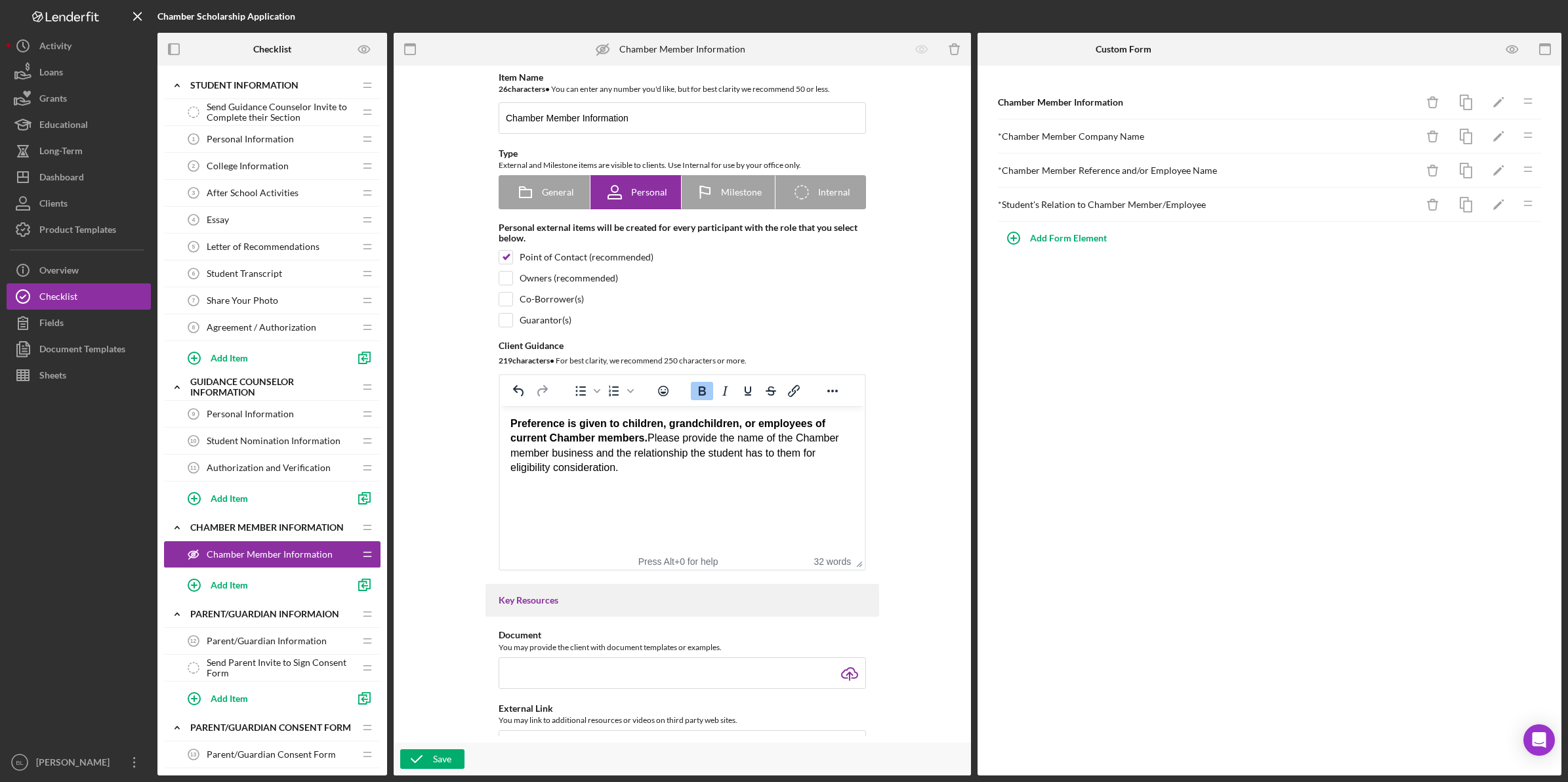
click at [645, 440] on div "Preference is given to children, grandchildren, or employees of current Chamber…" at bounding box center [682, 446] width 344 height 59
click at [680, 459] on div "Preference is given to children, grandchildren, or employees of current Chamber…" at bounding box center [682, 446] width 344 height 59
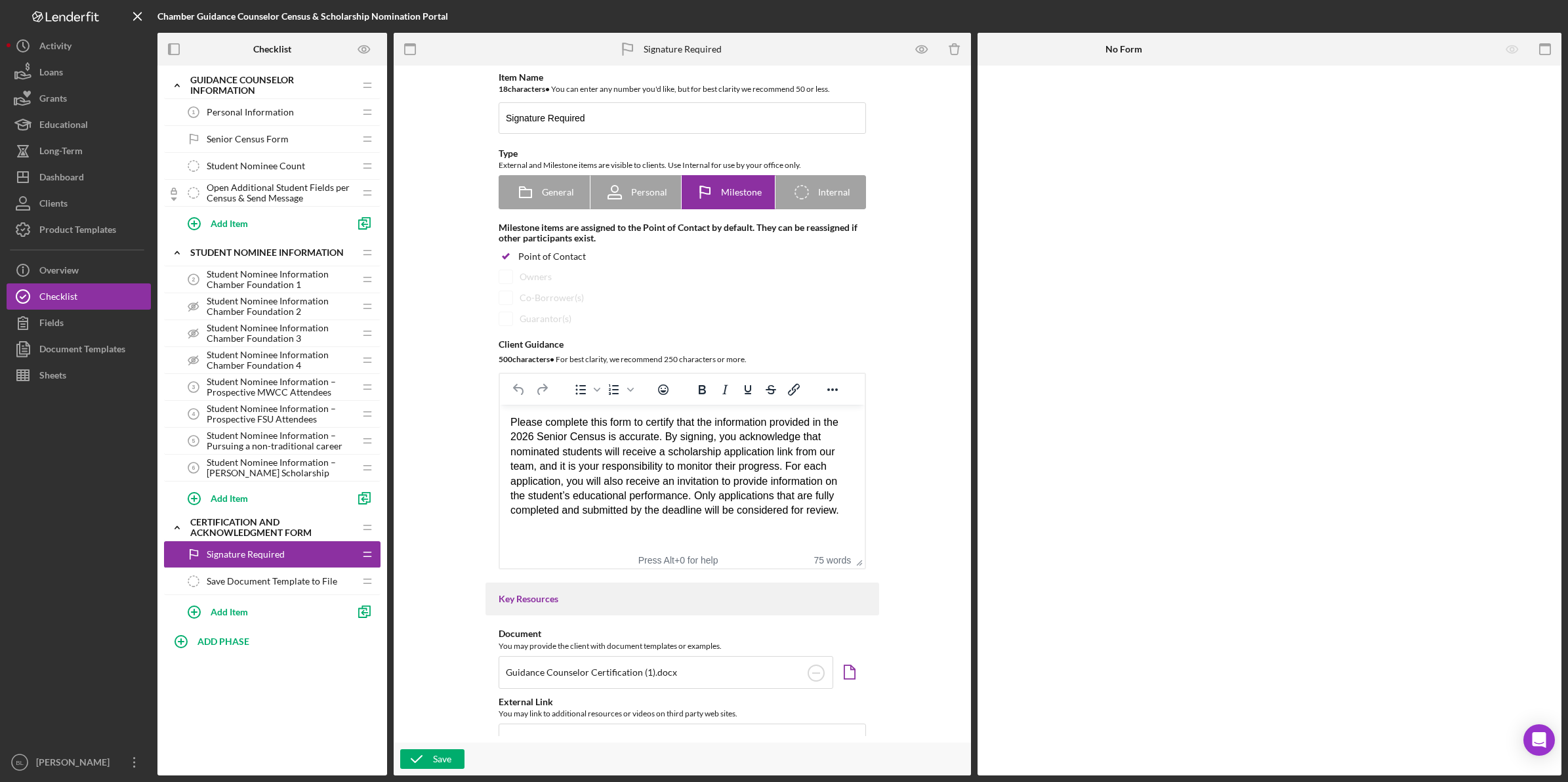
scroll to position [243, 0]
click at [237, 113] on span "Personal Information" at bounding box center [249, 112] width 87 height 10
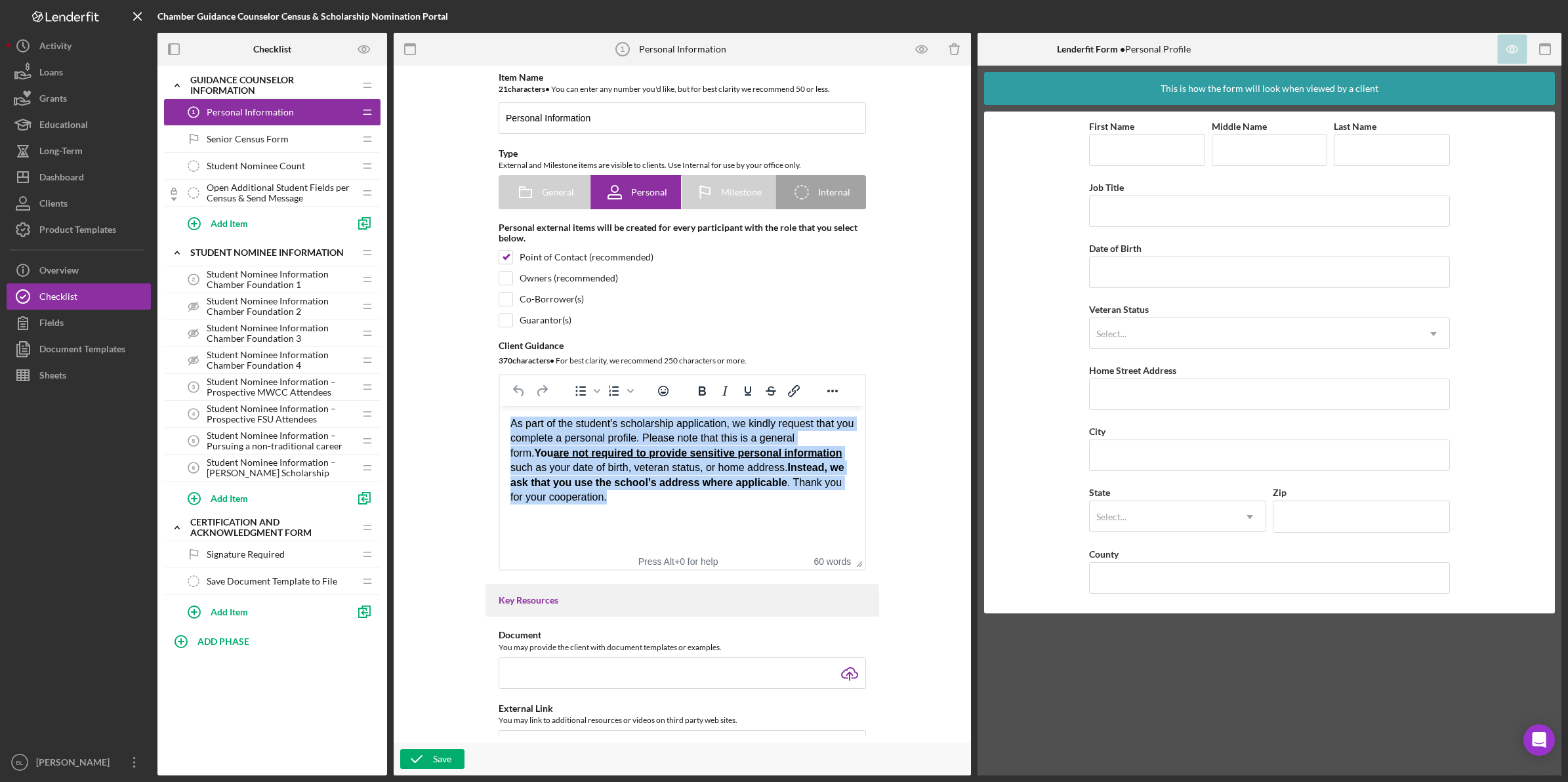
drag, startPoint x: 581, startPoint y: 498, endPoint x: 501, endPoint y: 422, distance: 110.3
click at [501, 422] on html "As part of the student's scholarship application, we kindly request that you co…" at bounding box center [682, 460] width 365 height 109
copy div "As part of the student's scholarship application, we kindly request that you co…"
